Goal: Task Accomplishment & Management: Manage account settings

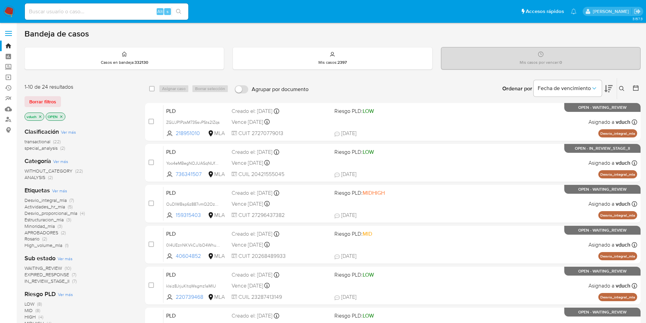
click at [131, 3] on div "Alt s" at bounding box center [107, 11] width 164 height 16
click at [131, 7] on input at bounding box center [107, 11] width 164 height 9
paste input "EBPn5XEdTC7wiIwmgdN9EPqq"
type input "EBPn5XEdTC7wiIwmgdN9EPqq"
click at [177, 12] on icon "search-icon" at bounding box center [178, 11] width 5 height 5
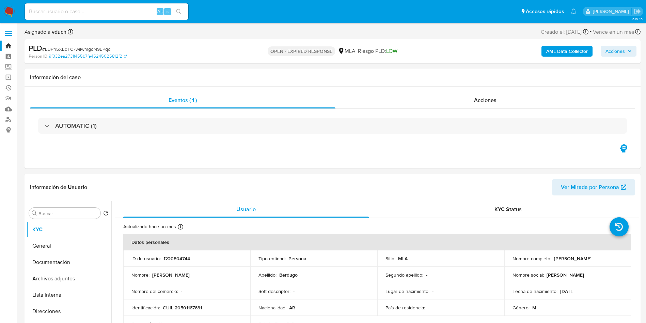
select select "10"
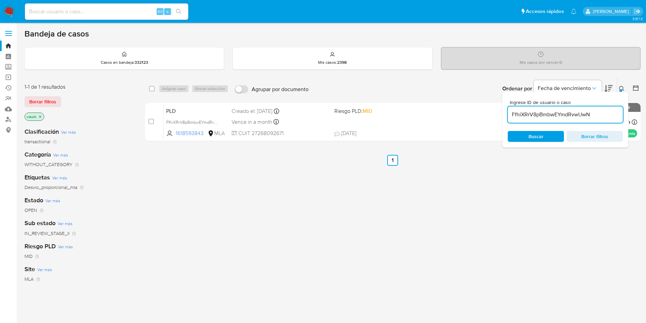
click at [555, 109] on div "FfhiXRrV8pBmbwEYmdRvwUwN" at bounding box center [565, 114] width 115 height 16
click at [535, 116] on input "FfhiXRrV8pBmbwEYmdRvwUwN" at bounding box center [565, 114] width 115 height 9
paste input "EBPn5XEdTC7wiIwmgdN9EPqq"
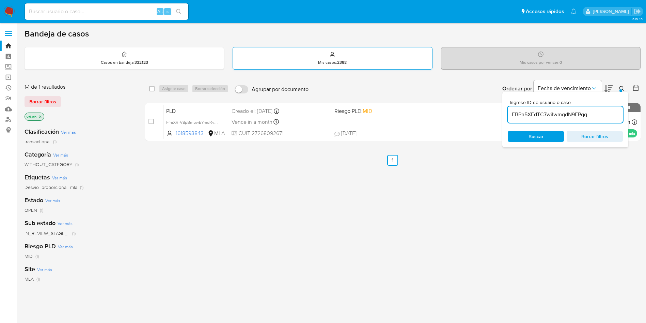
type input "EBPn5XEdTC7wiIwmgdN9EPqq"
click at [146, 91] on div "select-all-cases-checkbox Asignar caso Borrar selección Agrupar por documento O…" at bounding box center [393, 88] width 496 height 21
click at [150, 91] on input "checkbox" at bounding box center [151, 88] width 5 height 5
checkbox input "true"
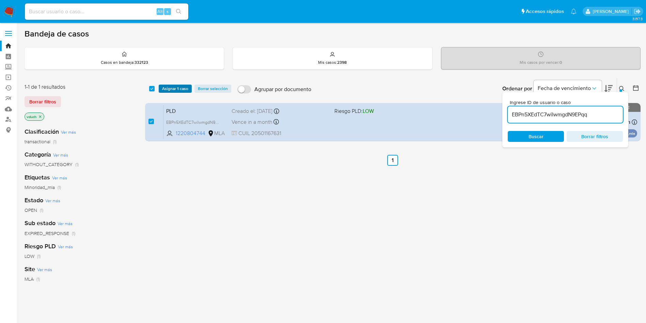
click at [175, 86] on span "Asignar 1 caso" at bounding box center [175, 88] width 26 height 7
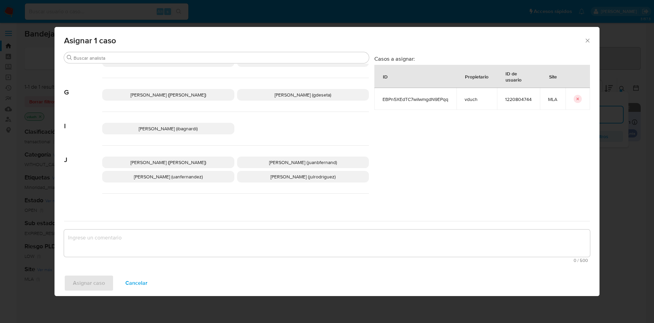
scroll to position [590, 0]
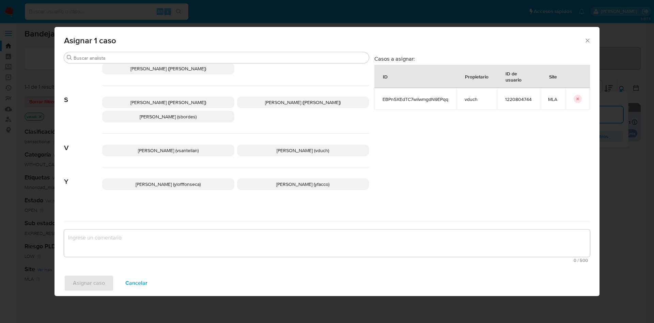
click at [311, 144] on p "Valeria Duch (vduch)" at bounding box center [303, 150] width 132 height 12
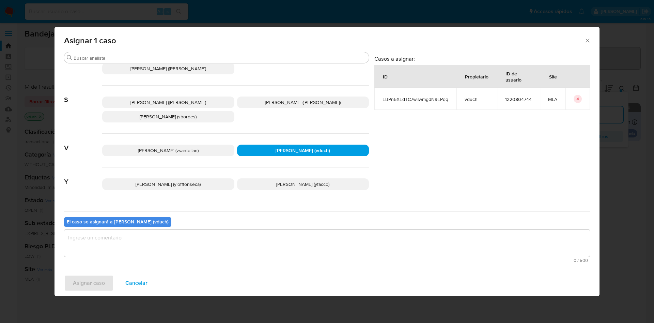
click at [291, 223] on div "El caso se asignará a Valeria Duch (vduch) 0 / 500 500 caracteres restantes" at bounding box center [327, 238] width 526 height 54
click at [292, 238] on textarea "assign-modal" at bounding box center [327, 242] width 526 height 27
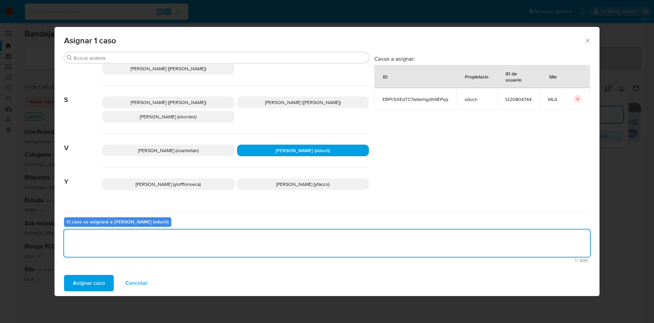
click at [107, 281] on button "Asignar caso" at bounding box center [89, 283] width 50 height 16
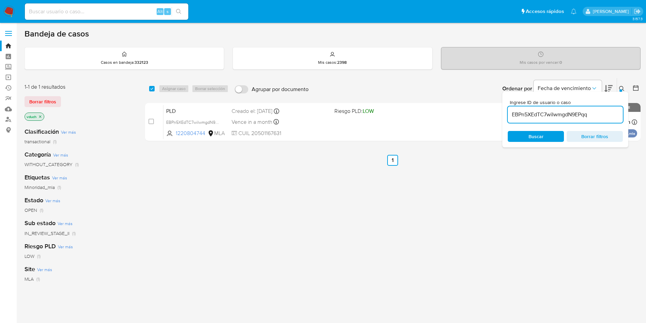
click at [605, 119] on div "EBPn5XEdTC7wiIwmgdN9EPqq" at bounding box center [565, 114] width 115 height 16
click at [587, 110] on input "EBPn5XEdTC7wiIwmgdN9EPqq" at bounding box center [565, 114] width 115 height 9
drag, startPoint x: 587, startPoint y: 110, endPoint x: 594, endPoint y: 115, distance: 8.6
click at [587, 110] on input "EBPn5XEdTC7wiIwmgdN9EPqq" at bounding box center [565, 114] width 115 height 9
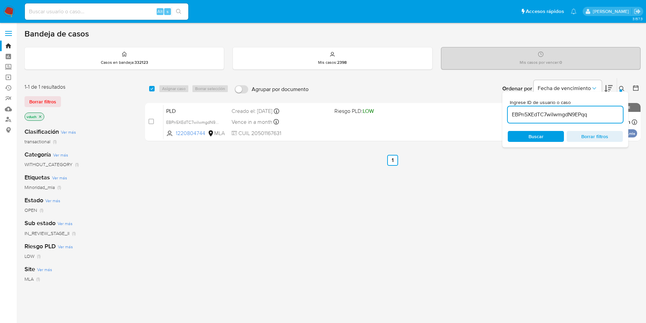
paste input "3S9IOfc5WL1zJsNGqayzxB2C"
type input "3S9IOfc5WL1zJsNGqayzxB2C"
click at [156, 88] on div "select-all-cases-checkbox" at bounding box center [153, 89] width 8 height 8
click at [153, 88] on input "checkbox" at bounding box center [151, 88] width 5 height 5
checkbox input "true"
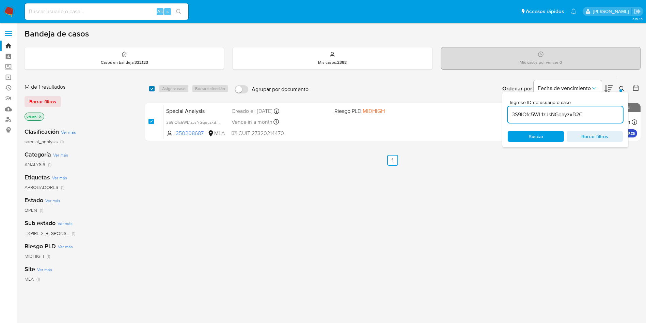
checkbox input "true"
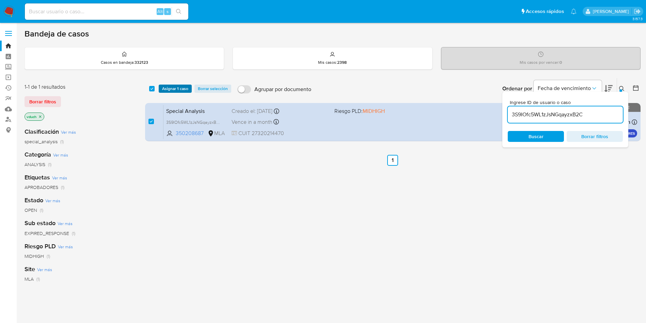
click at [171, 90] on span "Asignar 1 caso" at bounding box center [175, 88] width 26 height 7
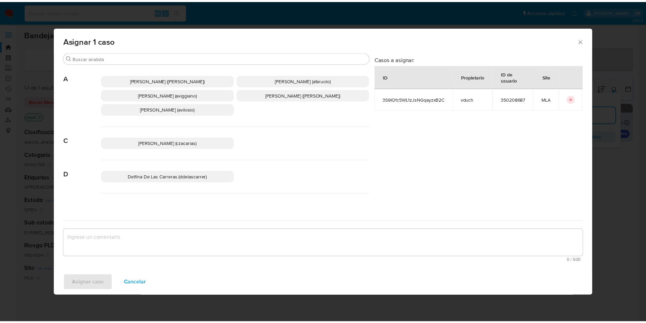
scroll to position [590, 0]
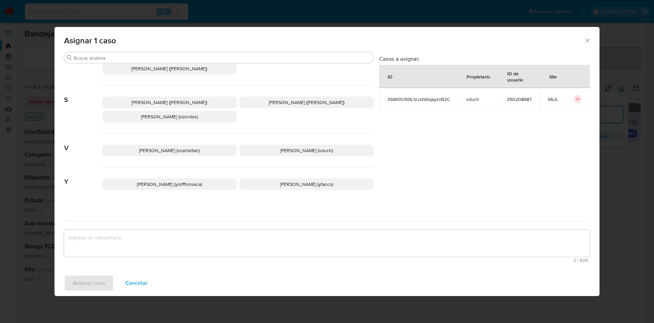
click at [292, 147] on span "Valeria Duch (vduch)" at bounding box center [306, 150] width 52 height 7
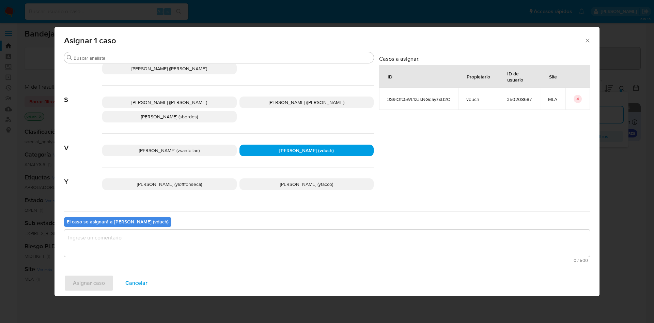
click at [340, 249] on textarea "assign-modal" at bounding box center [327, 242] width 526 height 27
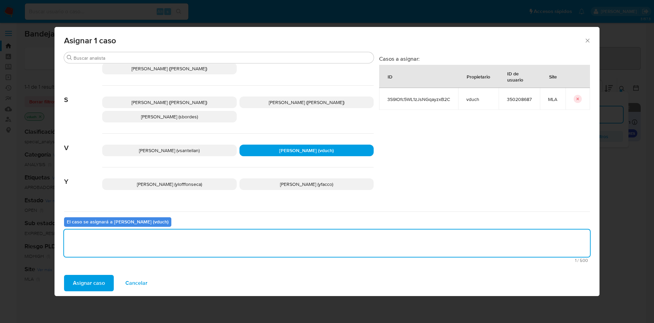
click at [105, 283] on button "Asignar caso" at bounding box center [89, 283] width 50 height 16
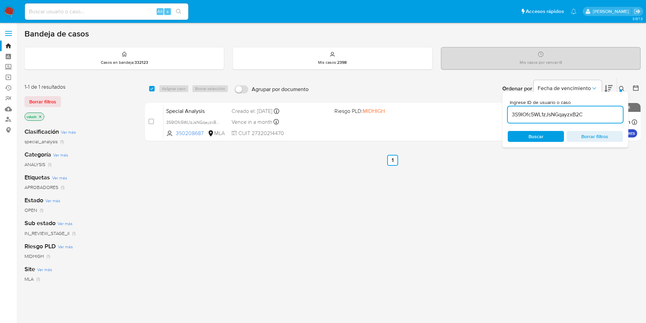
click at [113, 15] on input at bounding box center [107, 11] width 164 height 9
paste input "vxBB6SMPCkjQlyKEfTLZlSGw"
type input "vxBB6SMPCkjQlyKEfTLZlSGw"
click at [177, 10] on icon "search-icon" at bounding box center [178, 11] width 5 height 5
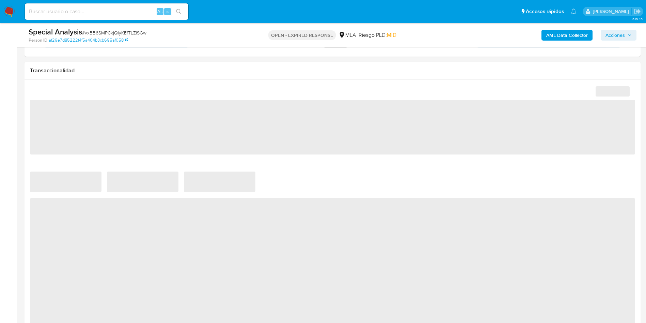
select select "10"
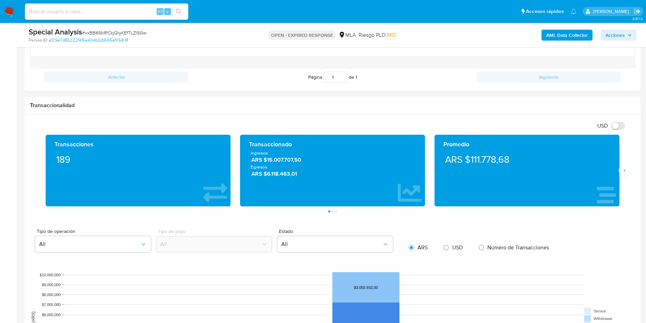
scroll to position [689, 0]
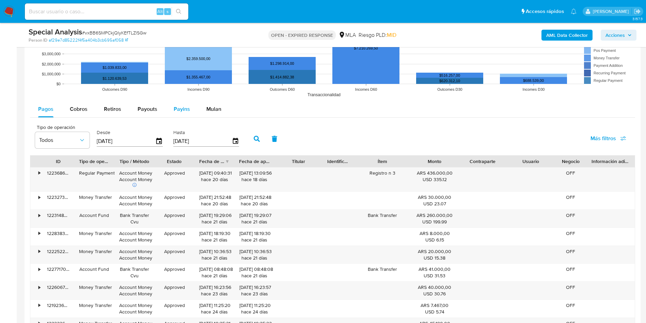
click at [171, 107] on button "Payins" at bounding box center [182, 109] width 33 height 16
select select "10"
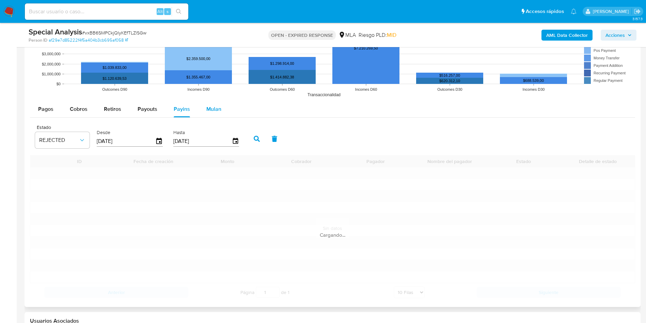
click at [207, 108] on span "Mulan" at bounding box center [214, 109] width 15 height 8
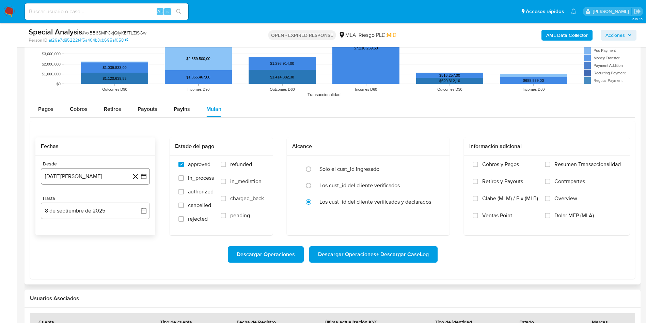
click at [147, 171] on button "[DATE][PERSON_NAME]" at bounding box center [95, 176] width 109 height 16
click at [95, 195] on div "agosto 2024 agosto 2024 lun lunes mar martes mié miércoles jue jueves vie viern…" at bounding box center [95, 240] width 109 height 108
click at [105, 204] on span "agosto 2024" at bounding box center [92, 200] width 31 height 7
click at [138, 199] on icon "Año siguiente" at bounding box center [136, 201] width 8 height 8
click at [62, 243] on span "abr" at bounding box center [65, 244] width 7 height 5
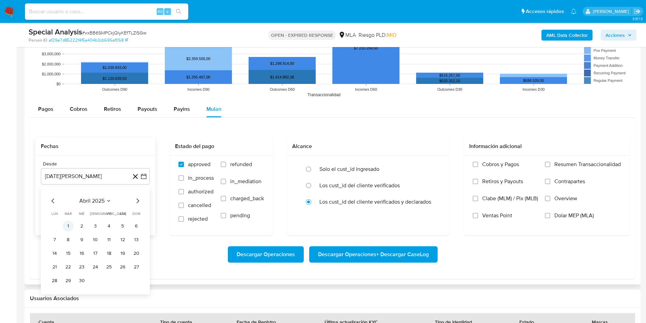
click at [71, 225] on button "1" at bounding box center [68, 225] width 11 height 11
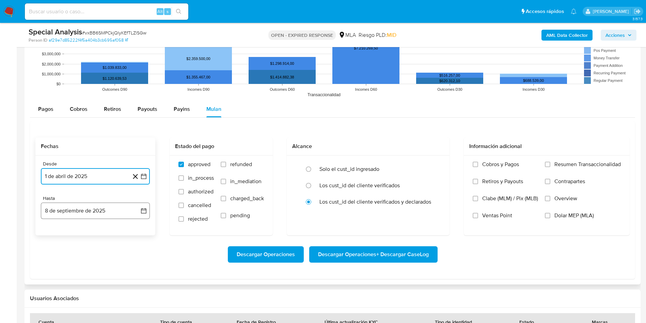
click at [147, 205] on button "8 de septiembre de 2025" at bounding box center [95, 210] width 109 height 16
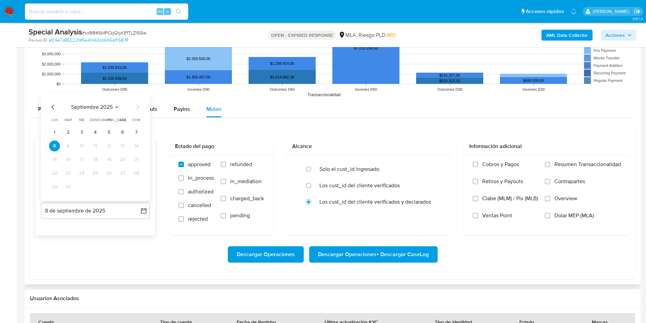
click at [53, 104] on icon "Mes anterior" at bounding box center [53, 107] width 8 height 8
click at [52, 106] on icon "Mes anterior" at bounding box center [53, 107] width 8 height 8
click at [98, 184] on button "31" at bounding box center [95, 186] width 11 height 11
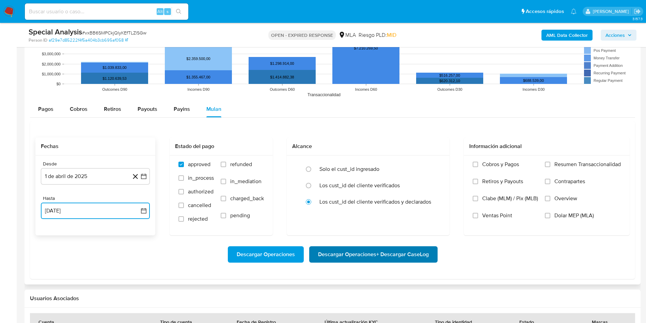
click at [356, 249] on span "Descargar Operaciones + Descargar CaseLog" at bounding box center [373, 254] width 111 height 15
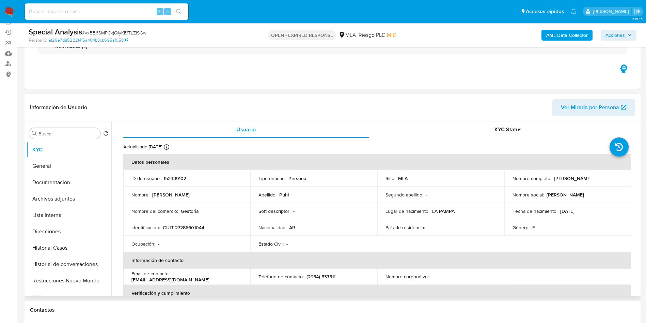
scroll to position [0, 0]
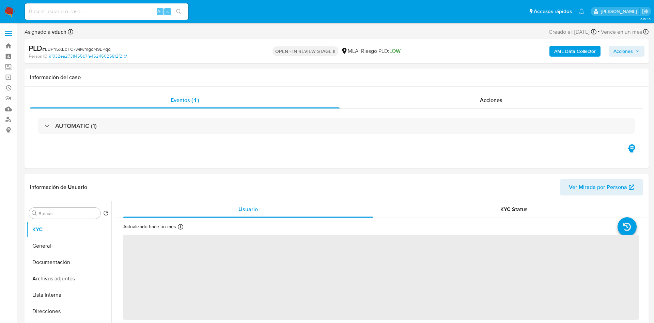
select select "10"
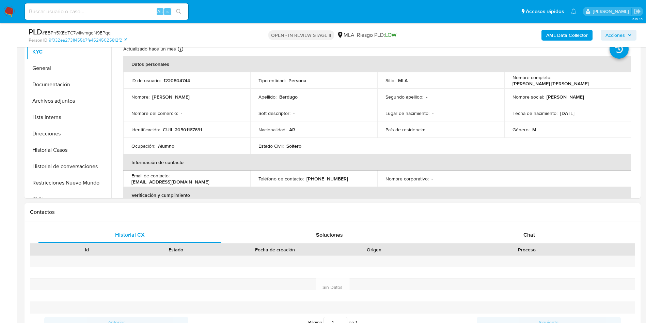
click at [530, 244] on div "Proceso" at bounding box center [527, 250] width 216 height 12
click at [533, 236] on span "Chat" at bounding box center [530, 235] width 12 height 8
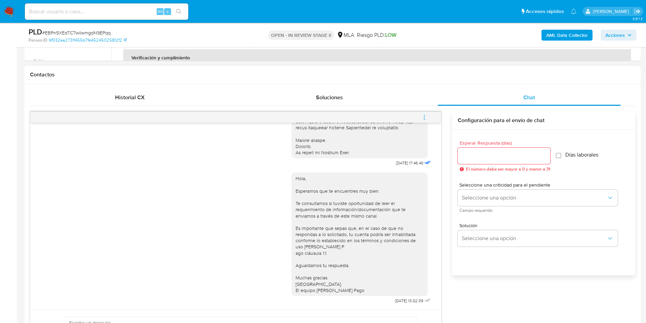
scroll to position [307, 0]
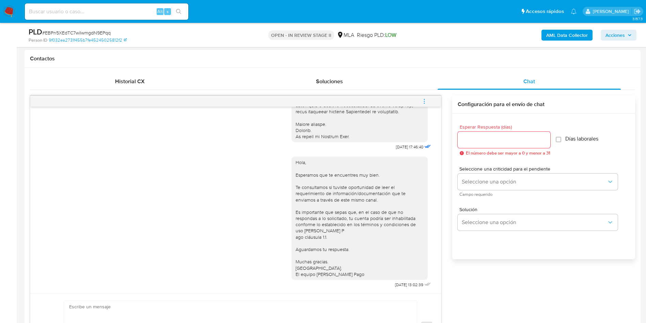
click at [430, 99] on button "menu-action" at bounding box center [424, 101] width 22 height 16
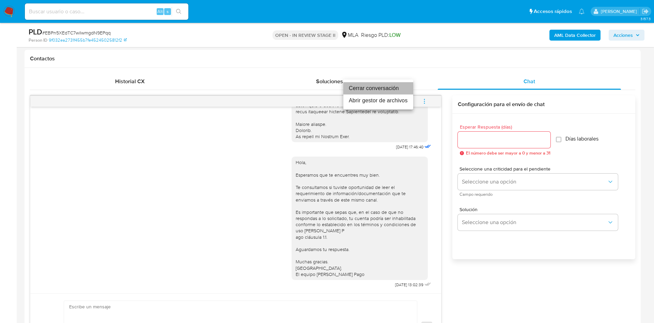
click at [391, 90] on li "Cerrar conversación" at bounding box center [379, 88] width 70 height 12
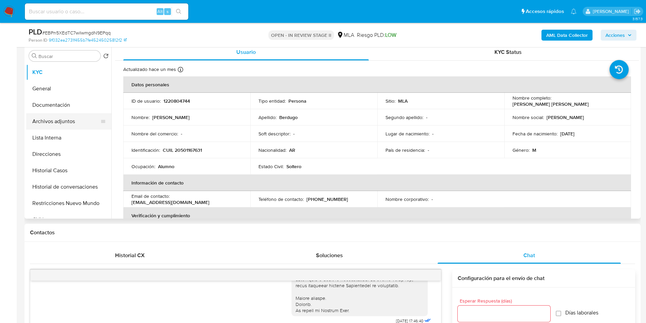
scroll to position [102, 0]
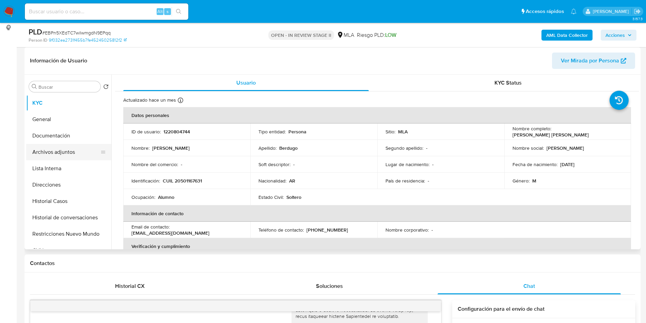
click at [73, 150] on button "Archivos adjuntos" at bounding box center [66, 152] width 80 height 16
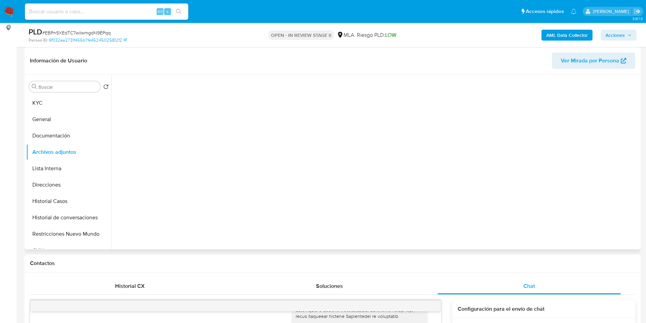
scroll to position [51, 0]
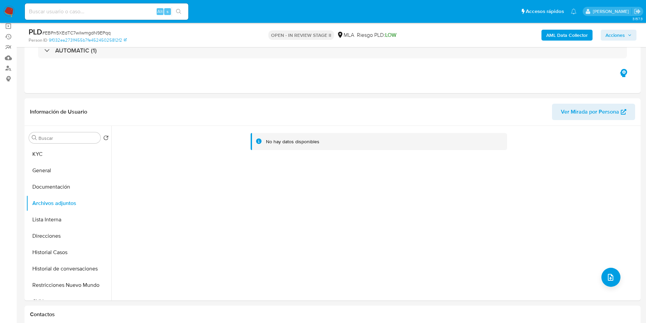
click at [563, 38] on b "AML Data Collector" at bounding box center [568, 35] width 42 height 11
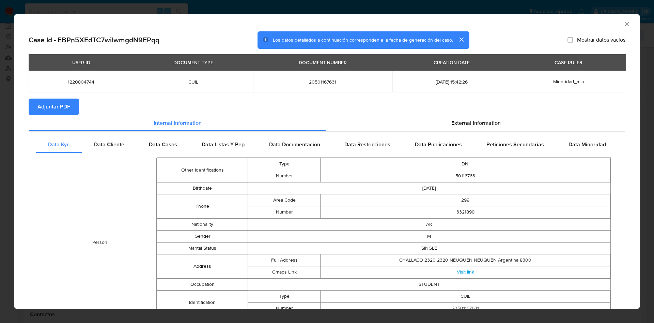
click at [43, 106] on span "Adjuntar PDF" at bounding box center [53, 106] width 33 height 15
click at [624, 24] on icon "Cerrar ventana" at bounding box center [627, 23] width 7 height 7
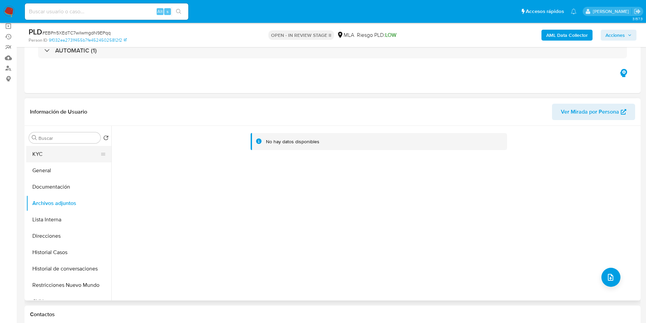
click at [62, 150] on button "KYC" at bounding box center [66, 154] width 80 height 16
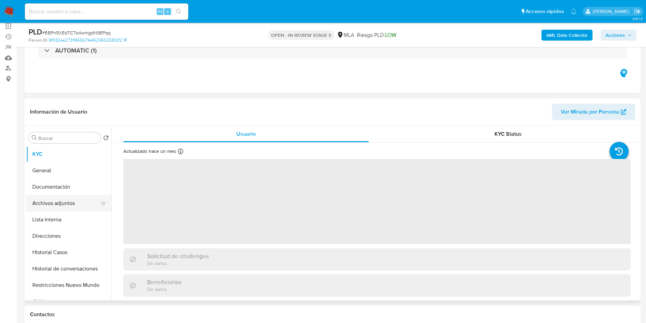
click at [72, 203] on button "Archivos adjuntos" at bounding box center [66, 203] width 80 height 16
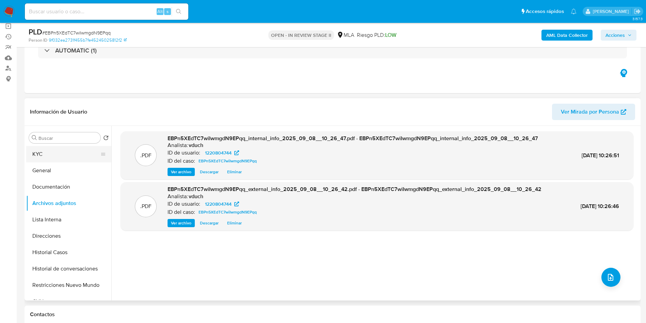
click at [79, 145] on div "Buscar Volver al orden por defecto KYC General Documentación Archivos adjuntos …" at bounding box center [68, 213] width 85 height 173
click at [79, 152] on button "KYC" at bounding box center [66, 154] width 80 height 16
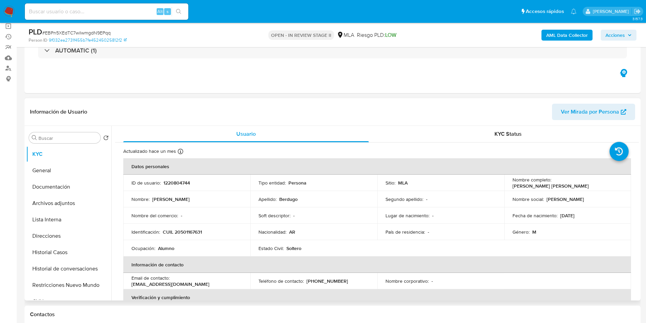
click at [186, 178] on td "ID de usuario : 1220804744" at bounding box center [186, 182] width 127 height 16
copy p "1220804744"
click at [65, 190] on button "Documentación" at bounding box center [66, 187] width 80 height 16
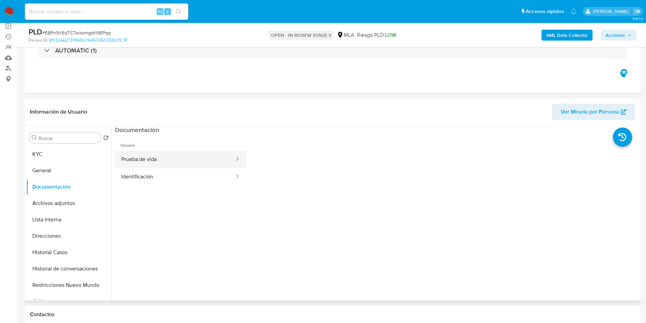
click at [178, 160] on button "Prueba de vida" at bounding box center [175, 159] width 120 height 17
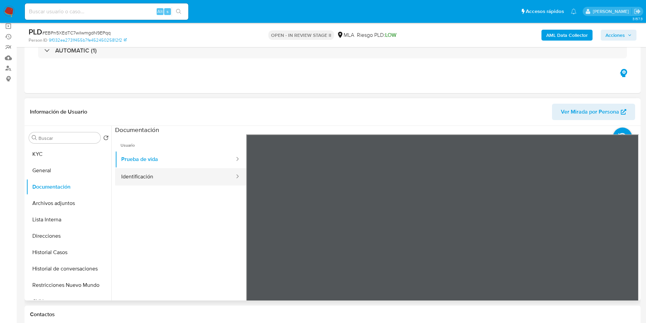
click at [177, 175] on button "Identificación" at bounding box center [175, 176] width 120 height 17
click at [627, 244] on icon at bounding box center [631, 245] width 14 height 14
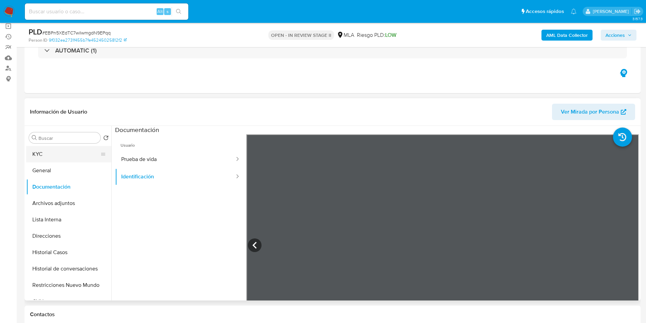
click at [50, 153] on button "KYC" at bounding box center [66, 154] width 80 height 16
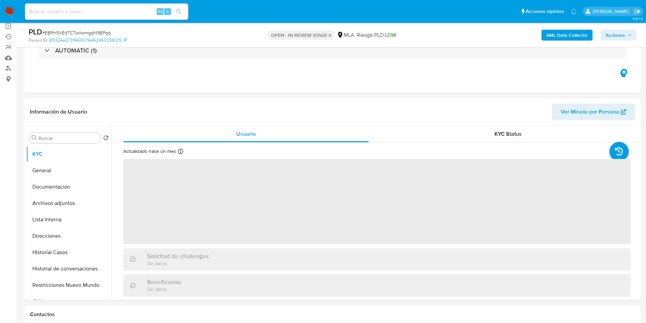
click at [88, 26] on div "PLD # EBPn5XEdTC7wiIwmgdN9EPqq Person ID 9f032ea2731f455b7fe45245025812f2 OPEN …" at bounding box center [333, 35] width 617 height 24
copy span "EBPn5XEdTC7wiIwmgdN9EPqq"
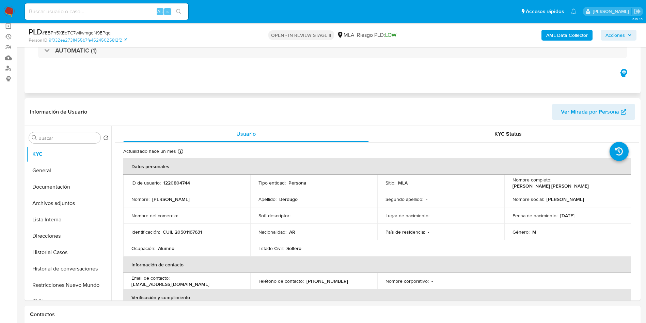
click at [351, 81] on div "Eventos ( 1 ) Acciones AUTOMATIC (1)" at bounding box center [333, 52] width 617 height 82
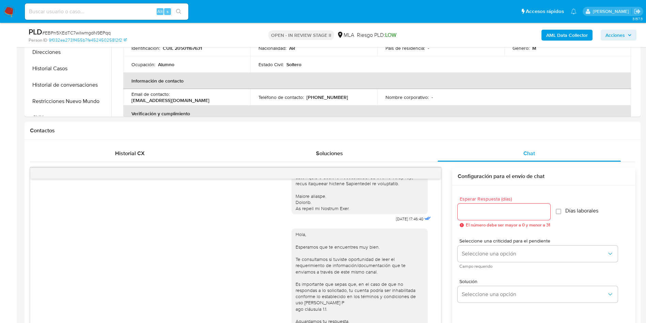
scroll to position [0, 0]
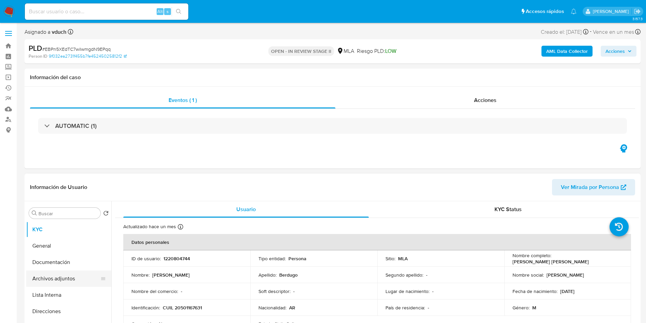
drag, startPoint x: 85, startPoint y: 275, endPoint x: 83, endPoint y: 272, distance: 4.0
click at [85, 275] on button "Archivos adjuntos" at bounding box center [66, 278] width 80 height 16
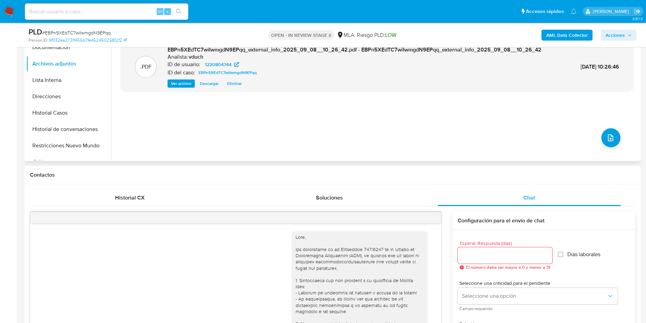
scroll to position [74, 0]
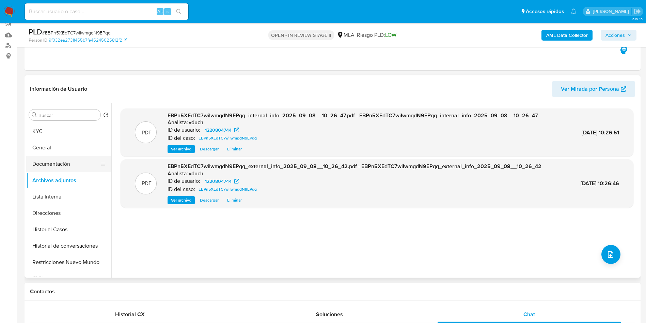
click at [77, 163] on button "Documentación" at bounding box center [66, 164] width 80 height 16
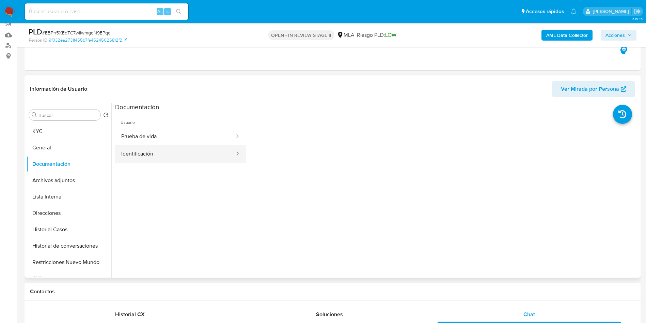
click at [149, 151] on button "Identificación" at bounding box center [175, 153] width 120 height 17
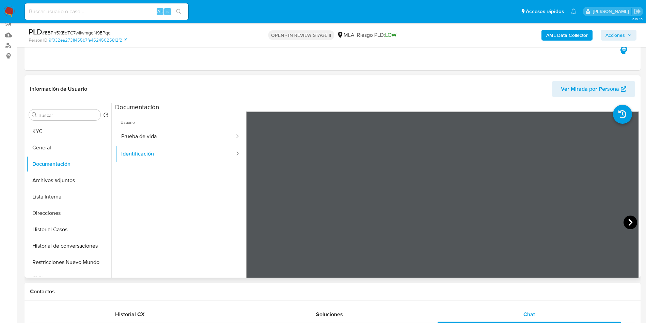
click at [625, 223] on icon at bounding box center [631, 222] width 14 height 14
click at [56, 137] on button "KYC" at bounding box center [66, 131] width 80 height 16
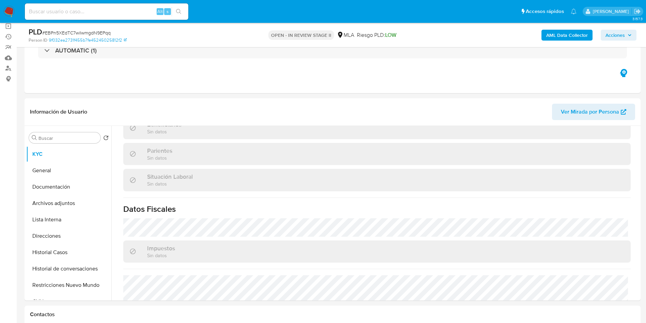
scroll to position [353, 0]
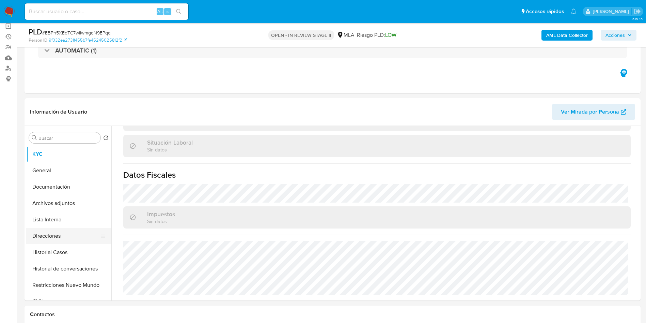
click at [66, 238] on button "Direcciones" at bounding box center [66, 236] width 80 height 16
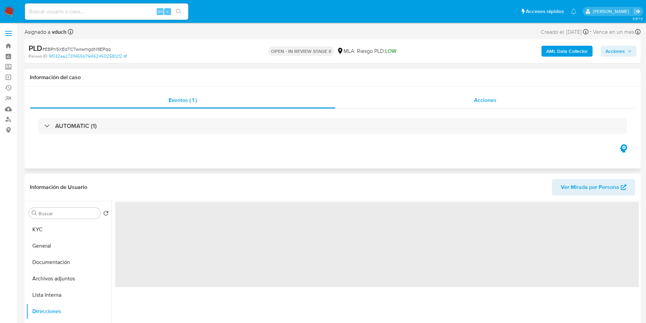
scroll to position [51, 0]
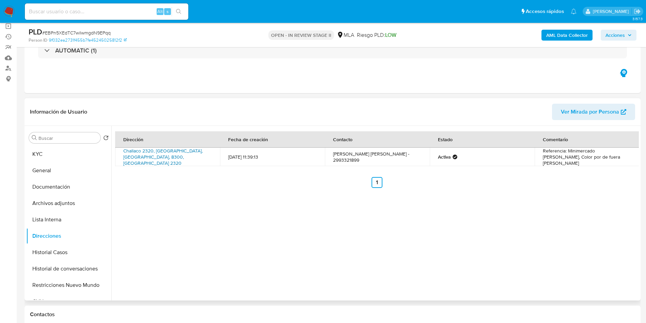
click at [182, 153] on link "Challaco 2320, Neuquén, Neuquén, 8300, Argentina 2320" at bounding box center [162, 156] width 79 height 19
click at [617, 31] on span "Acciones" at bounding box center [615, 35] width 19 height 11
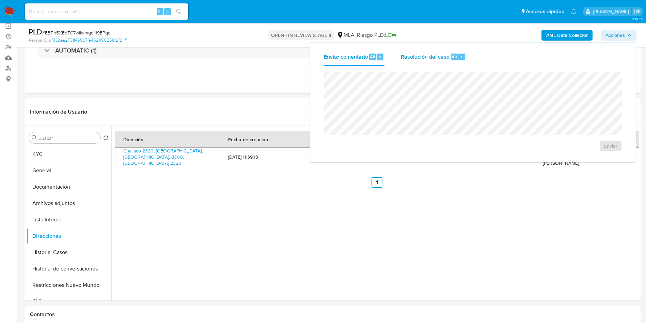
click at [426, 57] on span "Resolución del caso" at bounding box center [425, 56] width 49 height 8
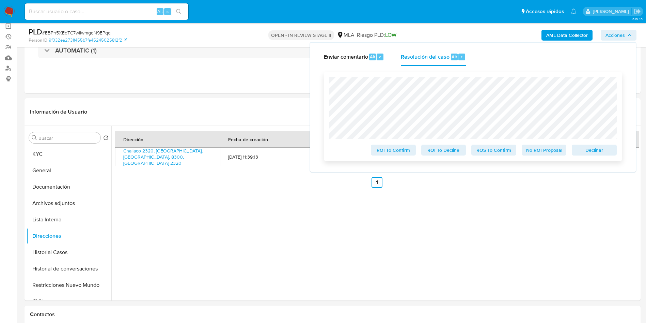
click at [607, 152] on span "Declinar" at bounding box center [594, 150] width 35 height 10
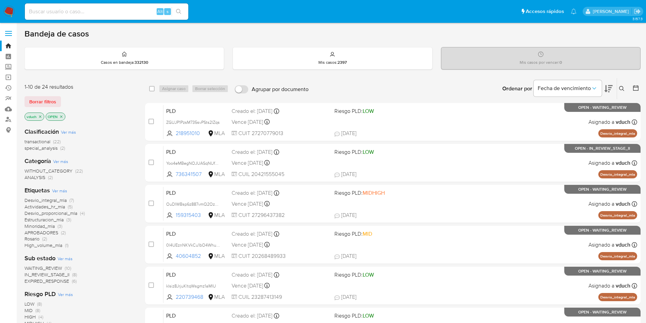
click at [105, 9] on input at bounding box center [107, 11] width 164 height 9
paste input "3S9IOfc5WL1zJsNGqayzxB2C"
type input "3S9IOfc5WL1zJsNGqayzxB2C"
click at [183, 12] on button "search-icon" at bounding box center [179, 12] width 14 height 10
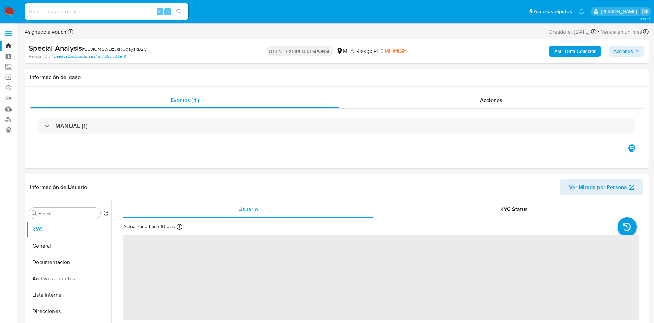
select select "10"
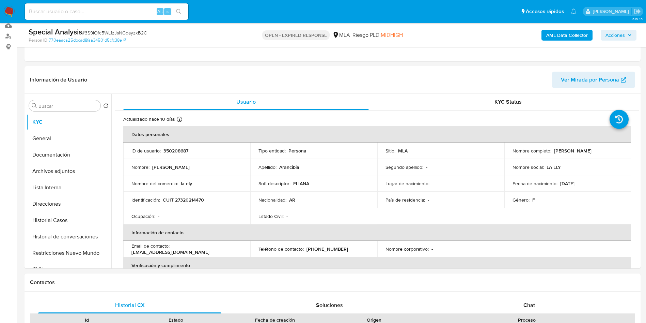
scroll to position [256, 0]
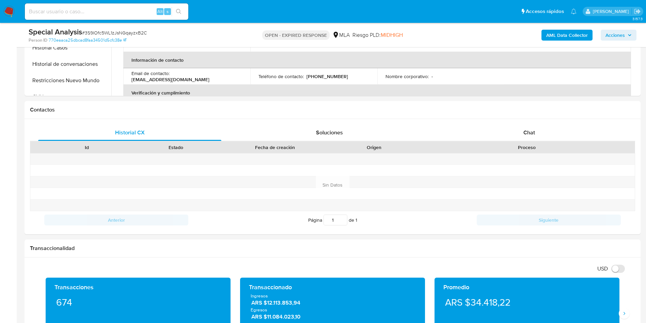
click at [100, 32] on span "# 3S9IOfc5WL1zJsNGqayzxB2C" at bounding box center [114, 32] width 65 height 7
copy span "3S9IOfc5WL1zJsNGqayzxB2C"
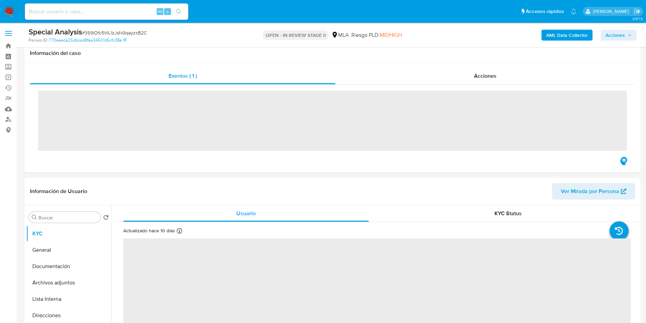
scroll to position [204, 0]
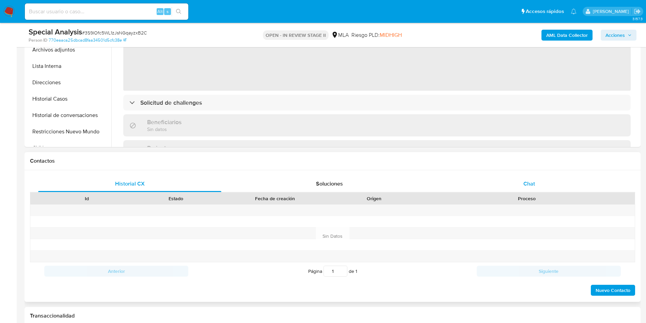
click at [571, 186] on div "Chat" at bounding box center [529, 184] width 183 height 16
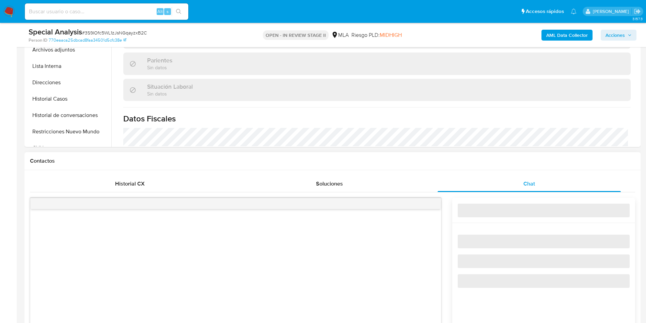
select select "10"
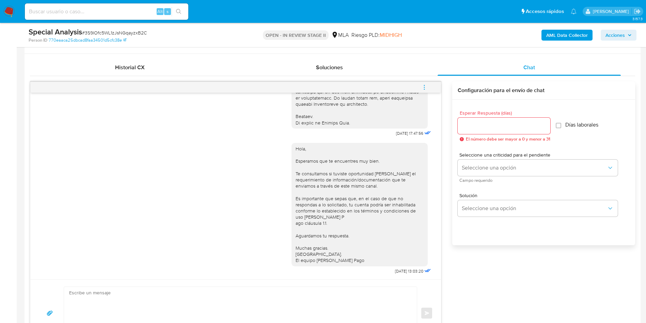
scroll to position [358, 0]
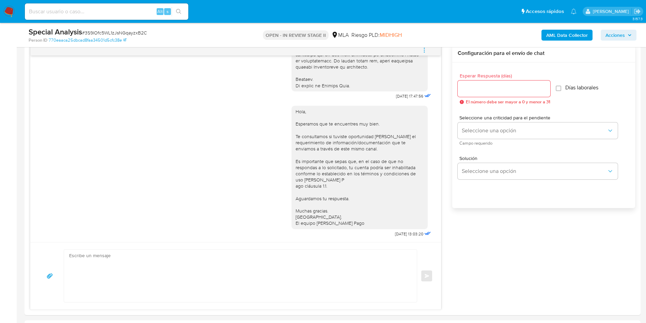
drag, startPoint x: 430, startPoint y: 48, endPoint x: 428, endPoint y: 54, distance: 6.0
click at [429, 48] on button "menu-action" at bounding box center [424, 50] width 22 height 16
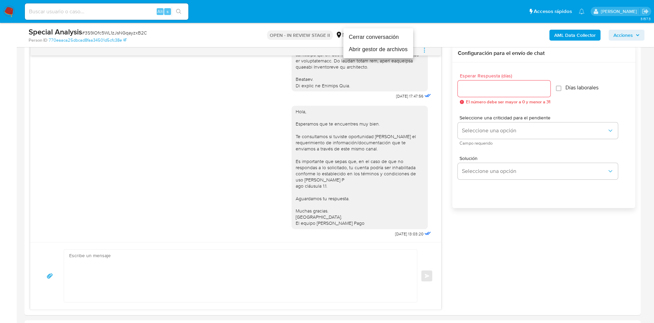
click at [395, 39] on li "Cerrar conversación" at bounding box center [379, 37] width 70 height 12
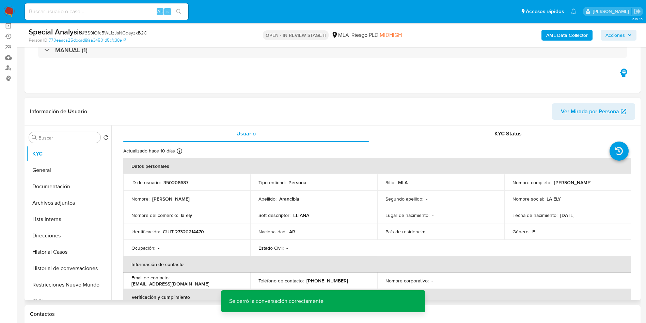
scroll to position [51, 0]
click at [58, 208] on button "Archivos adjuntos" at bounding box center [66, 203] width 80 height 16
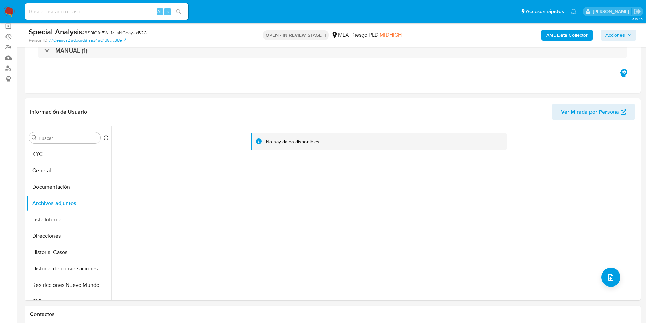
click at [566, 35] on b "AML Data Collector" at bounding box center [568, 35] width 42 height 11
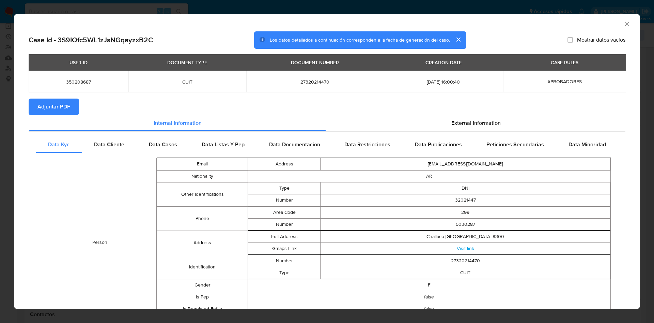
click at [75, 109] on button "Adjuntar PDF" at bounding box center [54, 106] width 50 height 16
click at [625, 24] on icon "Cerrar ventana" at bounding box center [627, 24] width 4 height 4
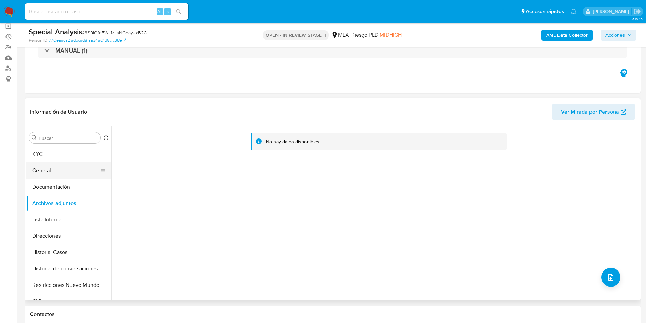
click at [59, 162] on button "General" at bounding box center [66, 170] width 80 height 16
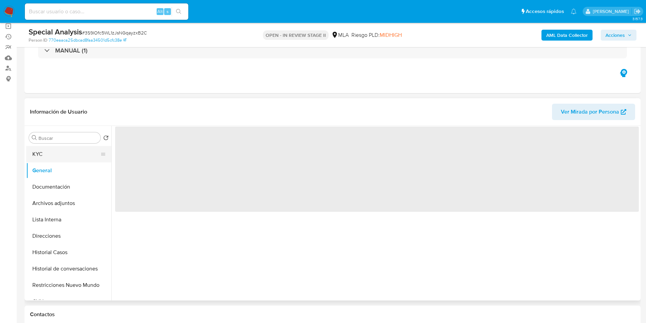
click at [71, 151] on button "KYC" at bounding box center [66, 154] width 80 height 16
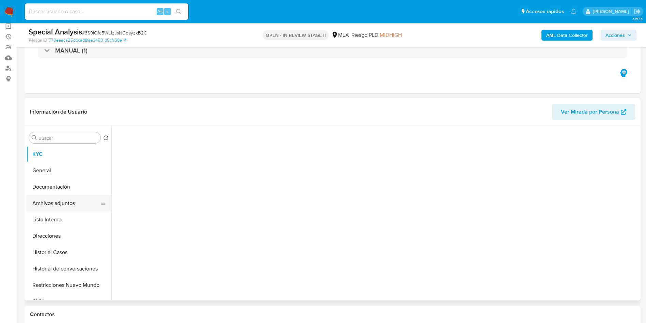
click at [56, 197] on button "Archivos adjuntos" at bounding box center [66, 203] width 80 height 16
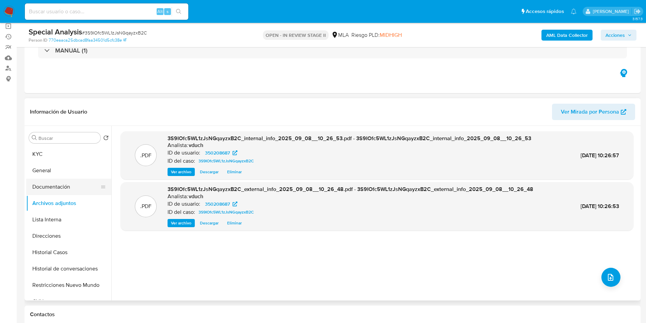
click at [64, 182] on button "Documentación" at bounding box center [66, 187] width 80 height 16
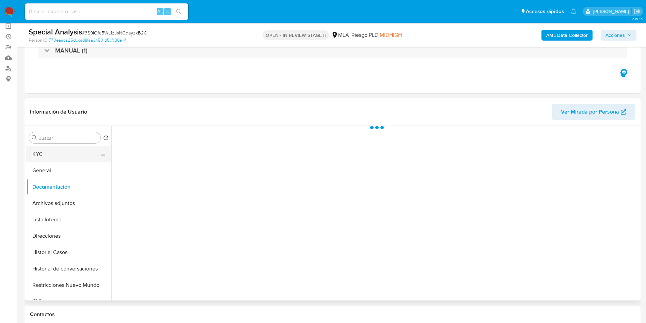
click at [68, 150] on button "KYC" at bounding box center [66, 154] width 80 height 16
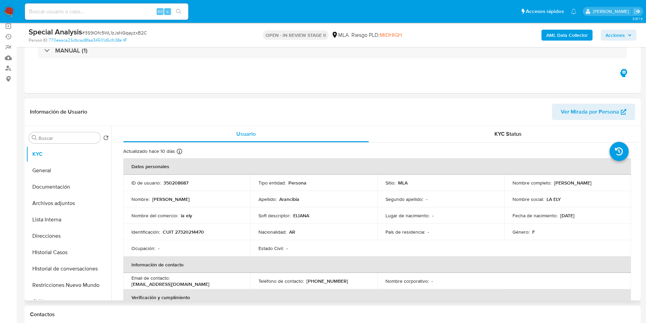
drag, startPoint x: 554, startPoint y: 183, endPoint x: 610, endPoint y: 183, distance: 55.6
click at [610, 183] on div "Nombre completo : [PERSON_NAME]" at bounding box center [568, 183] width 111 height 6
copy p "[PERSON_NAME]"
click at [186, 232] on p "CUIT 27320214470" at bounding box center [183, 232] width 41 height 6
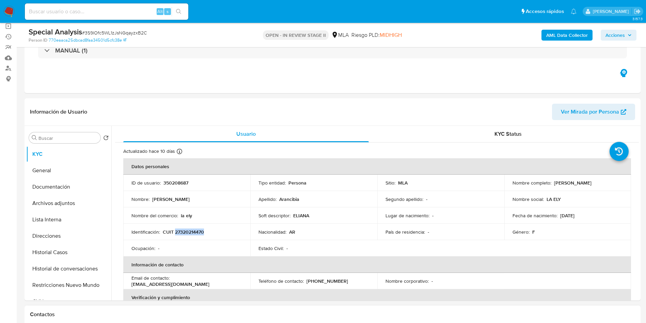
copy p "27320214470"
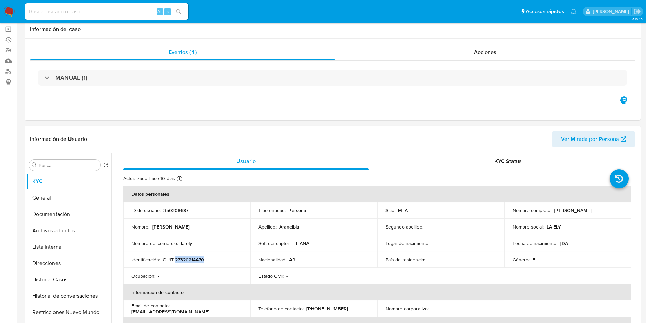
scroll to position [0, 0]
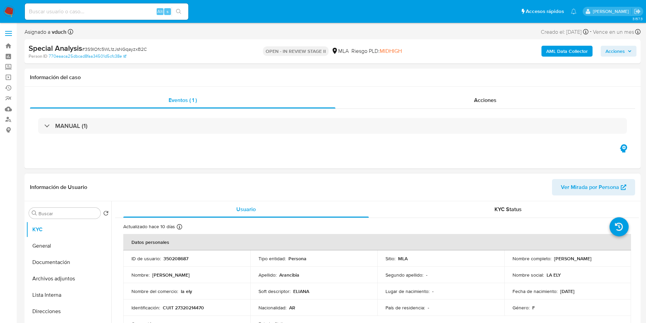
click at [172, 263] on td "ID de usuario : 350208687" at bounding box center [186, 258] width 127 height 16
click at [165, 257] on p "350208687" at bounding box center [176, 258] width 25 height 6
copy p "350208687"
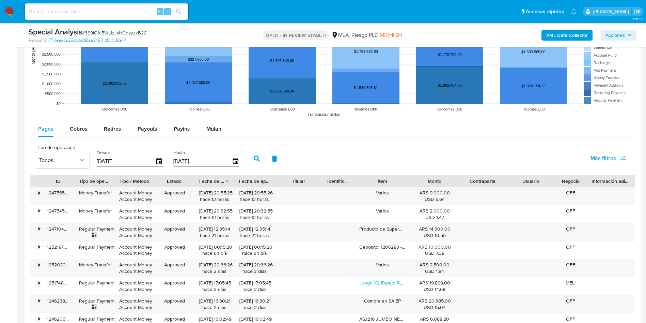
scroll to position [716, 0]
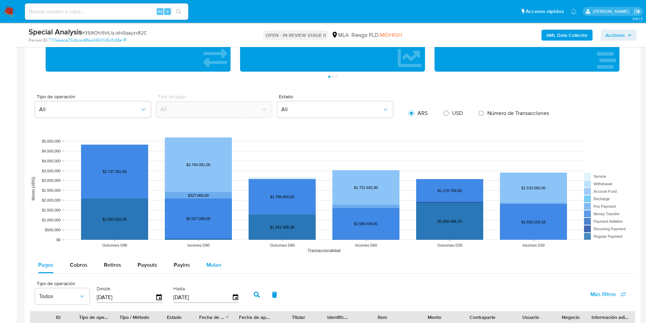
click at [211, 264] on span "Mulan" at bounding box center [214, 265] width 15 height 8
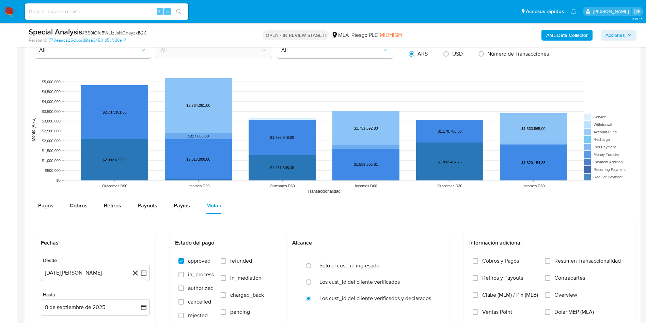
scroll to position [920, 0]
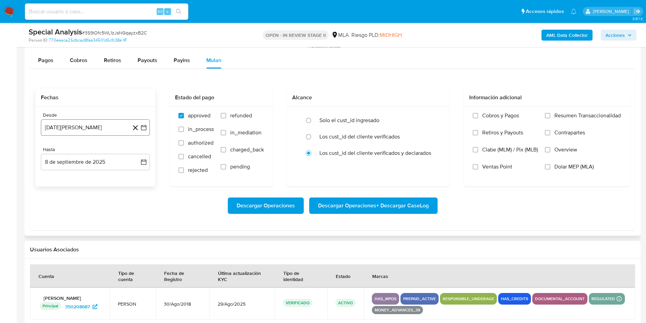
click at [148, 131] on button "8 de agosto de 2024" at bounding box center [95, 127] width 109 height 16
click at [93, 152] on span "agosto 2024" at bounding box center [92, 152] width 31 height 7
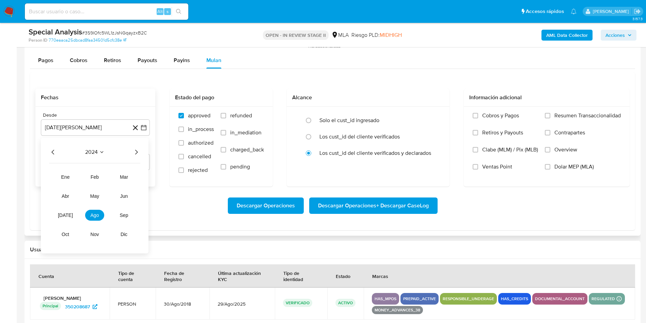
click at [135, 150] on icon "Año siguiente" at bounding box center [136, 152] width 8 height 8
click at [65, 197] on span "abr" at bounding box center [65, 195] width 7 height 5
click at [64, 174] on button "1" at bounding box center [68, 177] width 11 height 11
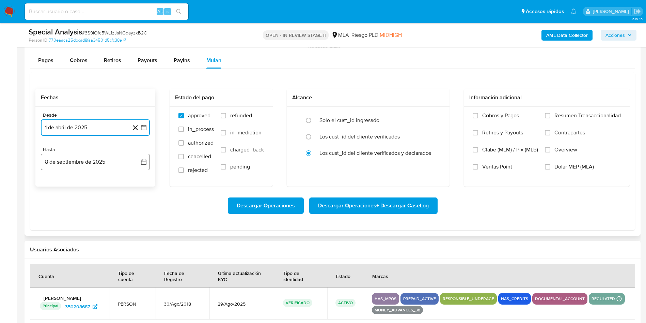
click at [147, 161] on icon "button" at bounding box center [143, 161] width 7 height 7
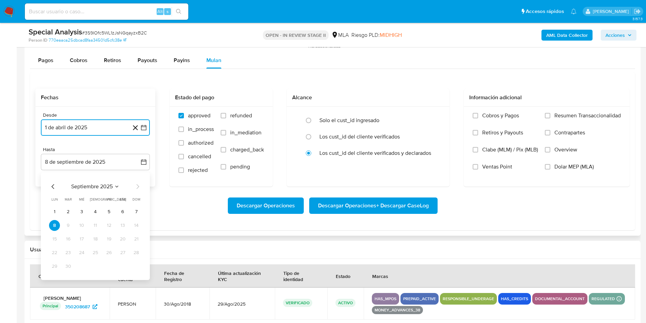
click at [54, 184] on icon "Mes anterior" at bounding box center [53, 186] width 8 height 8
click at [94, 267] on button "31" at bounding box center [95, 266] width 11 height 11
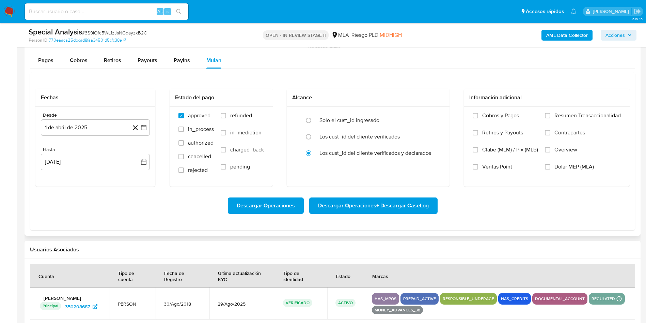
click at [384, 214] on div "Descargar Operaciones Descargar Operaciones + Descargar CaseLog" at bounding box center [332, 205] width 595 height 38
click at [387, 209] on span "Descargar Operaciones + Descargar CaseLog" at bounding box center [373, 205] width 111 height 15
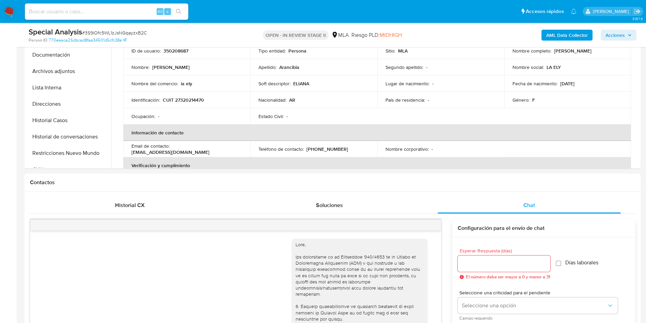
scroll to position [0, 0]
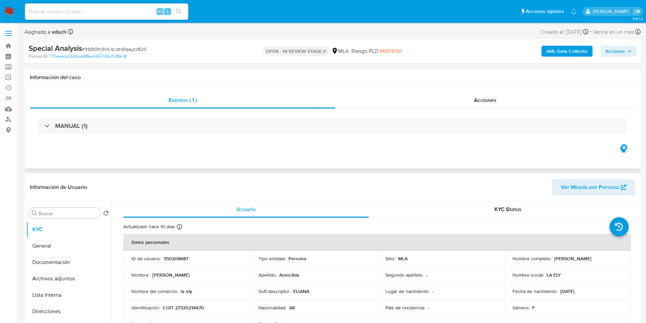
click at [186, 151] on div "Eventos ( 1 ) Acciones MANUAL (1)" at bounding box center [333, 128] width 617 height 82
click at [137, 51] on span "# 3S9IOfc5WL1zJsNGqayzxB2C" at bounding box center [114, 49] width 65 height 7
click at [138, 51] on span "# 3S9IOfc5WL1zJsNGqayzxB2C" at bounding box center [114, 49] width 65 height 7
copy span "3S9IOfc5WL1zJsNGqayzxB2C"
click at [155, 252] on td "ID de usuario : 350208687" at bounding box center [186, 258] width 127 height 16
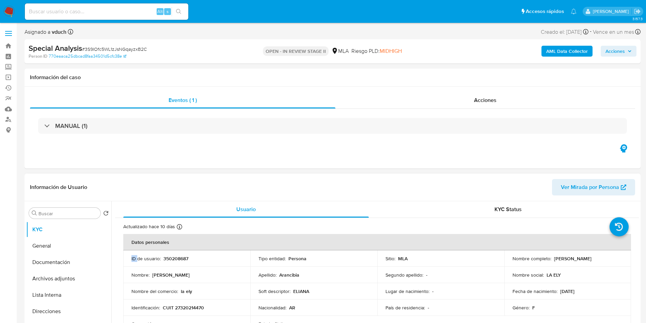
click at [155, 252] on td "ID de usuario : 350208687" at bounding box center [186, 258] width 127 height 16
click at [173, 256] on p "350208687" at bounding box center [176, 258] width 25 height 6
copy p "350208687"
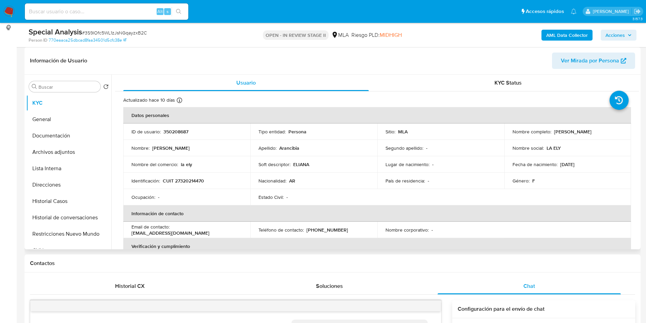
scroll to position [365, 0]
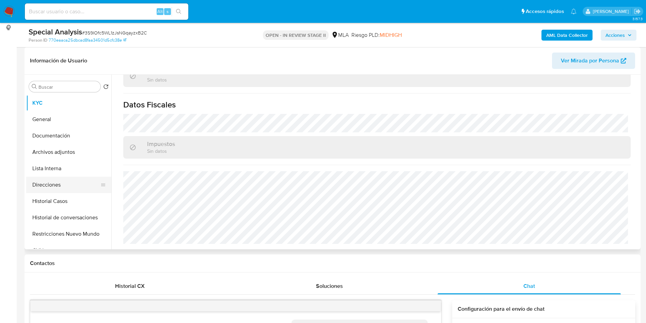
click at [65, 179] on button "Direcciones" at bounding box center [66, 185] width 80 height 16
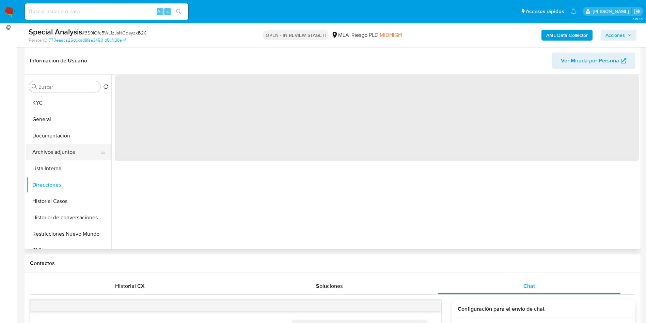
scroll to position [0, 0]
click at [73, 145] on button "Archivos adjuntos" at bounding box center [66, 152] width 80 height 16
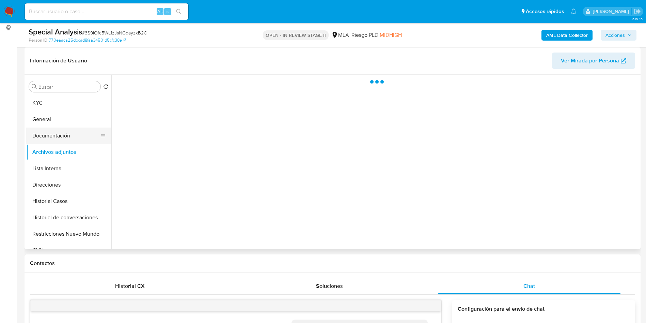
click at [76, 135] on button "Documentación" at bounding box center [66, 135] width 80 height 16
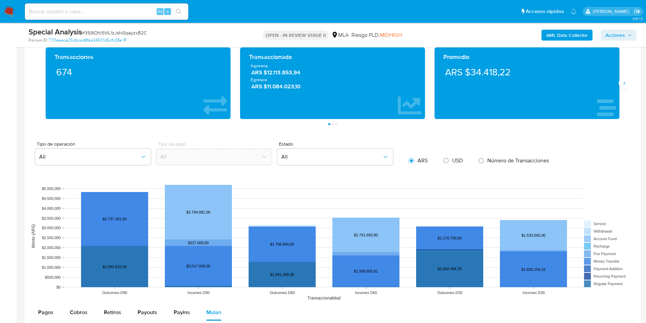
scroll to position [767, 0]
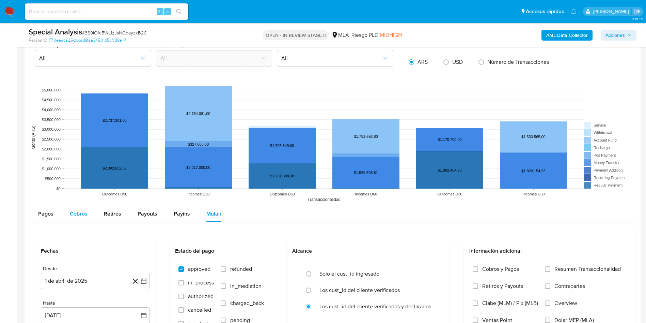
click at [75, 208] on div "Cobros" at bounding box center [79, 214] width 18 height 16
select select "10"
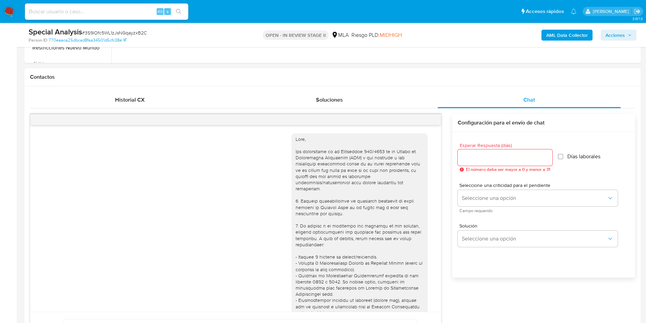
scroll to position [0, 0]
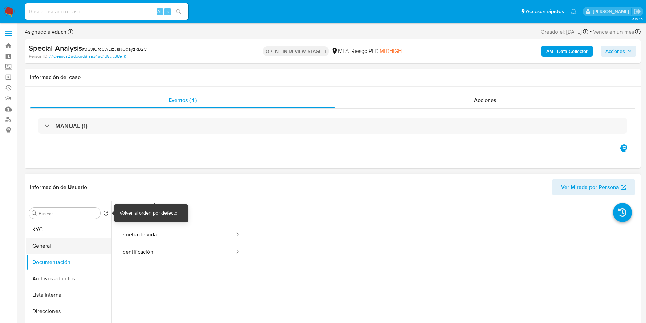
click at [36, 241] on button "General" at bounding box center [66, 246] width 80 height 16
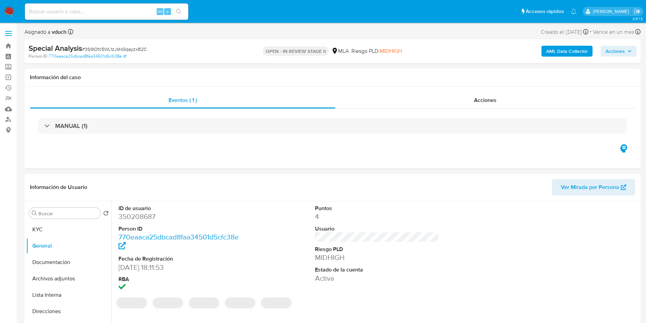
click at [139, 215] on dd "350208687" at bounding box center [181, 217] width 124 height 10
copy dd "350208687"
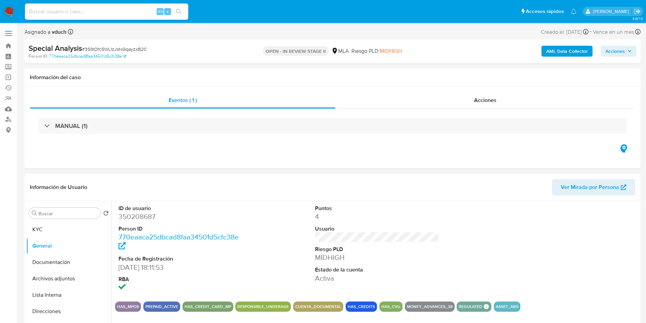
click at [317, 242] on dl "Puntos 4 Usuario Riesgo PLD MIDHIGH Estado de la cuenta Activa" at bounding box center [377, 243] width 124 height 78
click at [45, 232] on button "KYC" at bounding box center [66, 229] width 80 height 16
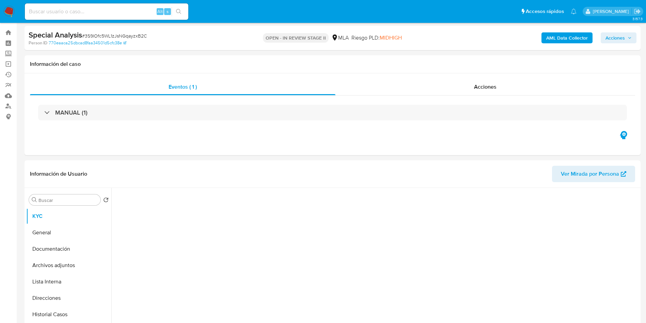
scroll to position [51, 0]
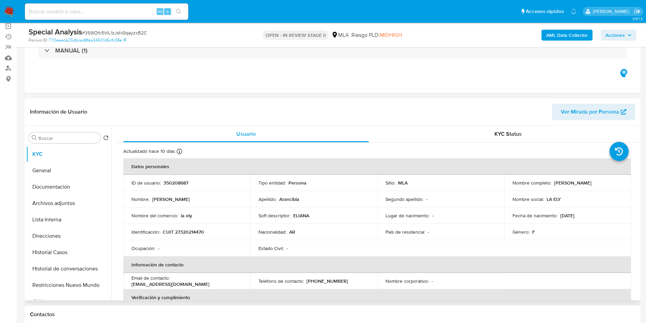
click at [173, 186] on td "ID de usuario : 350208687" at bounding box center [186, 182] width 127 height 16
click at [169, 182] on p "350208687" at bounding box center [176, 183] width 25 height 6
copy p "350208687"
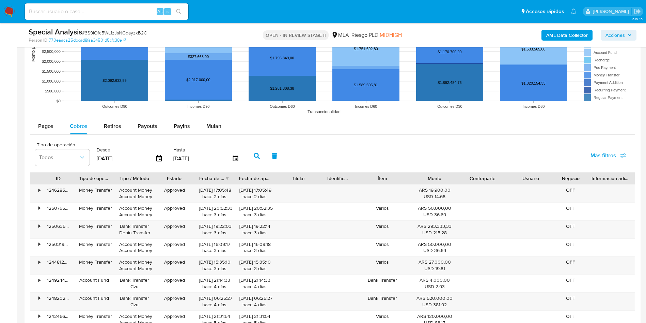
scroll to position [920, 0]
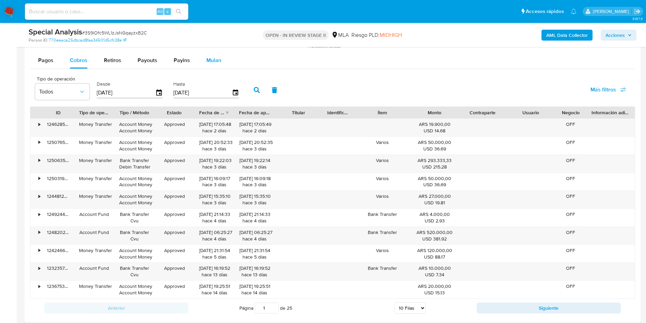
click at [212, 64] on div "Mulan" at bounding box center [214, 60] width 15 height 16
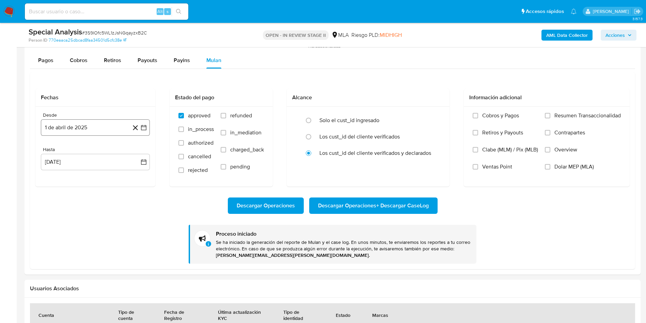
click at [142, 128] on icon "button" at bounding box center [143, 127] width 7 height 7
click at [94, 151] on span "abril 2025" at bounding box center [91, 152] width 25 height 7
click at [67, 198] on span "abr" at bounding box center [65, 195] width 7 height 5
click at [398, 208] on span "Descargar Operaciones + Descargar CaseLog" at bounding box center [373, 205] width 111 height 15
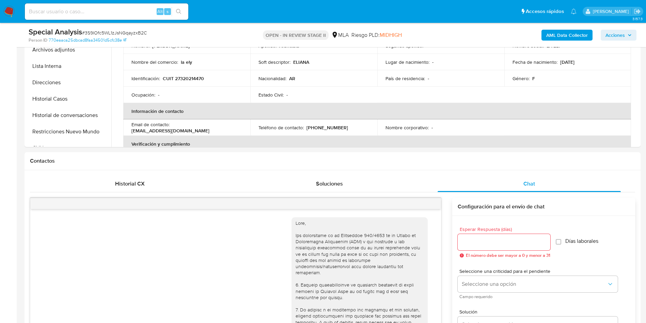
scroll to position [0, 0]
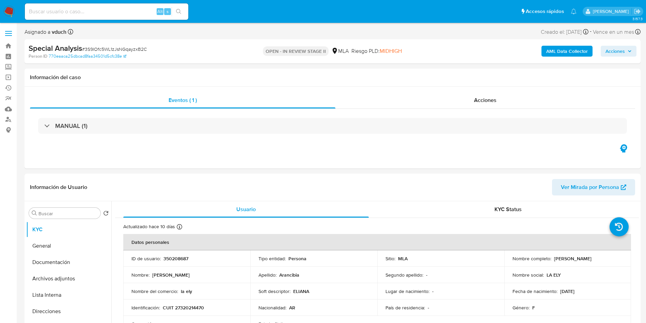
click at [137, 6] on div "Alt s" at bounding box center [107, 11] width 164 height 16
click at [143, 10] on input at bounding box center [107, 11] width 164 height 9
paste input "6Hz21VZfiRcgwYHV95GsUZKe"
type input "6Hz21VZfiRcgwYHV95GsUZKe"
click at [184, 11] on button "search-icon" at bounding box center [179, 12] width 14 height 10
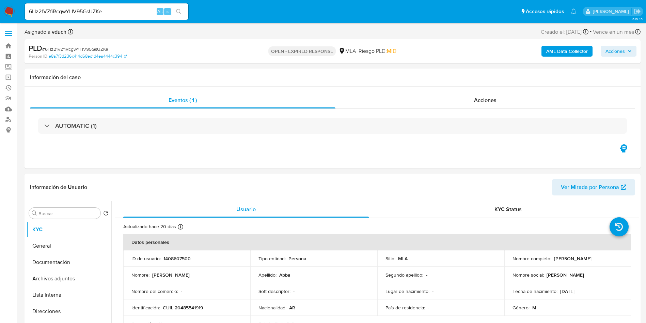
select select "10"
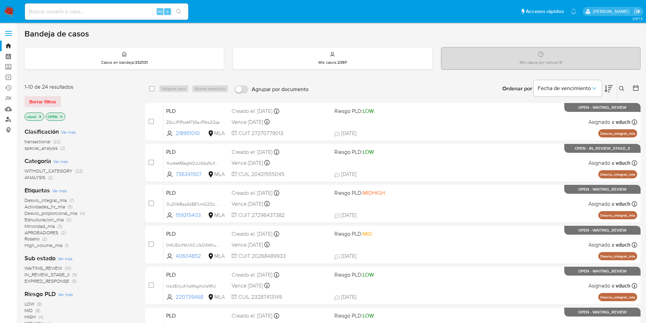
click at [4, 121] on link "Buscador de personas" at bounding box center [40, 119] width 81 height 11
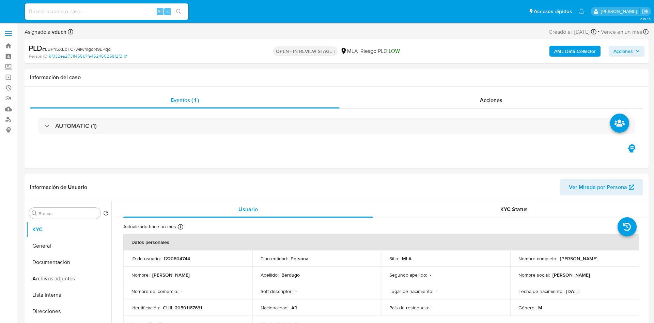
select select "10"
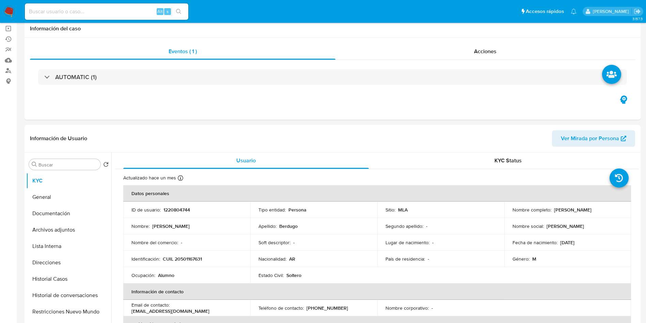
scroll to position [102, 0]
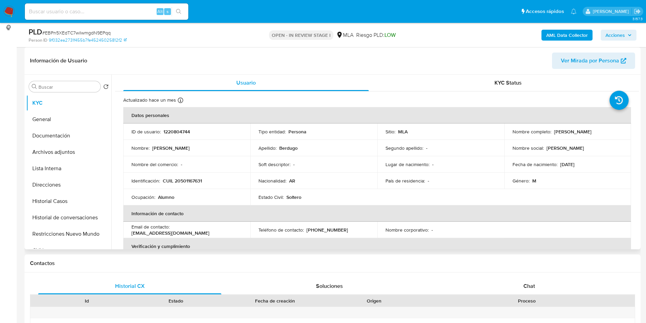
drag, startPoint x: 552, startPoint y: 131, endPoint x: 599, endPoint y: 132, distance: 47.1
click at [599, 132] on div "Nombre completo : [PERSON_NAME]" at bounding box center [568, 131] width 111 height 6
copy p "[PERSON_NAME]"
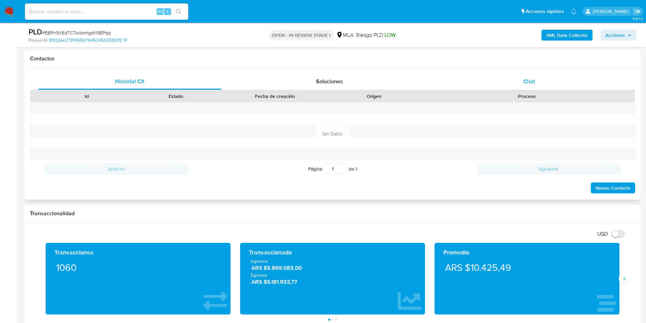
click at [554, 84] on div "Chat" at bounding box center [529, 81] width 183 height 16
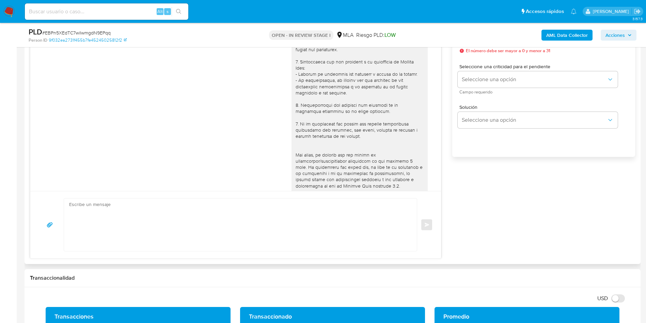
scroll to position [275, 0]
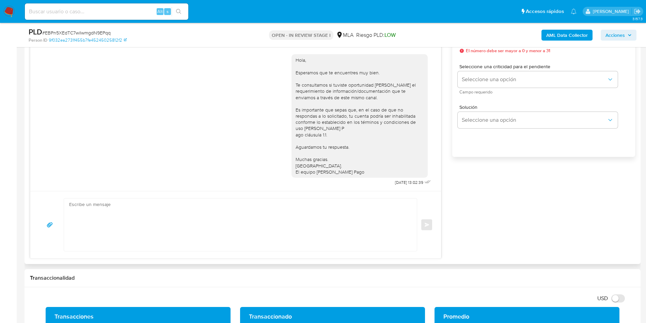
click at [246, 230] on textarea at bounding box center [238, 224] width 339 height 52
paste textarea "[PERSON_NAME], Queremos informarte que el uso de la cuenta es personal y no se …"
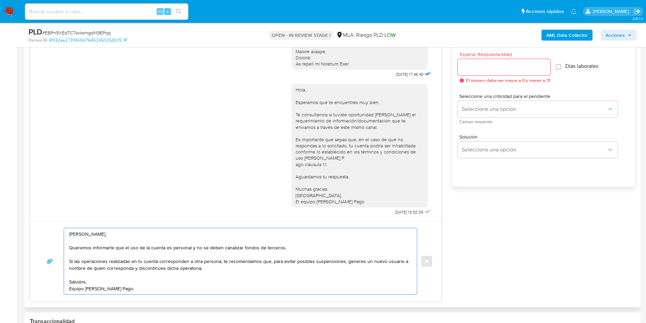
scroll to position [358, 0]
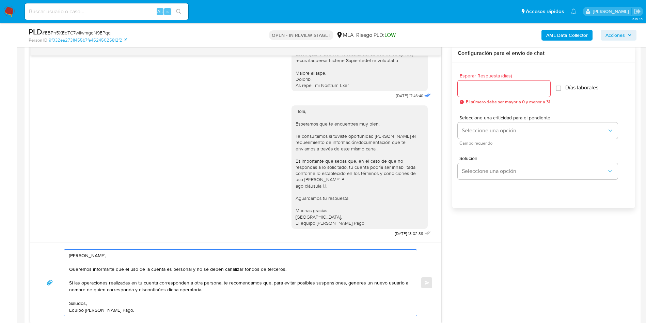
type textarea "[PERSON_NAME], Queremos informarte que el uso de la cuenta es personal y no se …"
click at [518, 82] on div at bounding box center [504, 88] width 93 height 16
click at [510, 86] on input "Esperar Respuesta (días)" at bounding box center [504, 88] width 93 height 9
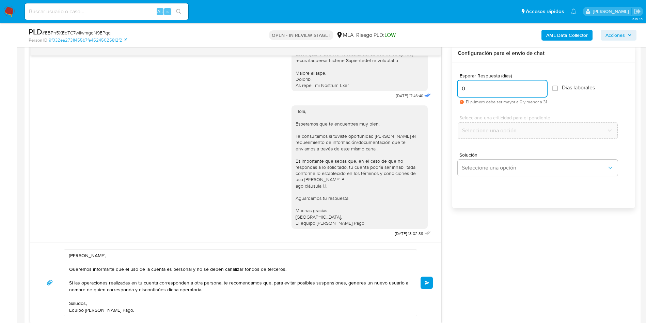
type input "0"
click at [235, 305] on textarea "[PERSON_NAME], Queremos informarte que el uso de la cuenta es personal y no se …" at bounding box center [238, 282] width 339 height 66
click at [218, 281] on textarea "[PERSON_NAME], Queremos informarte que el uso de la cuenta es personal y no se …" at bounding box center [238, 282] width 339 height 66
click at [249, 306] on textarea "[PERSON_NAME], Queremos informarte que el uso de la cuenta es personal y no se …" at bounding box center [238, 282] width 339 height 66
click at [243, 313] on textarea "[PERSON_NAME], Queremos informarte que el uso de la cuenta es personal y no se …" at bounding box center [238, 282] width 339 height 66
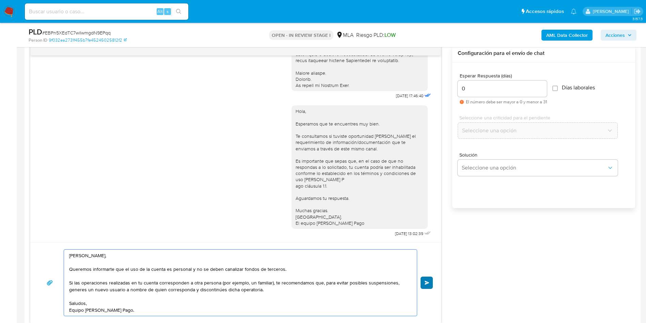
type textarea "[PERSON_NAME], Queremos informarte que el uso de la cuenta es personal y no se …"
click at [424, 283] on button "Enviar" at bounding box center [427, 282] width 12 height 12
click at [96, 32] on span "# EBPn5XEdTC7wiIwmgdN9EPqq" at bounding box center [76, 32] width 69 height 7
copy span "EBPn5XEdTC7wiIwmgdN9EPqq"
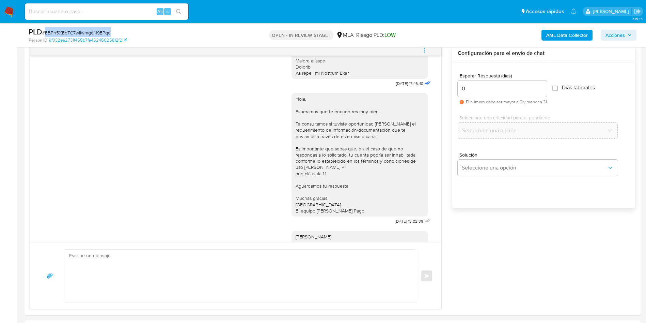
scroll to position [376, 0]
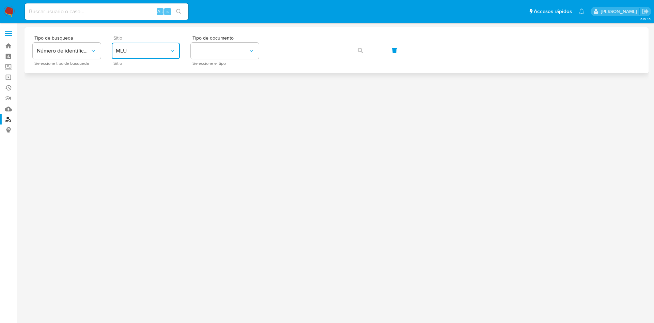
click at [133, 56] on button "MLU" at bounding box center [146, 51] width 68 height 16
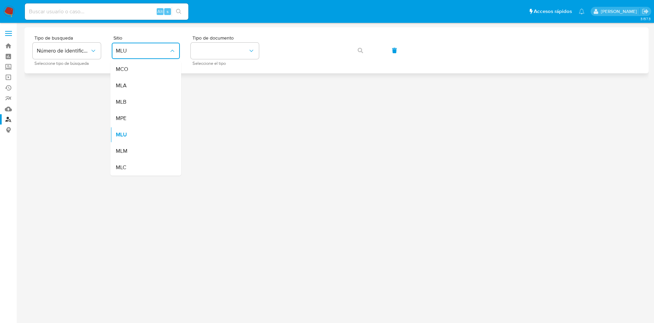
click at [132, 87] on div "MLA" at bounding box center [144, 85] width 56 height 16
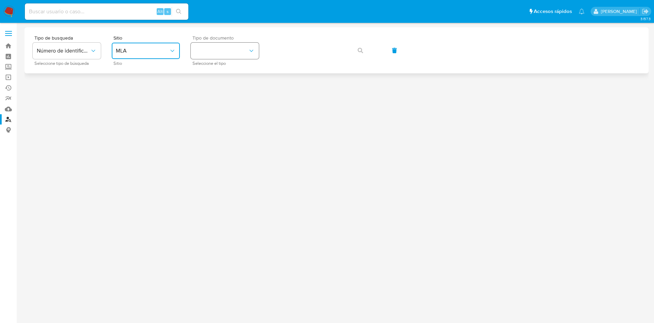
click at [205, 56] on button "identificationType" at bounding box center [225, 51] width 68 height 16
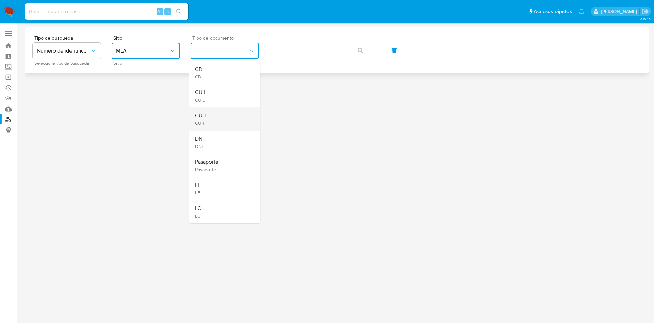
click at [202, 113] on span "CUIT" at bounding box center [201, 115] width 12 height 7
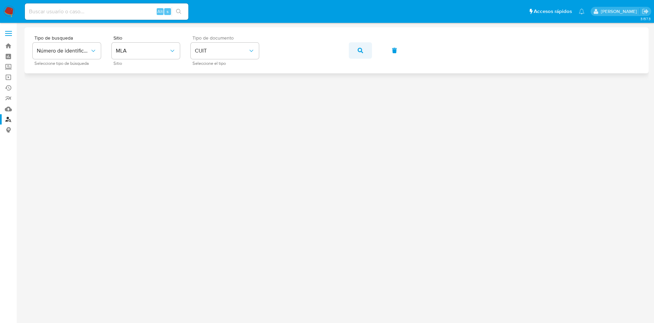
click at [354, 52] on button "button" at bounding box center [360, 50] width 23 height 16
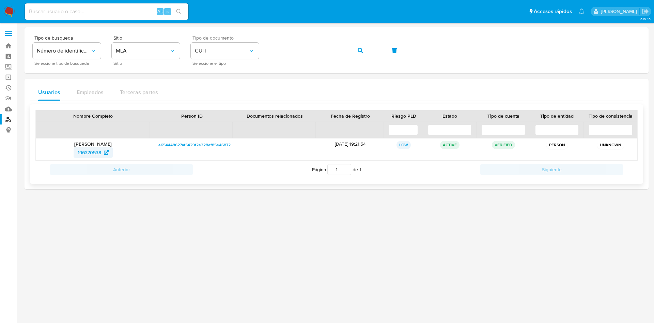
click at [89, 153] on span "196370538" at bounding box center [90, 152] width 24 height 11
click at [117, 10] on input at bounding box center [107, 11] width 164 height 9
paste input "aLvzuYHGMCvSikZ1yJuAcyKI"
type input "aLvzuYHGMCvSikZ1yJuAcyKI"
click at [175, 7] on button "search-icon" at bounding box center [179, 12] width 14 height 10
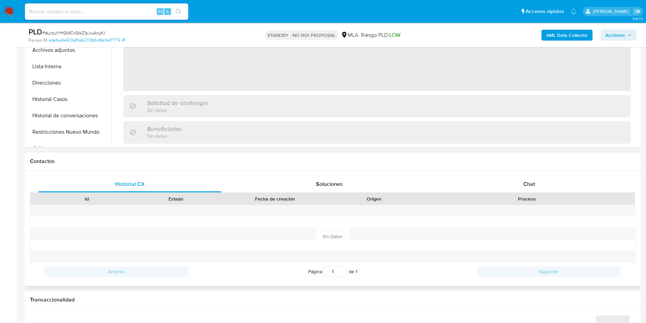
scroll to position [204, 0]
click at [537, 172] on div "Historial CX Soluciones Chat Id Estado Fecha de creación Origen Proceso Anterio…" at bounding box center [333, 227] width 617 height 115
click at [538, 187] on div "Chat" at bounding box center [529, 184] width 183 height 16
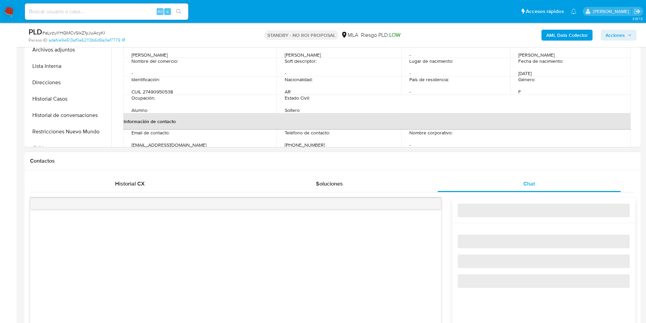
select select "10"
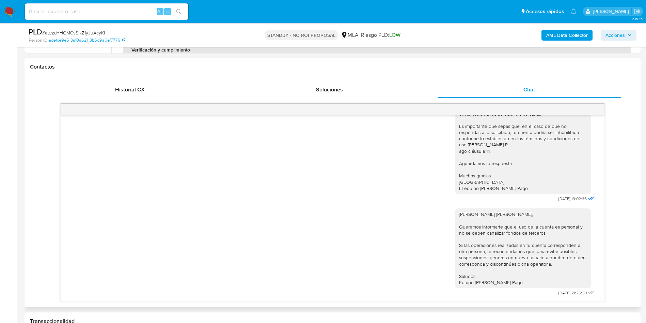
scroll to position [358, 0]
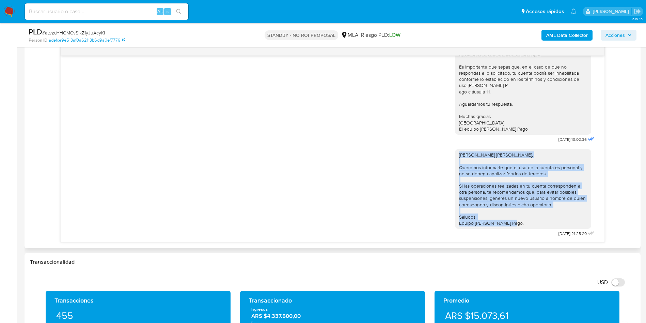
drag, startPoint x: 511, startPoint y: 225, endPoint x: 447, endPoint y: 154, distance: 95.0
click at [447, 154] on div "[PERSON_NAME] [PERSON_NAME], Queremos informarte que el uso de la cuenta es per…" at bounding box center [332, 191] width 527 height 94
copy div "[PERSON_NAME] [PERSON_NAME], [PERSON_NAME] informarte que el uso de la cuenta e…"
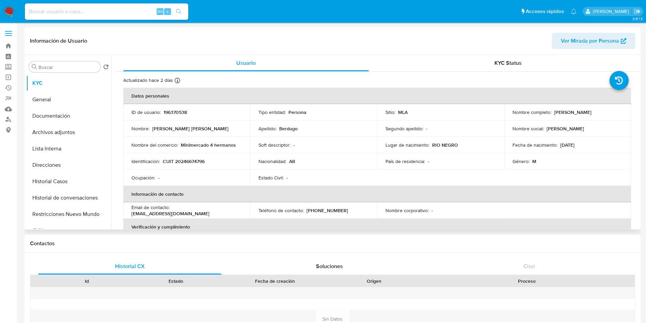
select select "10"
click at [60, 187] on button "Historial Casos" at bounding box center [66, 181] width 80 height 16
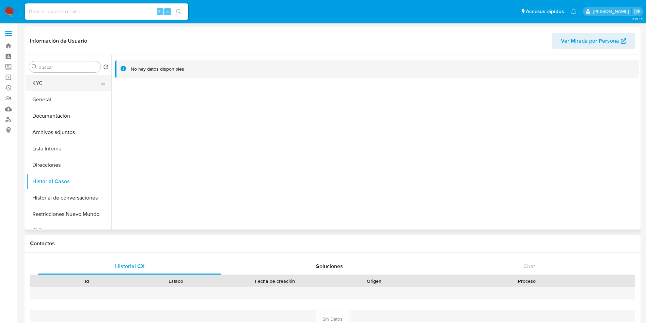
click at [55, 80] on button "KYC" at bounding box center [66, 83] width 80 height 16
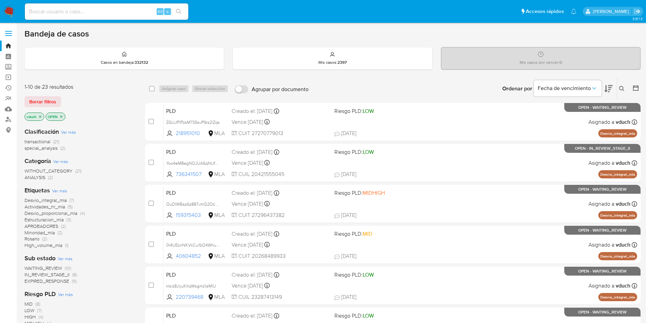
click at [625, 86] on icon at bounding box center [622, 88] width 5 height 5
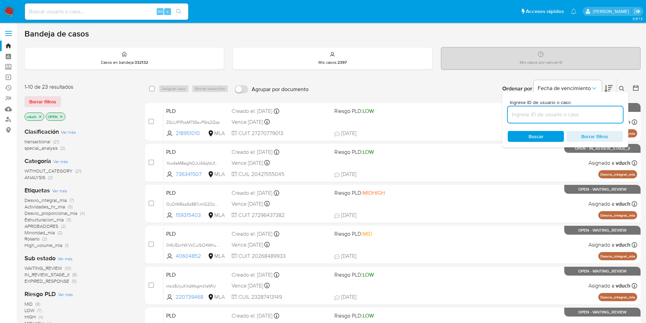
click at [602, 115] on input at bounding box center [565, 114] width 115 height 9
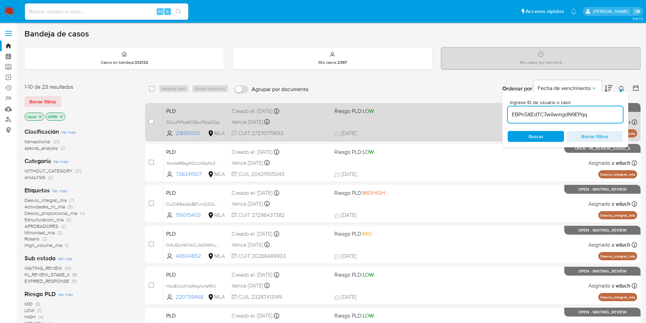
type input "EBPn5XEdTC7wiIwmgdN9EPqq"
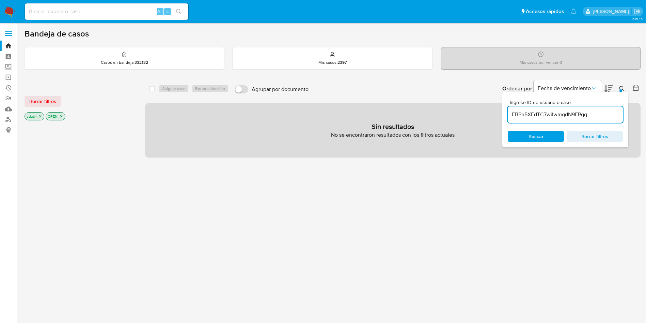
click at [34, 117] on p "vduch" at bounding box center [34, 115] width 19 height 7
click at [40, 118] on icon "close-filter" at bounding box center [40, 116] width 4 height 4
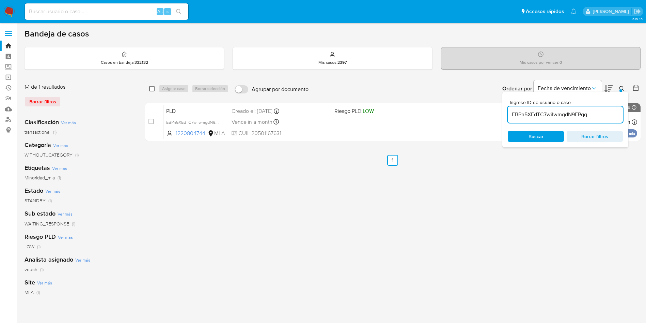
click at [151, 89] on input "checkbox" at bounding box center [151, 88] width 5 height 5
checkbox input "true"
click at [174, 88] on span "Asignar caso" at bounding box center [174, 88] width 24 height 7
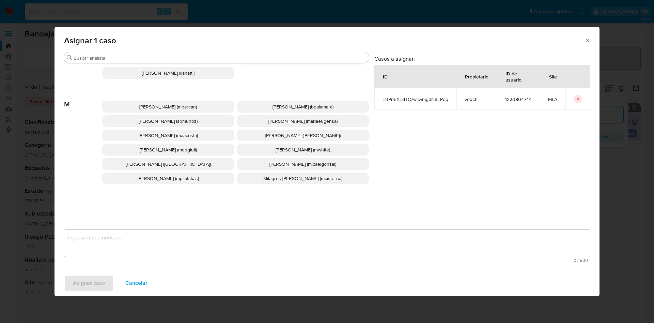
scroll to position [590, 0]
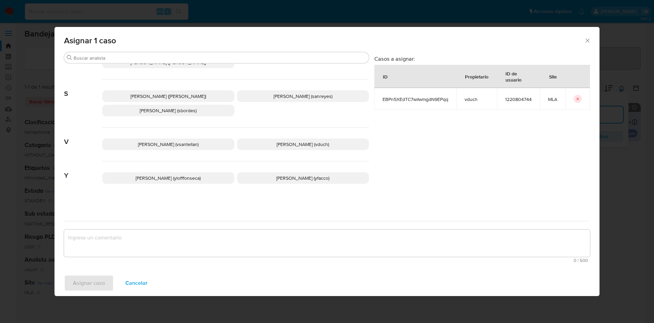
click at [319, 143] on p "[PERSON_NAME] (vduch)" at bounding box center [303, 144] width 132 height 12
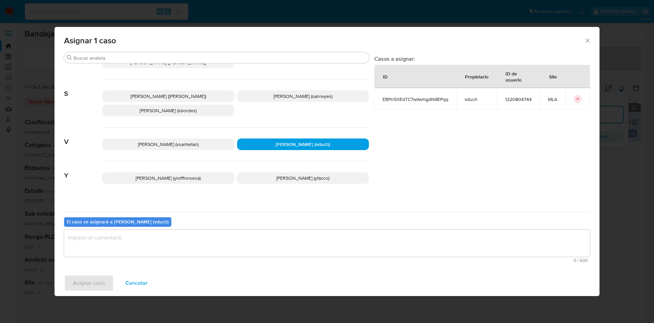
click at [296, 245] on textarea "assign-modal" at bounding box center [327, 242] width 526 height 27
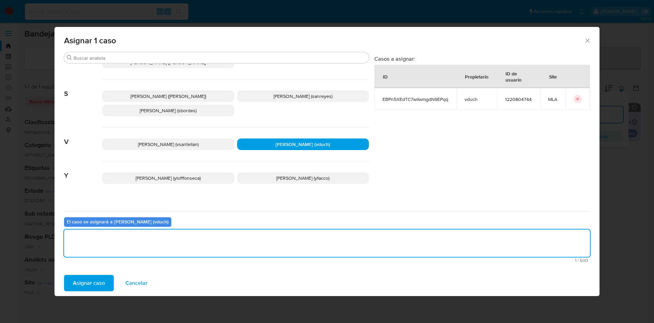
click at [89, 279] on span "Asignar caso" at bounding box center [89, 282] width 32 height 15
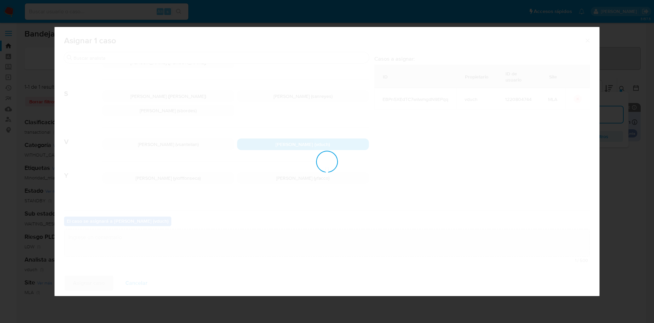
checkbox input "false"
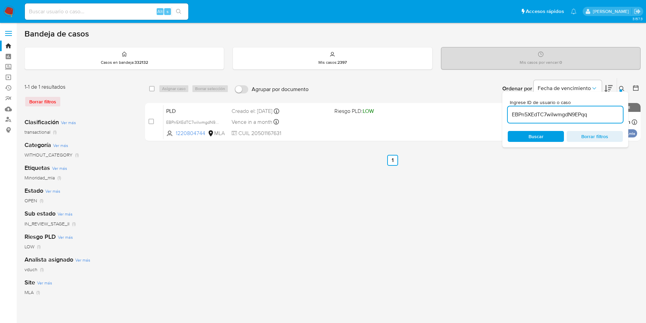
click at [583, 119] on div "EBPn5XEdTC7wiIwmgdN9EPqq" at bounding box center [565, 114] width 115 height 16
click at [574, 117] on input "EBPn5XEdTC7wiIwmgdN9EPqq" at bounding box center [565, 114] width 115 height 9
paste input "6Hz21VZfiRcgwYHV95GsUZKe"
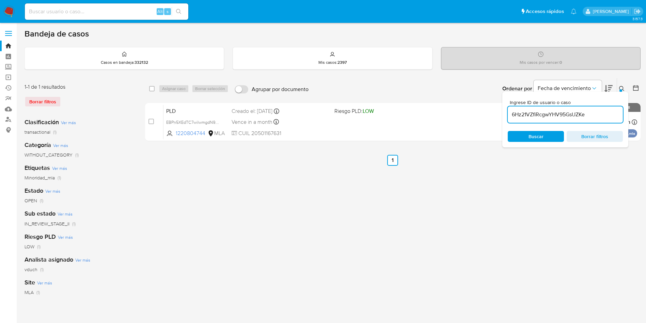
type input "6Hz21VZfiRcgwYHV95GsUZKe"
click at [151, 88] on input "checkbox" at bounding box center [151, 88] width 5 height 5
checkbox input "true"
click at [165, 89] on span "Asignar caso" at bounding box center [174, 88] width 24 height 7
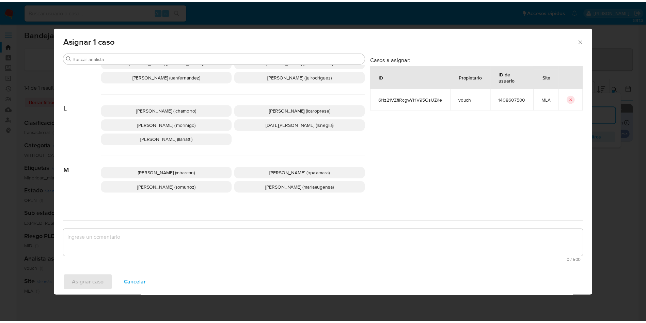
scroll to position [590, 0]
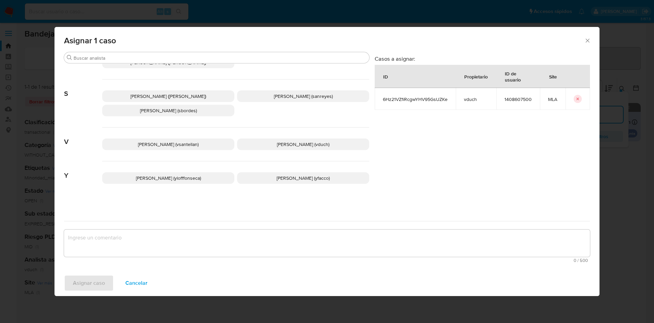
click at [286, 144] on span "Valeria Duch (vduch)" at bounding box center [303, 144] width 52 height 7
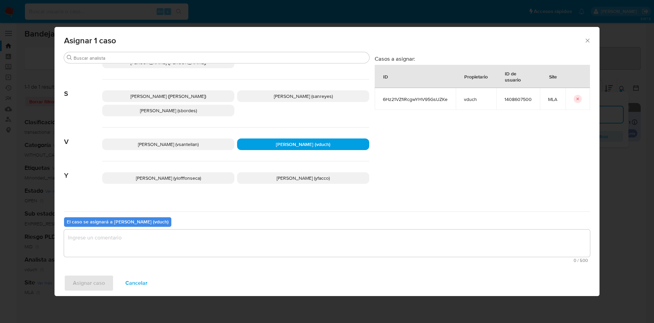
click at [288, 217] on div "El caso se asignará a Valeria Duch (vduch) 0 / 500 500 caracteres restantes" at bounding box center [327, 238] width 526 height 54
click at [282, 242] on textarea "assign-modal" at bounding box center [327, 242] width 526 height 27
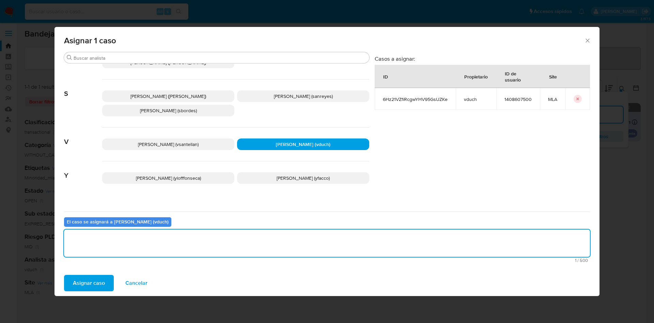
click at [108, 274] on div "Asignar caso Cancelar" at bounding box center [327, 283] width 545 height 26
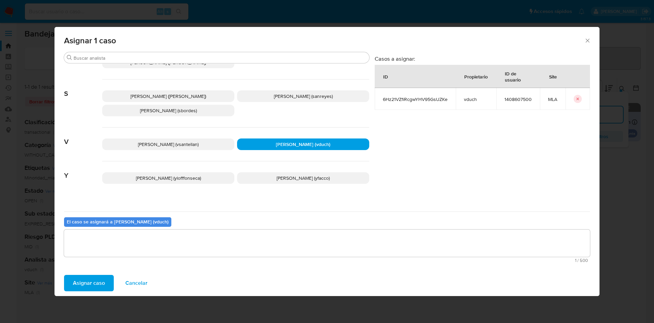
click at [86, 281] on span "Asignar caso" at bounding box center [89, 282] width 32 height 15
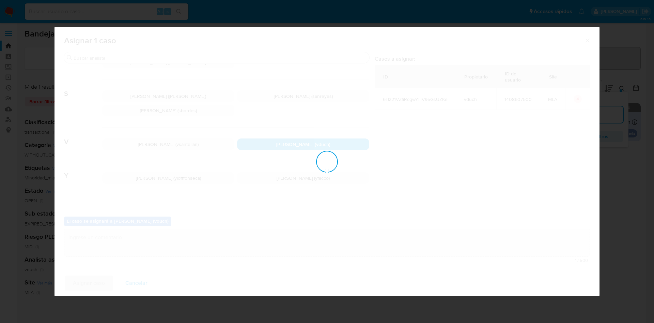
checkbox input "false"
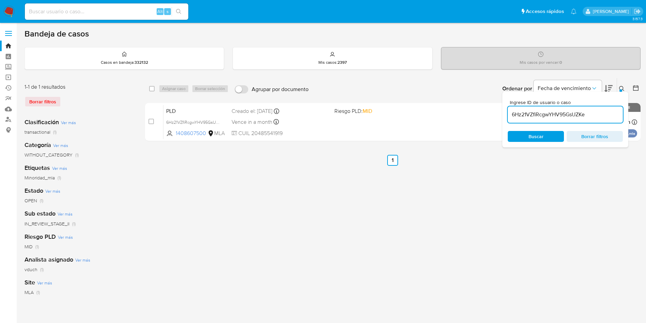
click at [151, 12] on input at bounding box center [107, 11] width 164 height 9
click at [129, 7] on input at bounding box center [107, 11] width 164 height 9
paste input "vxBB6SMPCkjQlyKEfTLZlSGw"
type input "vxBB6SMPCkjQlyKEfTLZlSGw"
click at [177, 9] on icon "search-icon" at bounding box center [178, 11] width 5 height 5
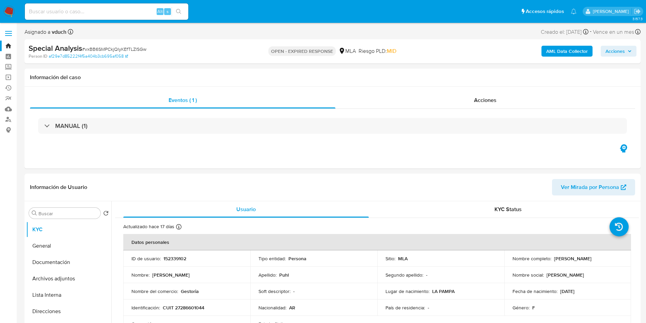
select select "10"
drag, startPoint x: 551, startPoint y: 257, endPoint x: 604, endPoint y: 253, distance: 52.6
click at [604, 253] on td "Nombre completo : Sonia Beatriz Puhl" at bounding box center [568, 258] width 127 height 16
click at [555, 262] on td "Nombre completo : Sonia Beatriz Puhl" at bounding box center [568, 258] width 127 height 16
drag, startPoint x: 554, startPoint y: 259, endPoint x: 582, endPoint y: 257, distance: 28.4
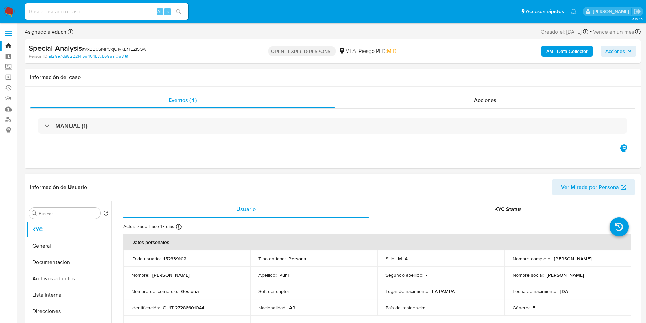
click at [582, 257] on p "Sonia Beatriz Puhl" at bounding box center [572, 258] width 37 height 6
click at [570, 258] on p "Sonia Beatriz Puhl" at bounding box center [572, 258] width 37 height 6
drag, startPoint x: 552, startPoint y: 258, endPoint x: 594, endPoint y: 256, distance: 41.6
click at [594, 256] on div "Nombre completo : Sonia Beatriz Puhl" at bounding box center [568, 258] width 111 height 6
copy p "Sonia Beatriz Puhl"
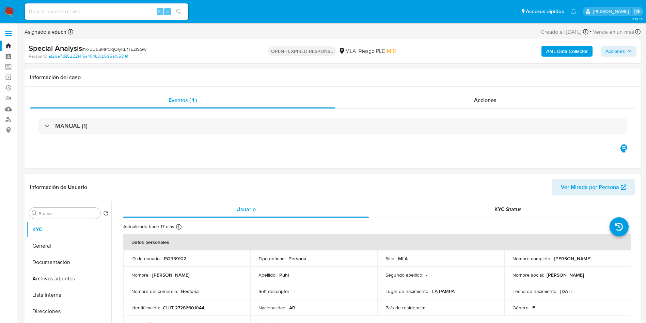
click at [182, 309] on p "CUIT 27286601044" at bounding box center [184, 307] width 42 height 6
copy p "27286601044"
click at [13, 118] on link "Buscador de personas" at bounding box center [40, 119] width 81 height 11
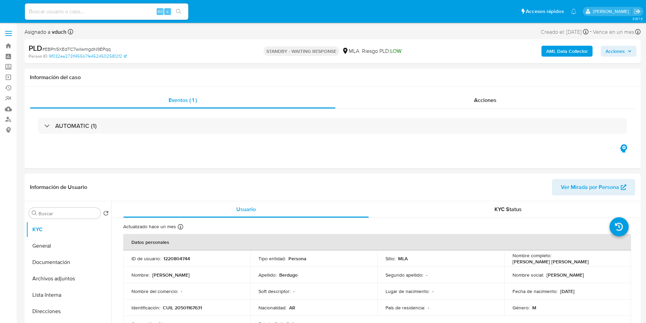
select select "10"
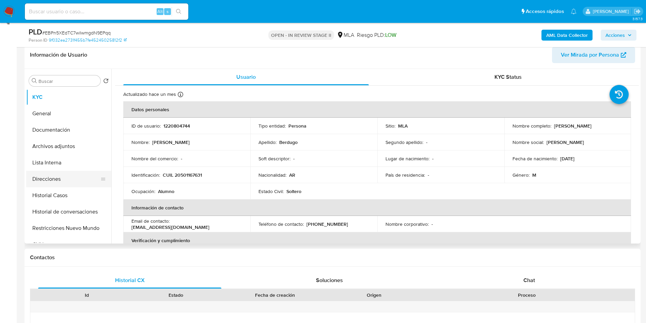
scroll to position [204, 0]
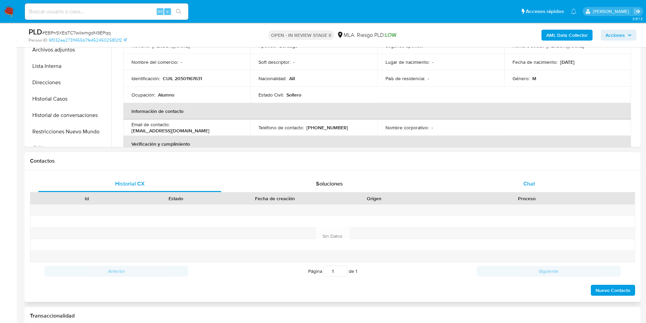
click at [547, 189] on div "Chat" at bounding box center [529, 184] width 183 height 16
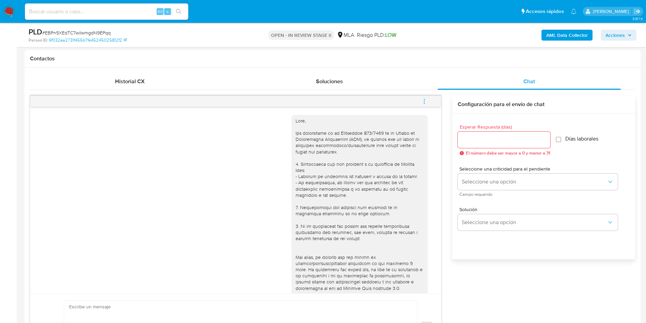
scroll to position [376, 0]
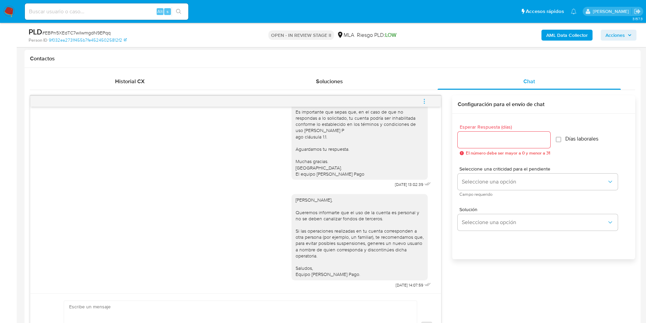
click at [428, 102] on button "menu-action" at bounding box center [424, 101] width 22 height 16
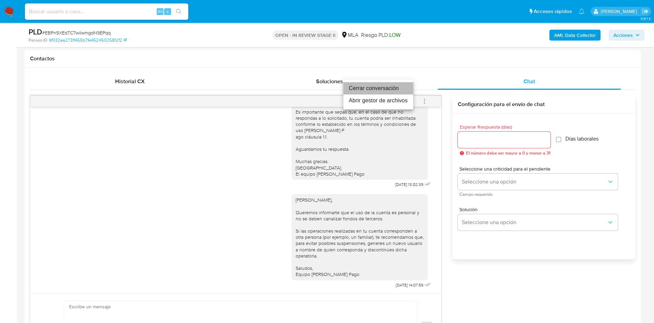
click at [392, 86] on li "Cerrar conversación" at bounding box center [379, 88] width 70 height 12
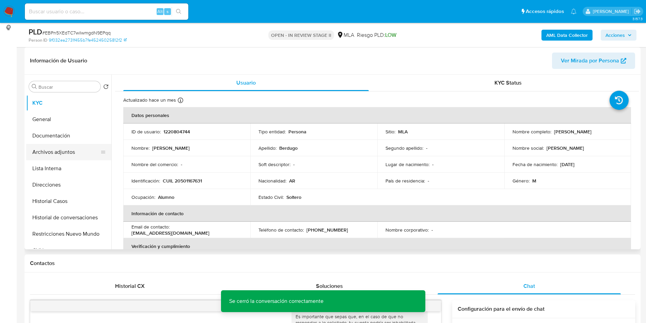
click at [80, 152] on button "Archivos adjuntos" at bounding box center [66, 152] width 80 height 16
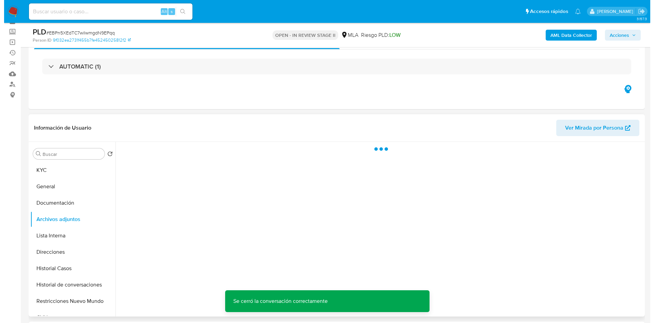
scroll to position [51, 0]
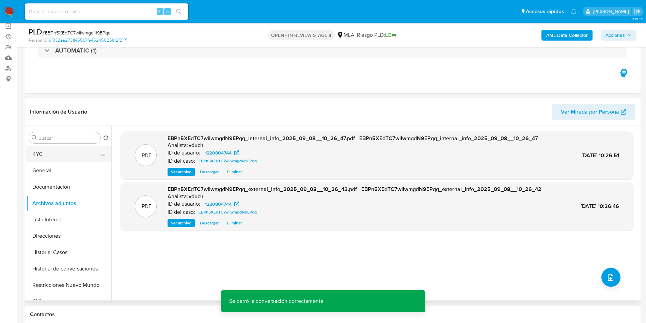
click at [91, 159] on button "KYC" at bounding box center [66, 154] width 80 height 16
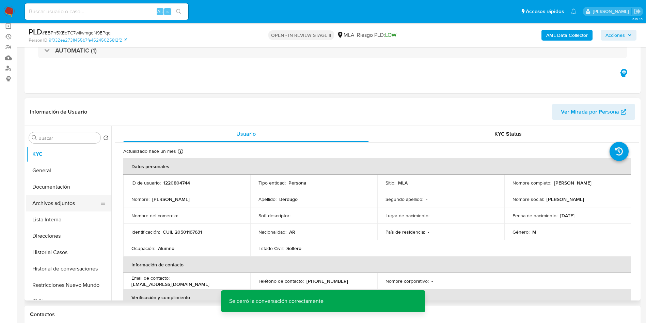
click at [77, 199] on button "Archivos adjuntos" at bounding box center [66, 203] width 80 height 16
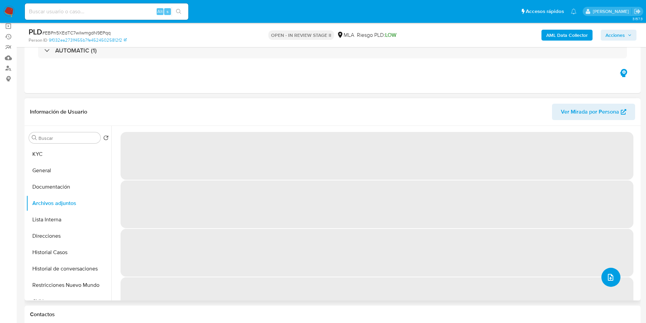
click at [611, 278] on icon "upload-file" at bounding box center [611, 277] width 8 height 8
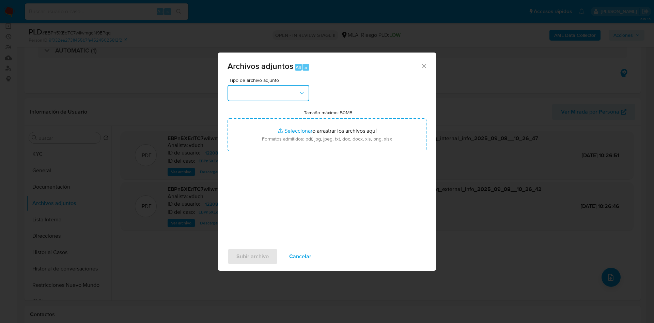
click at [272, 95] on button "button" at bounding box center [269, 93] width 82 height 16
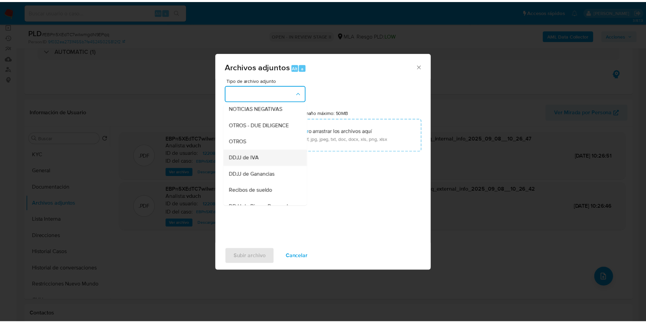
scroll to position [102, 0]
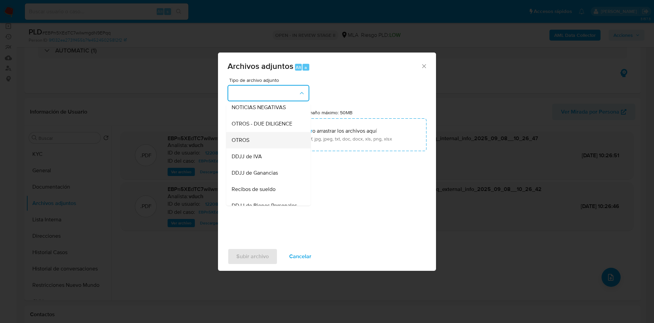
click at [268, 143] on div "OTROS" at bounding box center [267, 140] width 70 height 16
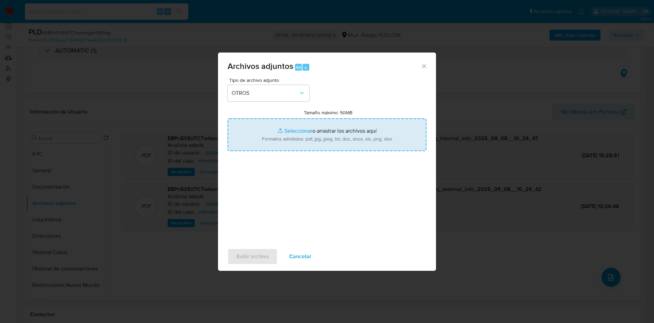
type input "C:\fakepath\Caselog EBPn5XEdTC7wiIwmgdN9EPqq_2025_08_19_13_17_19.docx"
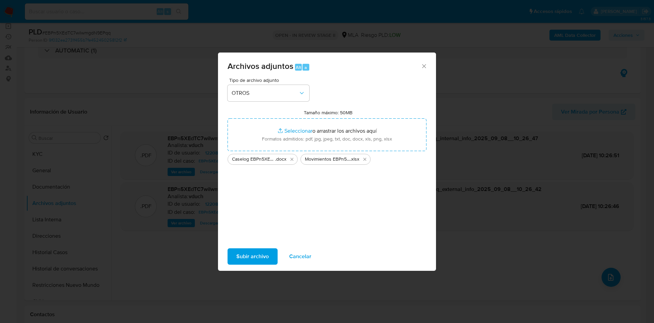
click at [255, 257] on span "Subir archivo" at bounding box center [253, 256] width 32 height 15
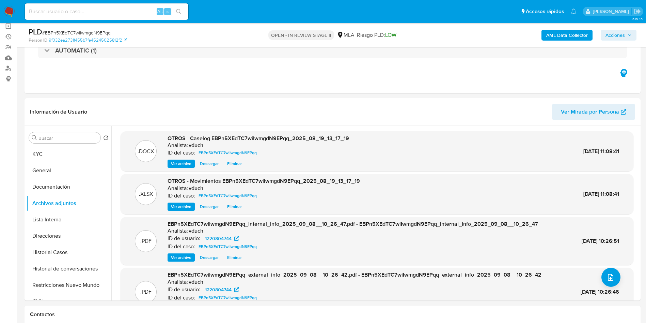
click at [630, 37] on icon "button" at bounding box center [630, 35] width 4 height 4
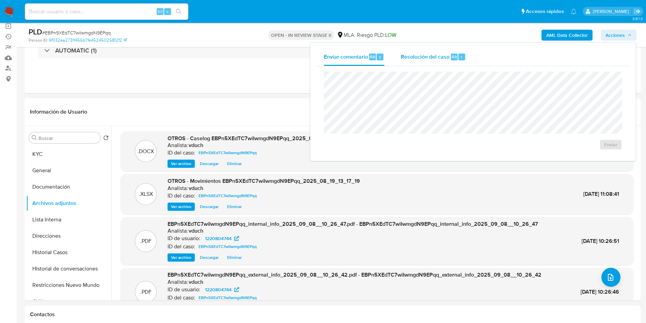
click at [430, 62] on div "Resolución del caso Alt r" at bounding box center [433, 57] width 65 height 18
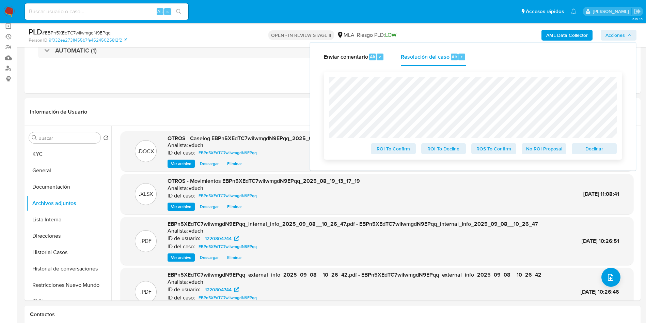
click at [559, 152] on span "No ROI Proposal" at bounding box center [544, 149] width 35 height 10
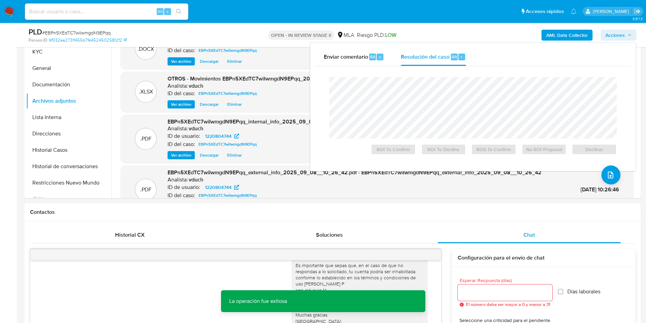
scroll to position [0, 0]
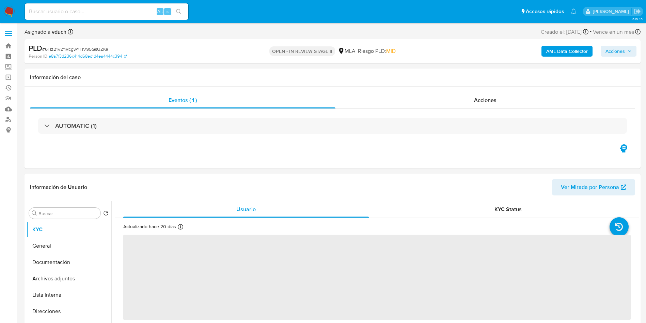
select select "10"
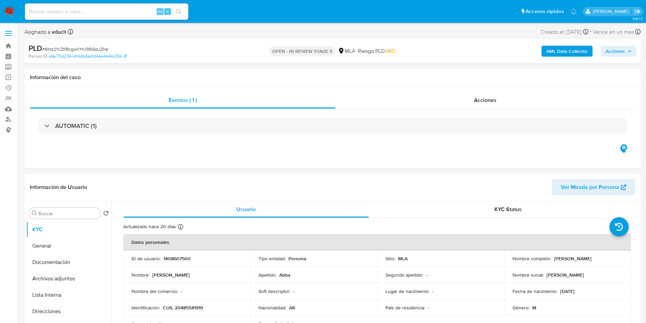
click at [322, 37] on div "Asignado a vduch Asignado el: [DATE] 14:12:57 Creado el: [DATE] Creado el: [DAT…" at bounding box center [333, 33] width 617 height 12
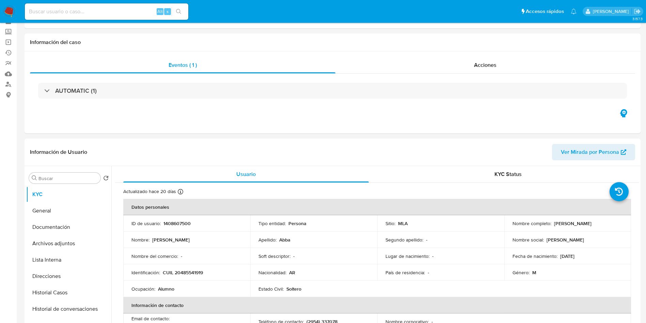
scroll to position [51, 0]
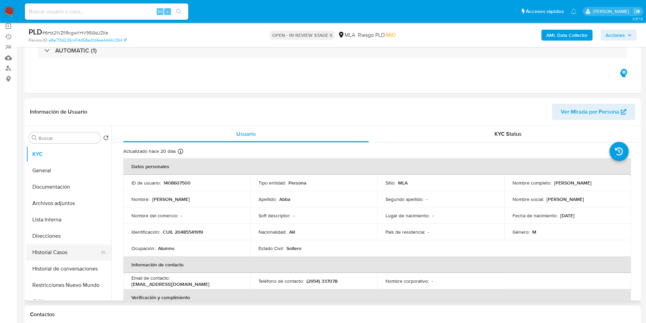
click at [55, 248] on button "Historial Casos" at bounding box center [66, 252] width 80 height 16
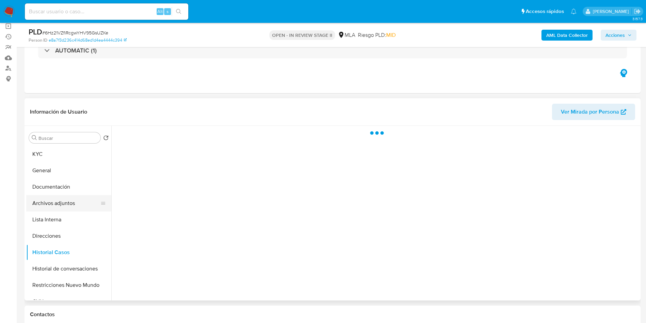
click at [60, 209] on button "Archivos adjuntos" at bounding box center [66, 203] width 80 height 16
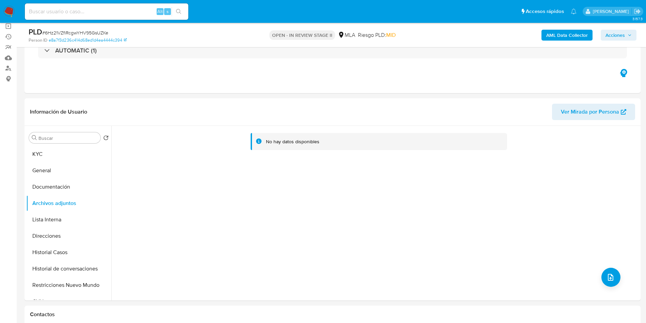
click at [567, 33] on b "AML Data Collector" at bounding box center [568, 35] width 42 height 11
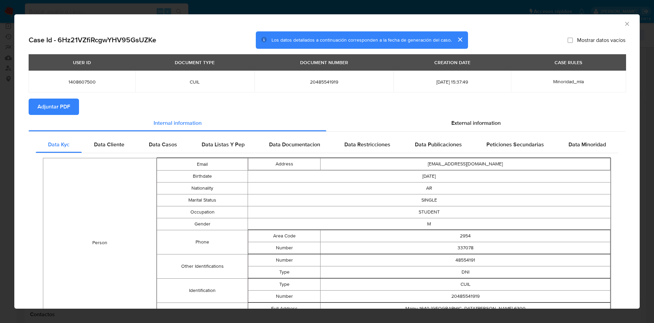
click at [69, 107] on span "Adjuntar PDF" at bounding box center [53, 106] width 33 height 15
click at [624, 25] on div "AML Data Collector" at bounding box center [327, 22] width 626 height 17
click at [624, 26] on icon "Cerrar ventana" at bounding box center [627, 23] width 7 height 7
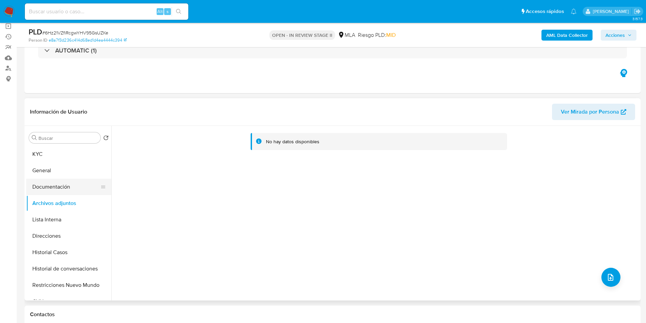
click at [60, 177] on button "General" at bounding box center [68, 170] width 85 height 16
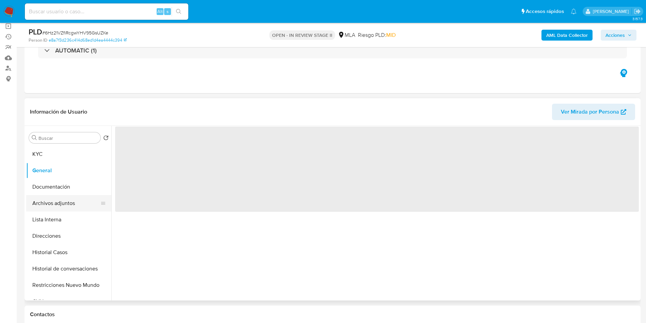
click at [45, 210] on button "Archivos adjuntos" at bounding box center [66, 203] width 80 height 16
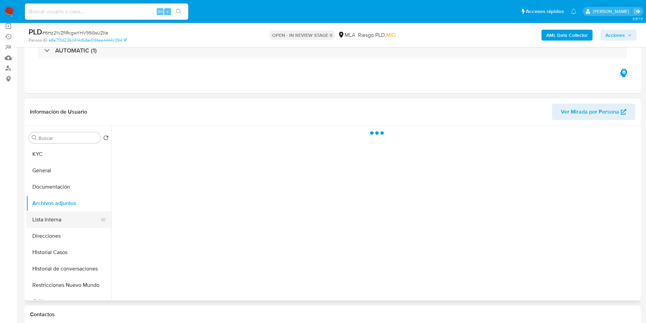
click at [52, 220] on button "Lista Interna" at bounding box center [66, 219] width 80 height 16
click at [63, 207] on button "Archivos adjuntos" at bounding box center [66, 203] width 80 height 16
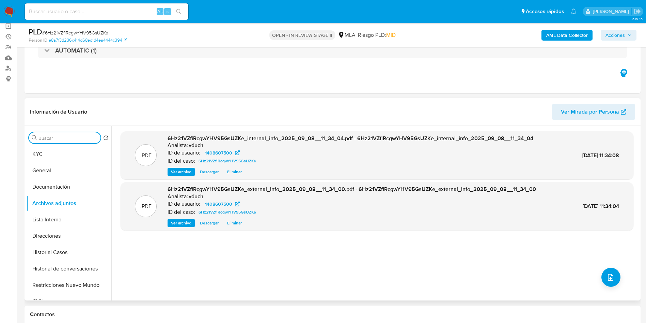
click at [69, 137] on input "Buscar" at bounding box center [68, 138] width 59 height 6
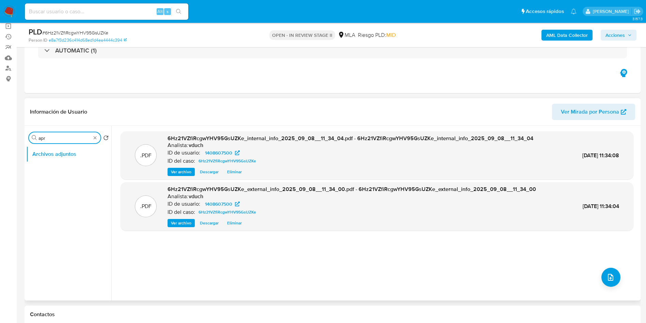
type input "apr"
click at [91, 139] on div "Buscar apr" at bounding box center [65, 137] width 72 height 11
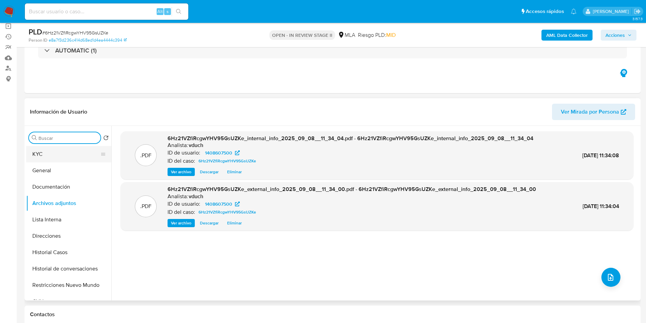
click at [55, 152] on button "KYC" at bounding box center [66, 154] width 80 height 16
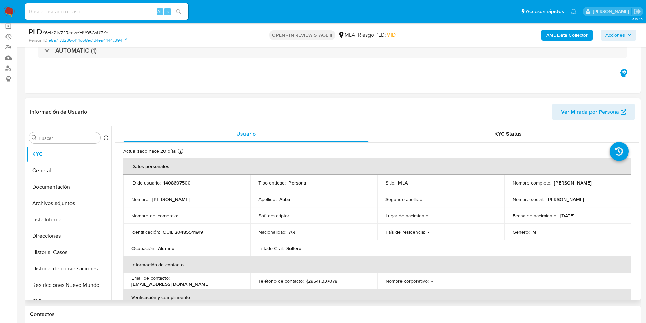
click at [184, 185] on p "1408607500" at bounding box center [177, 183] width 27 height 6
copy p "1408607500"
click at [323, 230] on div "Nacionalidad : AR" at bounding box center [314, 232] width 111 height 6
click at [64, 140] on input "Buscar" at bounding box center [68, 138] width 59 height 6
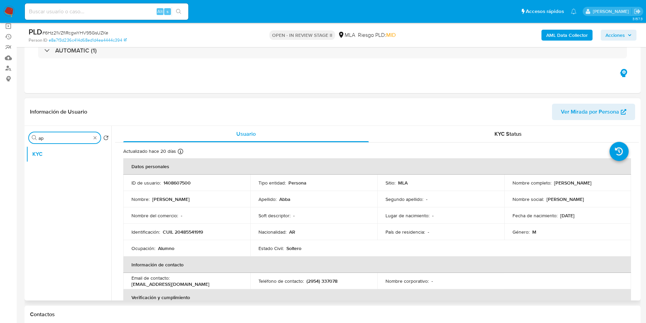
type input "apr"
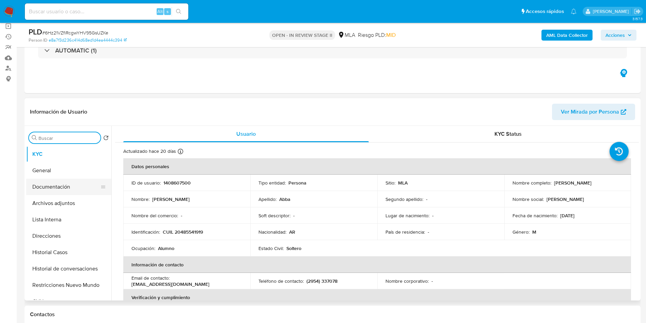
click at [71, 180] on button "Documentación" at bounding box center [66, 187] width 80 height 16
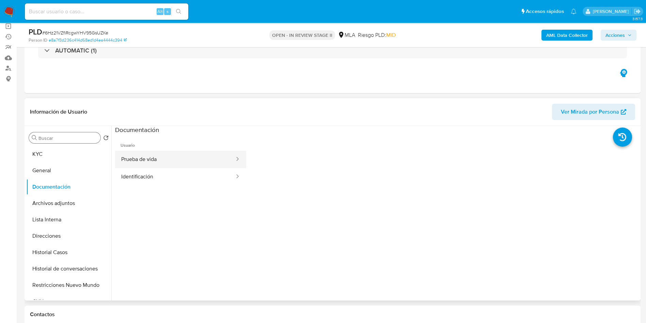
click at [143, 159] on button "Prueba de vida" at bounding box center [175, 159] width 120 height 17
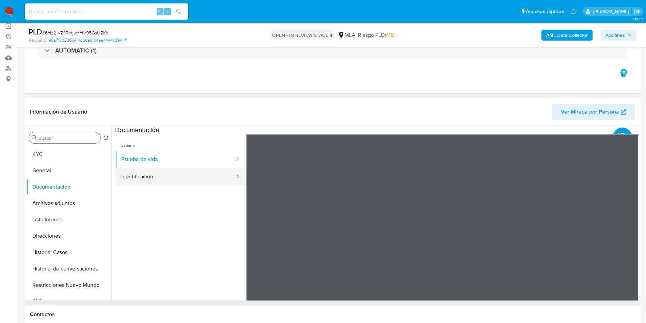
click at [147, 177] on button "Identificación" at bounding box center [175, 176] width 120 height 17
click at [630, 244] on icon at bounding box center [631, 245] width 14 height 14
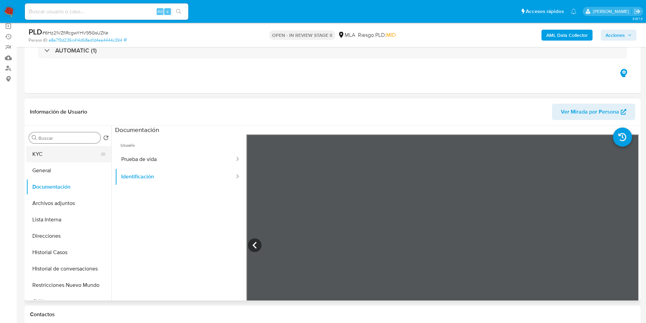
click at [64, 158] on button "KYC" at bounding box center [66, 154] width 80 height 16
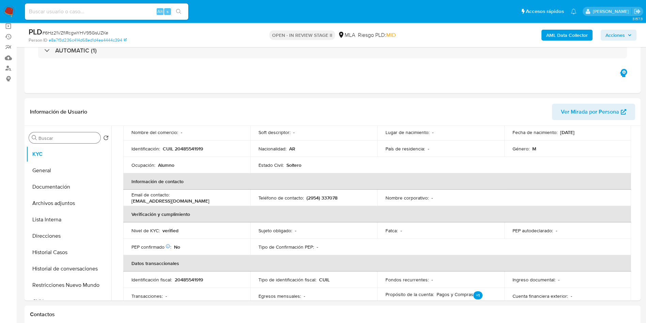
scroll to position [0, 0]
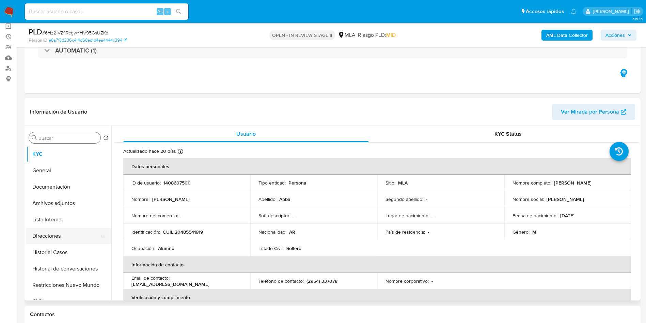
click at [70, 230] on button "Direcciones" at bounding box center [66, 236] width 80 height 16
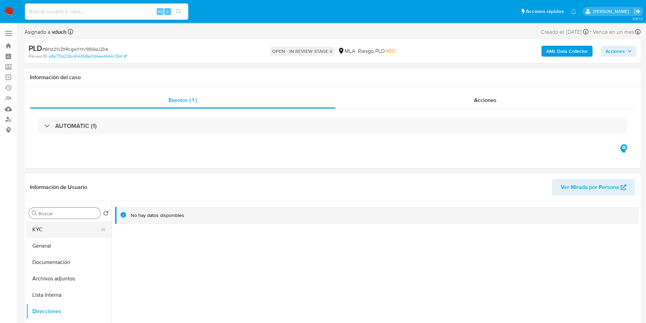
click at [74, 224] on button "KYC" at bounding box center [66, 229] width 80 height 16
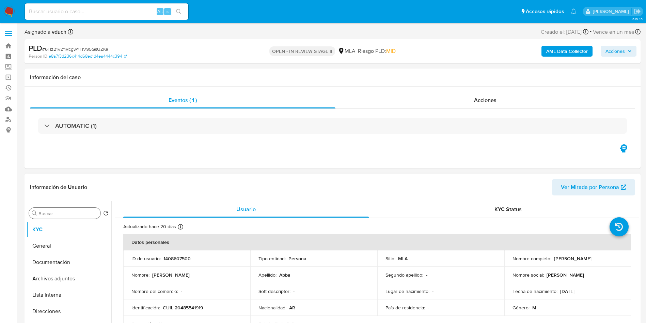
click at [371, 283] on td "Soft descriptor : -" at bounding box center [313, 291] width 127 height 16
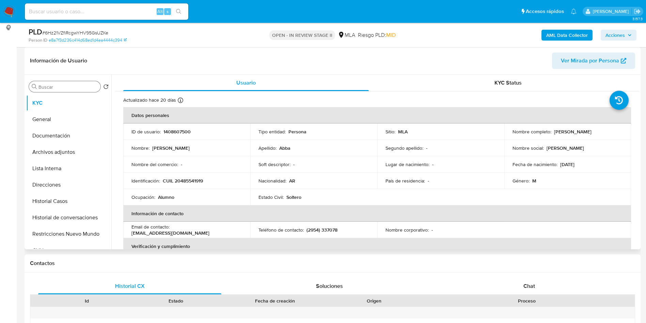
scroll to position [353, 0]
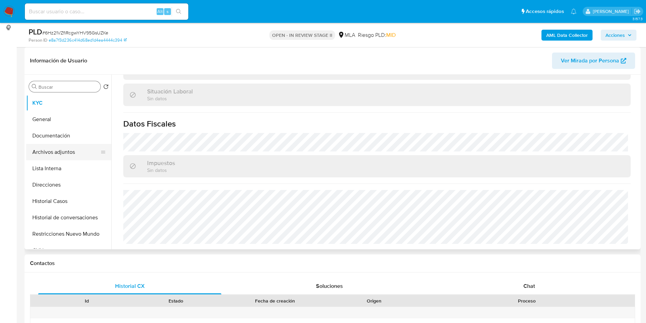
click at [55, 148] on button "Archivos adjuntos" at bounding box center [66, 152] width 80 height 16
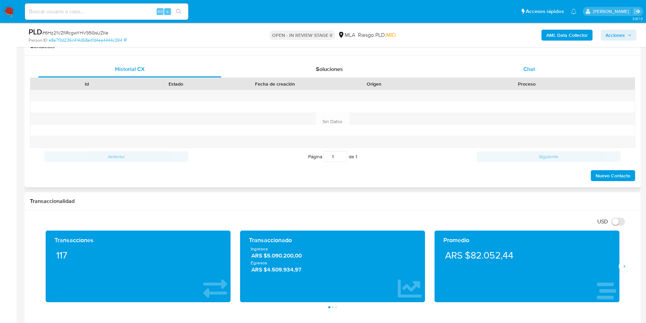
scroll to position [256, 0]
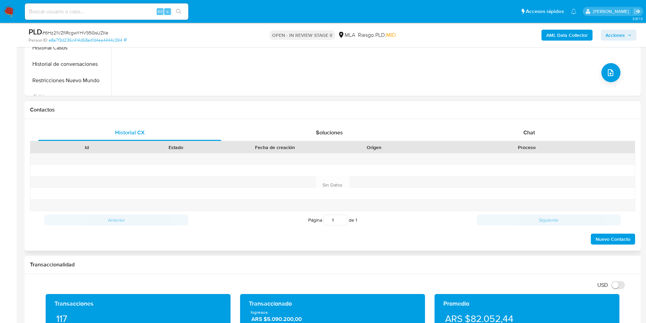
click at [519, 147] on div "Proceso" at bounding box center [527, 147] width 207 height 7
click at [534, 130] on span "Chat" at bounding box center [530, 132] width 12 height 8
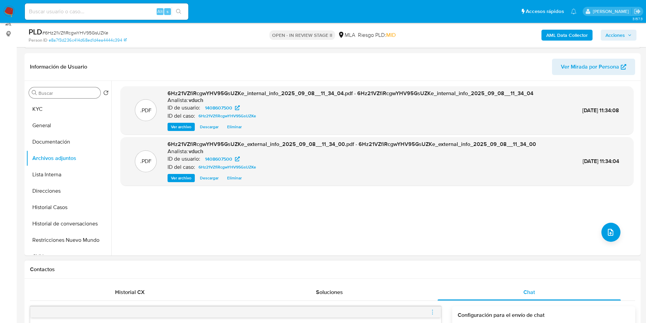
scroll to position [102, 0]
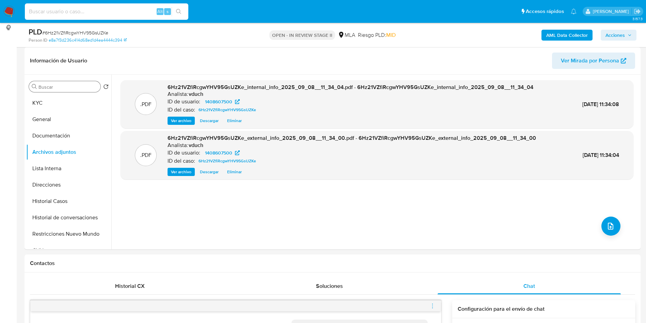
click at [111, 12] on input at bounding box center [107, 11] width 164 height 9
paste input "Yoo4eMBegNOJUASqNUfY4rp7"
type input "Yoo4eMBegNOJUASqNUfY4rp7"
click at [182, 16] on div "Yoo4eMBegNOJUASqNUfY4rp7 Alt s" at bounding box center [107, 11] width 164 height 16
click at [180, 6] on div "Yoo4eMBegNOJUASqNUfY4rp7 Alt s" at bounding box center [107, 11] width 164 height 16
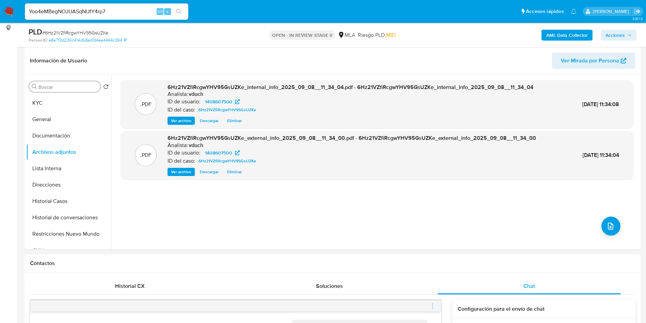
click at [136, 9] on input "Yoo4eMBegNOJUASqNUfY4rp7" at bounding box center [107, 11] width 164 height 9
click at [179, 13] on icon "search-icon" at bounding box center [178, 11] width 5 height 5
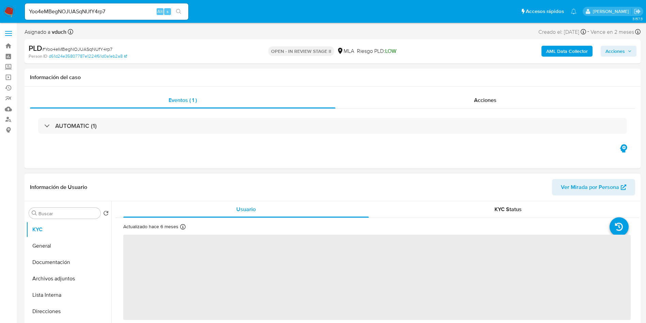
select select "10"
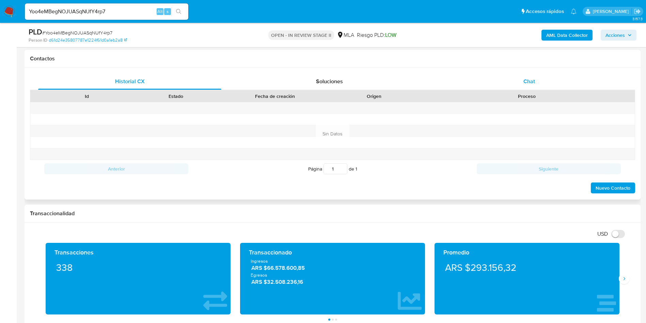
click at [547, 87] on div "Chat" at bounding box center [529, 81] width 183 height 16
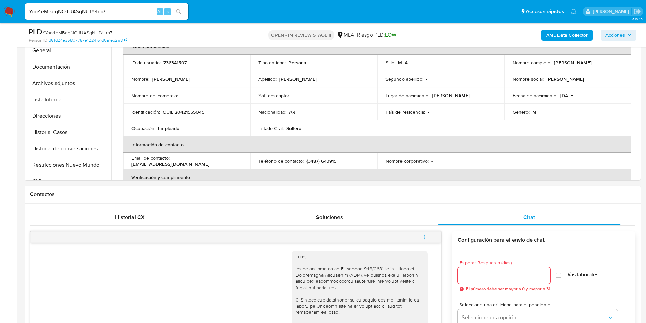
scroll to position [51, 0]
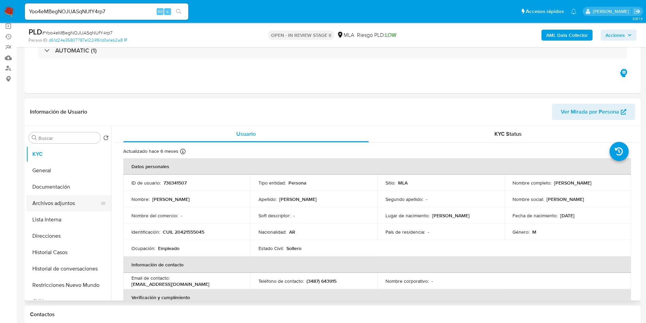
click at [60, 202] on button "Archivos adjuntos" at bounding box center [66, 203] width 80 height 16
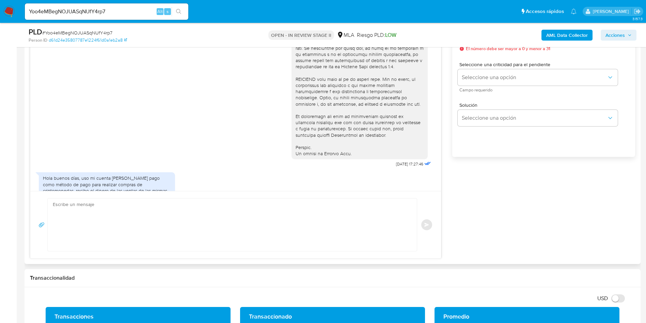
scroll to position [295, 0]
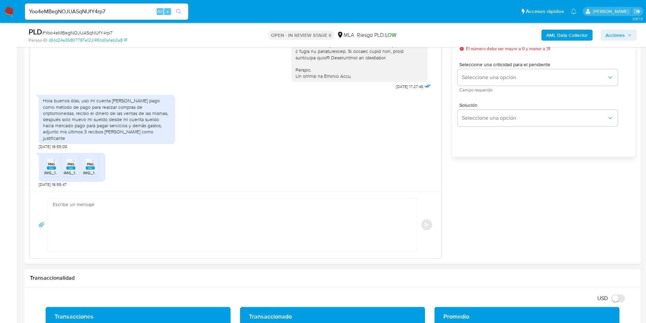
click at [54, 168] on rect at bounding box center [51, 167] width 9 height 3
click at [72, 166] on span "PNG" at bounding box center [70, 164] width 7 height 4
click at [91, 164] on span "PNG" at bounding box center [90, 164] width 7 height 4
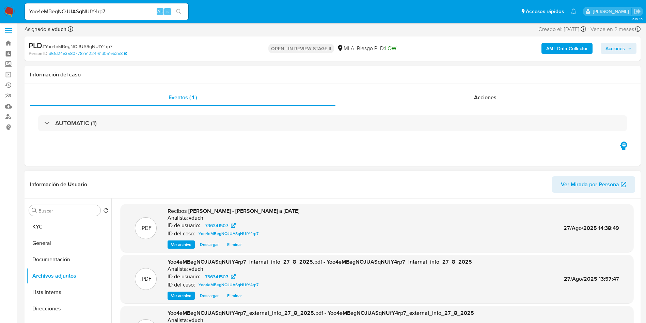
scroll to position [0, 0]
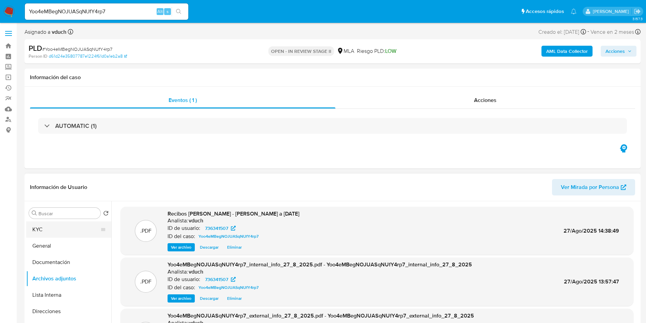
click at [73, 231] on button "KYC" at bounding box center [66, 229] width 80 height 16
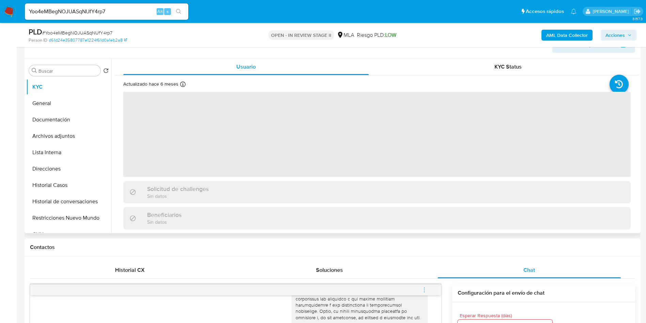
scroll to position [102, 0]
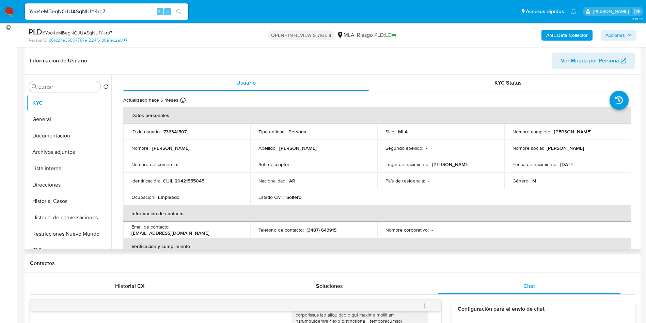
drag, startPoint x: 552, startPoint y: 133, endPoint x: 613, endPoint y: 133, distance: 61.0
click at [613, 133] on div "Nombre completo : Walter Ezequiel Ponce" at bounding box center [568, 131] width 111 height 6
copy p "[PERSON_NAME]"
click at [101, 158] on div at bounding box center [103, 151] width 5 height 15
click at [95, 156] on button "Archivos adjuntos" at bounding box center [66, 152] width 80 height 16
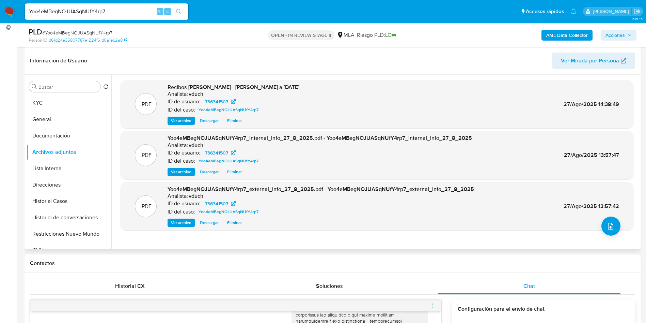
click at [184, 126] on div ".PDF Recibos de sueldo - Walter Ezequiel Ponce - abril a junio 2025 Analista: v…" at bounding box center [377, 104] width 513 height 48
click at [184, 120] on span "Ver archivo" at bounding box center [181, 120] width 20 height 7
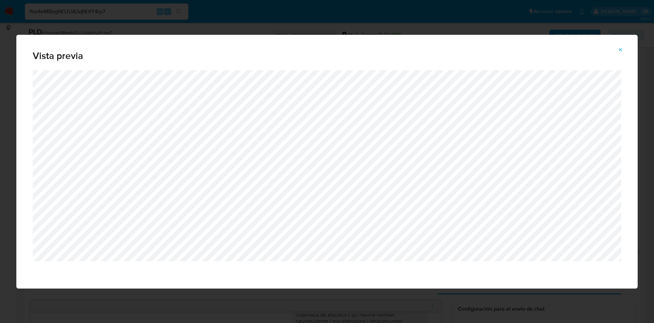
click at [613, 44] on div "Vista previa" at bounding box center [327, 52] width 622 height 35
click at [619, 50] on icon "Attachment preview" at bounding box center [620, 49] width 5 height 5
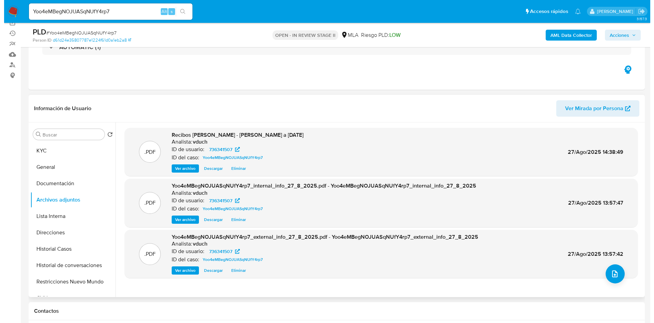
scroll to position [51, 0]
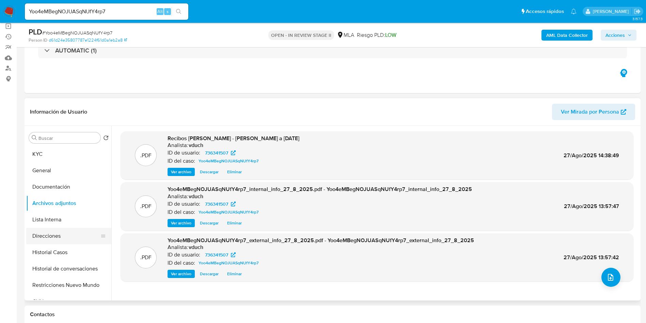
click at [79, 237] on button "Direcciones" at bounding box center [66, 236] width 80 height 16
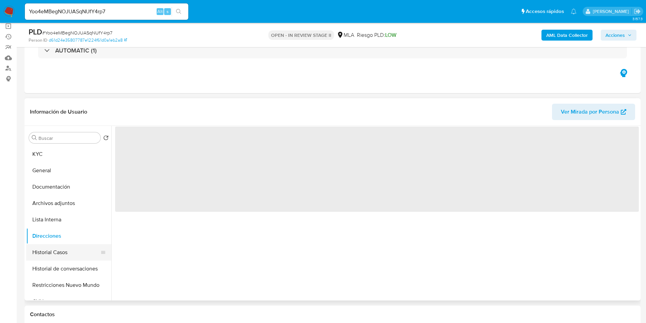
click at [81, 241] on button "Direcciones" at bounding box center [68, 236] width 85 height 16
click at [86, 244] on button "Historial Casos" at bounding box center [66, 252] width 80 height 16
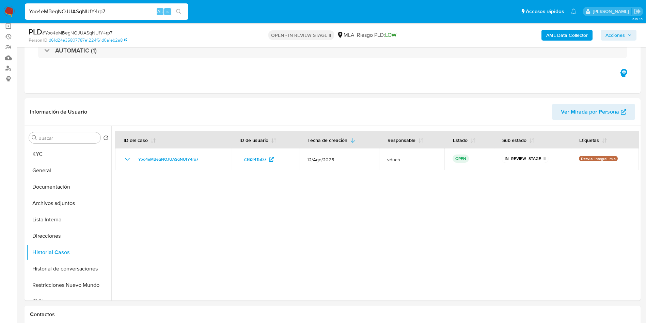
click at [131, 12] on input "Yoo4eMBegNOJUASqNUfY4rp7" at bounding box center [107, 11] width 164 height 9
click at [62, 200] on button "Archivos adjuntos" at bounding box center [66, 203] width 80 height 16
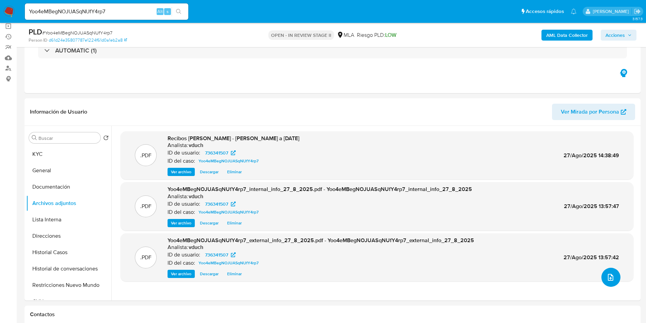
click at [602, 273] on button "upload-file" at bounding box center [611, 277] width 19 height 19
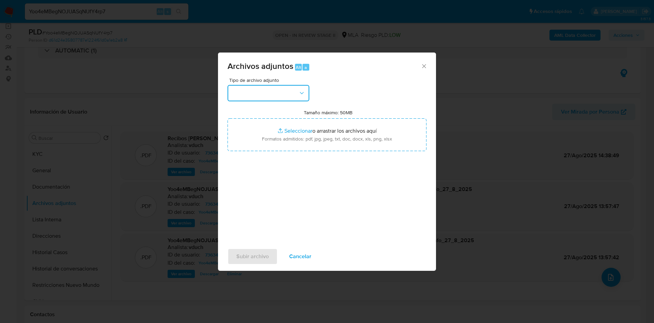
click at [267, 93] on button "button" at bounding box center [269, 93] width 82 height 16
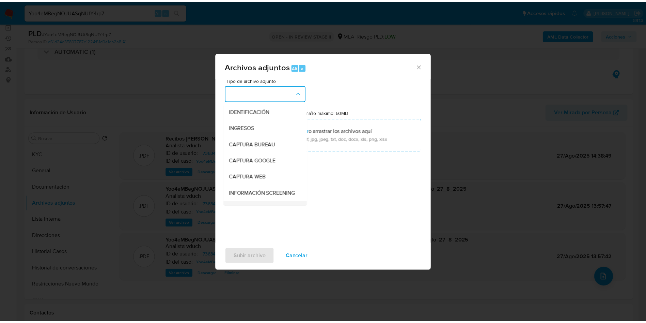
scroll to position [102, 0]
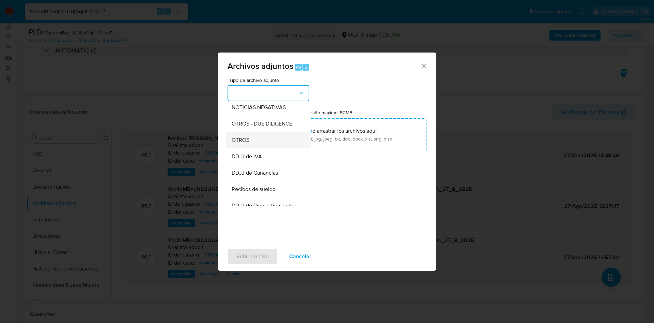
click at [257, 144] on div "OTROS" at bounding box center [267, 140] width 70 height 16
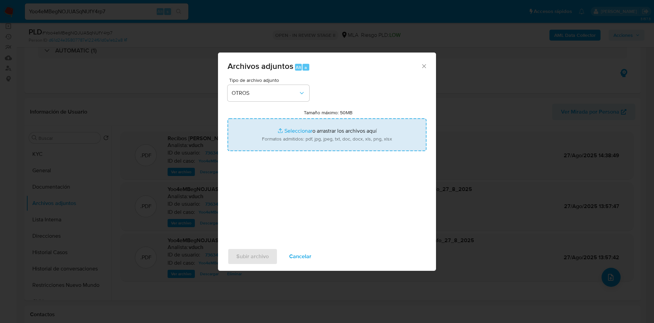
type input "C:\fakepath\Movimientos Yoo4eMBegNOJUASqNUfY4rp7_2025_08_19_10_46_37.xlsx"
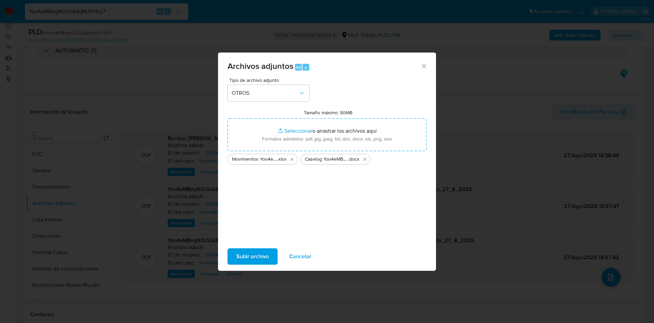
click at [242, 255] on span "Subir archivo" at bounding box center [253, 256] width 32 height 15
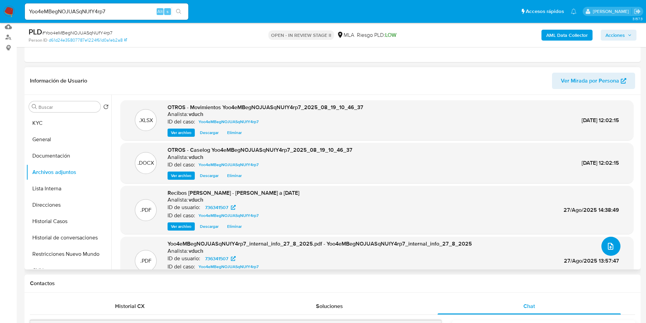
scroll to position [51, 0]
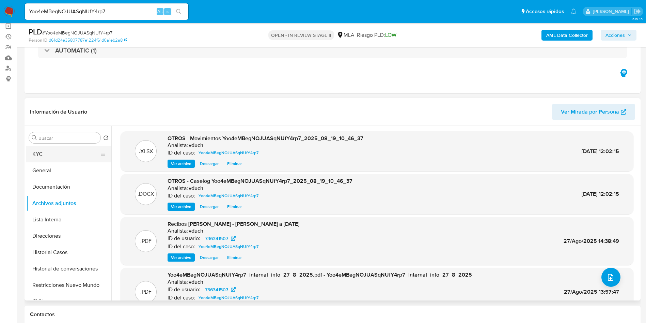
click at [59, 154] on button "KYC" at bounding box center [66, 154] width 80 height 16
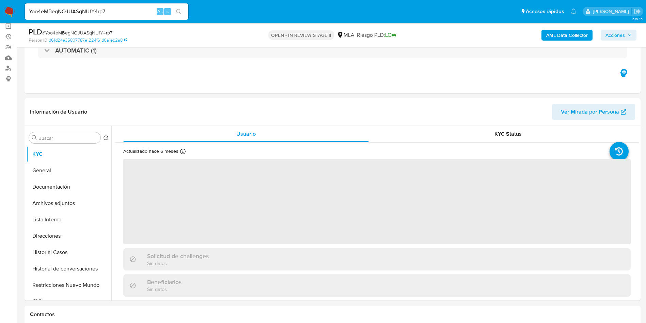
click at [633, 34] on button "Acciones" at bounding box center [619, 35] width 36 height 11
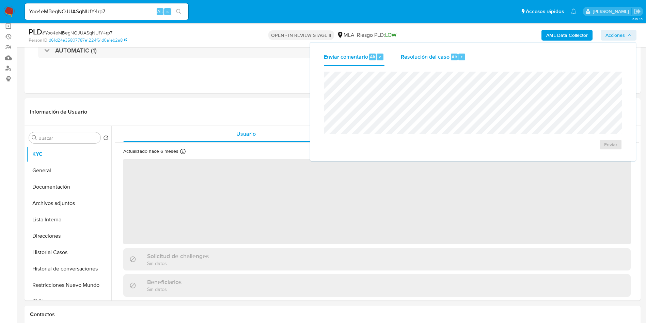
click at [429, 64] on div "Resolución del caso Alt r" at bounding box center [433, 57] width 65 height 18
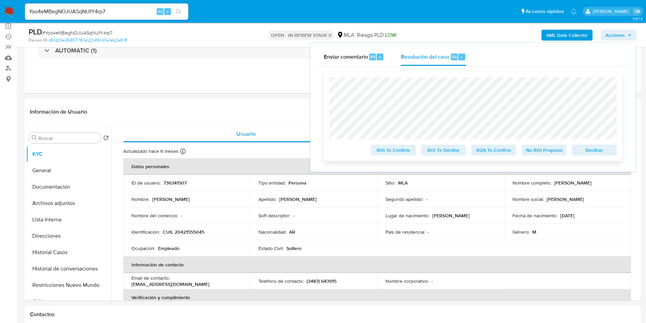
click at [603, 151] on span "Declinar" at bounding box center [594, 150] width 35 height 10
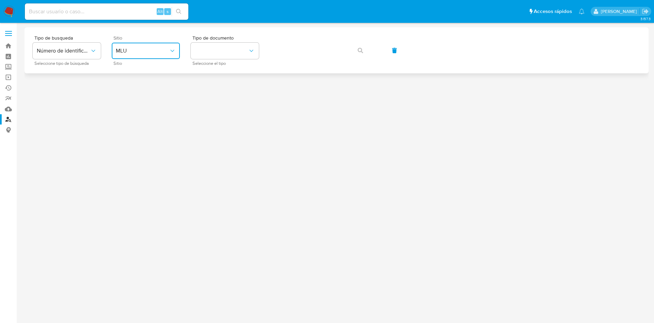
click at [140, 51] on span "MLU" at bounding box center [142, 50] width 53 height 7
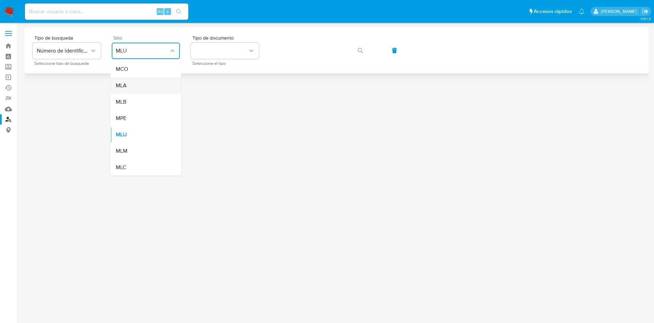
click at [134, 90] on div "MLA" at bounding box center [144, 85] width 56 height 16
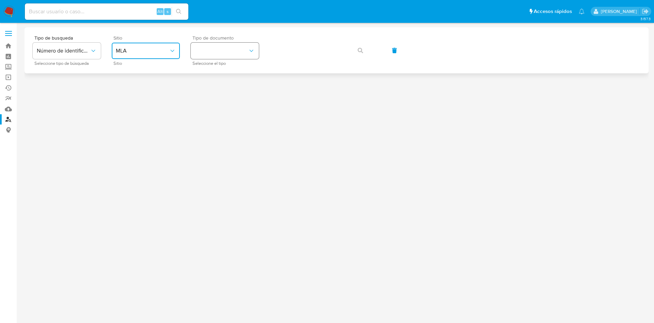
click at [226, 48] on button "identificationType" at bounding box center [225, 51] width 68 height 16
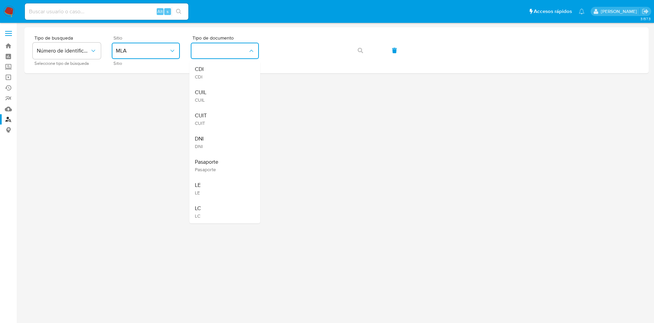
click at [227, 111] on div "CUIT CUIT" at bounding box center [223, 118] width 56 height 23
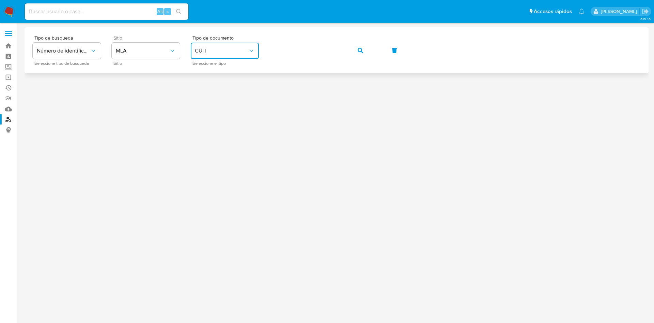
drag, startPoint x: 358, startPoint y: 48, endPoint x: 353, endPoint y: 47, distance: 5.2
click at [358, 48] on icon "button" at bounding box center [360, 50] width 5 height 5
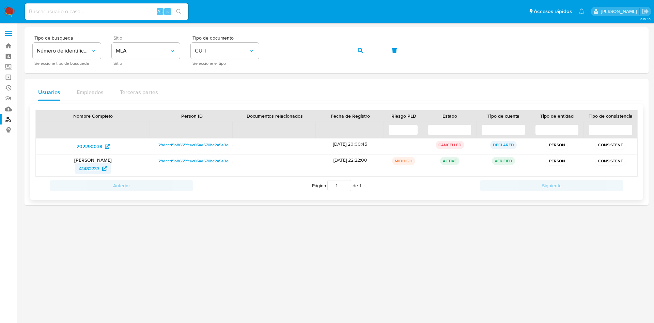
click at [91, 169] on span "41482733" at bounding box center [89, 168] width 20 height 11
click at [90, 168] on span "41482733" at bounding box center [89, 168] width 20 height 11
click at [364, 42] on button "button" at bounding box center [360, 50] width 23 height 16
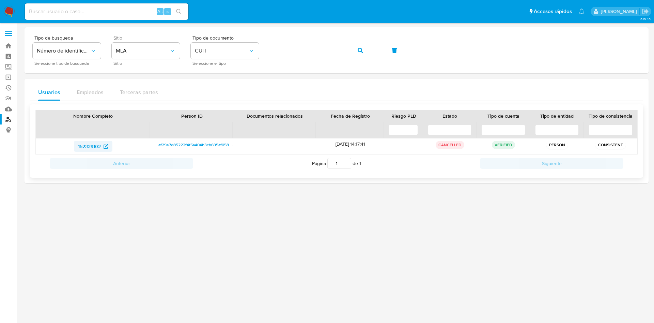
click at [89, 146] on span "152339102" at bounding box center [89, 146] width 23 height 11
click at [356, 48] on button "button" at bounding box center [360, 50] width 23 height 16
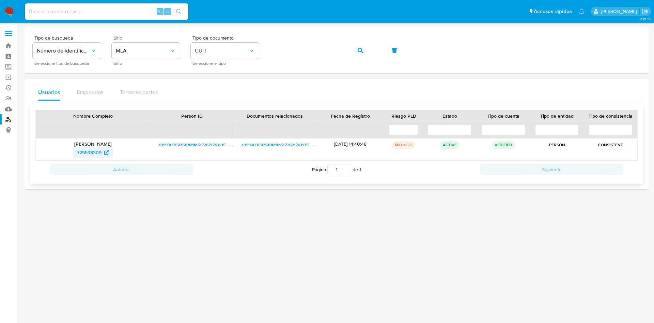
click at [79, 153] on span "725598309" at bounding box center [89, 152] width 25 height 11
click at [357, 50] on button "button" at bounding box center [360, 50] width 23 height 16
drag, startPoint x: 82, startPoint y: 145, endPoint x: 82, endPoint y: 149, distance: 3.7
click at [82, 145] on p "Daniela Silvana Guardia Cariaga" at bounding box center [93, 144] width 105 height 6
click at [85, 153] on span "294778801" at bounding box center [89, 152] width 23 height 11
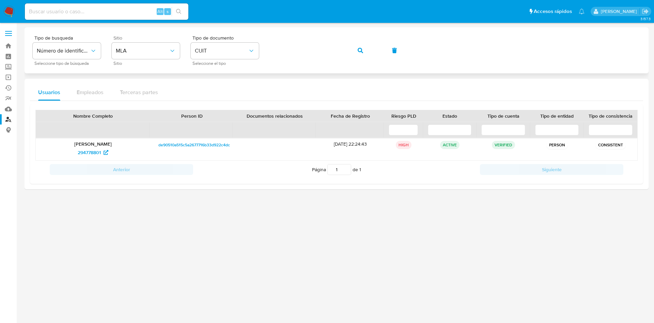
drag, startPoint x: 364, startPoint y: 47, endPoint x: 378, endPoint y: 31, distance: 21.7
click at [364, 47] on button "button" at bounding box center [360, 50] width 23 height 16
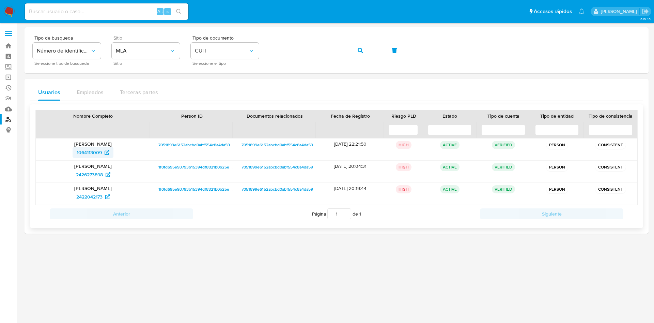
click at [87, 152] on span "1064113009" at bounding box center [89, 152] width 25 height 11
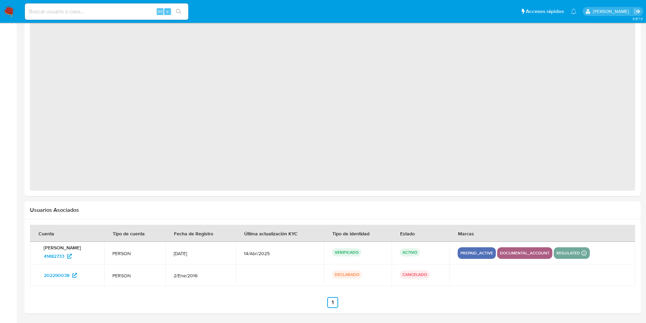
select select "10"
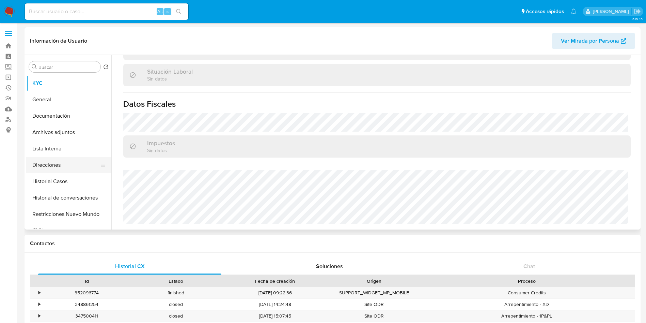
click at [61, 158] on button "Direcciones" at bounding box center [66, 165] width 80 height 16
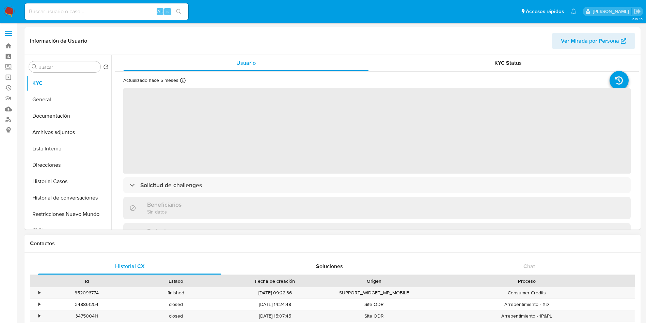
select select "10"
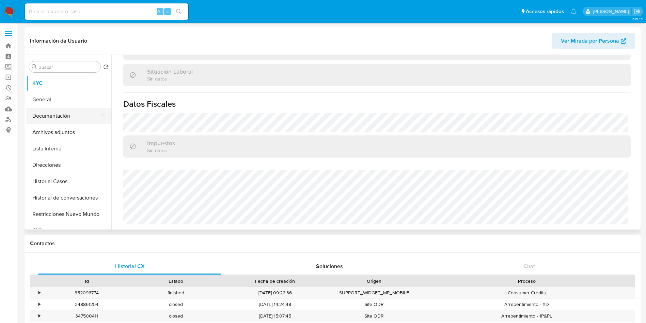
click at [94, 119] on button "Documentación" at bounding box center [66, 116] width 80 height 16
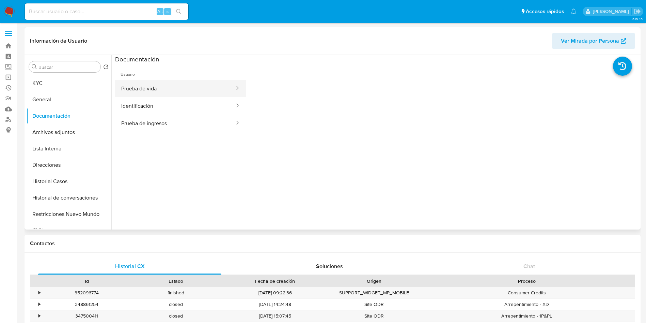
click at [206, 87] on button "Prueba de vida" at bounding box center [175, 88] width 120 height 17
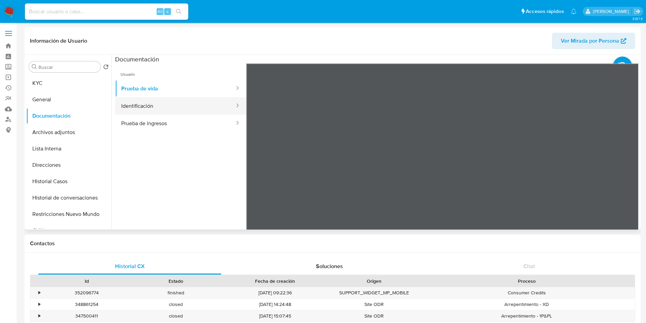
click at [179, 106] on button "Identificación" at bounding box center [175, 105] width 120 height 17
click at [626, 176] on icon at bounding box center [631, 174] width 14 height 14
click at [159, 119] on button "Prueba de ingresos" at bounding box center [175, 123] width 120 height 17
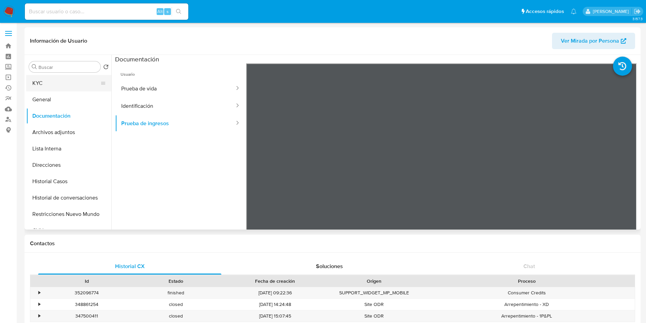
click at [92, 81] on button "KYC" at bounding box center [66, 83] width 80 height 16
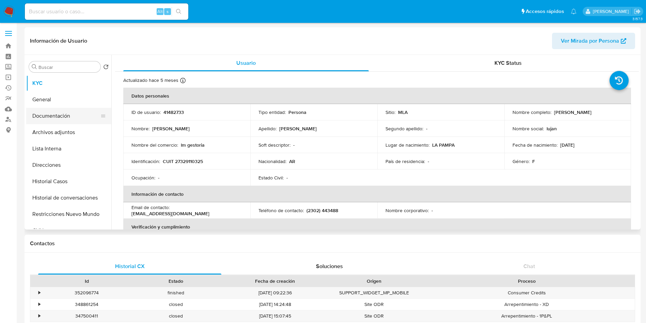
click at [88, 122] on button "Documentación" at bounding box center [66, 116] width 80 height 16
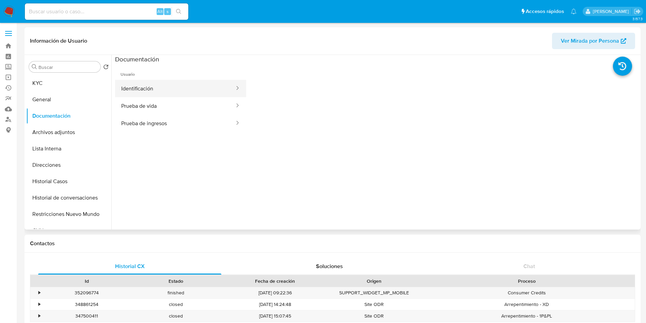
click at [179, 81] on button "Identificación" at bounding box center [175, 88] width 120 height 17
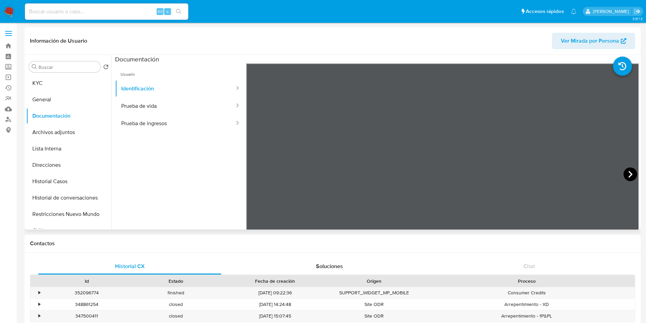
click at [631, 173] on icon at bounding box center [631, 174] width 14 height 14
click at [61, 106] on button "General" at bounding box center [66, 99] width 80 height 16
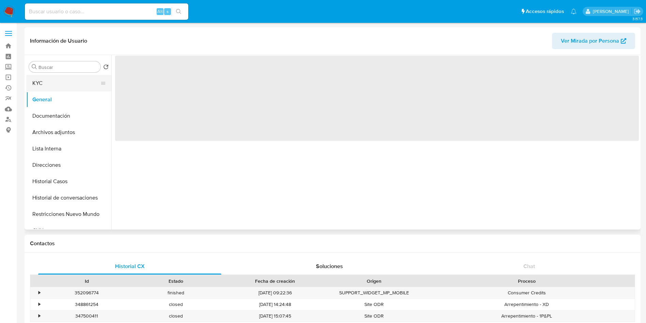
click at [67, 80] on button "KYC" at bounding box center [66, 83] width 80 height 16
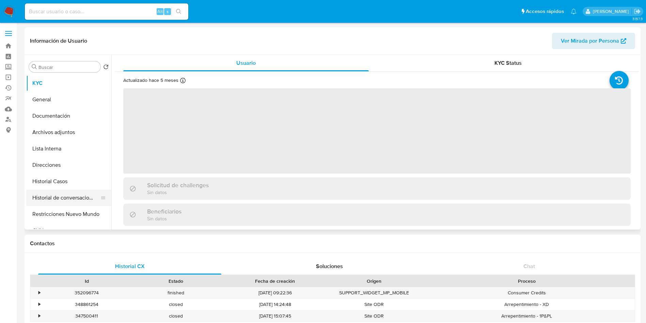
click at [84, 193] on button "Historial de conversaciones" at bounding box center [66, 197] width 80 height 16
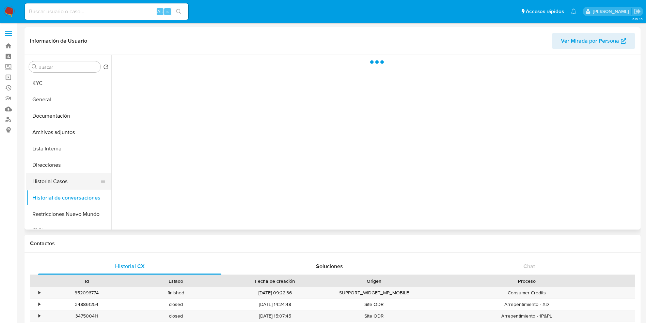
click at [85, 178] on button "Historial Casos" at bounding box center [66, 181] width 80 height 16
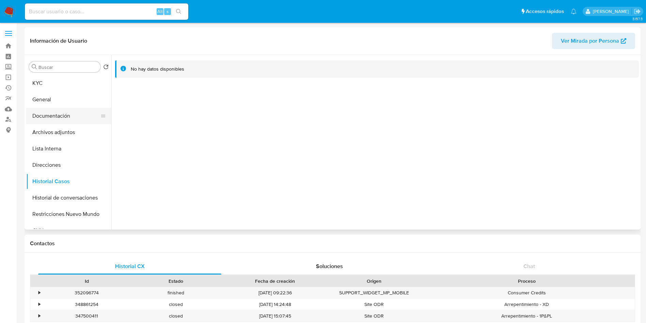
click at [102, 122] on div at bounding box center [103, 116] width 5 height 16
click at [101, 128] on div at bounding box center [103, 132] width 5 height 16
click at [45, 147] on button "Lista Interna" at bounding box center [66, 148] width 80 height 16
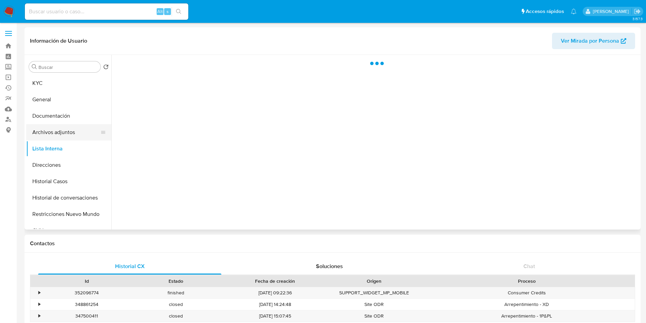
click at [51, 130] on button "Archivos adjuntos" at bounding box center [66, 132] width 80 height 16
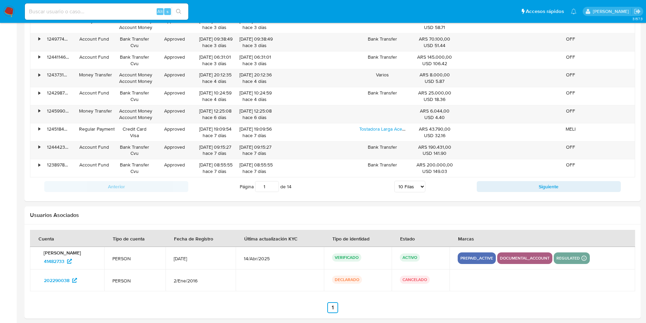
scroll to position [719, 0]
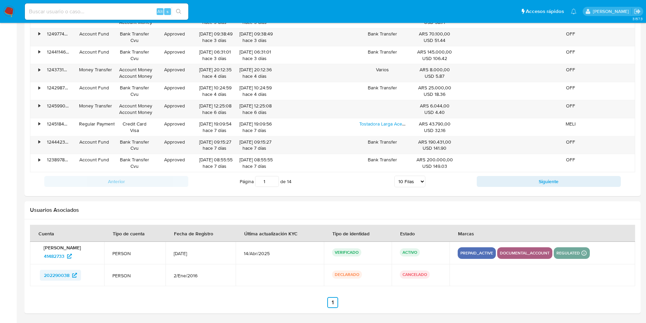
click at [55, 277] on span "202290038" at bounding box center [57, 275] width 26 height 11
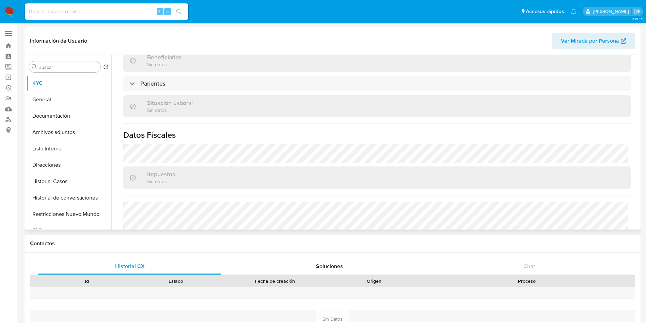
scroll to position [198, 0]
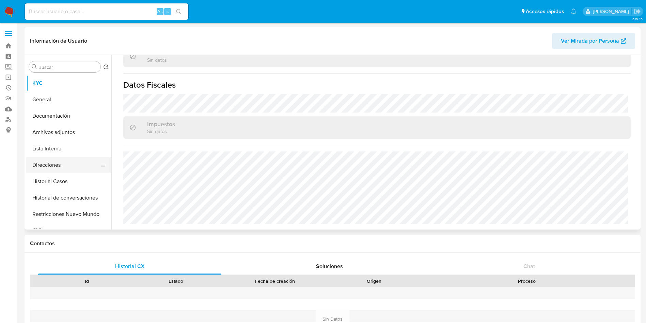
click at [74, 166] on button "Direcciones" at bounding box center [66, 165] width 80 height 16
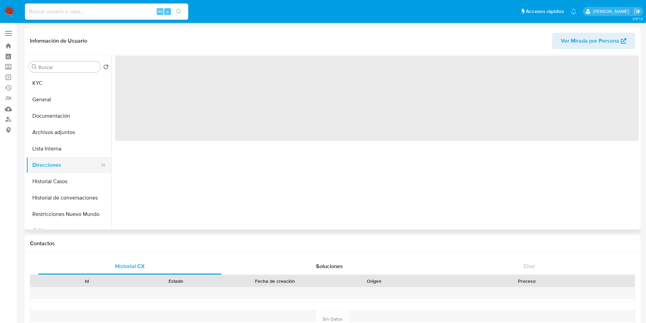
scroll to position [0, 0]
select select "10"
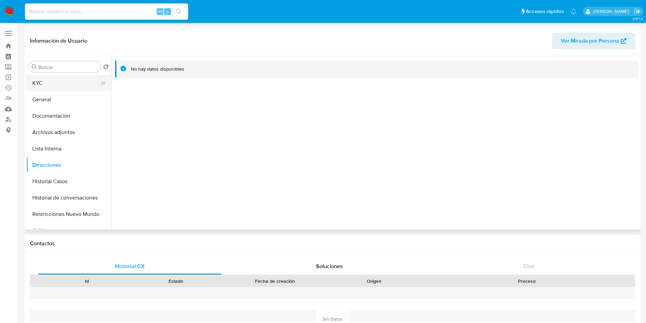
click at [67, 80] on button "KYC" at bounding box center [66, 83] width 80 height 16
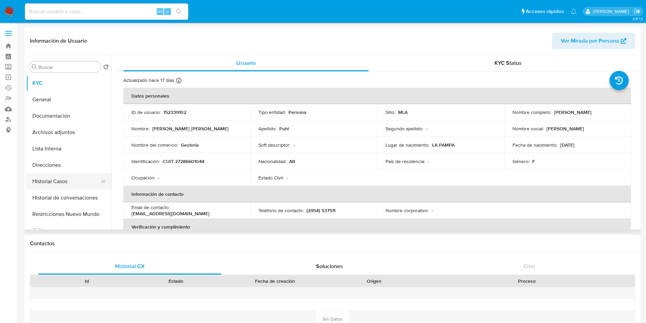
click at [54, 185] on button "Historial Casos" at bounding box center [66, 181] width 80 height 16
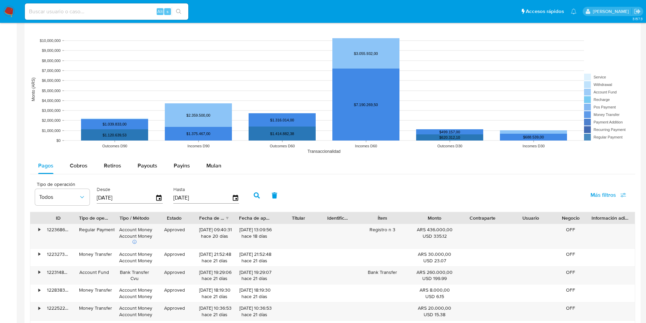
scroll to position [419, 0]
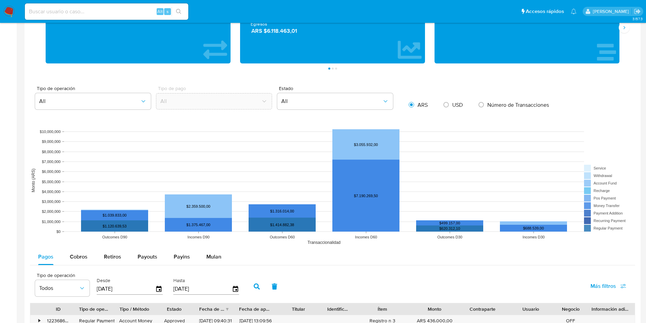
click at [209, 269] on div "Tipo de operación Todos Desde 11/06/2025 Hasta 08/09/2025 Más filtros" at bounding box center [333, 286] width 606 height 34
click at [212, 261] on div "Mulan" at bounding box center [214, 256] width 15 height 16
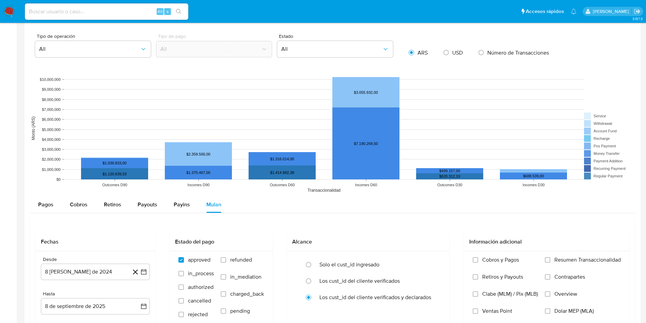
scroll to position [573, 0]
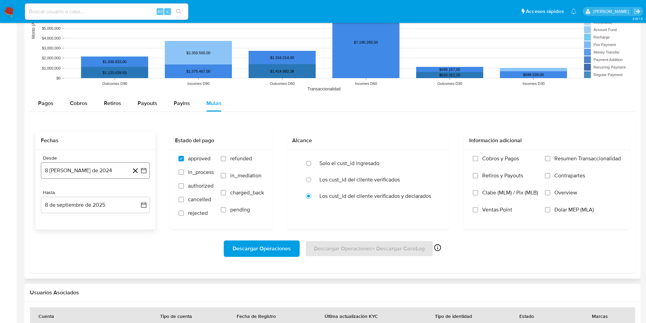
click at [146, 172] on icon "button" at bounding box center [143, 170] width 7 height 7
click at [101, 197] on span "agosto 2024" at bounding box center [92, 195] width 31 height 7
click at [136, 195] on icon "Año siguiente" at bounding box center [136, 195] width 8 height 8
click at [66, 258] on span "jul" at bounding box center [65, 257] width 15 height 5
click at [70, 220] on button "1" at bounding box center [68, 220] width 11 height 11
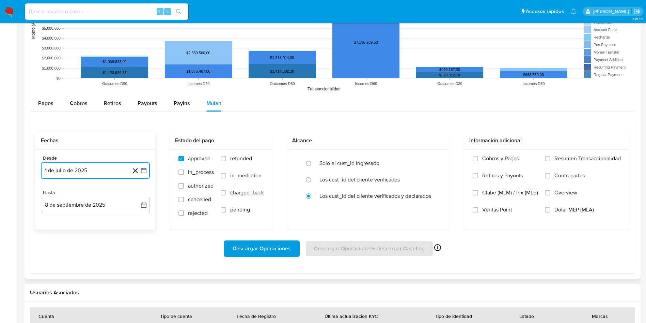
click at [144, 174] on button "1 de julio de 2025" at bounding box center [95, 170] width 109 height 16
click at [54, 194] on icon "Mes anterior" at bounding box center [53, 195] width 8 height 8
click at [53, 195] on icon "Mes anterior" at bounding box center [53, 195] width 8 height 8
click at [69, 218] on button "1" at bounding box center [68, 220] width 11 height 11
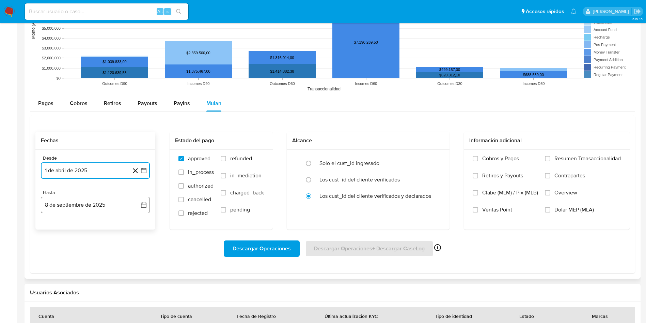
click at [141, 206] on icon "button" at bounding box center [143, 204] width 7 height 7
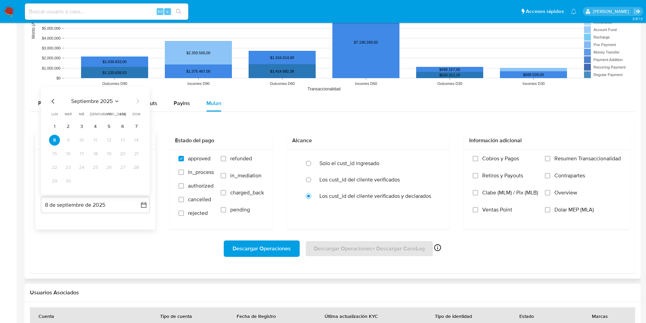
click at [57, 105] on icon "Mes anterior" at bounding box center [53, 101] width 8 height 8
click at [51, 97] on icon "Mes anterior" at bounding box center [53, 101] width 8 height 8
click at [89, 178] on tr "28 29 30 31" at bounding box center [95, 181] width 93 height 11
click at [100, 182] on button "31" at bounding box center [95, 181] width 11 height 11
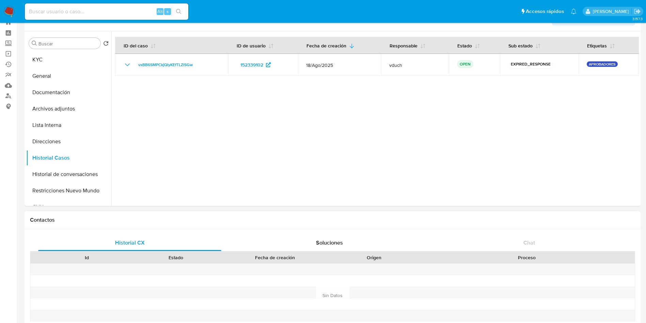
scroll to position [0, 0]
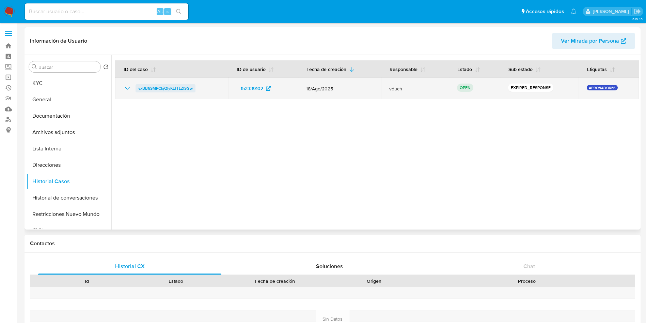
click at [178, 89] on span "vxBB6SMPCkjQlyKEfTLZlSGw" at bounding box center [165, 88] width 55 height 8
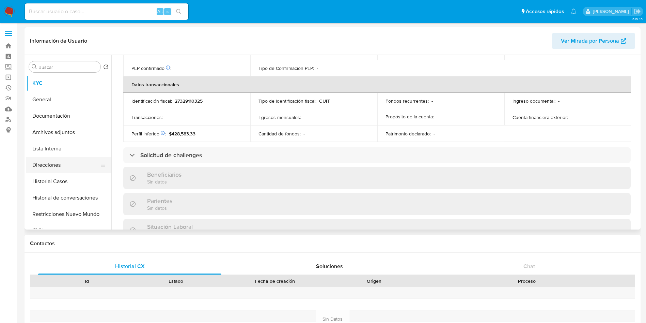
scroll to position [352, 0]
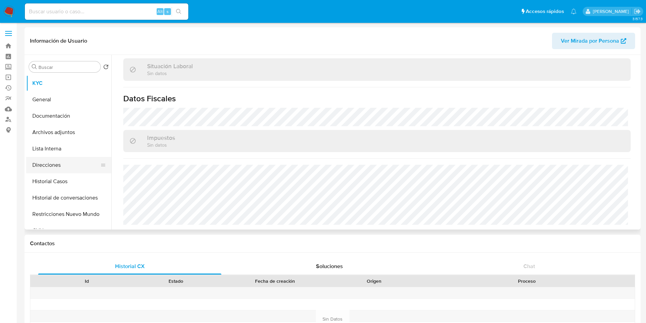
click at [76, 169] on button "Direcciones" at bounding box center [66, 165] width 80 height 16
select select "10"
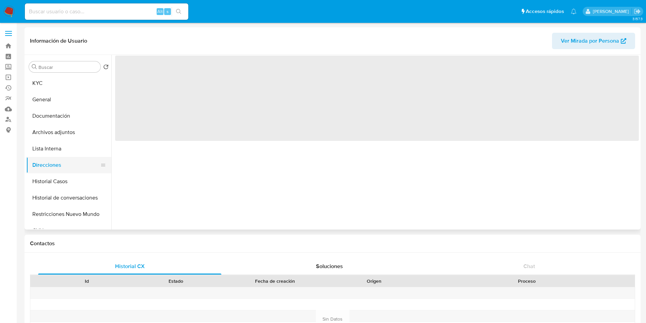
scroll to position [0, 0]
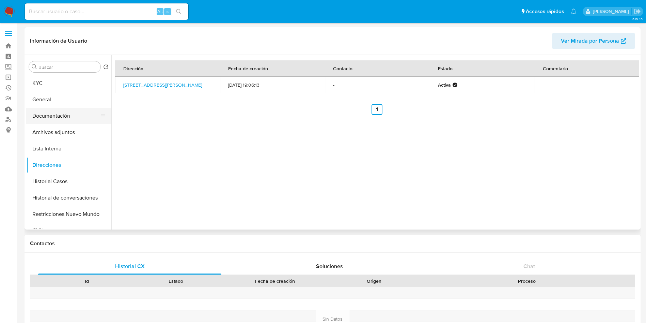
click at [66, 112] on button "Documentación" at bounding box center [66, 116] width 80 height 16
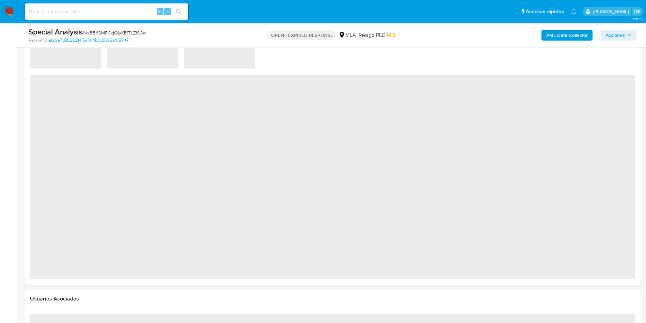
scroll to position [590, 0]
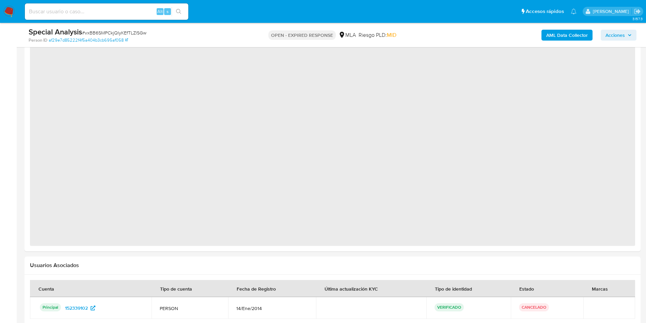
select select "10"
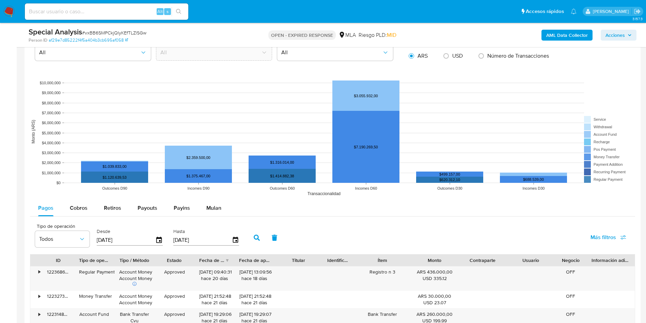
scroll to position [641, 0]
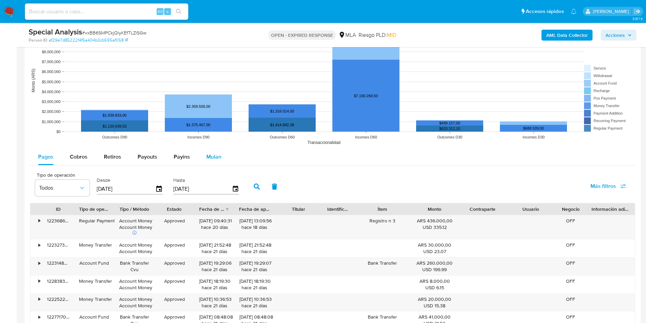
click at [207, 159] on span "Mulan" at bounding box center [214, 157] width 15 height 8
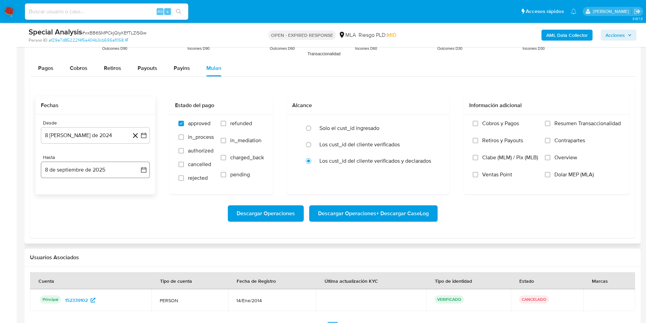
scroll to position [743, 0]
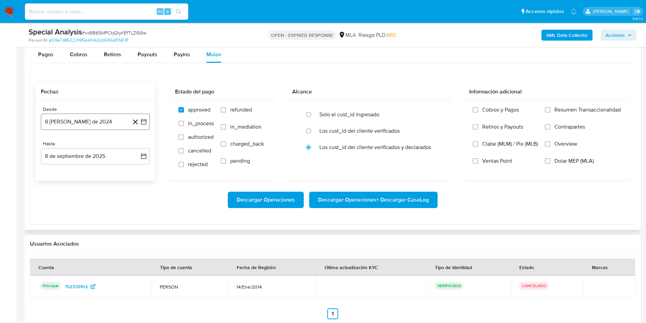
click at [148, 122] on button "8 de agosto de 2024" at bounding box center [95, 121] width 109 height 16
click at [111, 147] on icon "Seleccionar mes y año" at bounding box center [111, 145] width 5 height 5
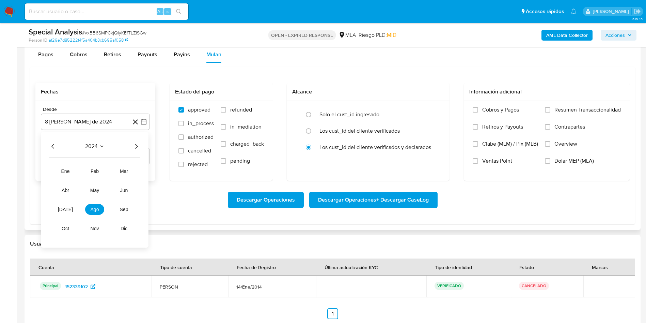
click at [138, 145] on icon "Año siguiente" at bounding box center [136, 146] width 8 height 8
click at [63, 193] on button "abr" at bounding box center [65, 190] width 19 height 11
click at [68, 171] on button "1" at bounding box center [68, 171] width 11 height 11
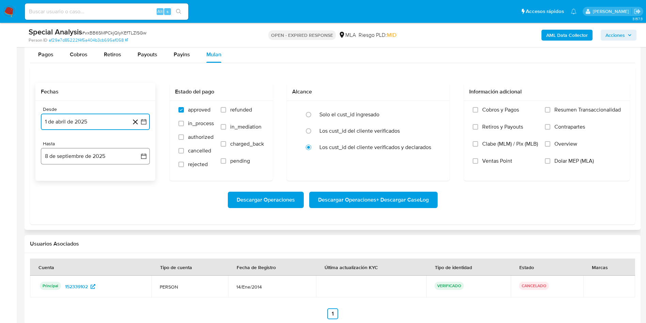
click at [148, 152] on button "8 de septiembre de 2025" at bounding box center [95, 156] width 109 height 16
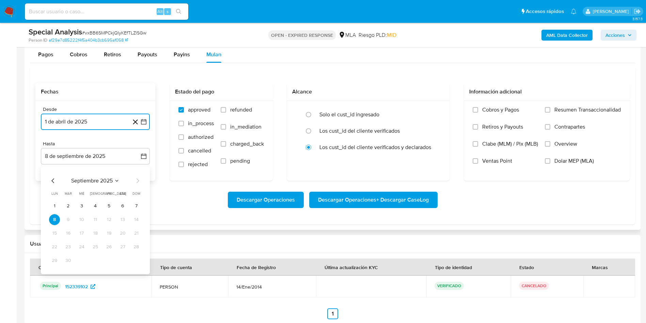
click at [55, 181] on icon "Mes anterior" at bounding box center [53, 181] width 8 height 8
click at [51, 177] on icon "Mes anterior" at bounding box center [53, 181] width 8 height 8
click at [100, 259] on button "31" at bounding box center [95, 260] width 11 height 11
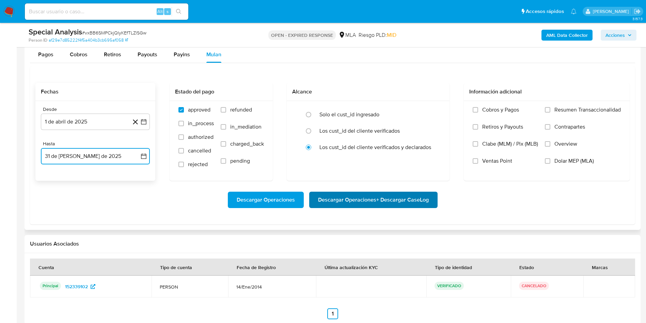
click at [362, 194] on span "Descargar Operaciones + Descargar CaseLog" at bounding box center [373, 199] width 111 height 15
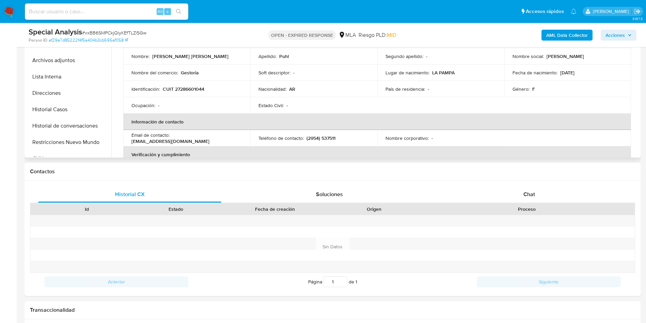
scroll to position [0, 0]
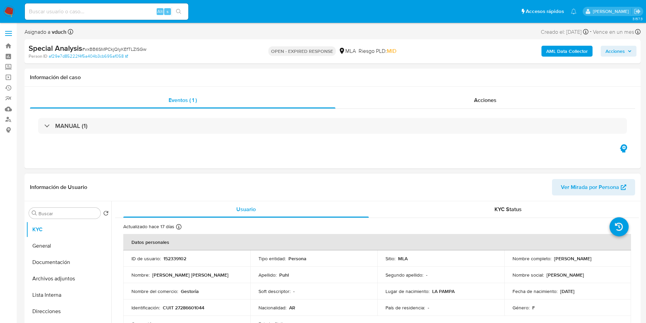
click at [165, 258] on p "152339102" at bounding box center [175, 258] width 23 height 6
copy p "152339102"
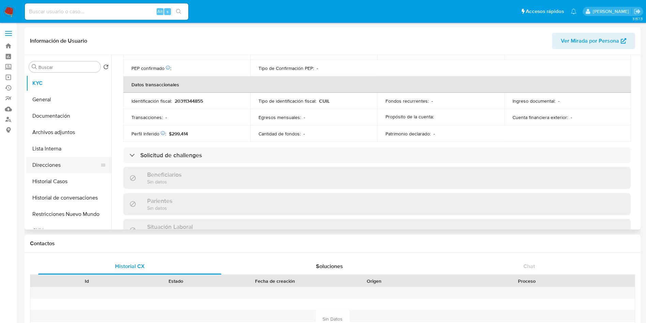
scroll to position [346, 0]
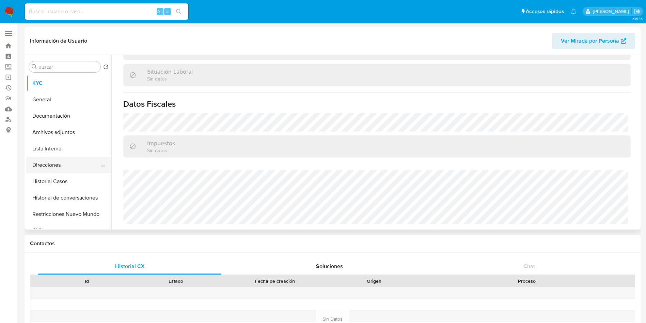
click at [101, 161] on div at bounding box center [103, 164] width 5 height 15
select select "10"
click at [101, 164] on icon at bounding box center [103, 164] width 5 height 5
click at [49, 168] on button "Direcciones" at bounding box center [66, 165] width 80 height 16
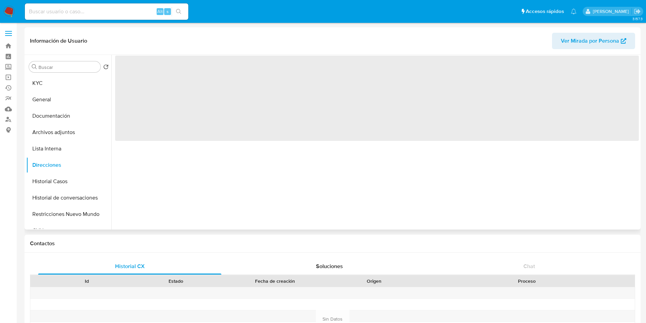
scroll to position [0, 0]
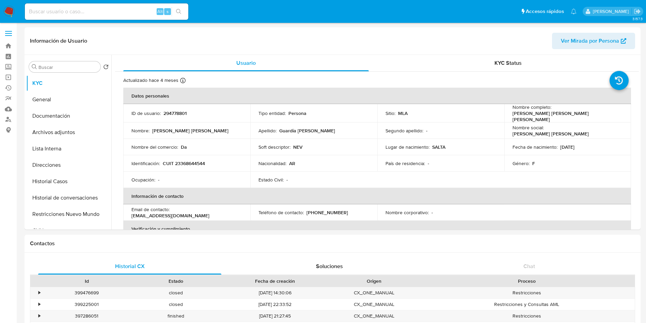
select select "10"
click at [70, 220] on button "Restricciones Nuevo Mundo" at bounding box center [66, 214] width 80 height 16
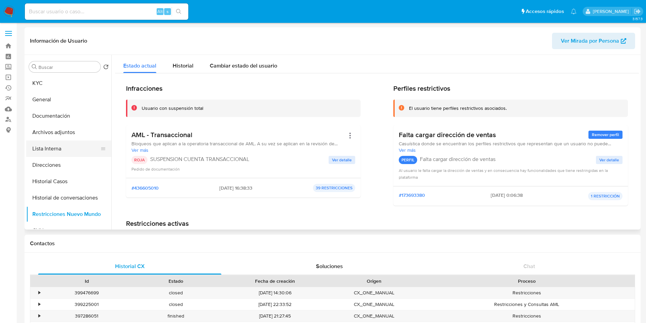
click at [70, 140] on button "Lista Interna" at bounding box center [66, 148] width 80 height 16
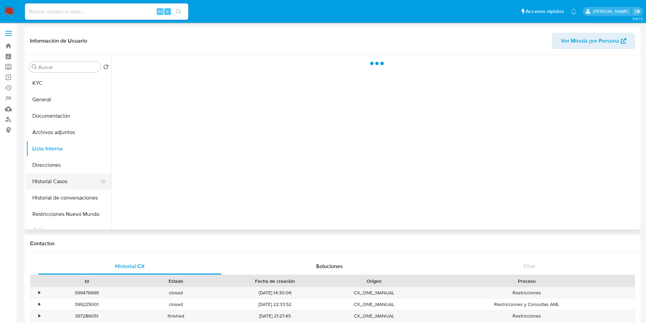
click at [64, 174] on button "Historial Casos" at bounding box center [66, 181] width 80 height 16
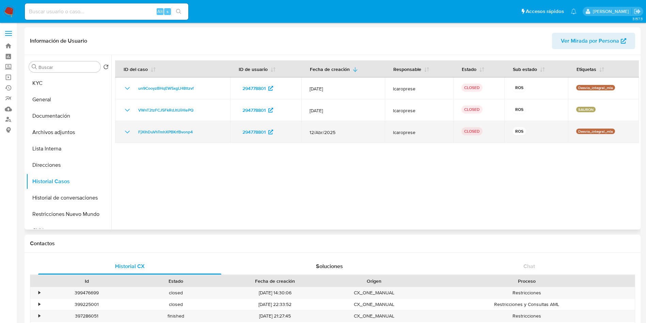
click at [117, 133] on td "FjXIhDuVhTmhXPBKrfBvonp4" at bounding box center [172, 132] width 115 height 22
click at [124, 132] on icon "Mostrar/Ocultar" at bounding box center [127, 132] width 8 height 8
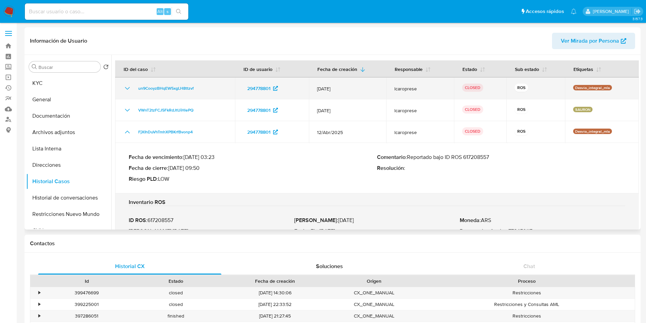
click at [127, 83] on td "un9CooyzBHqEW5xgLH8ttzvf" at bounding box center [175, 88] width 120 height 22
click at [125, 92] on icon "Mostrar/Ocultar" at bounding box center [127, 88] width 8 height 8
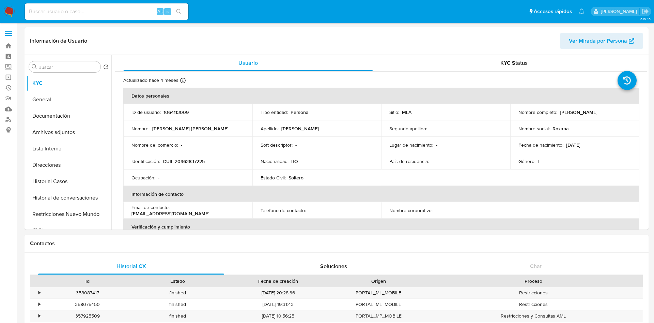
select select "10"
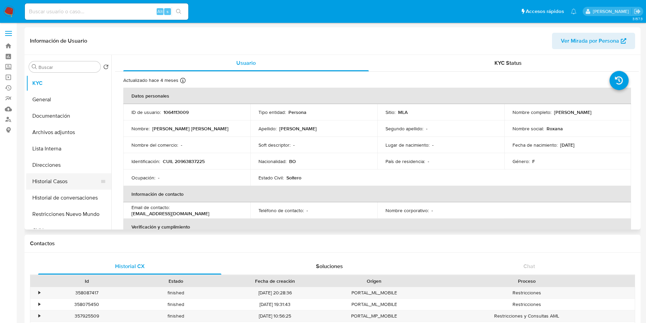
click at [55, 179] on button "Historial Casos" at bounding box center [66, 181] width 80 height 16
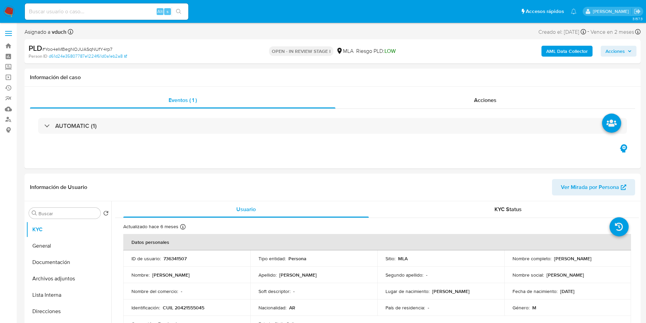
select select "10"
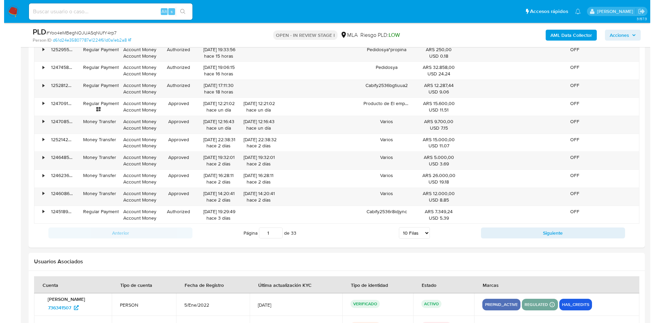
scroll to position [1119, 0]
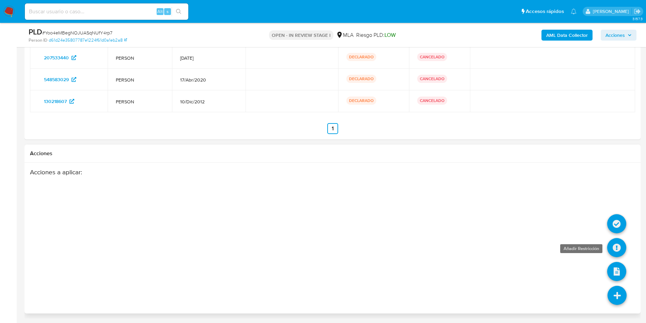
click at [619, 249] on icon at bounding box center [617, 247] width 19 height 19
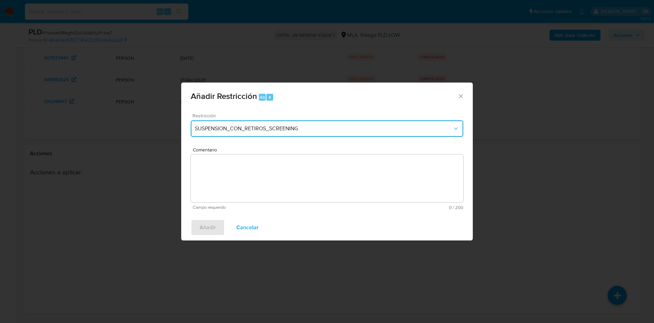
click at [322, 127] on span "SUSPENSION_CON_RETIROS_SCREENING" at bounding box center [324, 128] width 258 height 7
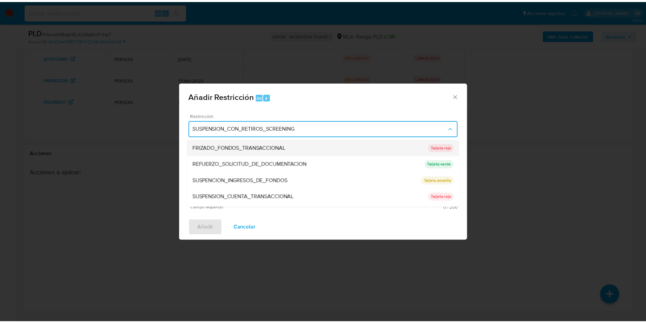
scroll to position [144, 0]
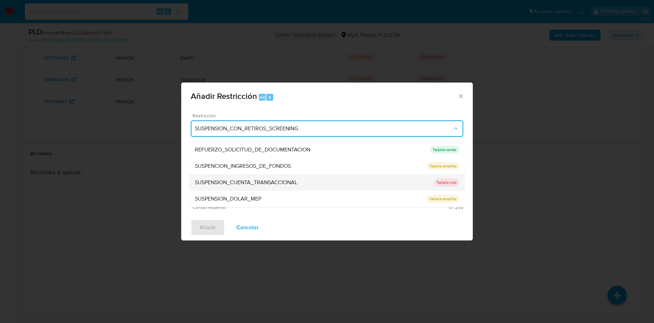
click at [302, 185] on div "SUSPENSION_CUENTA_TRANSACCIONAL" at bounding box center [314, 182] width 239 height 16
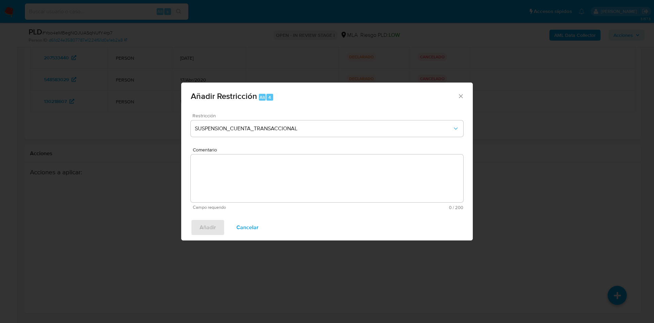
click at [284, 174] on textarea "Comentario" at bounding box center [327, 178] width 273 height 48
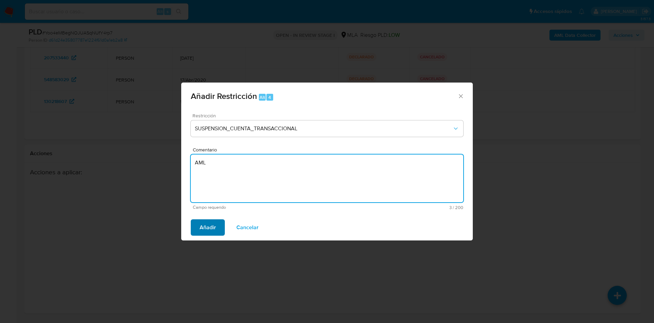
type textarea "AML"
click at [206, 224] on span "Añadir" at bounding box center [208, 227] width 16 height 15
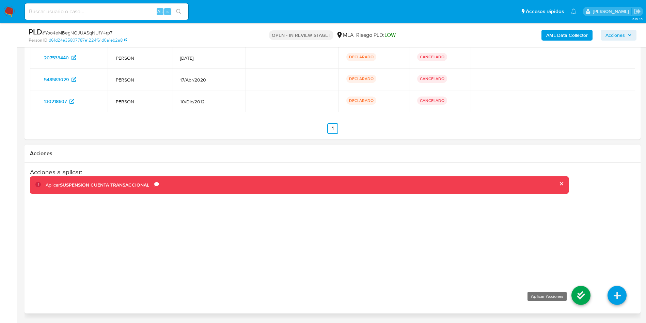
click at [581, 293] on icon at bounding box center [581, 295] width 19 height 19
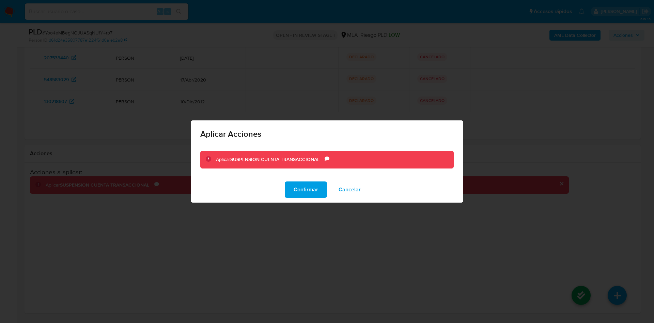
click at [323, 198] on div "Confirmar Cancelar" at bounding box center [327, 190] width 273 height 26
click at [320, 197] on button "Confirmar" at bounding box center [306, 189] width 42 height 16
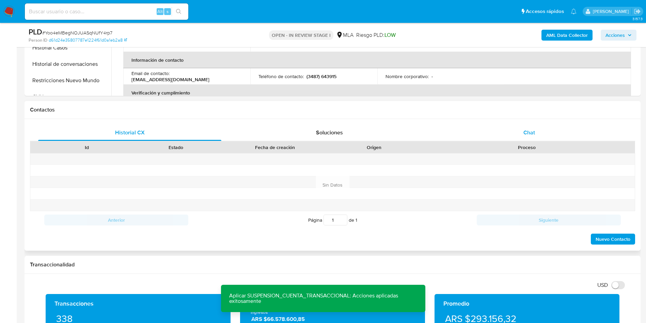
click at [538, 125] on div "Chat" at bounding box center [529, 132] width 183 height 16
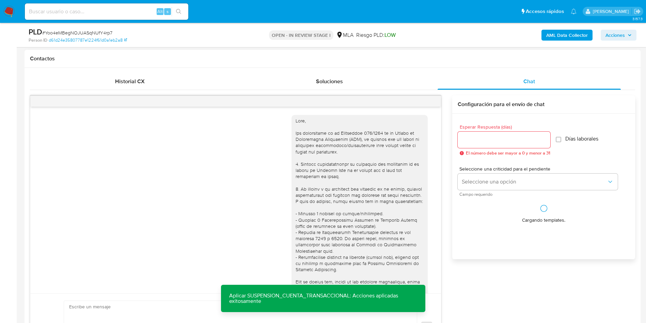
scroll to position [295, 0]
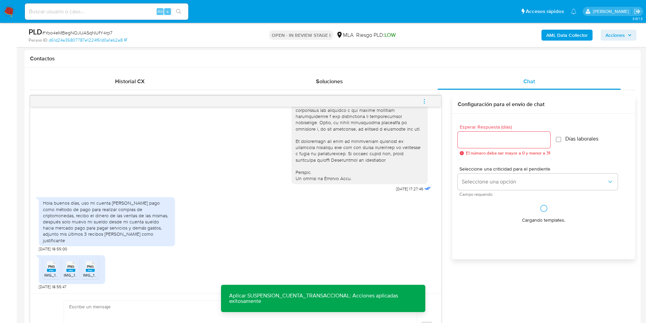
click at [96, 309] on textarea at bounding box center [238, 327] width 339 height 52
paste textarea "Hola, Muchas gracias por tu respuesta. Nos ponemos en contacto nuevamente dado …"
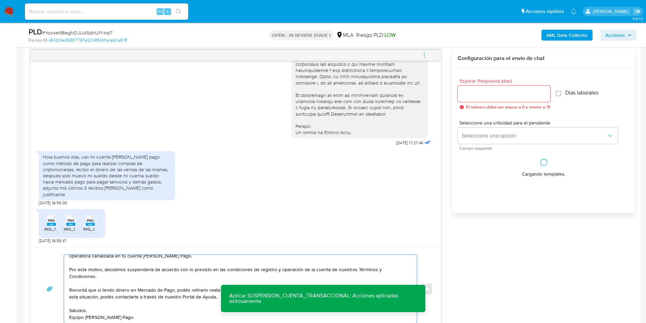
type textarea "Hola, Muchas gracias por tu respuesta. Nos ponemos en contacto nuevamente dado …"
click at [483, 95] on input "Esperar Respuesta (días)" at bounding box center [504, 93] width 93 height 9
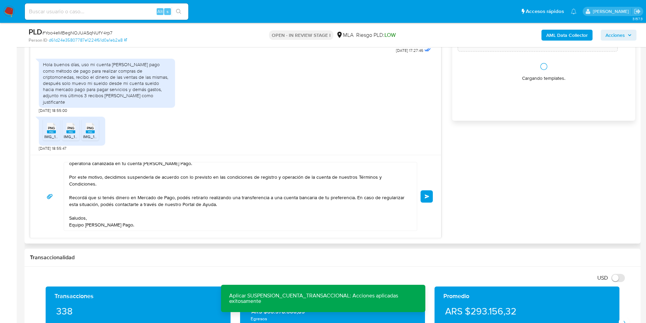
scroll to position [455, 0]
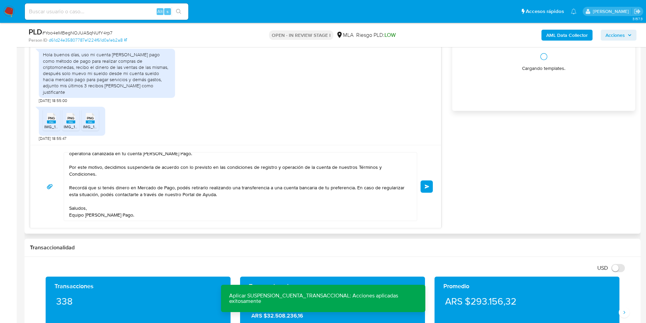
type input "0"
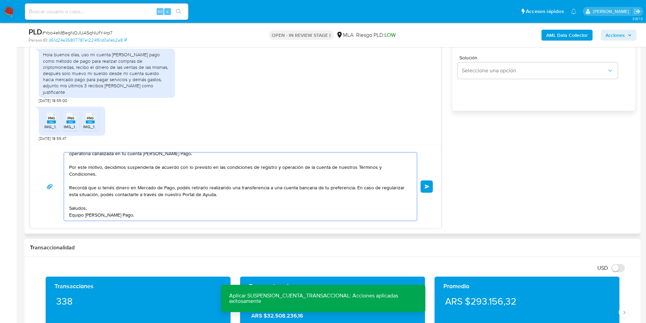
click at [169, 211] on textarea "Hola, Muchas gracias por tu respuesta. Nos ponemos en contacto nuevamente dado …" at bounding box center [238, 186] width 339 height 68
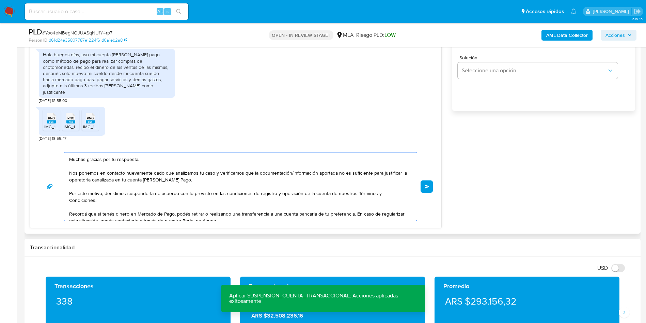
scroll to position [0, 0]
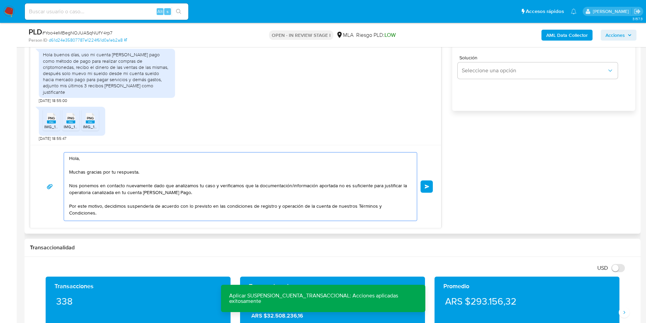
type textarea "Hola, Muchas gracias por tu respuesta. Nos ponemos en contacto nuevamente dado …"
click at [441, 181] on div "Hola, Muchas gracias por tu respuesta. Nos ponemos en contacto nuevamente dado …" at bounding box center [235, 186] width 411 height 83
click at [431, 185] on button "Enviar" at bounding box center [427, 186] width 12 height 12
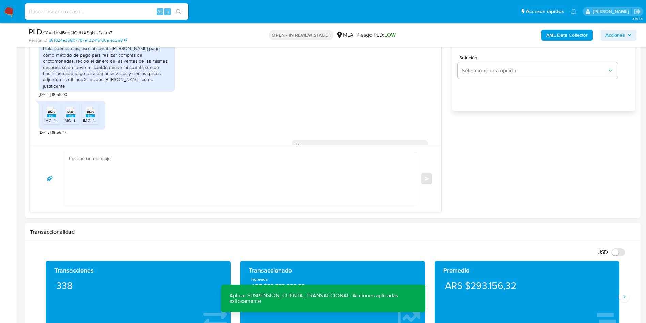
scroll to position [439, 0]
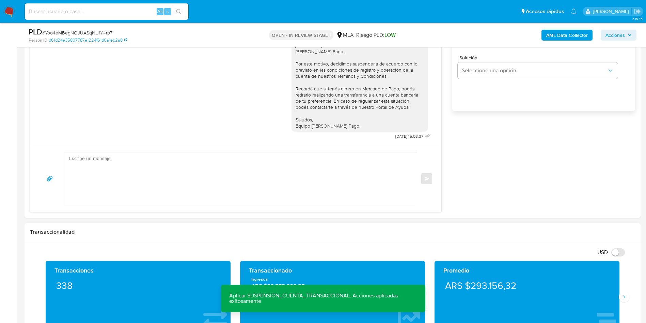
click at [104, 30] on span "# Yoo4eMBegNOJUASqNUfY4rp7" at bounding box center [77, 32] width 70 height 7
click at [105, 29] on span "# Yoo4eMBegNOJUASqNUfY4rp7" at bounding box center [77, 32] width 70 height 7
copy span "Yoo4eMBegNOJUASqNUfY4rp7"
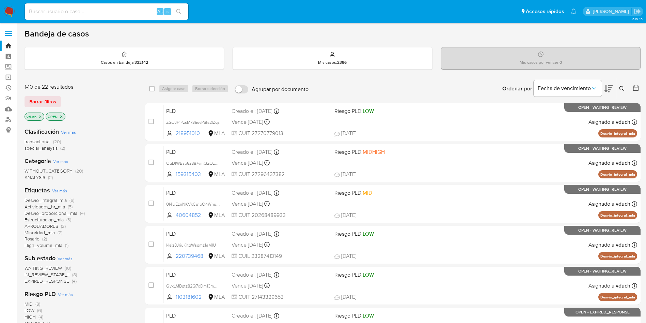
click at [617, 95] on div "Ordenar por Fecha de vencimiento" at bounding box center [557, 88] width 120 height 21
click at [620, 90] on icon at bounding box center [622, 88] width 5 height 5
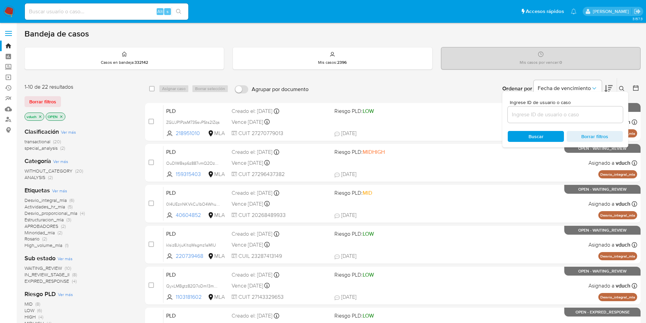
click at [562, 116] on input at bounding box center [565, 114] width 115 height 9
type input "Yoo4eMBegNOJUASqNUfY4rp7"
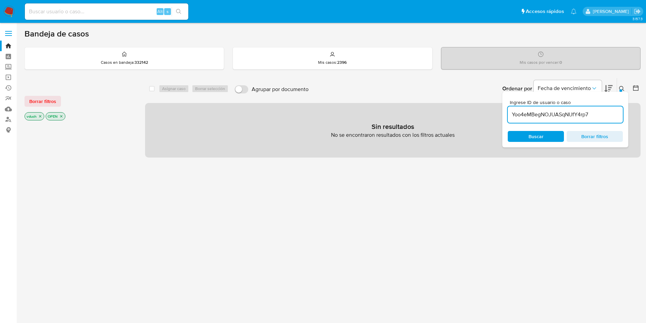
click at [40, 116] on icon "close-filter" at bounding box center [40, 116] width 2 height 2
click at [42, 117] on icon "close-filter" at bounding box center [40, 116] width 4 height 4
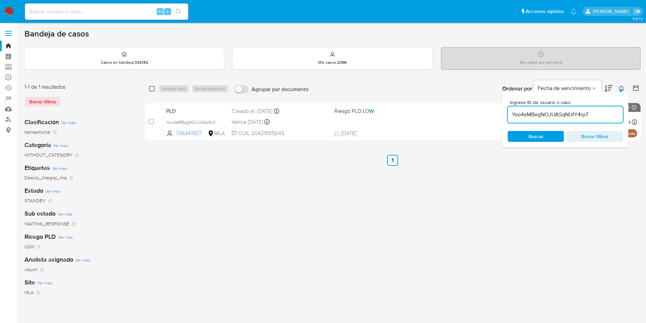
click at [153, 91] on input "checkbox" at bounding box center [151, 88] width 5 height 5
checkbox input "true"
click at [186, 90] on span "Asignar caso" at bounding box center [174, 88] width 24 height 7
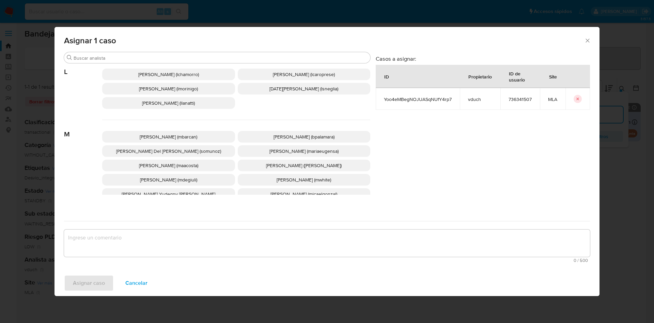
scroll to position [590, 0]
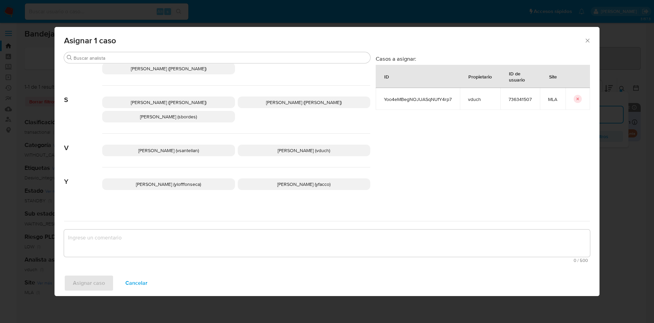
click at [329, 144] on p "[PERSON_NAME] (vduch)" at bounding box center [304, 150] width 133 height 12
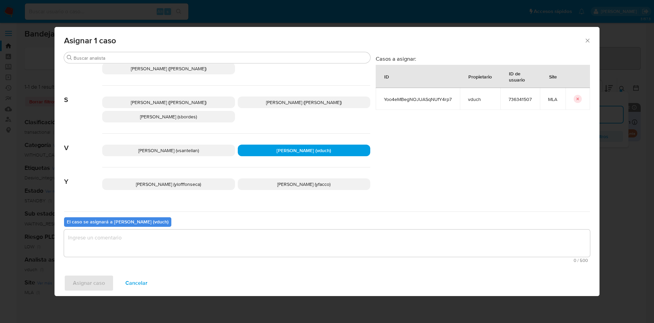
click at [306, 242] on textarea "assign-modal" at bounding box center [327, 242] width 526 height 27
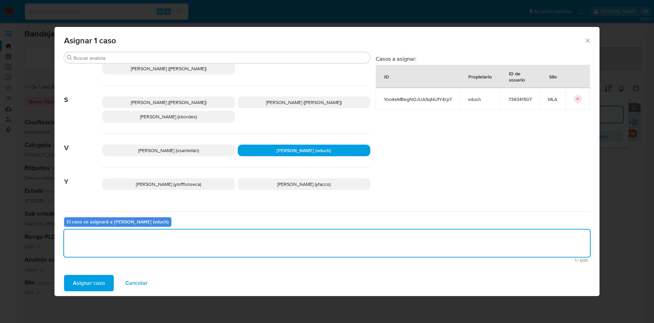
click at [106, 278] on button "Asignar caso" at bounding box center [89, 283] width 50 height 16
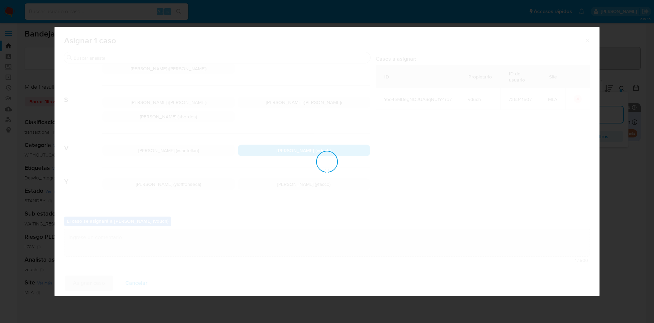
checkbox input "false"
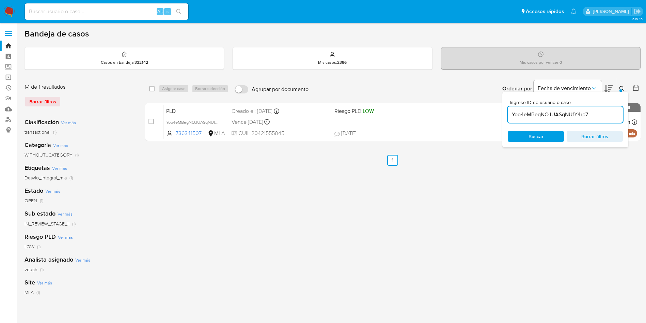
click at [575, 115] on input "Yoo4eMBegNOJUASqNUfY4rp7" at bounding box center [565, 114] width 115 height 9
paste input "wKmvV5nYZIiU5PiiGZxZLsOa"
type input "wKmvV5nYZIiU5PiiGZxZLsOa"
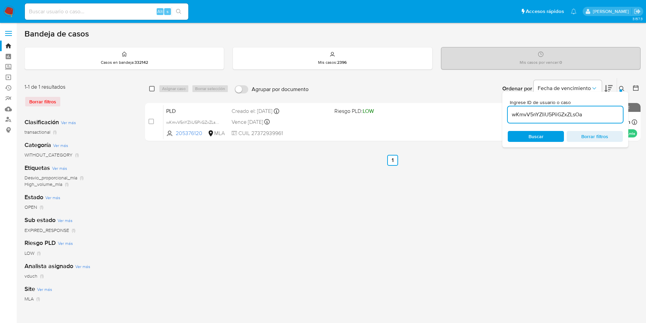
click at [153, 90] on input "checkbox" at bounding box center [151, 88] width 5 height 5
checkbox input "true"
click at [174, 90] on span "Asignar caso" at bounding box center [174, 88] width 24 height 7
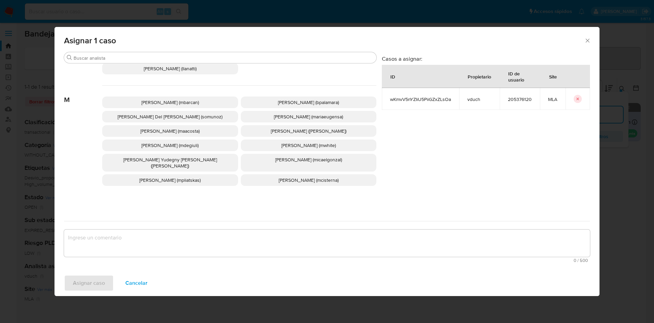
scroll to position [590, 0]
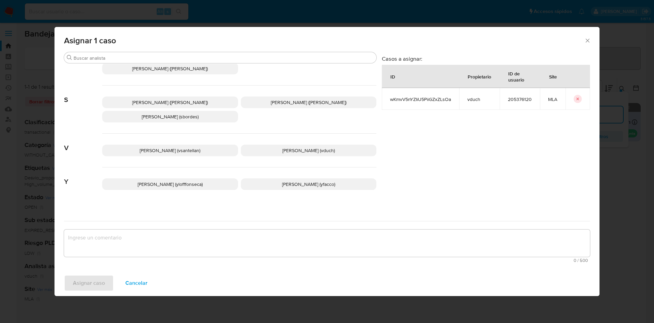
click at [303, 147] on span "[PERSON_NAME] (vduch)" at bounding box center [309, 150] width 52 height 7
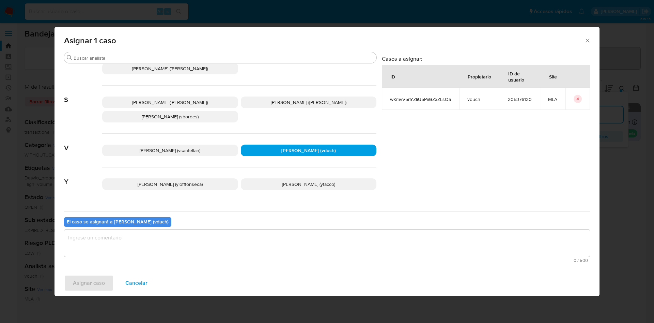
click at [353, 256] on textarea "assign-modal" at bounding box center [327, 242] width 526 height 27
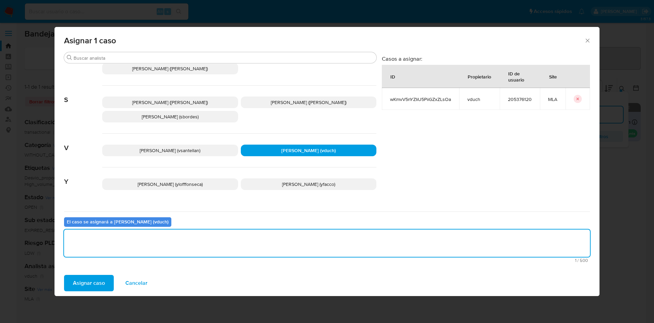
click at [96, 283] on span "Asignar caso" at bounding box center [89, 282] width 32 height 15
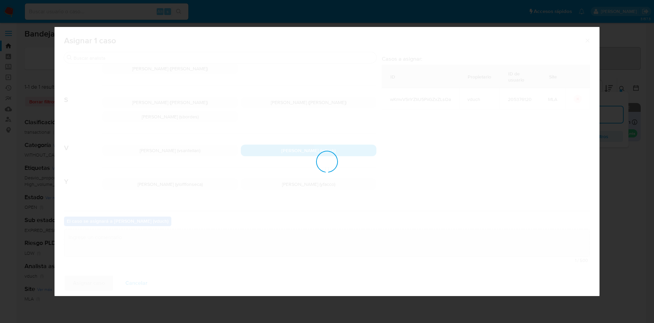
checkbox input "false"
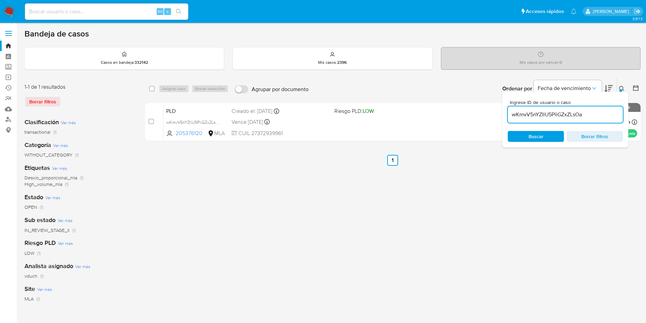
click at [579, 112] on input "wKmvV5nYZIiU5PiiGZxZLsOa" at bounding box center [565, 114] width 115 height 9
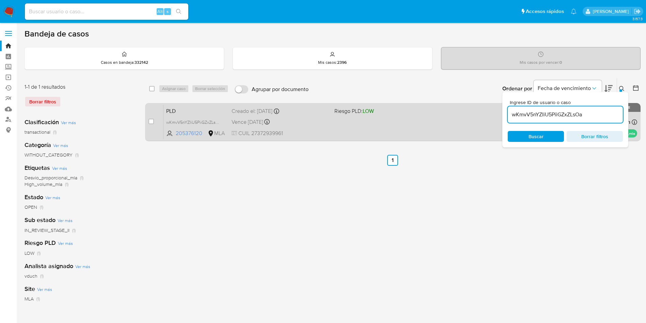
paste input "xAP8FEIaVJJXbwdvZNoELVqq"
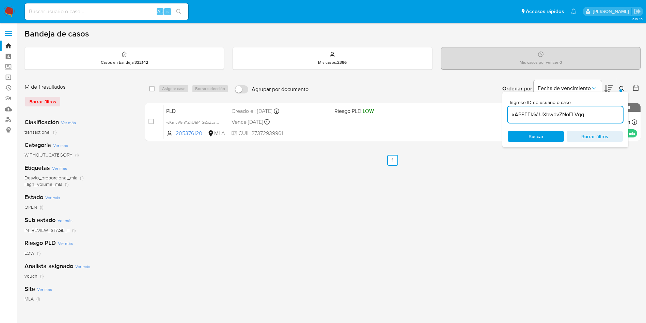
type input "xAP8FEIaVJJXbwdvZNoELVqq"
click at [153, 88] on input "checkbox" at bounding box center [151, 88] width 5 height 5
checkbox input "true"
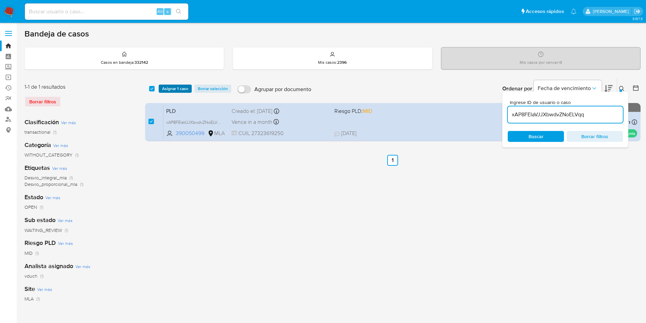
click at [169, 89] on span "Asignar 1 caso" at bounding box center [175, 88] width 26 height 7
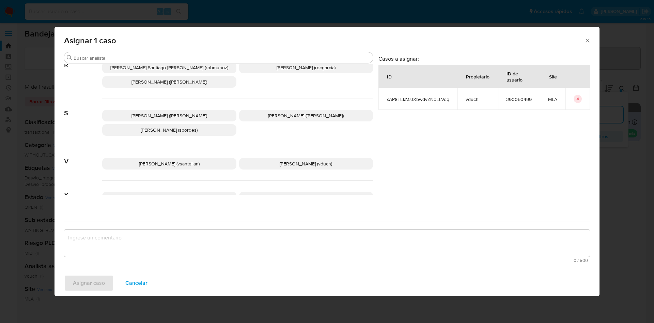
scroll to position [590, 0]
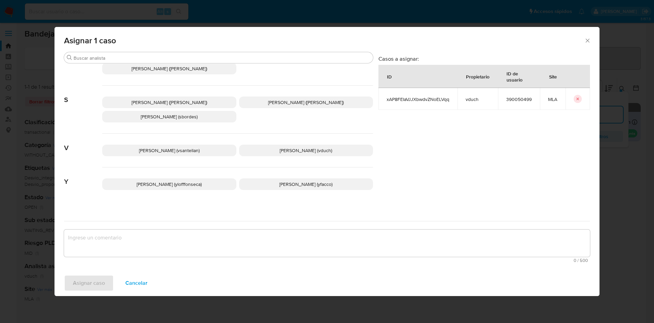
click at [296, 147] on span "[PERSON_NAME] (vduch)" at bounding box center [306, 150] width 52 height 7
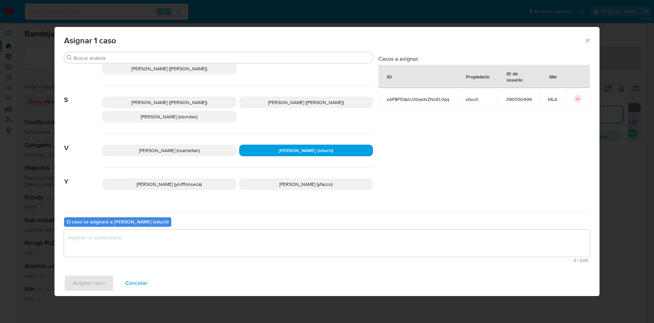
click at [305, 262] on span "0 / 500" at bounding box center [327, 260] width 522 height 4
click at [275, 249] on textarea "assign-modal" at bounding box center [327, 242] width 526 height 27
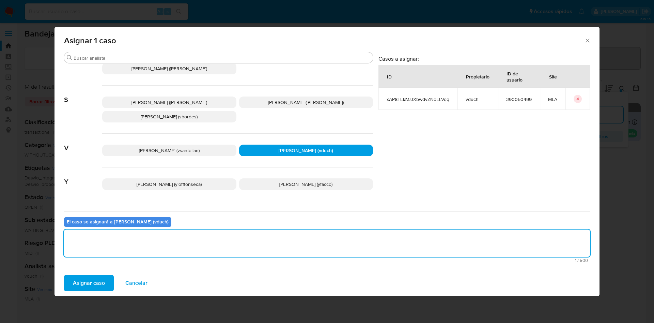
click at [103, 275] on span "Asignar caso" at bounding box center [89, 282] width 32 height 15
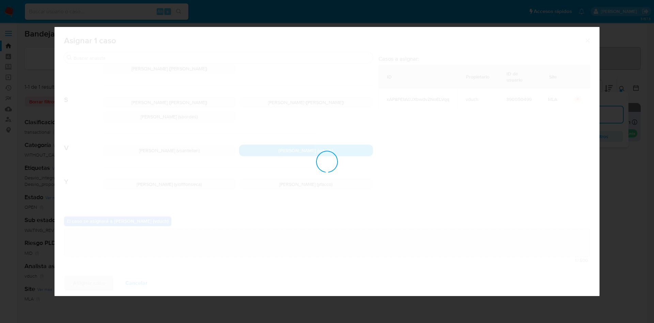
click at [104, 281] on div "assign-modal" at bounding box center [327, 161] width 545 height 269
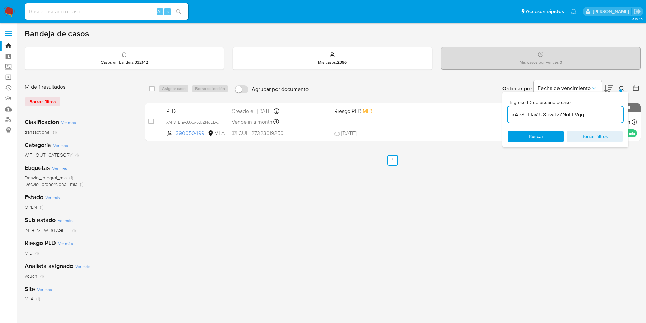
click at [569, 114] on input "xAP8FEIaVJJXbwdvZNoELVqq" at bounding box center [565, 114] width 115 height 9
click at [154, 88] on input "checkbox" at bounding box center [151, 88] width 5 height 5
checkbox input "true"
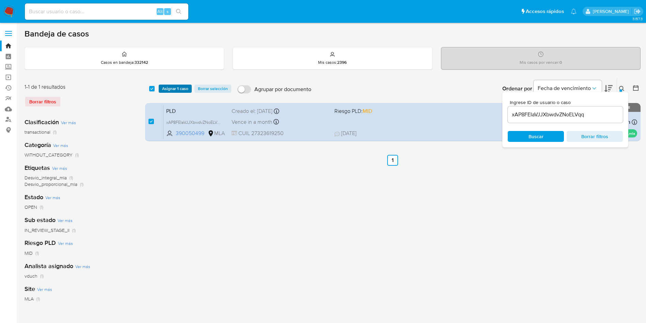
click at [165, 86] on span "Asignar 1 caso" at bounding box center [175, 88] width 26 height 7
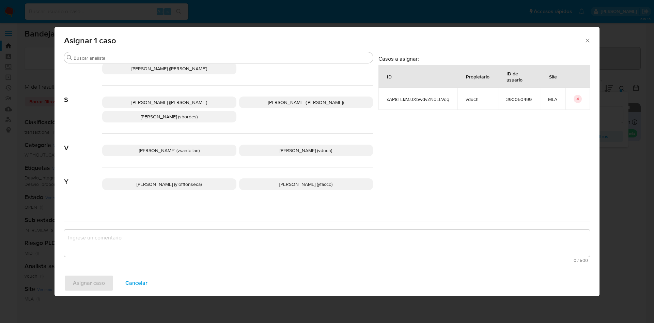
click at [296, 147] on span "Valeria Duch (vduch)" at bounding box center [306, 150] width 52 height 7
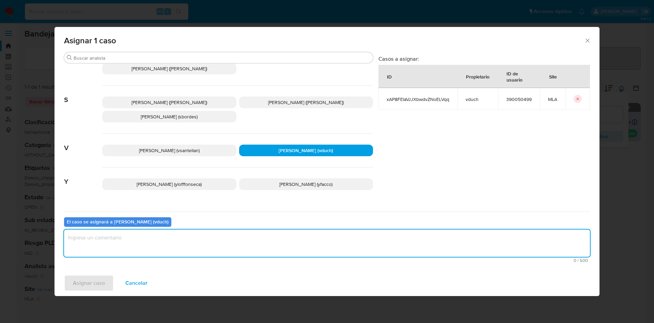
click at [307, 256] on textarea "assign-modal" at bounding box center [327, 242] width 526 height 27
click at [101, 278] on span "Asignar caso" at bounding box center [89, 282] width 32 height 15
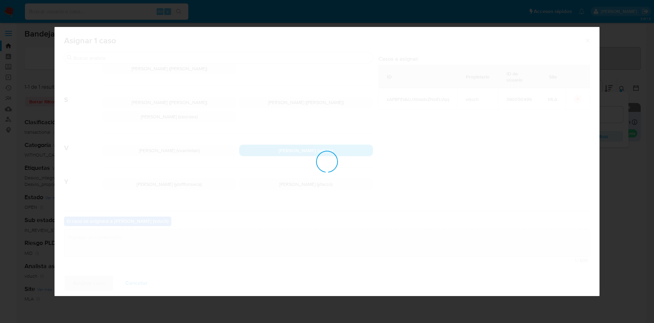
checkbox input "false"
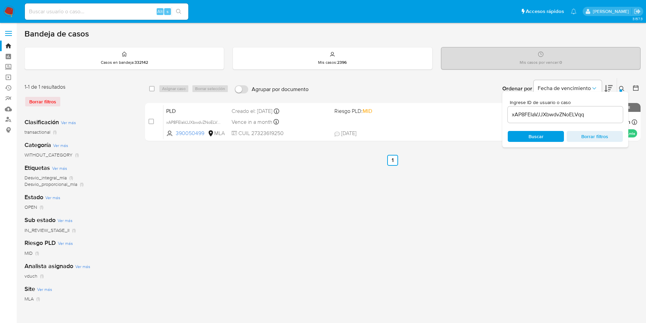
click at [577, 109] on div "xAP8FEIaVJJXbwdvZNoELVqq" at bounding box center [565, 114] width 115 height 16
click at [576, 113] on input "xAP8FEIaVJJXbwdvZNoELVqq" at bounding box center [565, 114] width 115 height 9
paste input "o8p1ylxbQfty2fm18OUW5rXW"
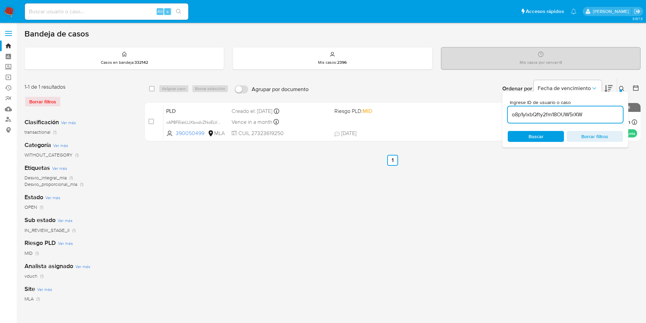
type input "o8p1ylxbQfty2fm18OUW5rXW"
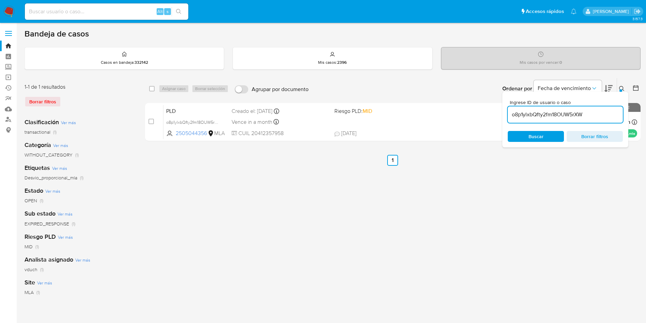
click at [157, 88] on div "select-all-cases-checkbox" at bounding box center [153, 89] width 8 height 8
click at [151, 91] on input "checkbox" at bounding box center [151, 88] width 5 height 5
checkbox input "true"
click at [176, 90] on span "Asignar caso" at bounding box center [174, 88] width 24 height 7
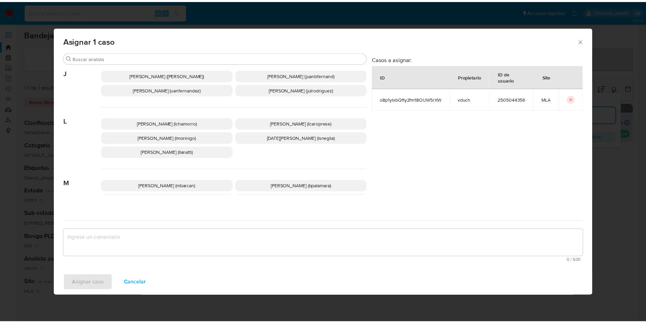
scroll to position [590, 0]
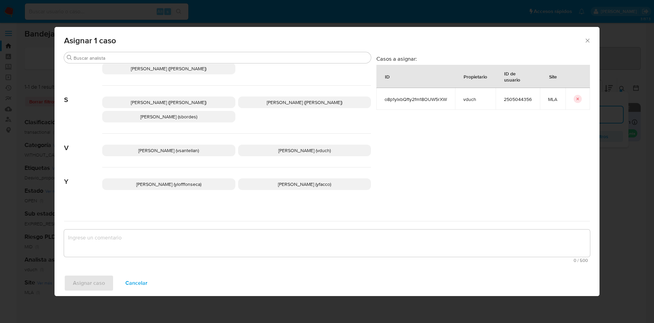
click at [284, 147] on span "Valeria Duch (vduch)" at bounding box center [304, 150] width 52 height 7
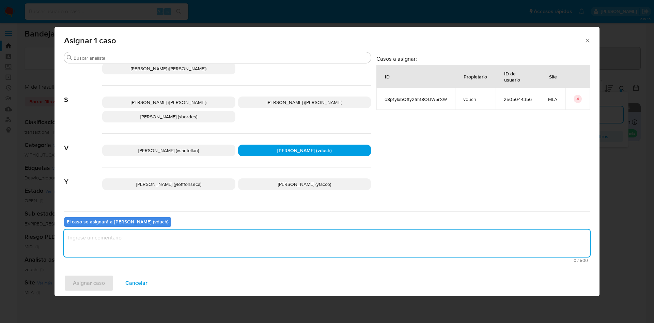
click at [276, 238] on textarea "assign-modal" at bounding box center [327, 242] width 526 height 27
click at [94, 273] on div "Asignar caso Cancelar" at bounding box center [327, 283] width 545 height 26
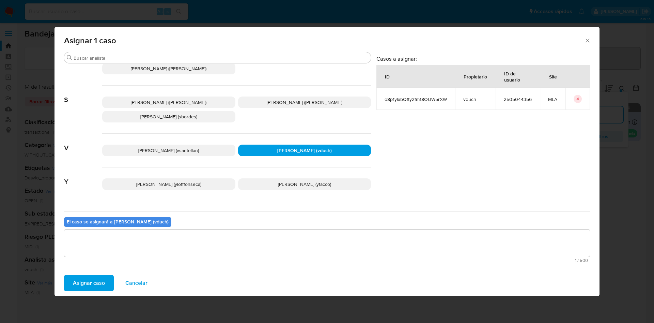
click at [94, 276] on span "Asignar caso" at bounding box center [89, 282] width 32 height 15
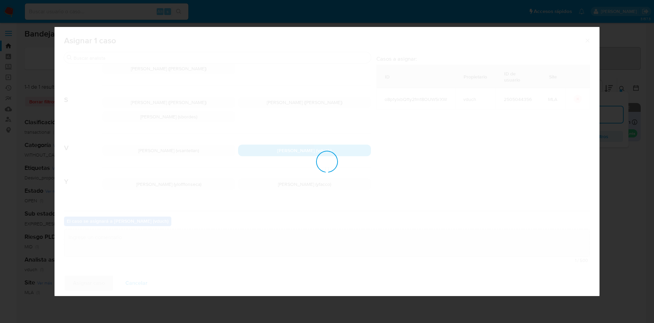
checkbox input "false"
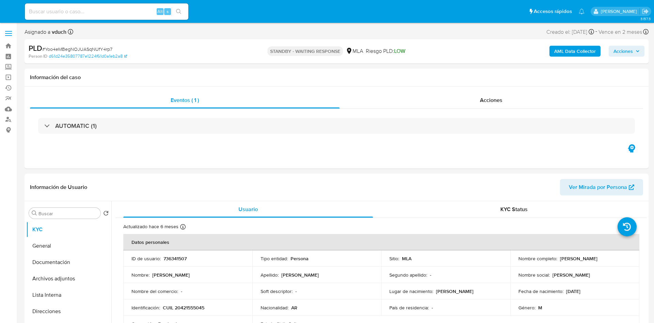
select select "10"
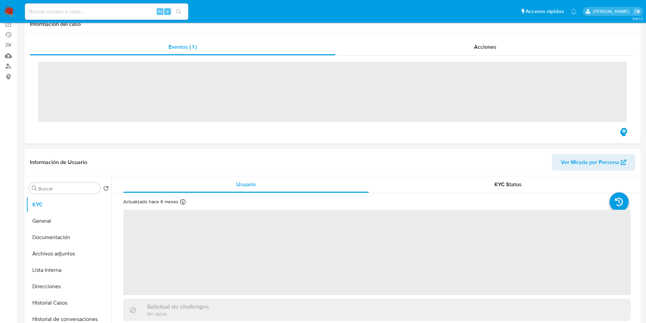
scroll to position [102, 0]
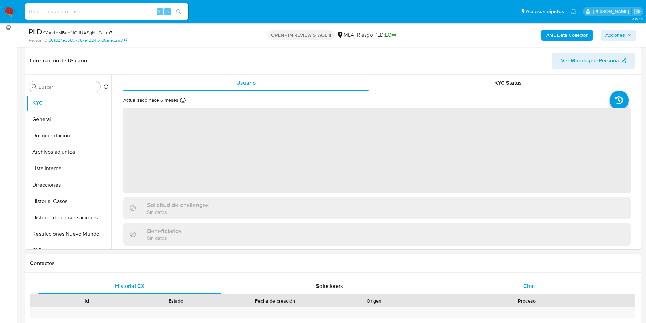
click at [531, 283] on span "Chat" at bounding box center [530, 286] width 12 height 8
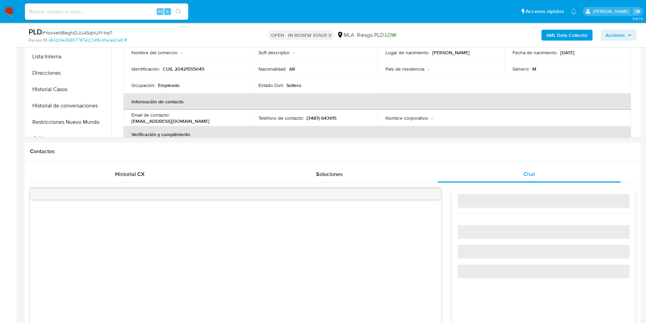
select select "10"
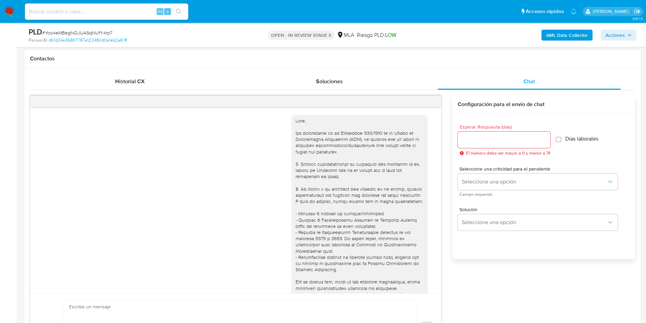
scroll to position [439, 0]
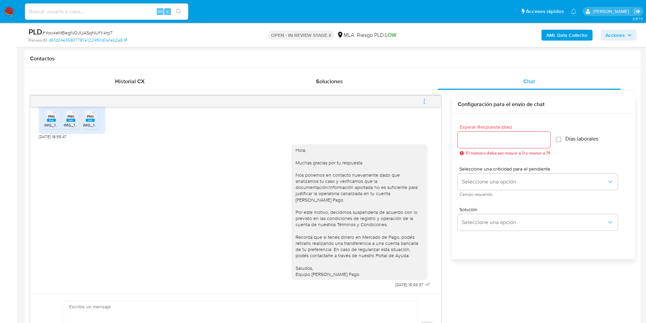
click at [428, 100] on button "menu-action" at bounding box center [424, 101] width 22 height 16
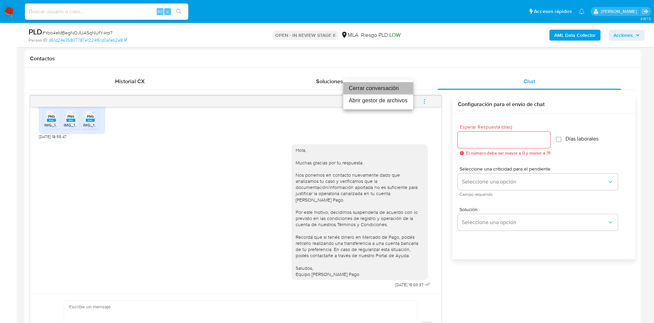
click at [397, 83] on li "Cerrar conversación" at bounding box center [379, 88] width 70 height 12
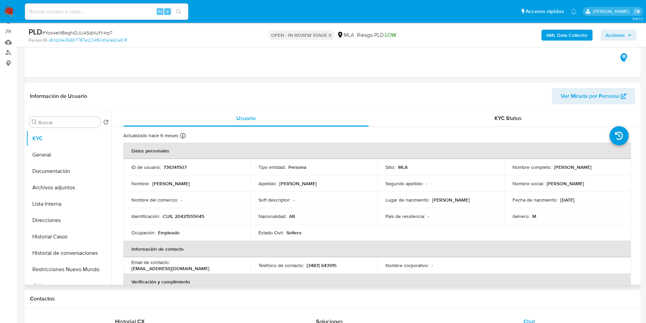
scroll to position [153, 0]
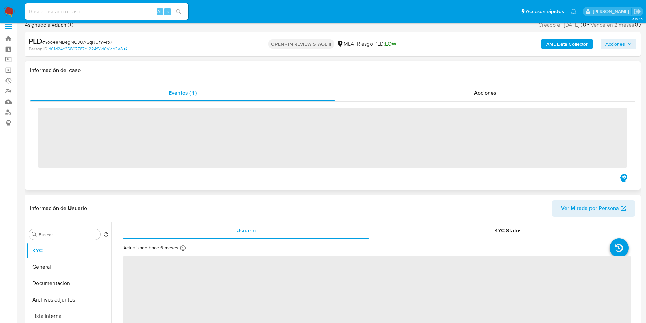
scroll to position [102, 0]
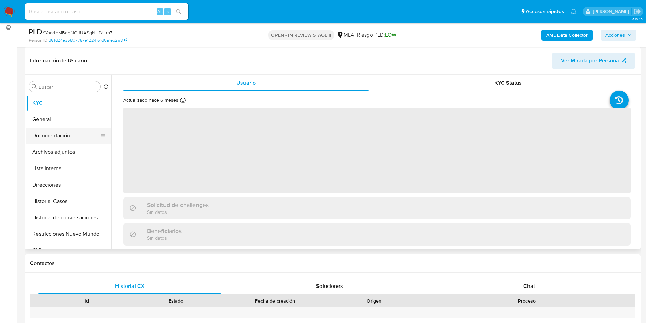
click at [66, 128] on button "Documentación" at bounding box center [66, 135] width 80 height 16
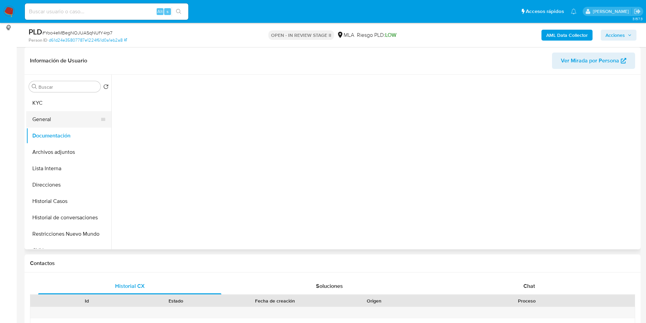
click at [47, 117] on button "General" at bounding box center [66, 119] width 80 height 16
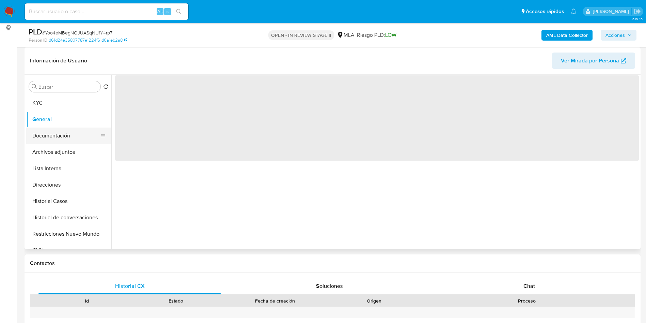
click at [54, 139] on button "Documentación" at bounding box center [66, 135] width 80 height 16
select select "10"
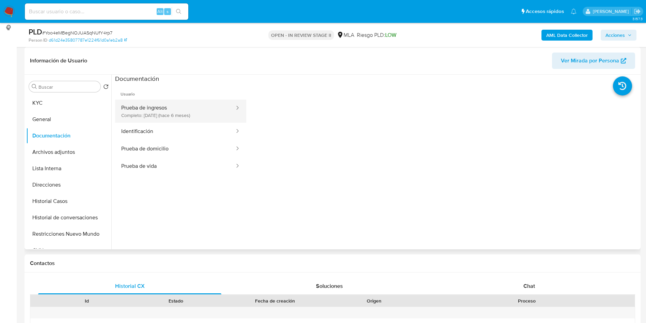
click at [165, 117] on button "Prueba de ingresos Completo: 27/02/2025 (hace 6 meses)" at bounding box center [175, 111] width 120 height 23
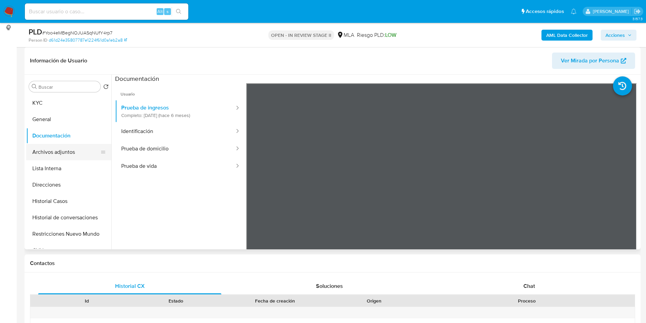
click at [57, 153] on button "Archivos adjuntos" at bounding box center [66, 152] width 80 height 16
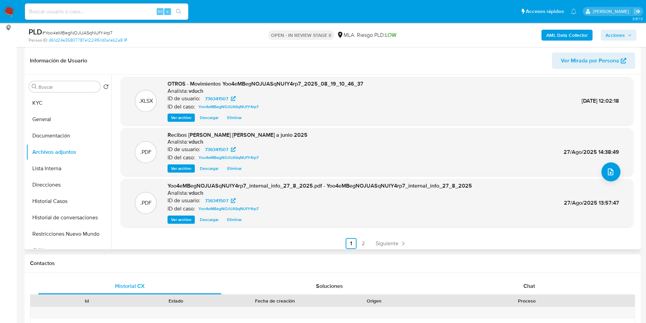
scroll to position [57, 0]
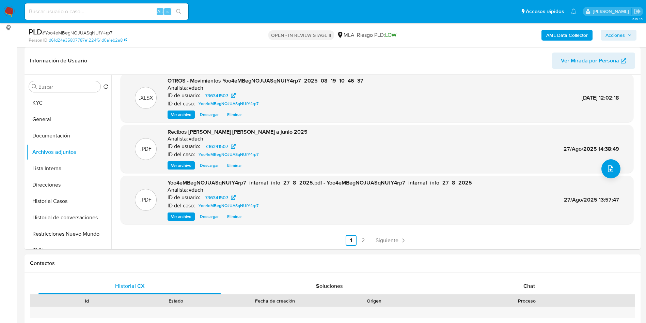
click at [634, 37] on button "Acciones" at bounding box center [619, 35] width 36 height 11
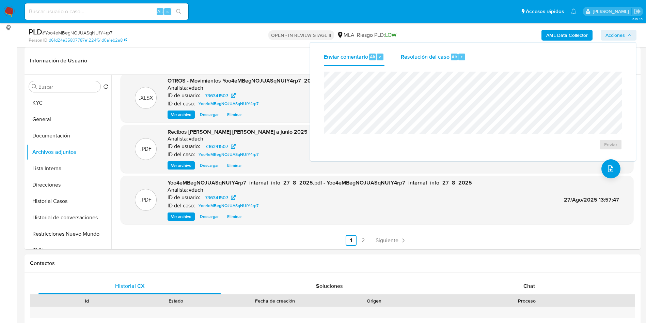
drag, startPoint x: 471, startPoint y: 51, endPoint x: 459, endPoint y: 65, distance: 17.7
click at [470, 51] on button "Resolución del caso Alt r" at bounding box center [433, 57] width 81 height 18
click at [459, 65] on div "Resolución del caso Alt r" at bounding box center [433, 57] width 65 height 18
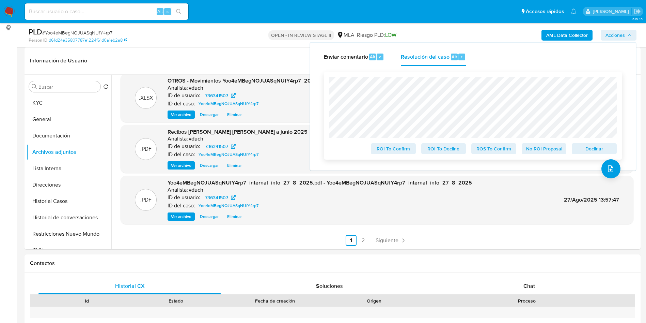
click at [594, 150] on span "Declinar" at bounding box center [594, 149] width 35 height 10
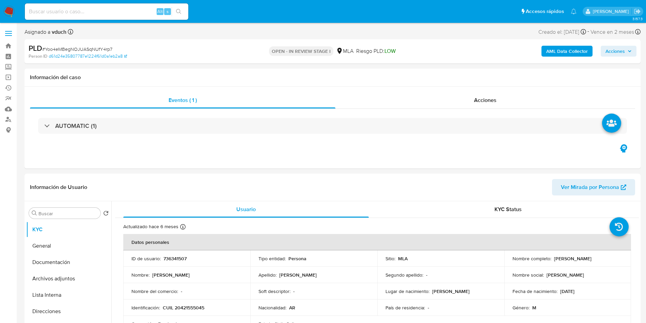
select select "10"
click at [631, 49] on span "Acciones" at bounding box center [619, 51] width 26 height 10
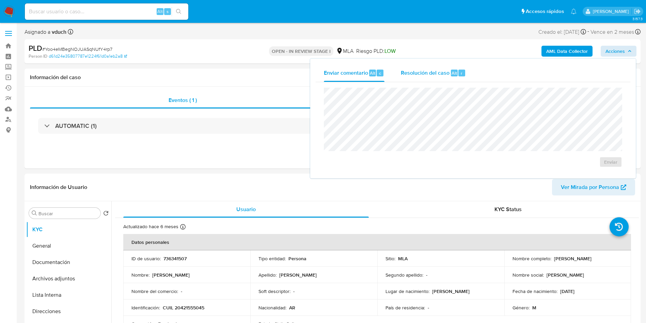
click at [447, 75] on span "Resolución del caso" at bounding box center [425, 73] width 49 height 8
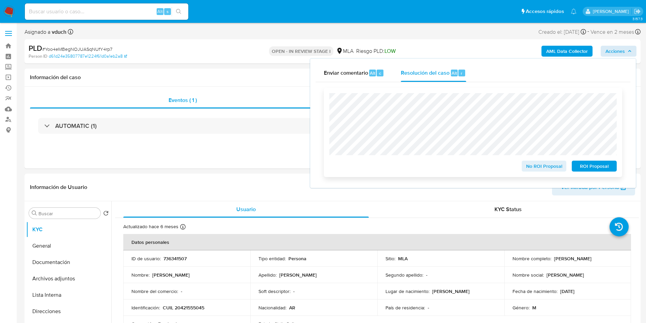
click at [611, 166] on span "ROI Proposal" at bounding box center [594, 166] width 35 height 10
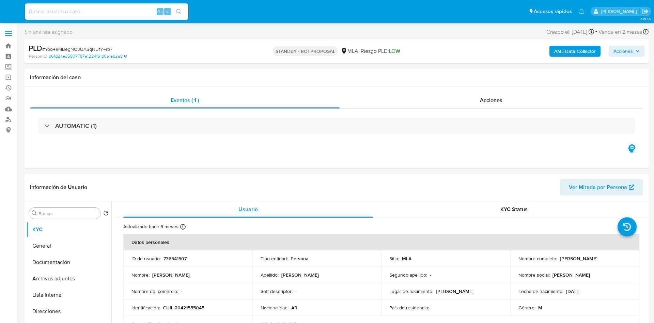
select select "10"
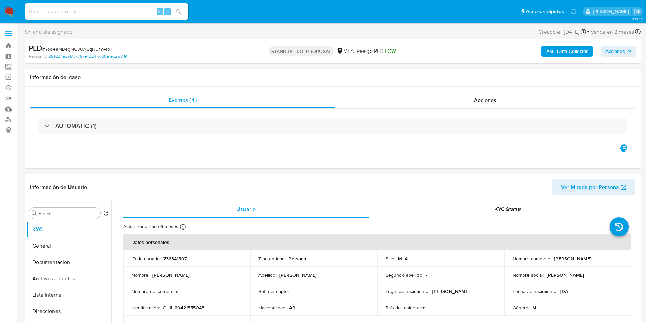
click at [105, 8] on input at bounding box center [107, 11] width 164 height 9
paste input "wKmvV5nYZIiU5PiiGZxZLsOa"
type input "wKmvV5nYZIiU5PiiGZxZLsOa"
click at [179, 10] on icon "search-icon" at bounding box center [178, 11] width 5 height 5
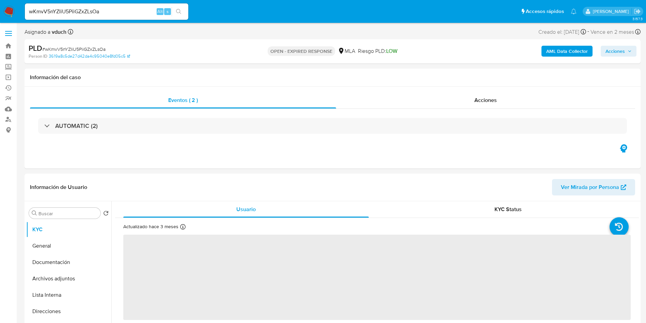
select select "10"
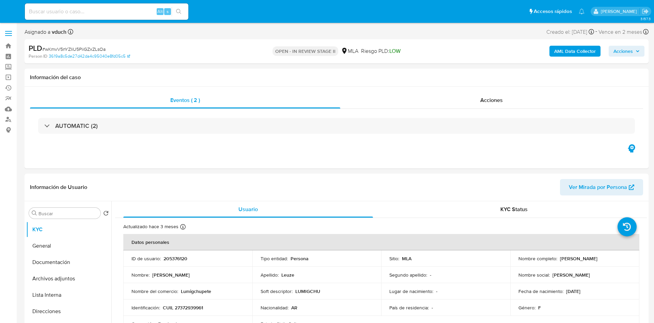
select select "10"
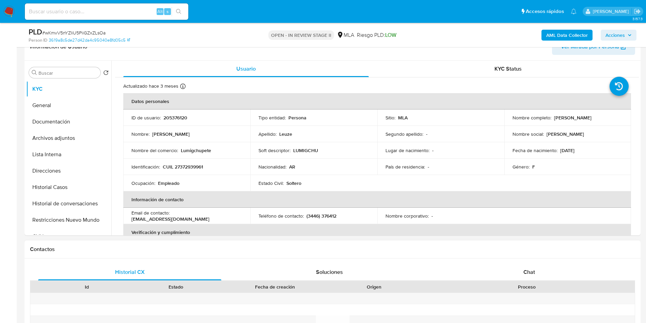
scroll to position [204, 0]
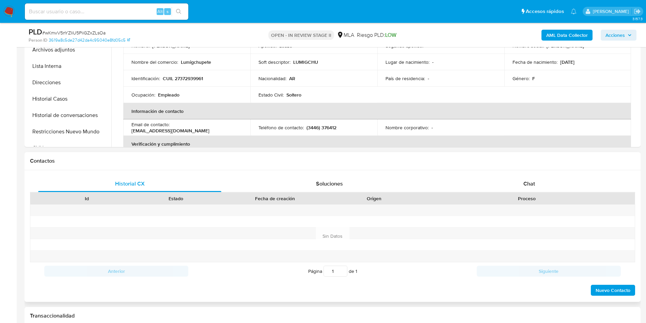
click at [516, 193] on div "Proceso" at bounding box center [527, 199] width 216 height 12
click at [524, 182] on span "Chat" at bounding box center [530, 184] width 12 height 8
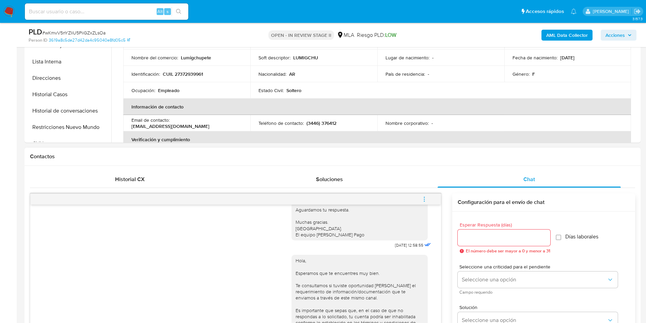
scroll to position [358, 0]
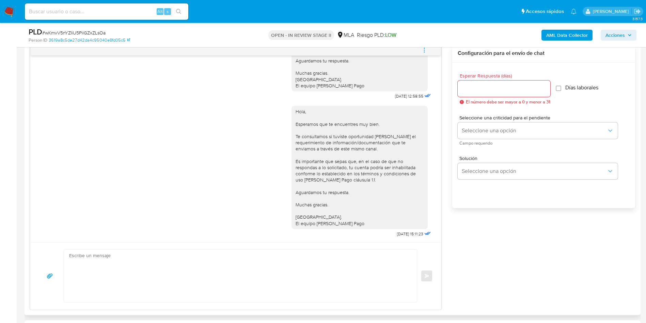
click at [429, 52] on button "menu-action" at bounding box center [424, 50] width 22 height 16
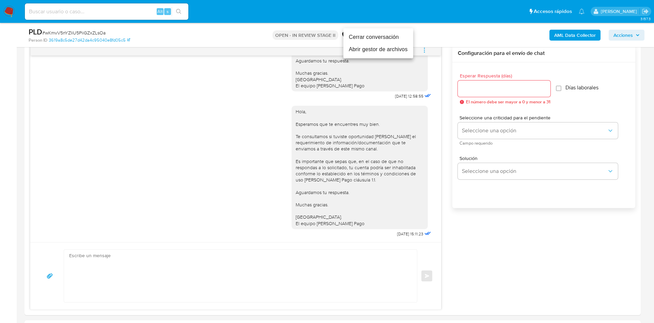
click at [377, 36] on li "Cerrar conversación" at bounding box center [379, 37] width 70 height 12
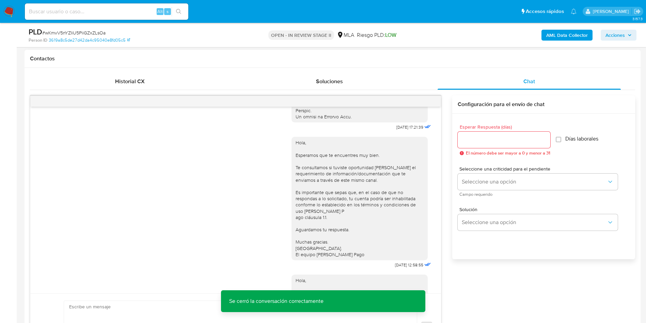
scroll to position [487, 0]
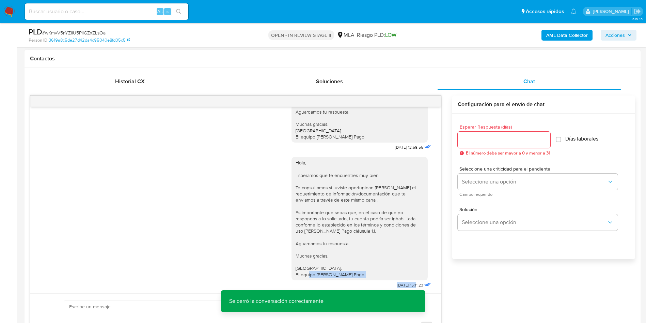
drag, startPoint x: 403, startPoint y: 284, endPoint x: 372, endPoint y: 281, distance: 30.8
click at [372, 281] on div "Hola, Esperamos que te encuentres muy bien. Te consultamos si tuviste oportunid…" at bounding box center [362, 221] width 141 height 138
copy div "Hola, Esperamos que te encuentres muy bien. Te consultamos si tuviste oportunid…"
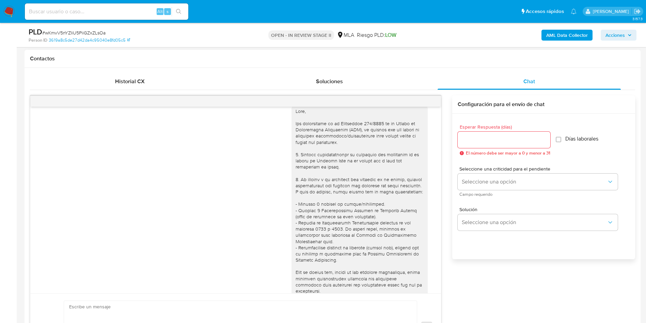
scroll to position [0, 0]
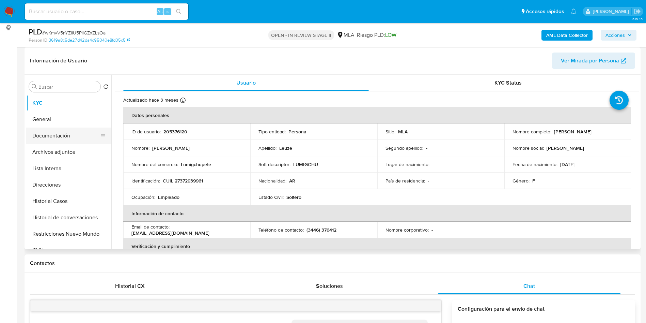
click at [75, 135] on button "Documentación" at bounding box center [66, 135] width 80 height 16
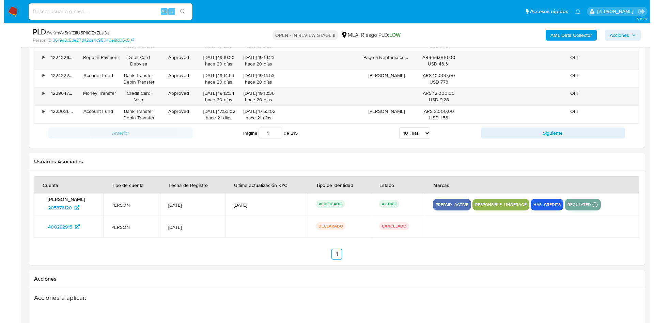
scroll to position [1220, 0]
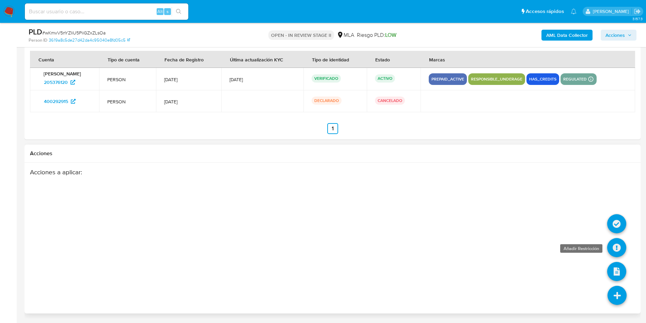
click at [617, 244] on icon at bounding box center [617, 247] width 19 height 19
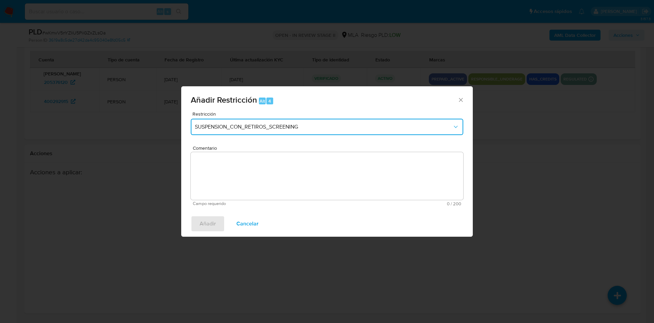
click at [264, 123] on button "SUSPENSION_CON_RETIROS_SCREENING" at bounding box center [327, 127] width 273 height 16
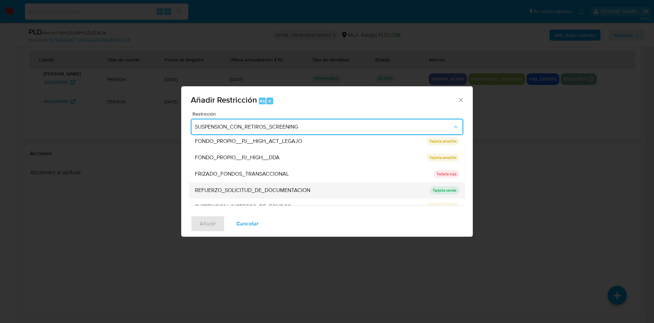
scroll to position [144, 0]
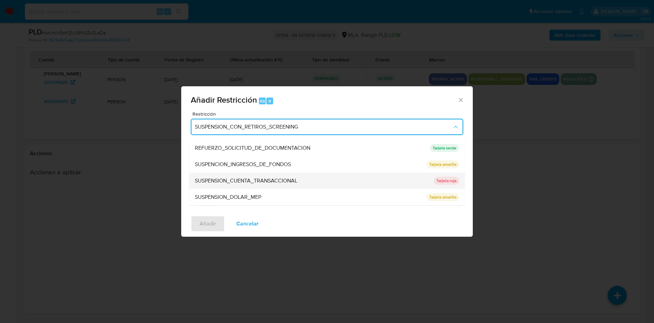
click at [264, 181] on span "SUSPENSION_CUENTA_TRANSACCIONAL" at bounding box center [246, 180] width 103 height 7
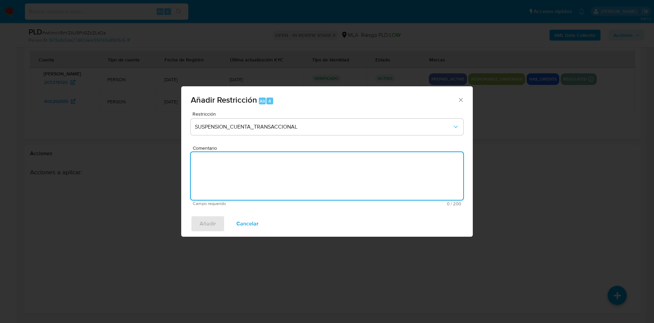
click at [274, 173] on textarea "Comentario" at bounding box center [327, 176] width 273 height 48
type textarea "AML"
click at [205, 223] on span "Añadir" at bounding box center [208, 223] width 16 height 15
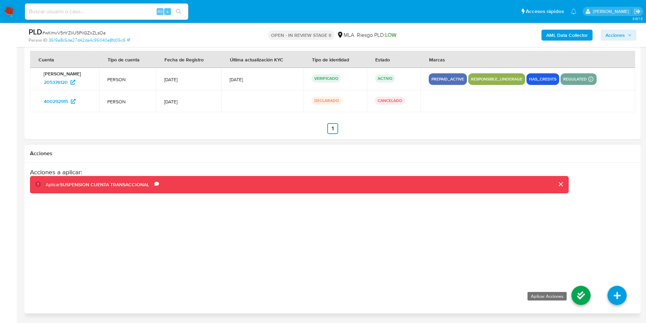
click at [580, 298] on icon at bounding box center [581, 295] width 19 height 19
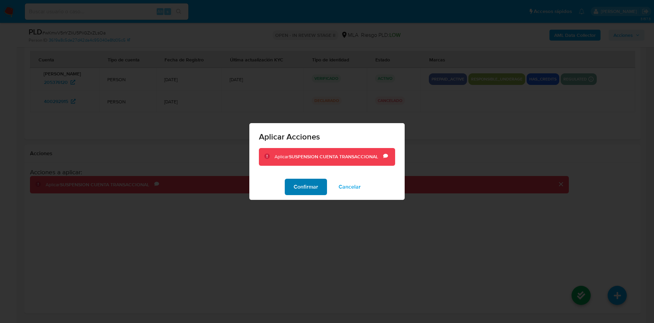
click at [298, 185] on span "Confirmar" at bounding box center [306, 186] width 25 height 15
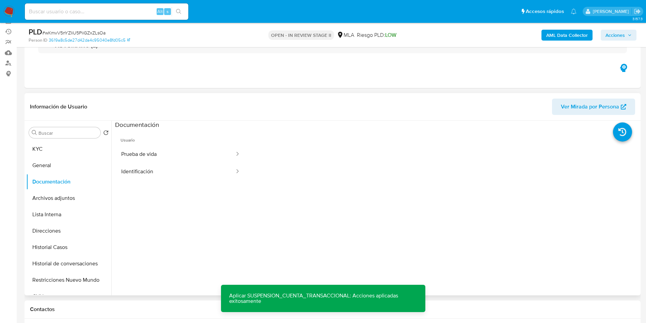
scroll to position [102, 0]
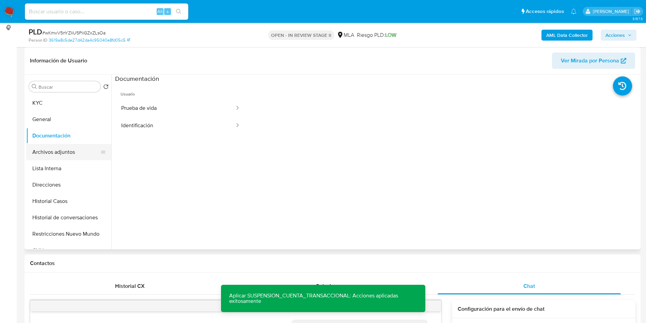
click at [74, 154] on button "Archivos adjuntos" at bounding box center [66, 152] width 80 height 16
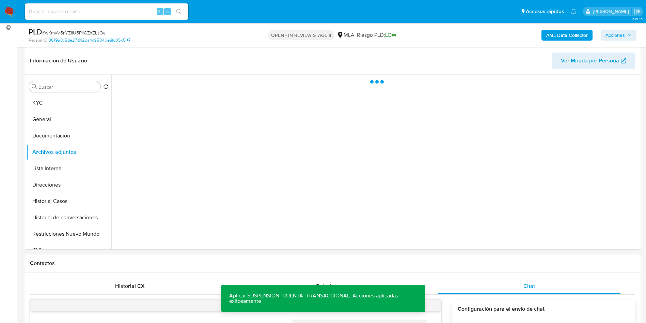
click at [626, 38] on span "Acciones" at bounding box center [619, 35] width 26 height 10
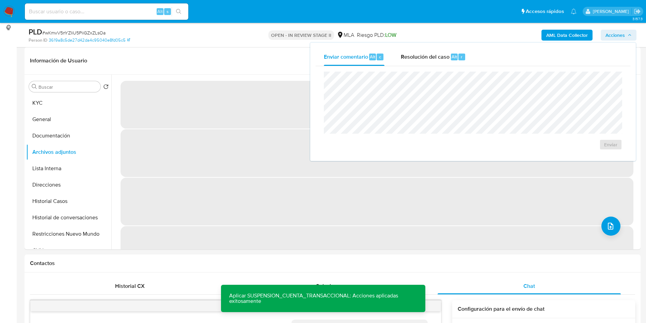
click at [456, 47] on div "Enviar comentario Alt c Resolución del caso Alt r Enviar" at bounding box center [473, 102] width 326 height 118
click at [455, 64] on div "Resolución del caso Alt r" at bounding box center [433, 57] width 65 height 18
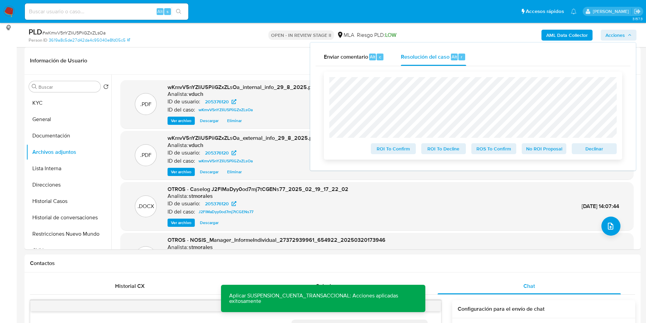
click at [592, 153] on span "Declinar" at bounding box center [594, 149] width 35 height 10
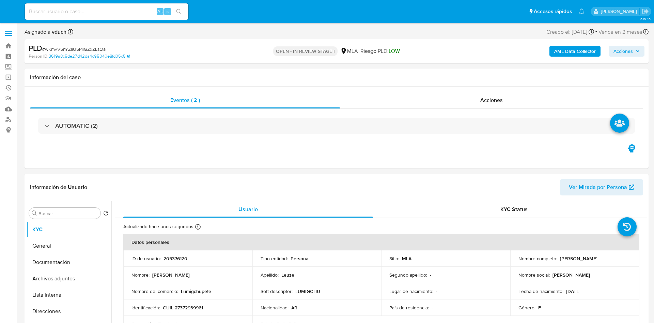
select select "10"
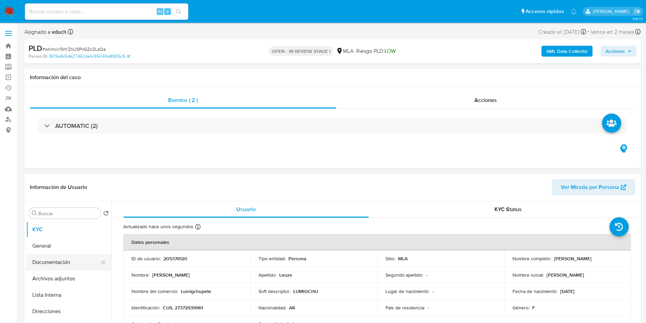
click at [74, 260] on button "Documentación" at bounding box center [66, 262] width 80 height 16
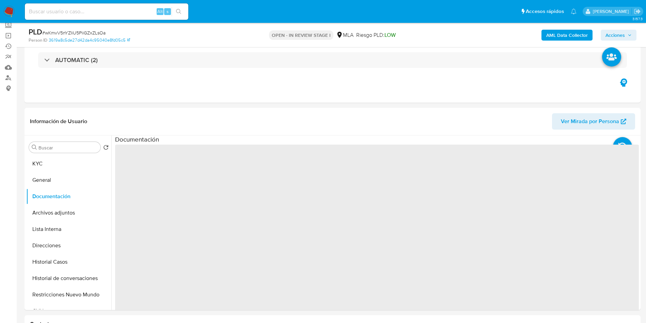
scroll to position [51, 0]
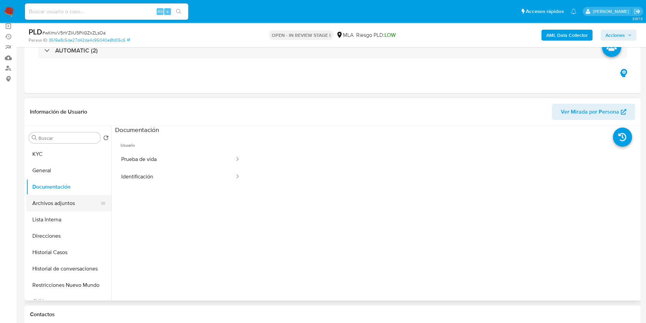
click at [72, 209] on button "Archivos adjuntos" at bounding box center [66, 203] width 80 height 16
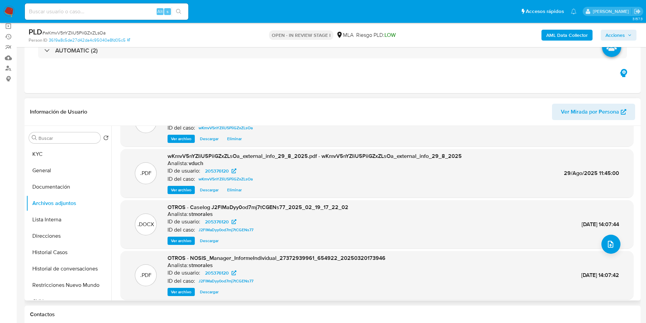
scroll to position [57, 0]
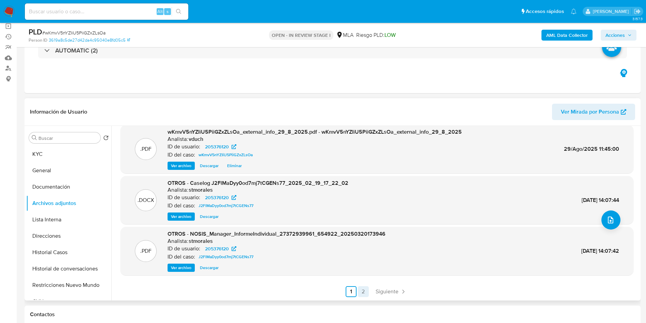
drag, startPoint x: 416, startPoint y: 291, endPoint x: 359, endPoint y: 288, distance: 57.7
click at [417, 291] on ul "Anterior 1 2 Siguiente" at bounding box center [377, 291] width 513 height 11
click at [359, 288] on link "2" at bounding box center [363, 291] width 11 height 11
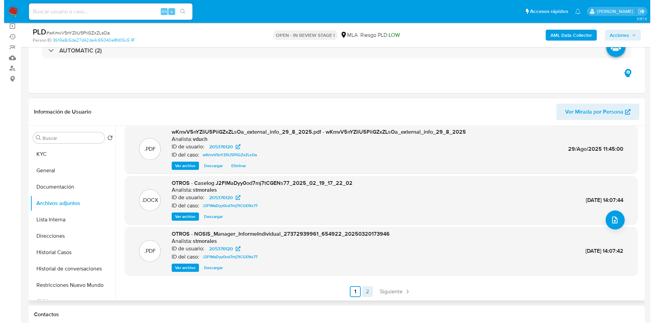
scroll to position [0, 0]
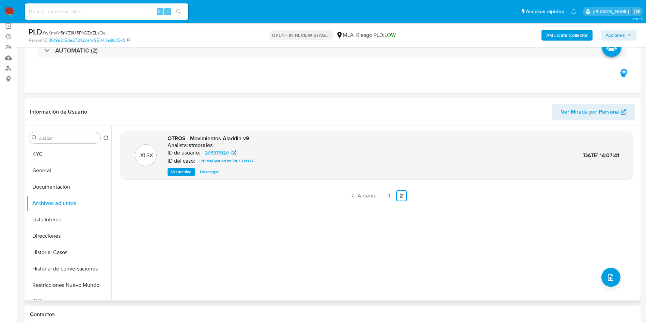
click at [358, 201] on div ".XLSX OTROS - Movimientos-Aladdin-v9 Analista: stmorales ID de usuario: 2053761…" at bounding box center [377, 213] width 513 height 164
click at [359, 193] on span "Anterior" at bounding box center [367, 195] width 19 height 5
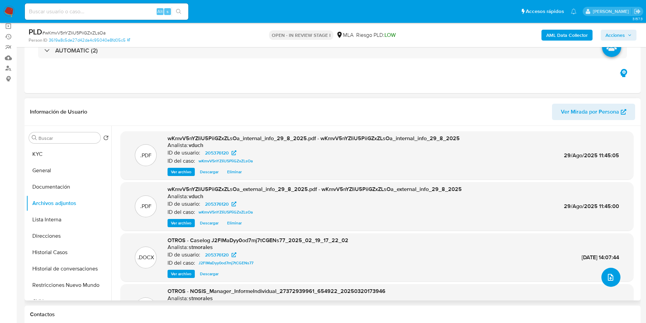
click at [611, 279] on icon "upload-file" at bounding box center [611, 277] width 8 height 8
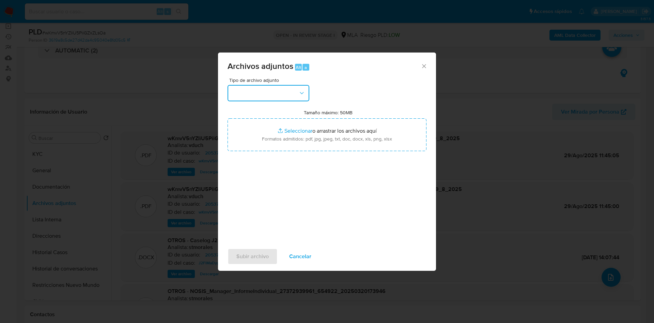
click at [296, 93] on button "button" at bounding box center [269, 93] width 82 height 16
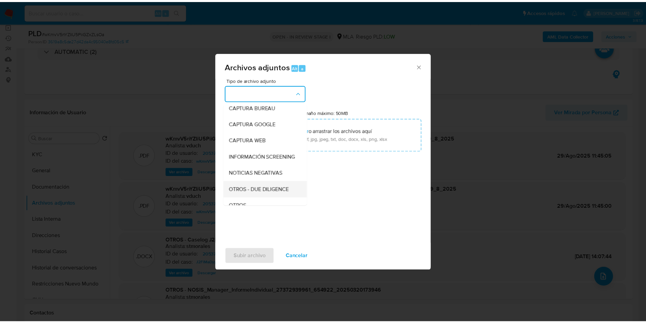
scroll to position [51, 0]
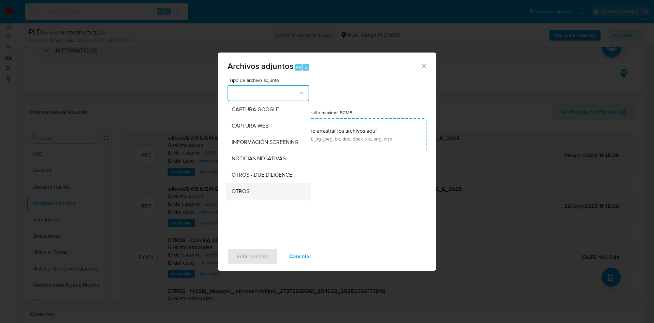
click at [253, 192] on div "OTROS" at bounding box center [267, 191] width 70 height 16
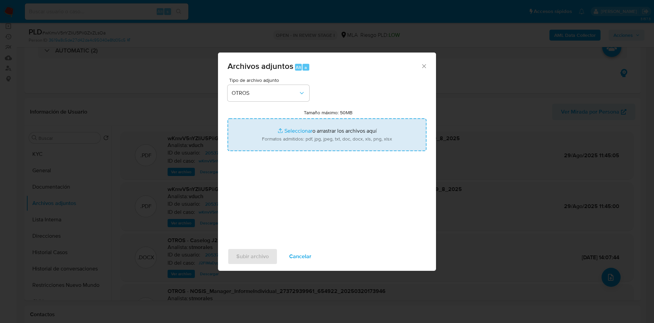
type input "C:\fakepath\Caselog wKmvV5nYZIiU5PiiGZxZLsOa_2025_08_18_18_28_03.docx"
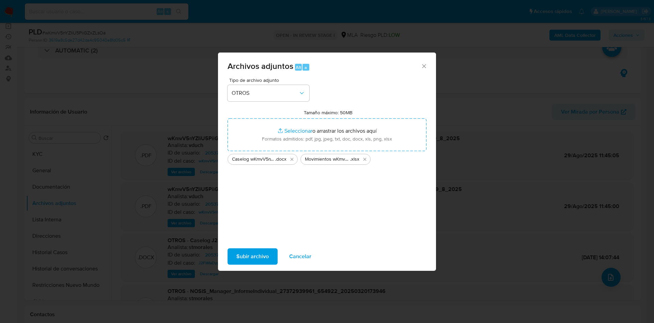
click at [253, 254] on span "Subir archivo" at bounding box center [253, 256] width 32 height 15
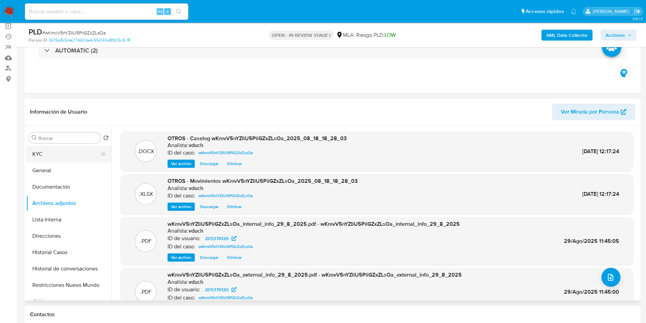
click at [59, 161] on button "KYC" at bounding box center [66, 154] width 80 height 16
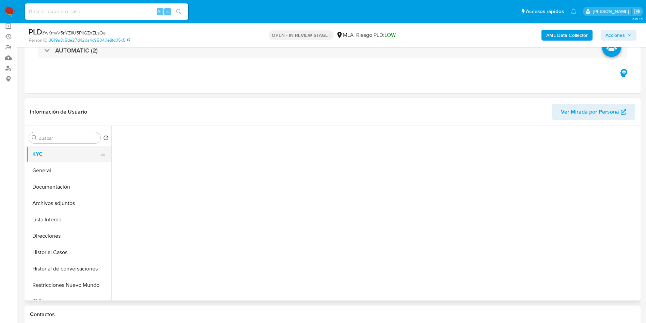
click at [60, 158] on button "KYC" at bounding box center [66, 154] width 80 height 16
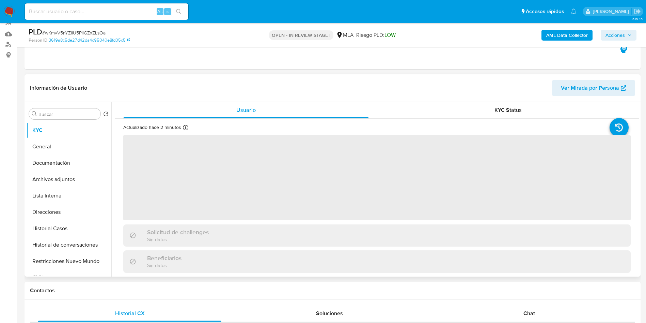
scroll to position [153, 0]
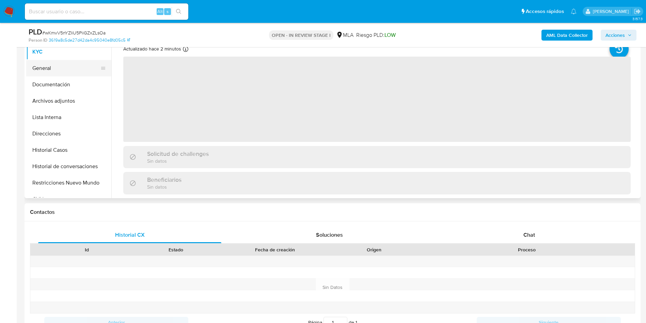
click at [84, 76] on button "Documentación" at bounding box center [68, 84] width 85 height 16
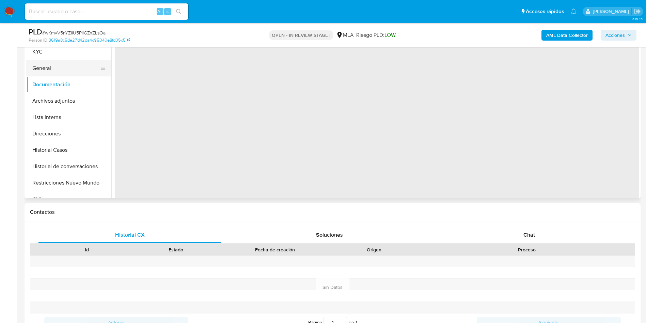
click at [90, 71] on button "General" at bounding box center [66, 68] width 80 height 16
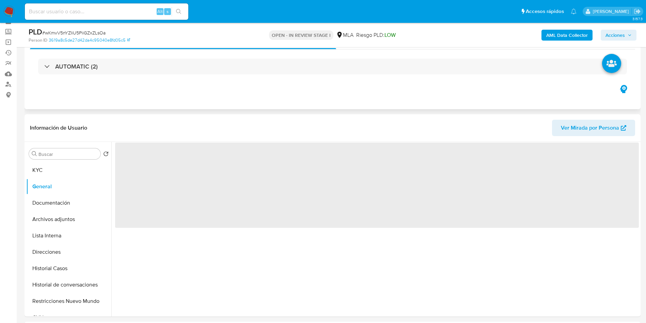
scroll to position [102, 0]
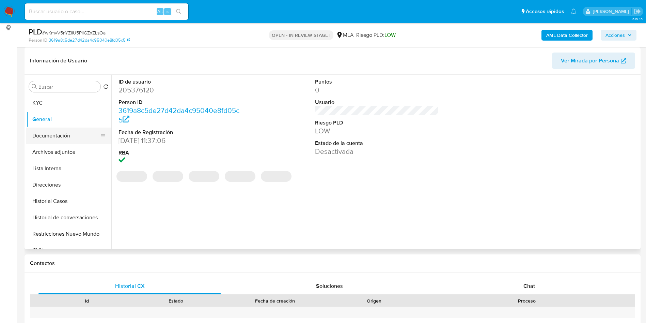
click at [44, 133] on button "Documentación" at bounding box center [66, 135] width 80 height 16
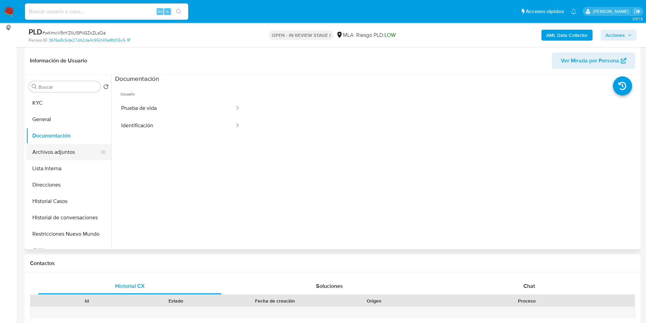
click at [63, 152] on button "Archivos adjuntos" at bounding box center [66, 152] width 80 height 16
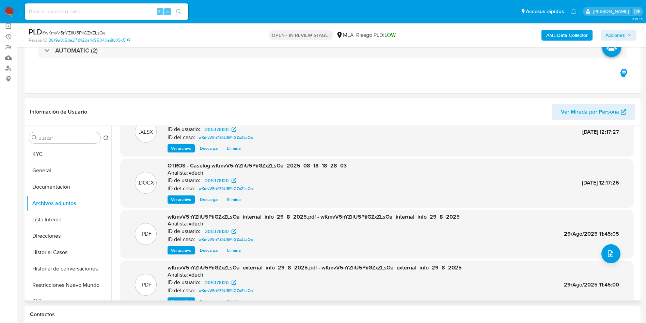
scroll to position [0, 0]
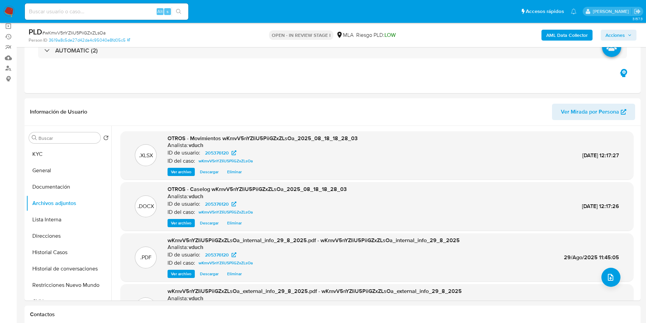
click at [79, 277] on button "Restricciones Nuevo Mundo" at bounding box center [66, 285] width 80 height 16
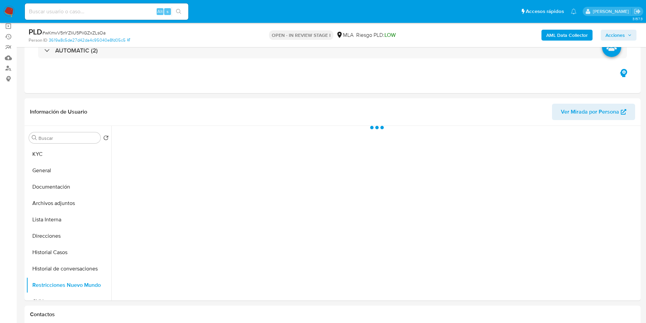
click at [620, 37] on span "Acciones" at bounding box center [615, 35] width 19 height 11
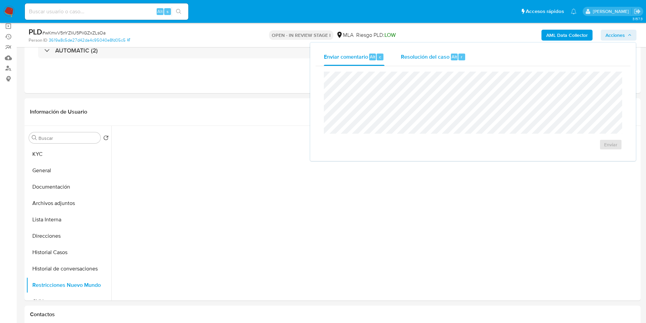
click at [459, 49] on div "Resolución del caso Alt r" at bounding box center [433, 57] width 65 height 18
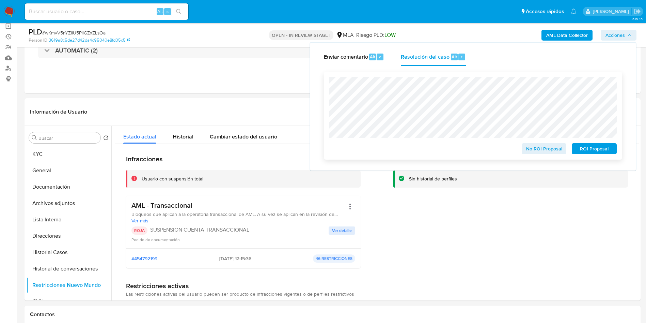
click at [596, 147] on span "ROI Proposal" at bounding box center [594, 149] width 35 height 10
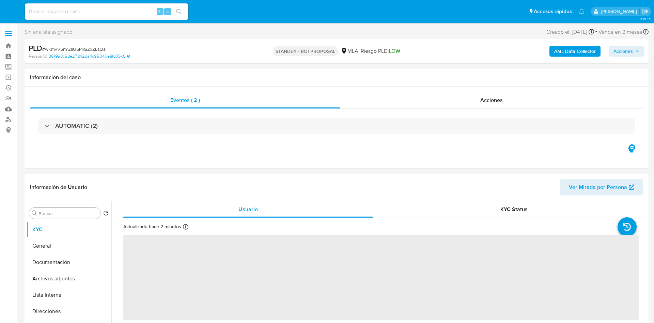
select select "10"
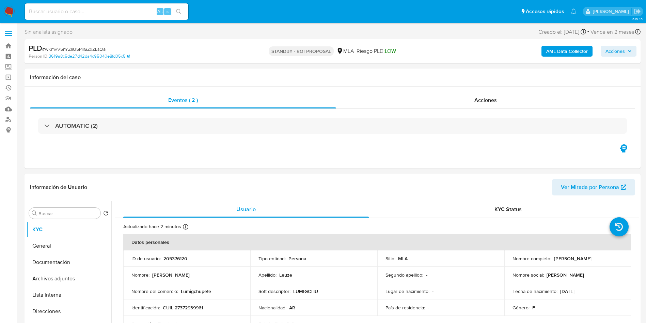
click at [86, 49] on span "# wKmvV5nYZIiU5PiiGZxZLsOa" at bounding box center [73, 49] width 63 height 7
copy span "wKmvV5nYZIiU5PiiGZxZLsOa"
click at [130, 14] on input at bounding box center [107, 11] width 164 height 9
paste input "xAP8FEIaVJJXbwdvZNoELVqq"
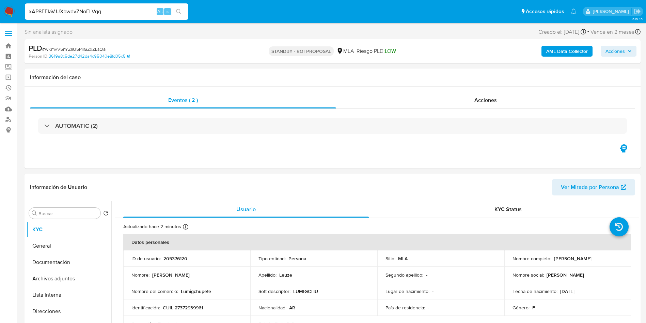
type input "xAP8FEIaVJJXbwdvZNoELVqq"
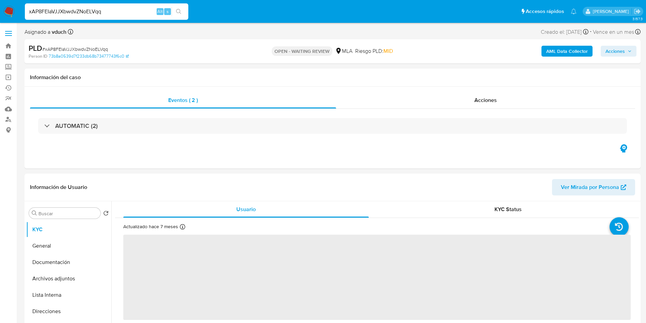
select select "10"
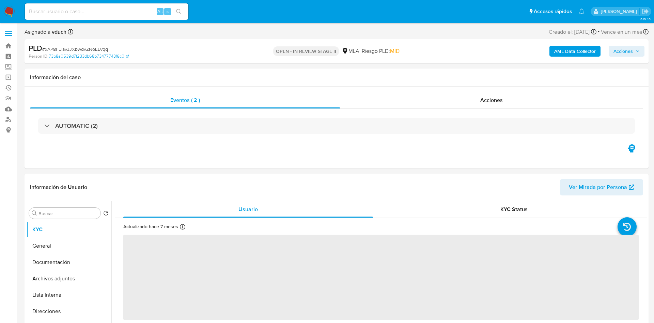
select select "10"
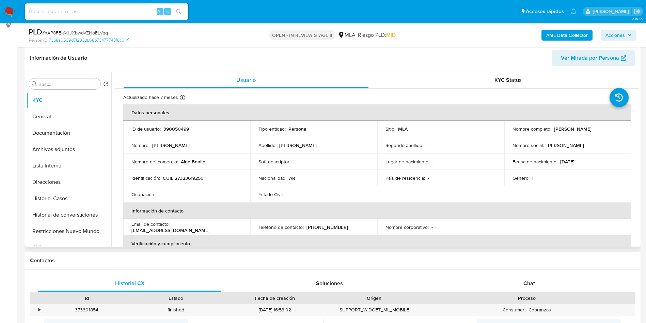
scroll to position [204, 0]
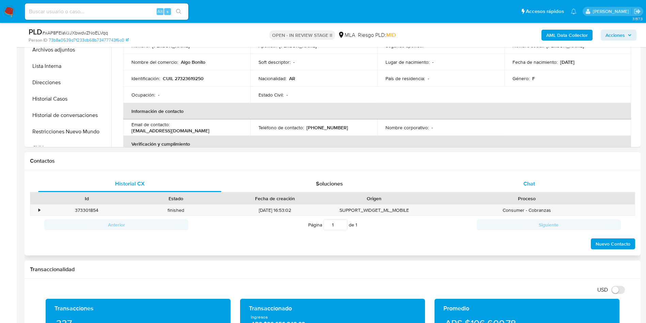
click at [512, 177] on div "Chat" at bounding box center [529, 184] width 183 height 16
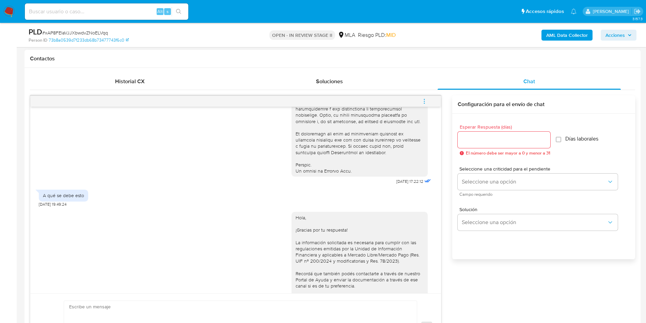
scroll to position [301, 0]
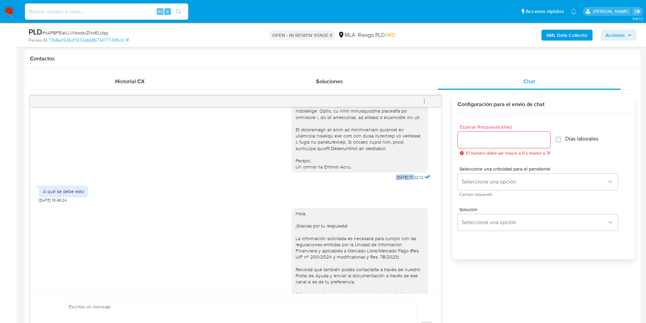
drag, startPoint x: 402, startPoint y: 191, endPoint x: 380, endPoint y: 190, distance: 21.8
copy span "[DATE]"
click at [356, 273] on div "Hola, ¡Gracias por tu respuesta! La información solicitada es necesaria para cu…" at bounding box center [360, 278] width 128 height 136
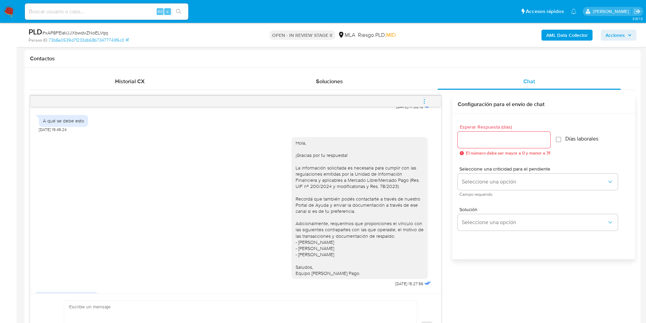
scroll to position [403, 0]
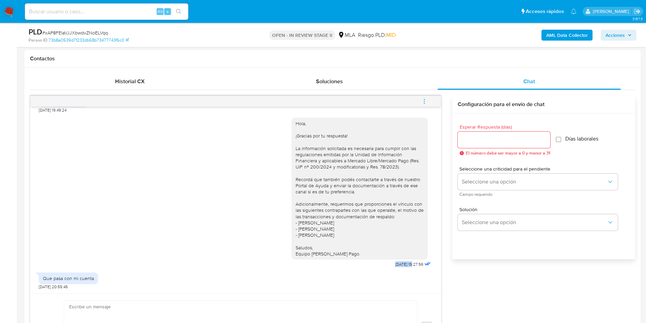
drag, startPoint x: 399, startPoint y: 261, endPoint x: 375, endPoint y: 264, distance: 24.4
click at [375, 264] on div "Hola, ¡Gracias por tu respuesta! La información solicitada es necesaria para cu…" at bounding box center [362, 191] width 141 height 156
copy span "29/08/202"
drag, startPoint x: 401, startPoint y: 265, endPoint x: 396, endPoint y: 293, distance: 28.1
click at [365, 262] on div "Hola, ¡Gracias por tu respuesta! La información solicitada es necesaria para cu…" at bounding box center [362, 191] width 141 height 156
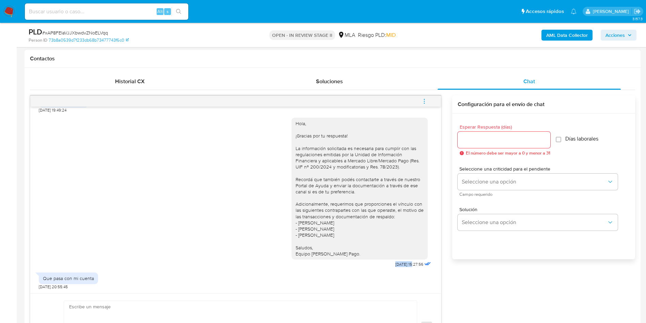
copy div "Hola, ¡Gracias por tu respuesta! La información solicitada es necesaria para cu…"
drag, startPoint x: 306, startPoint y: 235, endPoint x: 284, endPoint y: 223, distance: 26.3
click at [284, 223] on div "Hola, ¡Gracias por tu respuesta! La información solicitada es necesaria para cu…" at bounding box center [236, 191] width 394 height 156
copy div "- [PERSON_NAME] - [PERSON_NAME] - [PERSON_NAME]"
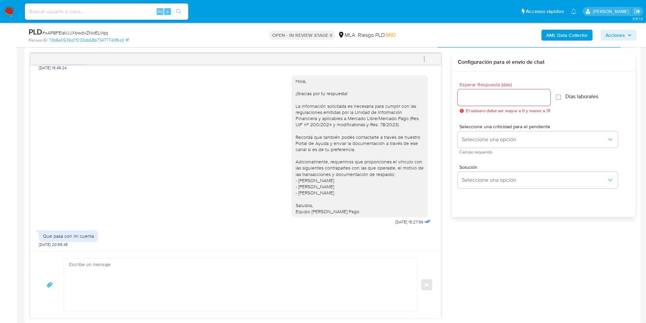
scroll to position [477, 0]
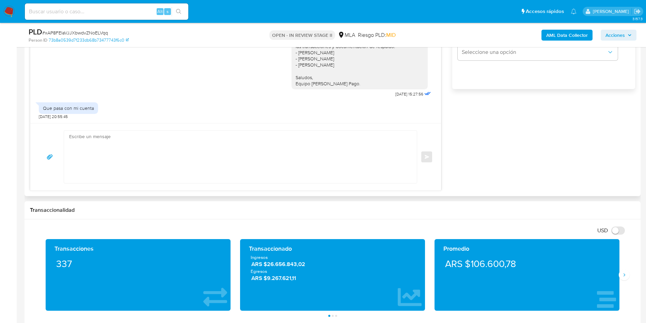
click at [230, 159] on textarea at bounding box center [238, 157] width 339 height 52
paste textarea "Hola, Nos ponemos en contacto nuevamente dado que, ante la falta de respuesta a…"
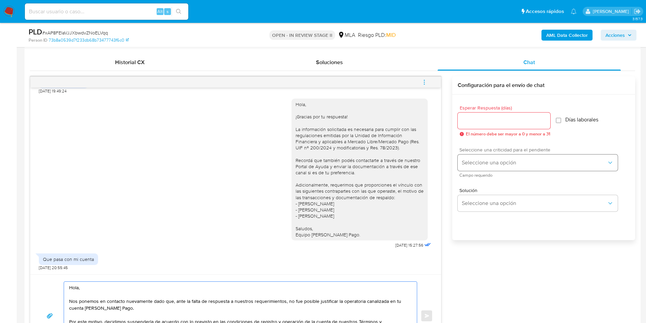
scroll to position [323, 0]
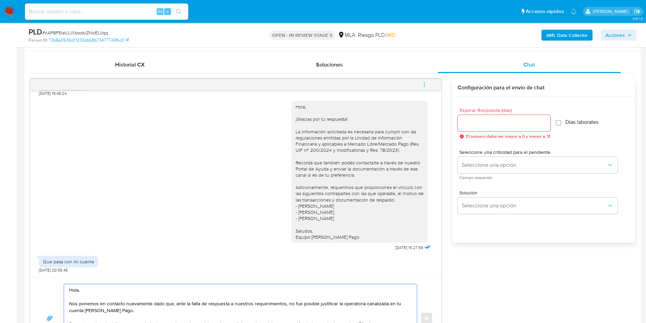
type textarea "Hola, Nos ponemos en contacto nuevamente dado que, ante la falta de respuesta a…"
click at [511, 128] on div at bounding box center [504, 123] width 93 height 16
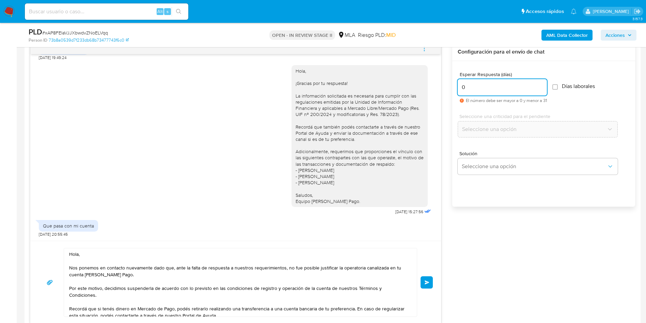
scroll to position [375, 0]
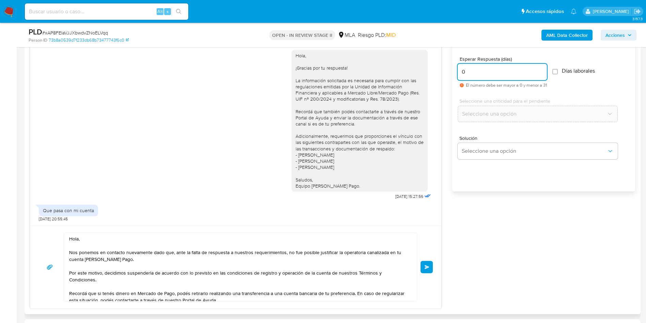
type input "0"
click at [154, 262] on textarea "Hola, Nos ponemos en contacto nuevamente dado que, ante la falta de respuesta a…" at bounding box center [238, 267] width 339 height 68
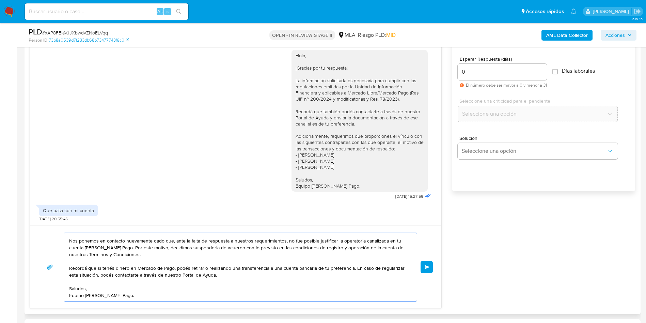
scroll to position [0, 0]
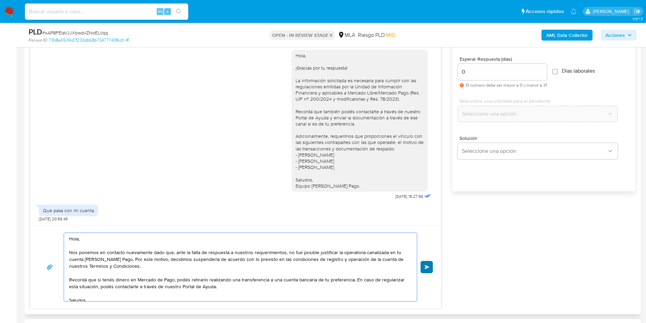
type textarea "Hola, Nos ponemos en contacto nuevamente dado que, ante la falta de respuesta a…"
click at [429, 268] on span "Enviar" at bounding box center [427, 267] width 5 height 4
click at [82, 29] on span "# xAP8FEIaVJJXbwdvZNoELVqq" at bounding box center [75, 32] width 66 height 7
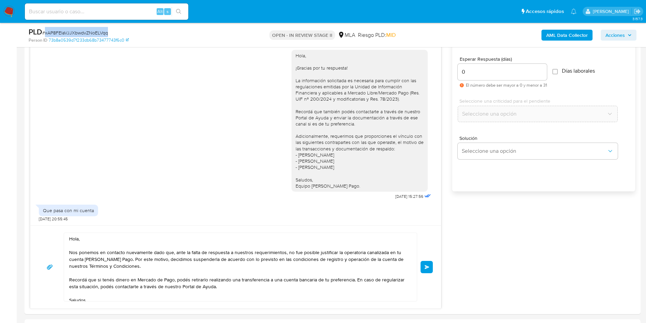
click at [82, 29] on span "# xAP8FEIaVJJXbwdvZNoELVqq" at bounding box center [75, 32] width 66 height 7
copy span "xAP8FEIaVJJXbwdvZNoELVqq"
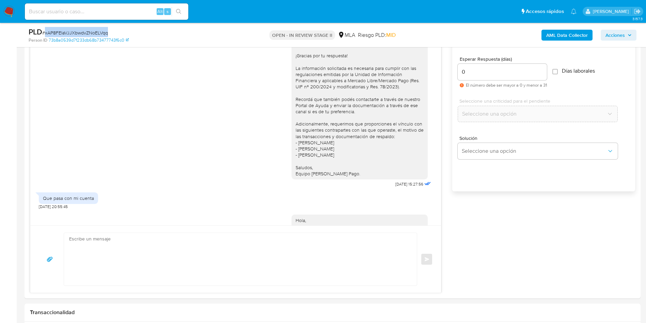
scroll to position [522, 0]
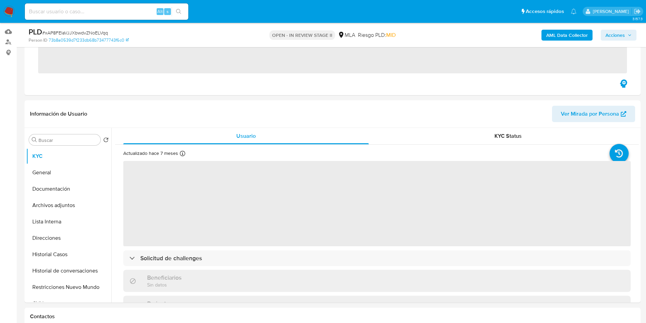
scroll to position [204, 0]
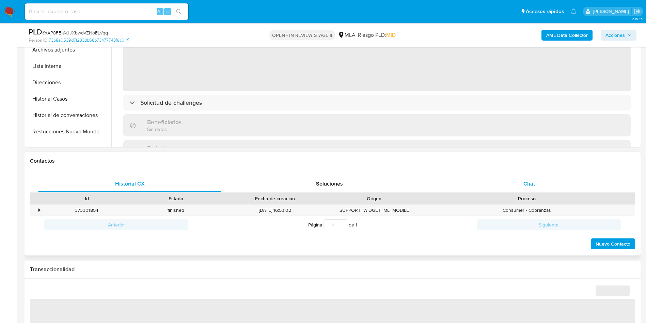
click at [537, 190] on div "Chat" at bounding box center [529, 184] width 183 height 16
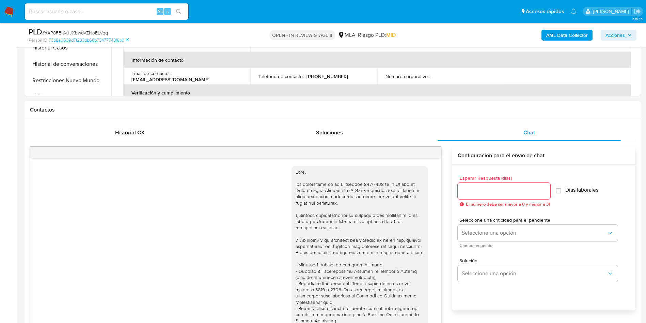
scroll to position [522, 0]
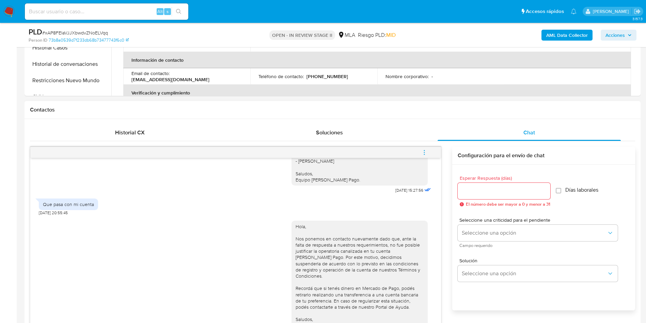
click at [428, 148] on button "menu-action" at bounding box center [424, 152] width 22 height 16
select select "10"
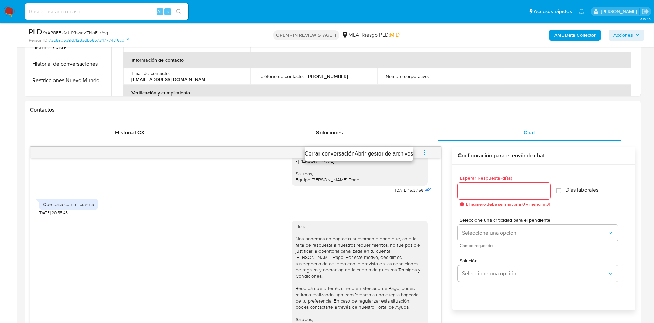
click at [340, 150] on li "Cerrar conversación" at bounding box center [330, 154] width 50 height 8
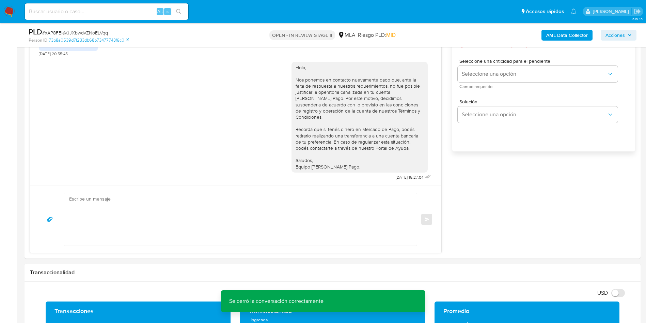
scroll to position [204, 0]
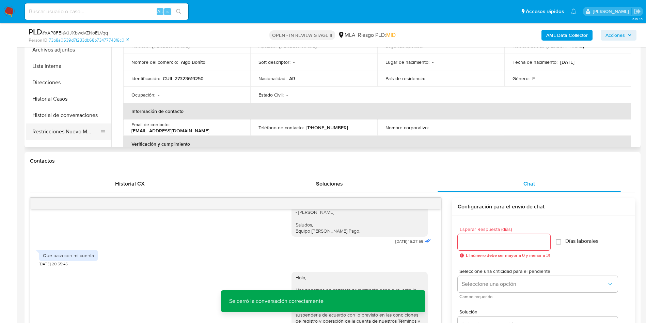
click at [71, 125] on button "Restricciones Nuevo Mundo" at bounding box center [66, 131] width 80 height 16
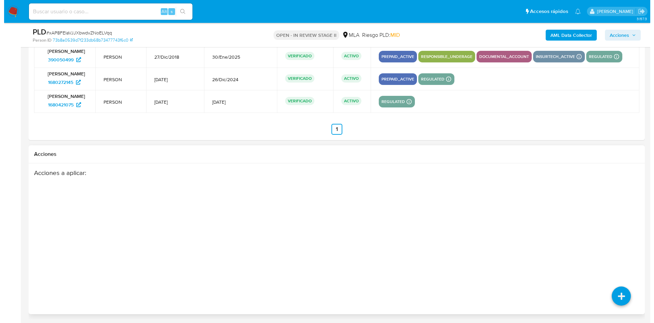
scroll to position [1244, 0]
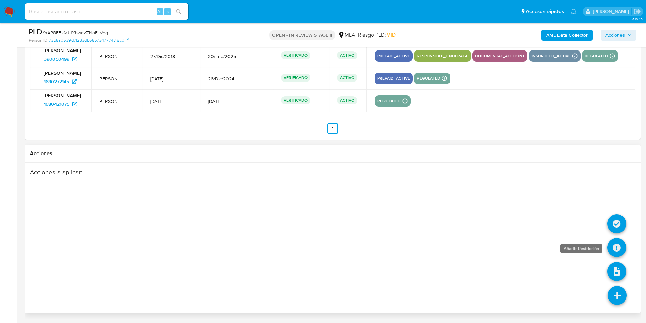
click at [618, 243] on icon at bounding box center [617, 247] width 19 height 19
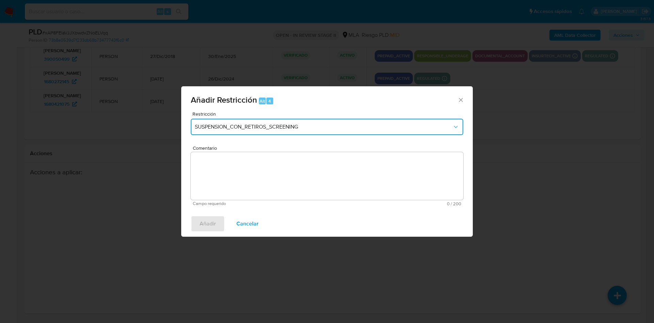
click at [229, 123] on button "SUSPENSION_CON_RETIROS_SCREENING" at bounding box center [327, 127] width 273 height 16
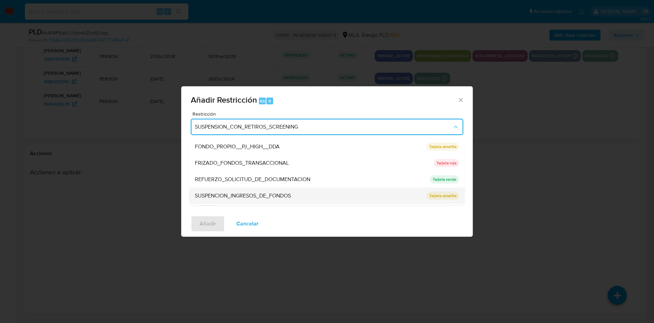
scroll to position [144, 0]
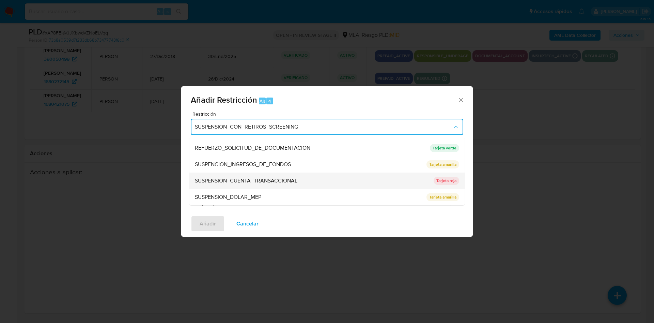
click at [257, 177] on span "SUSPENSION_CUENTA_TRANSACCIONAL" at bounding box center [246, 180] width 103 height 7
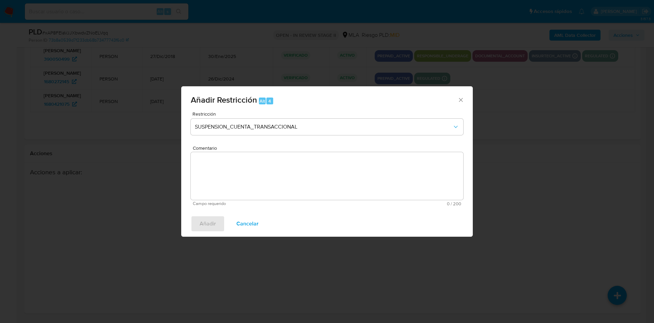
click at [253, 174] on textarea "Comentario" at bounding box center [327, 176] width 273 height 48
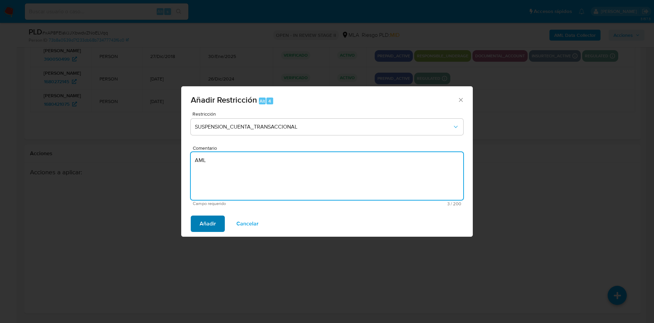
type textarea "AML"
click at [215, 222] on span "Añadir" at bounding box center [208, 223] width 16 height 15
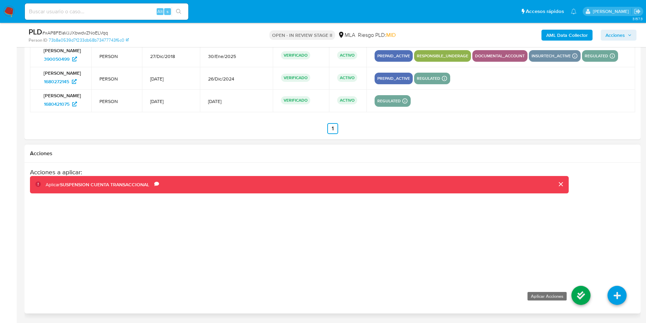
click at [576, 295] on icon at bounding box center [581, 295] width 19 height 19
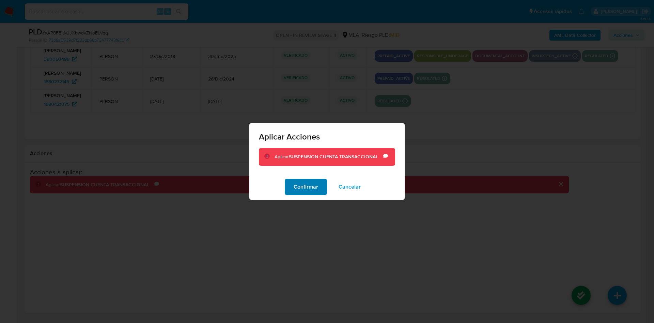
click at [311, 190] on span "Confirmar" at bounding box center [306, 186] width 25 height 15
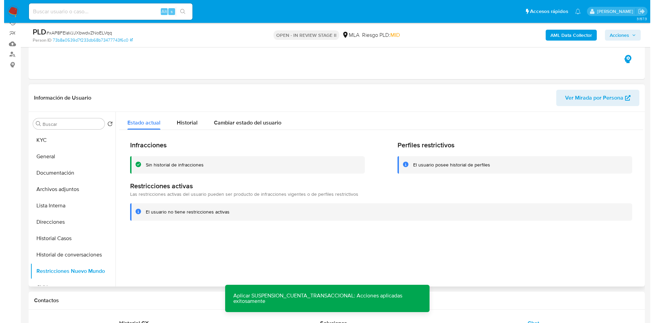
scroll to position [102, 0]
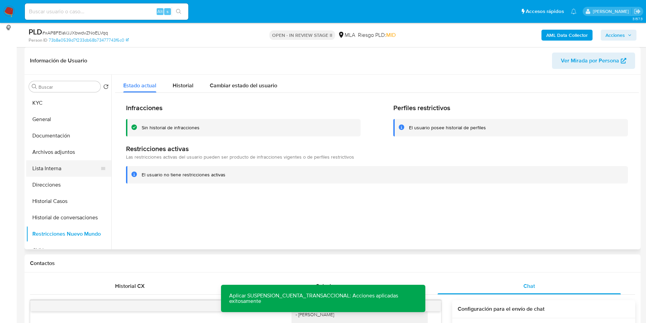
click at [73, 168] on button "Lista Interna" at bounding box center [66, 168] width 80 height 16
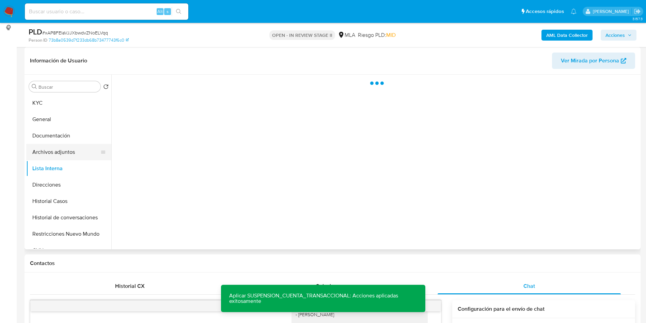
drag, startPoint x: 74, startPoint y: 151, endPoint x: 80, endPoint y: 149, distance: 6.0
click at [74, 151] on button "Archivos adjuntos" at bounding box center [66, 152] width 80 height 16
click at [72, 136] on button "Documentación" at bounding box center [66, 135] width 80 height 16
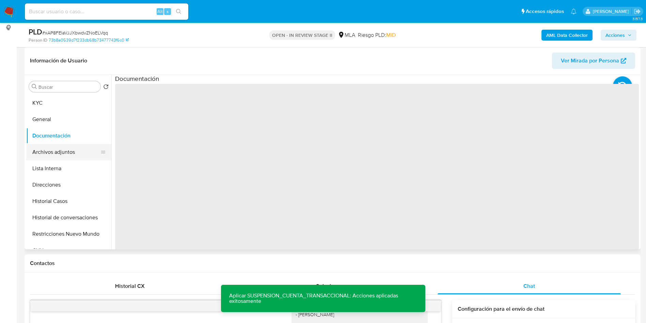
click at [61, 155] on button "Archivos adjuntos" at bounding box center [66, 152] width 80 height 16
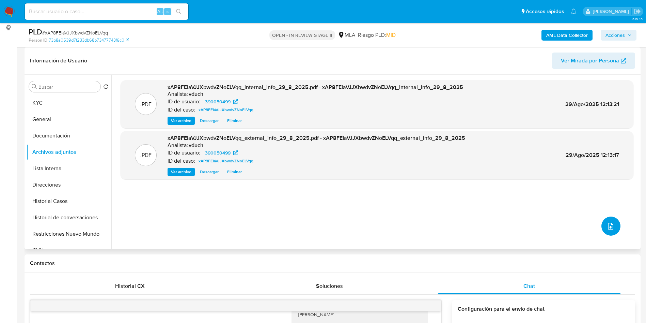
click at [611, 224] on icon "upload-file" at bounding box center [611, 226] width 8 height 8
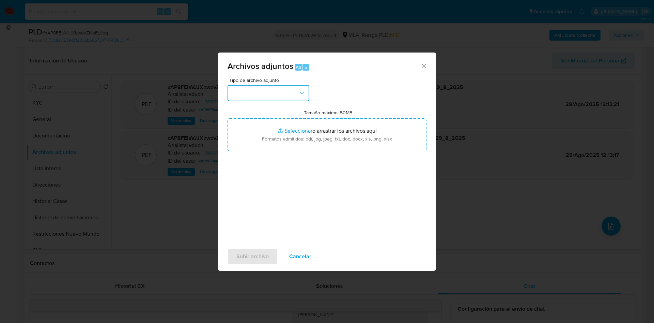
click at [279, 90] on button "button" at bounding box center [269, 93] width 82 height 16
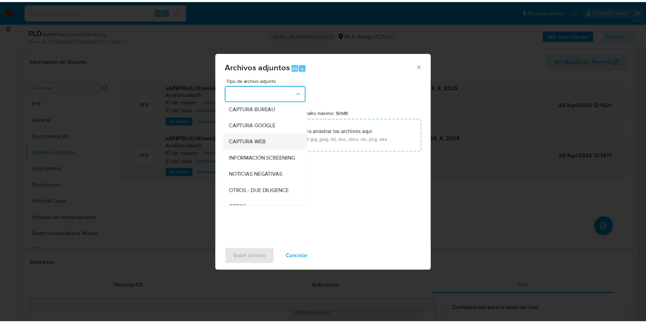
scroll to position [51, 0]
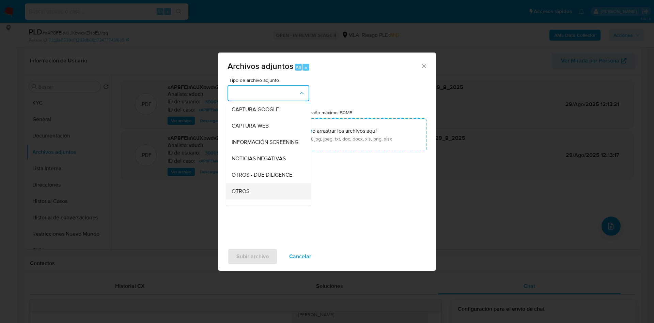
click at [240, 195] on span "OTROS" at bounding box center [241, 191] width 18 height 7
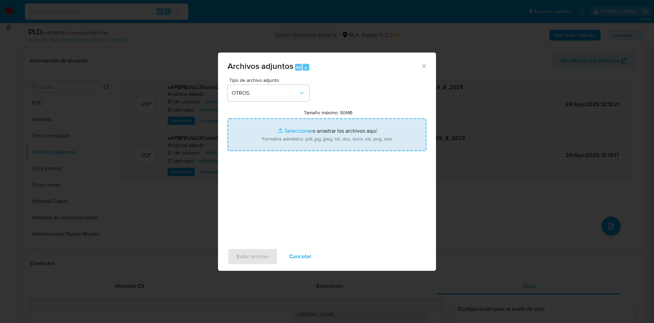
type input "C:\fakepath\Caselog xAP8FEIaVJJXbwdvZNoELVqq_2025_08_18_17_03_53.docx"
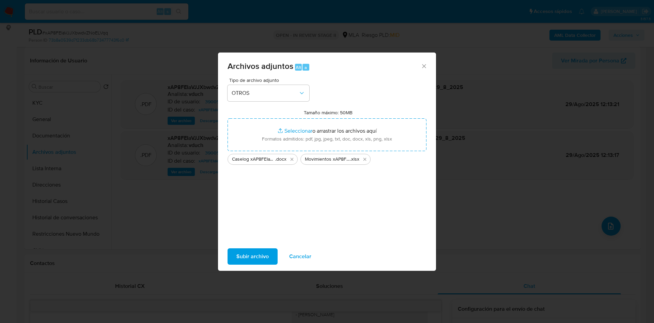
click at [259, 261] on span "Subir archivo" at bounding box center [253, 256] width 32 height 15
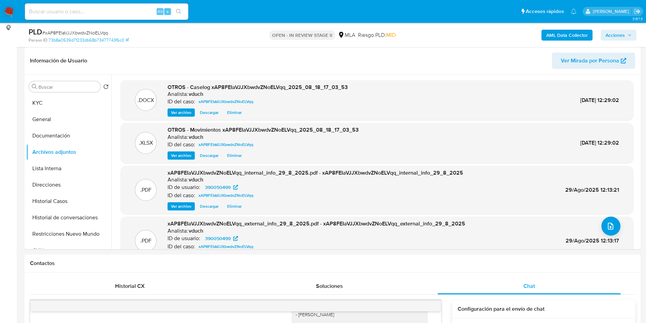
click at [73, 233] on button "Restricciones Nuevo Mundo" at bounding box center [66, 234] width 80 height 16
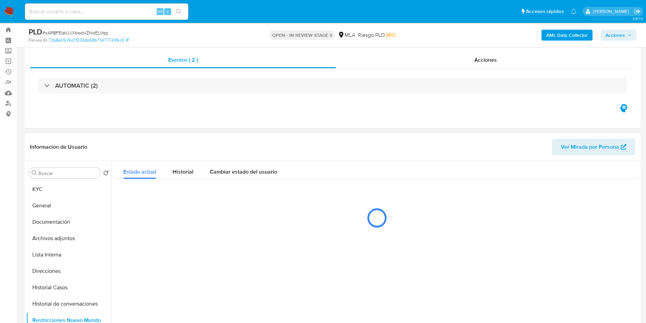
scroll to position [0, 0]
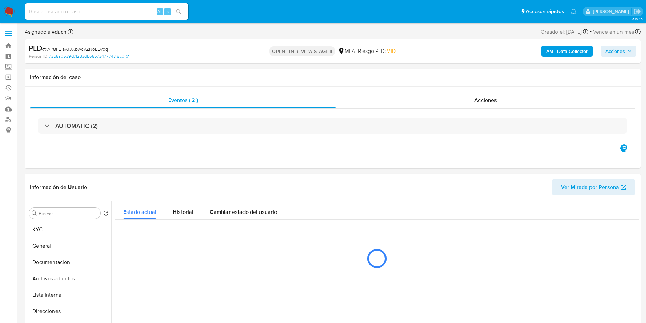
click at [632, 48] on button "Acciones" at bounding box center [619, 51] width 36 height 11
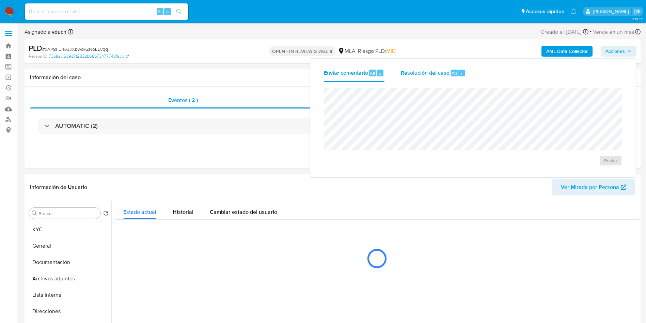
click at [421, 74] on span "Resolución del caso" at bounding box center [425, 73] width 49 height 8
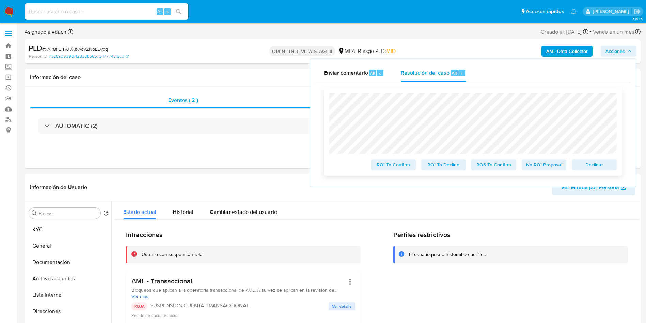
click at [601, 162] on span "Declinar" at bounding box center [594, 165] width 35 height 10
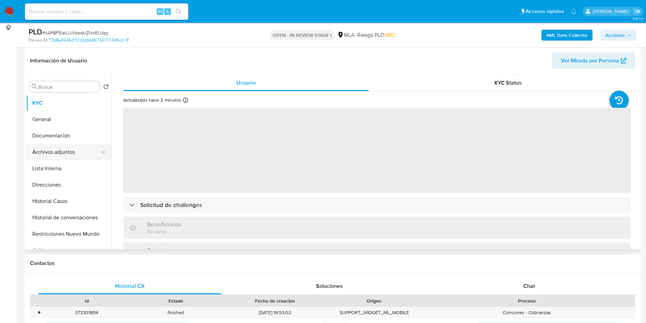
click at [41, 144] on button "Archivos adjuntos" at bounding box center [66, 152] width 80 height 16
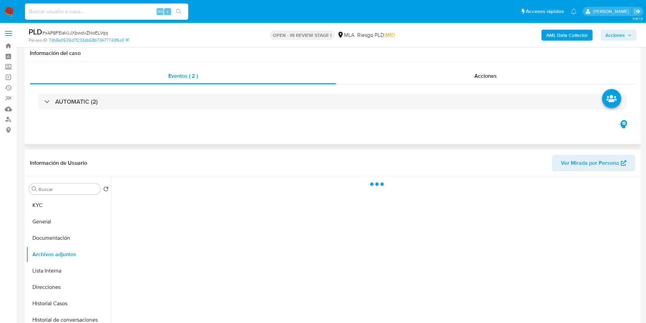
select select "10"
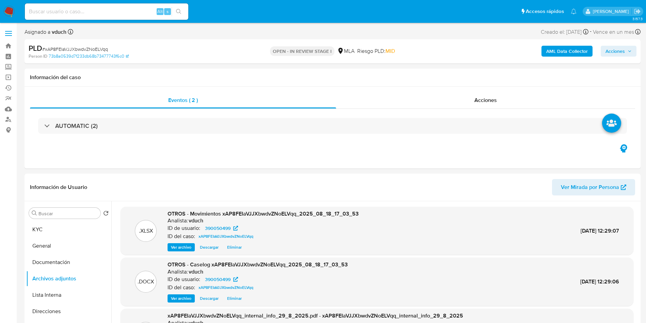
click at [625, 52] on span "Acciones" at bounding box center [615, 51] width 19 height 11
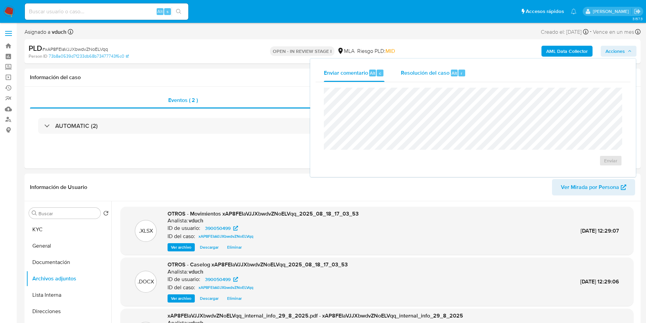
click at [430, 78] on div "Resolución del caso Alt r" at bounding box center [433, 73] width 65 height 18
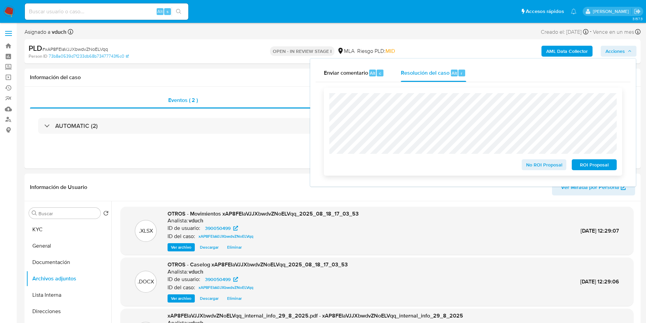
click at [595, 165] on span "ROI Proposal" at bounding box center [594, 165] width 35 height 10
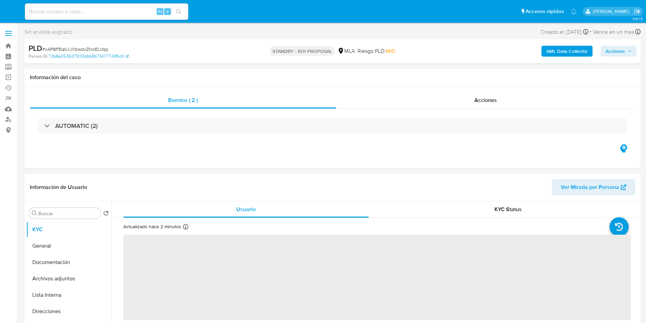
select select "10"
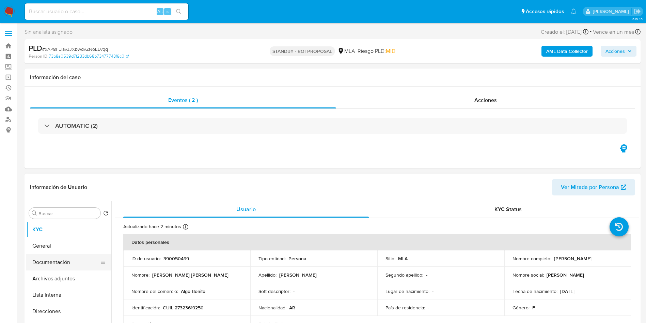
click at [78, 261] on button "Documentación" at bounding box center [66, 262] width 80 height 16
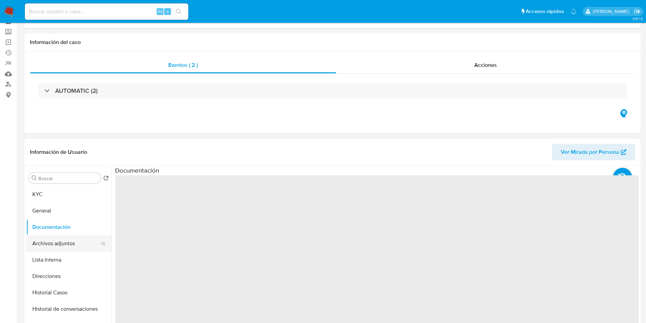
scroll to position [51, 0]
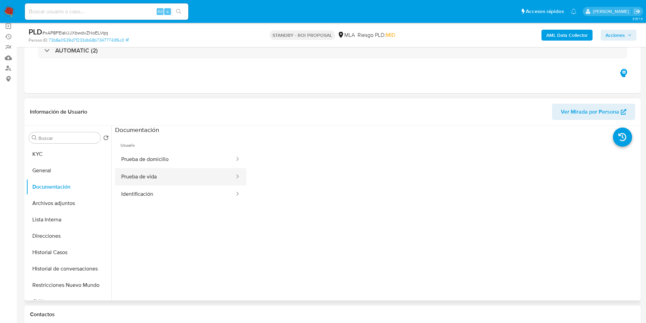
click at [156, 183] on button "Prueba de vida" at bounding box center [175, 176] width 120 height 17
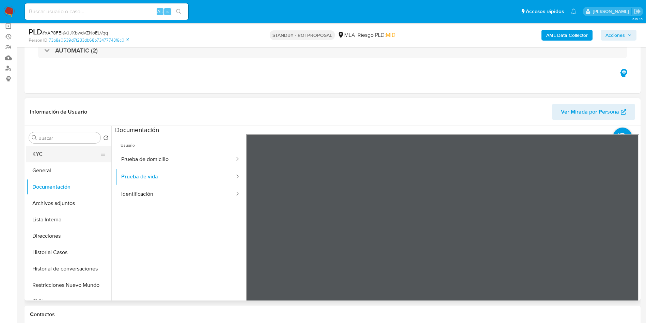
click at [63, 154] on button "KYC" at bounding box center [66, 154] width 80 height 16
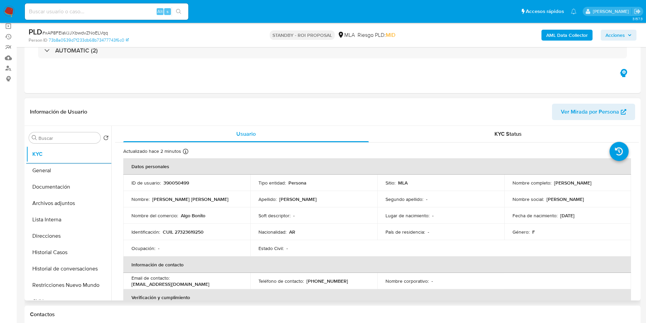
click at [354, 219] on td "Soft descriptor : -" at bounding box center [313, 215] width 127 height 16
click at [65, 12] on input at bounding box center [107, 11] width 164 height 9
paste input "o8p1ylxbQfty2fm18OUW5rXW"
type input "o8p1ylxbQfty2fm18OUW5rXW"
click at [183, 19] on div "o8p1ylxbQfty2fm18OUW5rXW Alt s" at bounding box center [107, 11] width 164 height 16
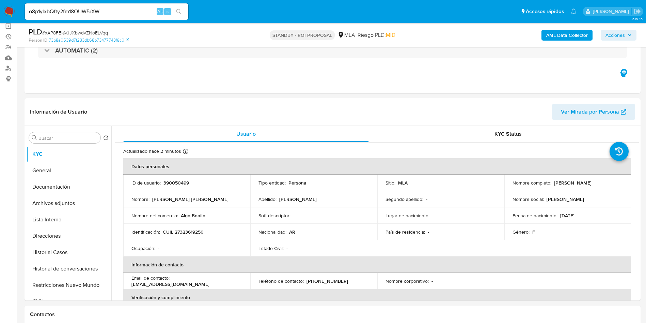
click at [187, 12] on input "o8p1ylxbQfty2fm18OUW5rXW" at bounding box center [107, 11] width 164 height 9
click at [179, 10] on icon "search-icon" at bounding box center [178, 11] width 5 height 5
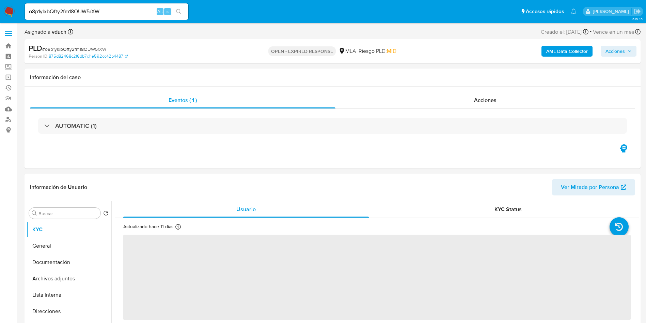
select select "10"
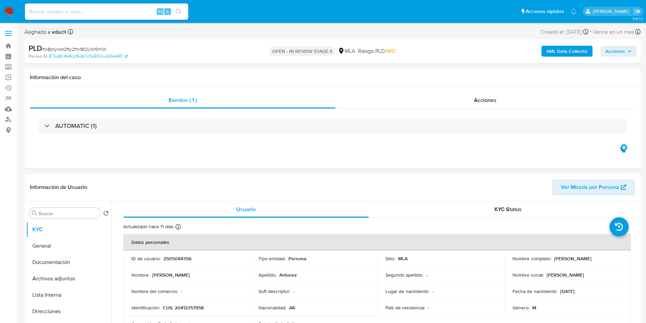
click at [93, 45] on div "PLD # o8p1ylxbQfty2fm18OUW5rXW" at bounding box center [129, 48] width 200 height 10
copy span "o8p1ylxbQfty2fm18OUW5rXW"
click at [54, 270] on button "Archivos adjuntos" at bounding box center [66, 278] width 80 height 16
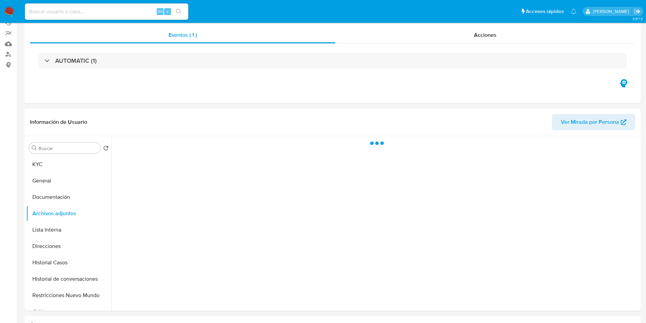
scroll to position [102, 0]
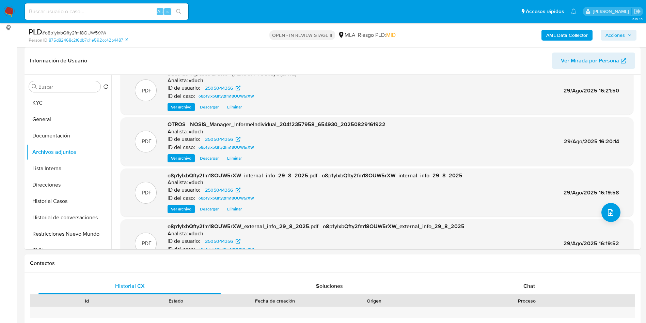
scroll to position [0, 0]
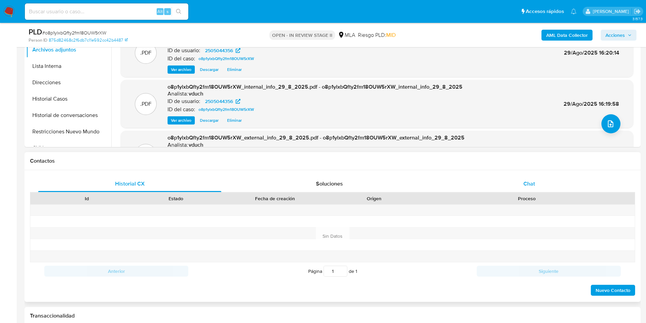
click at [535, 177] on div "Chat" at bounding box center [529, 184] width 183 height 16
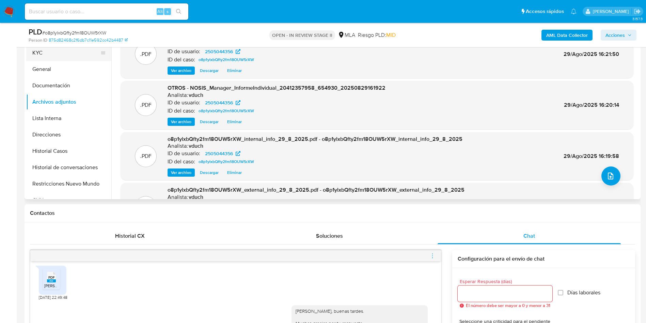
scroll to position [102, 0]
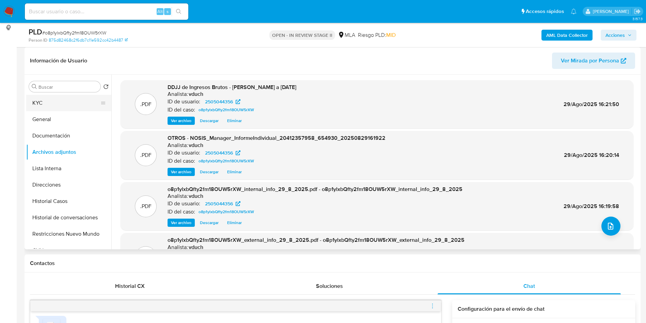
click at [57, 96] on button "KYC" at bounding box center [66, 103] width 80 height 16
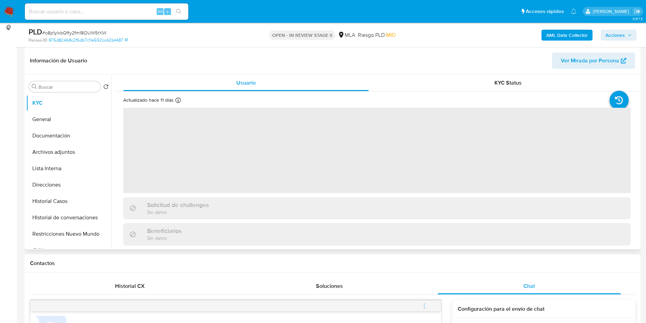
click at [182, 192] on span "‌" at bounding box center [377, 150] width 508 height 85
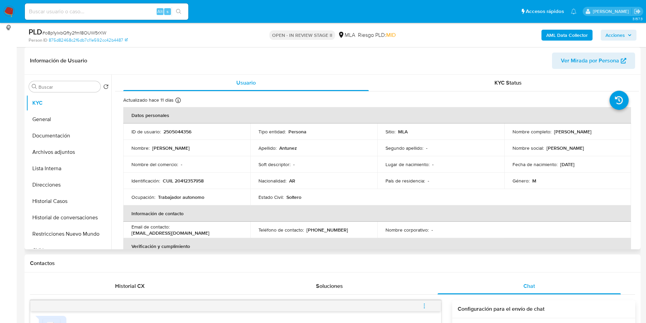
click at [184, 180] on p "CUIL 20412357958" at bounding box center [183, 181] width 41 height 6
copy p "20412357958"
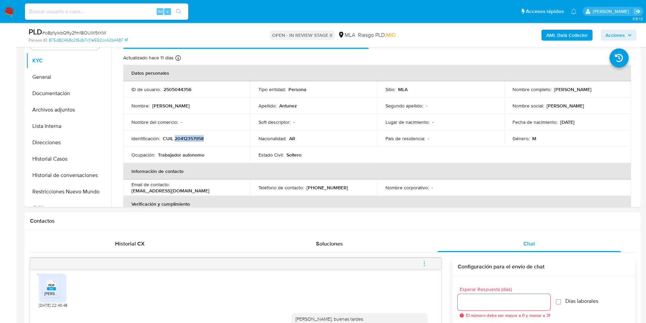
scroll to position [204, 0]
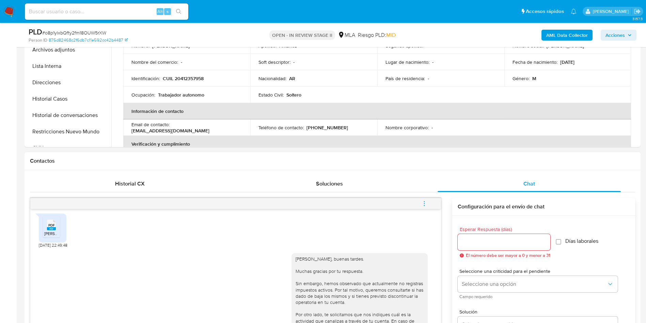
click at [288, 224] on div "PDF PDF ANTUNEZ -IIBB.pdf 21/08/2025 22:49:48" at bounding box center [236, 229] width 394 height 38
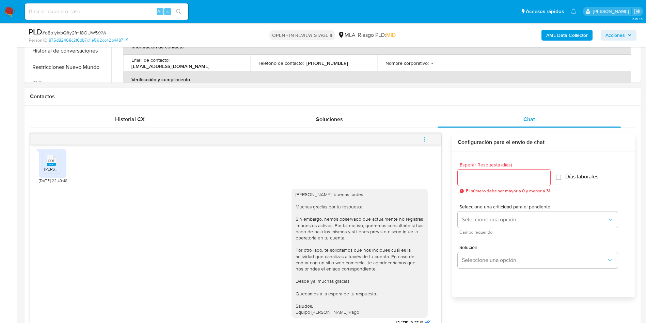
scroll to position [358, 0]
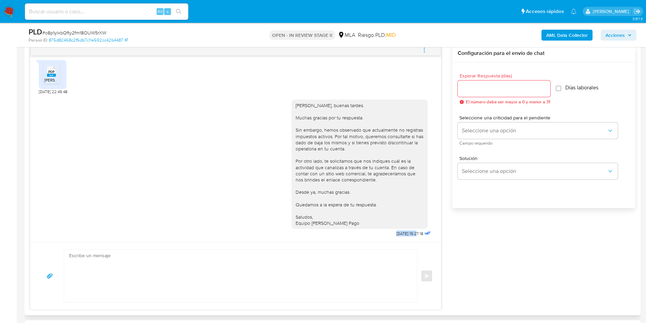
drag, startPoint x: 402, startPoint y: 232, endPoint x: 376, endPoint y: 235, distance: 26.1
click at [376, 235] on div "Hola Matías, buenas tardes. Muchas gracias por tu respuesta. Sin embargo, hemos…" at bounding box center [362, 167] width 141 height 144
copy span "29/08/2025"
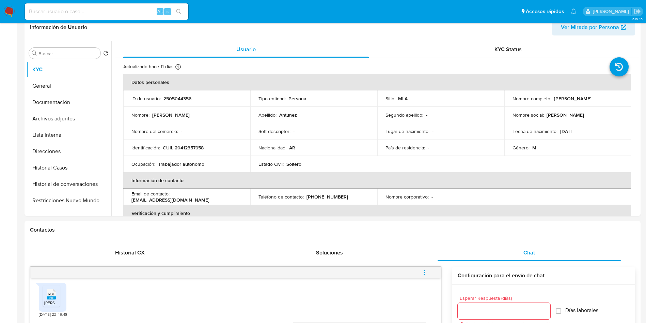
scroll to position [0, 0]
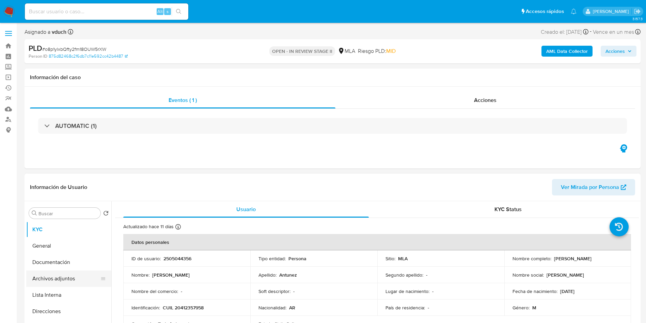
click at [74, 283] on button "Archivos adjuntos" at bounding box center [66, 278] width 80 height 16
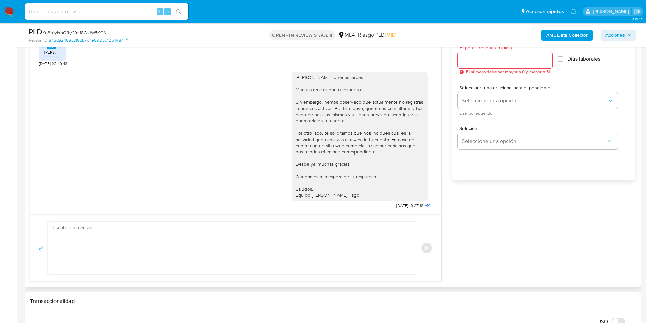
scroll to position [409, 0]
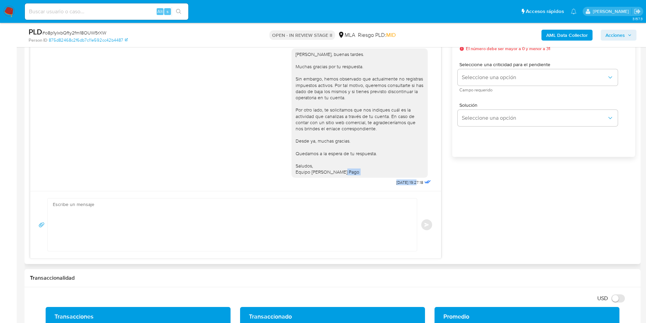
drag, startPoint x: 402, startPoint y: 181, endPoint x: 369, endPoint y: 185, distance: 32.9
click at [368, 184] on div "Hola Matías, buenas tardes. Muchas gracias por tu respuesta. Sin embargo, hemos…" at bounding box center [362, 116] width 141 height 144
copy div "Hola Matías, buenas tardes. Muchas gracias por tu respuesta. Sin embargo, hemos…"
click at [343, 207] on textarea at bounding box center [231, 224] width 356 height 52
drag, startPoint x: 287, startPoint y: 92, endPoint x: 351, endPoint y: 96, distance: 64.2
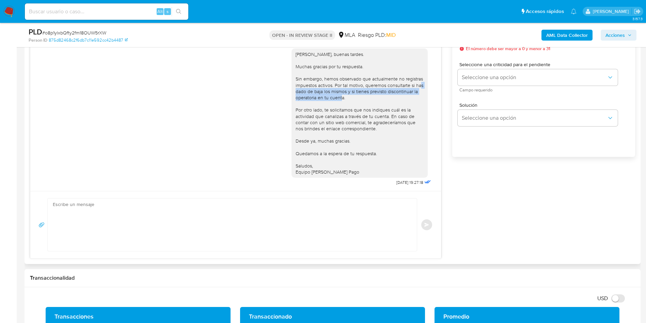
click at [351, 96] on div "Hola Matías, buenas tardes. Muchas gracias por tu respuesta. Sin embargo, hemos…" at bounding box center [360, 113] width 136 height 130
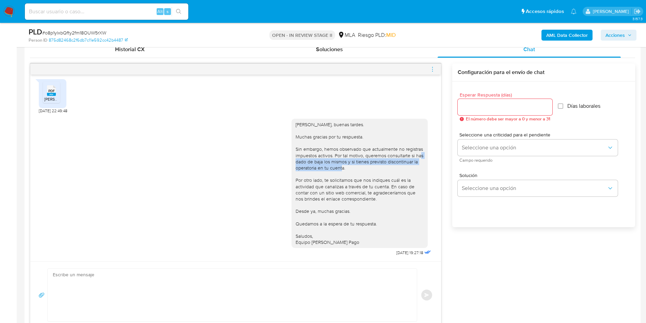
scroll to position [307, 0]
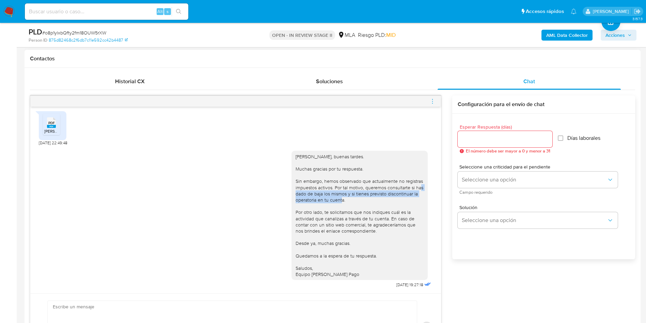
click at [107, 194] on div "Hola Matías, buenas tardes. Muchas gracias por tu respuesta. Sin embargo, hemos…" at bounding box center [236, 218] width 394 height 144
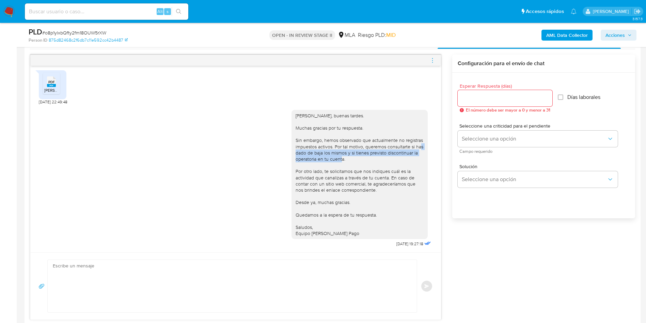
scroll to position [153, 0]
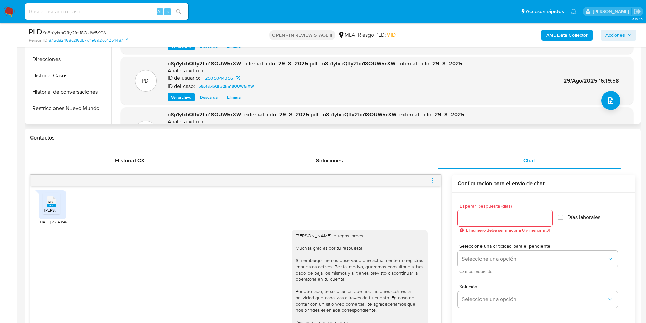
scroll to position [102, 0]
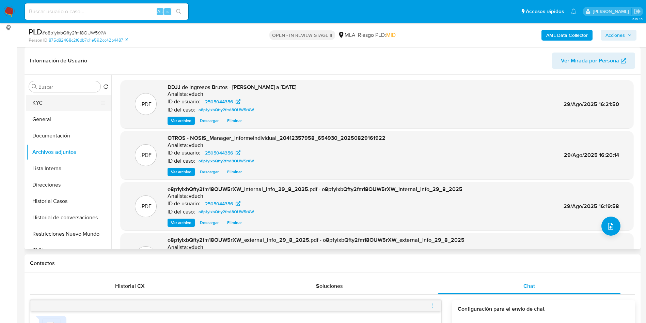
click at [71, 98] on button "KYC" at bounding box center [66, 103] width 80 height 16
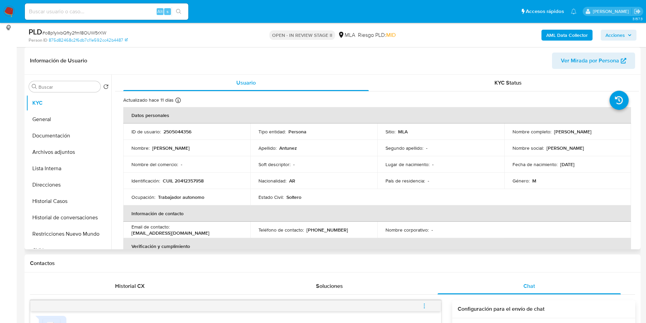
click at [182, 185] on td "Identificación : CUIL 20412357958" at bounding box center [186, 180] width 127 height 16
click at [190, 178] on p "CUIL 20412357958" at bounding box center [183, 181] width 41 height 6
drag, startPoint x: 190, startPoint y: 178, endPoint x: 164, endPoint y: 136, distance: 49.1
click at [164, 136] on td "ID de usuario : 2505044356" at bounding box center [186, 131] width 127 height 16
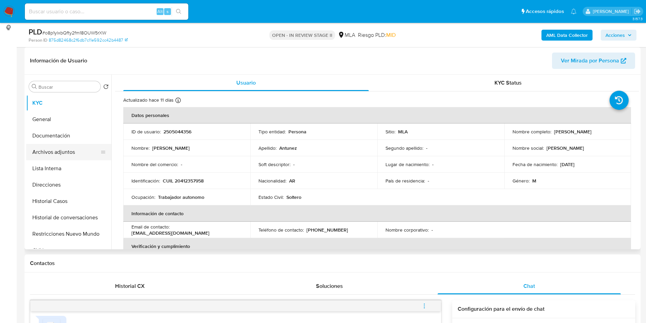
click at [74, 158] on button "Archivos adjuntos" at bounding box center [66, 152] width 80 height 16
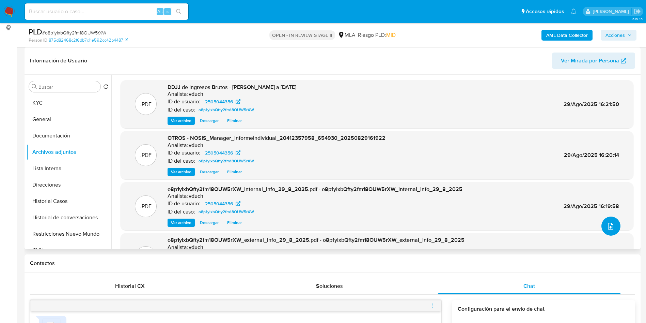
click at [607, 223] on icon "upload-file" at bounding box center [611, 226] width 8 height 8
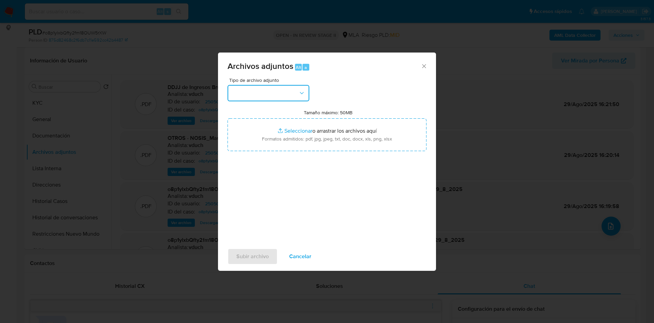
click at [309, 97] on button "button" at bounding box center [269, 93] width 82 height 16
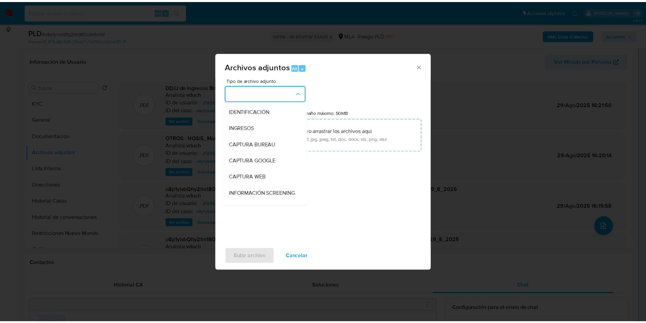
scroll to position [51, 0]
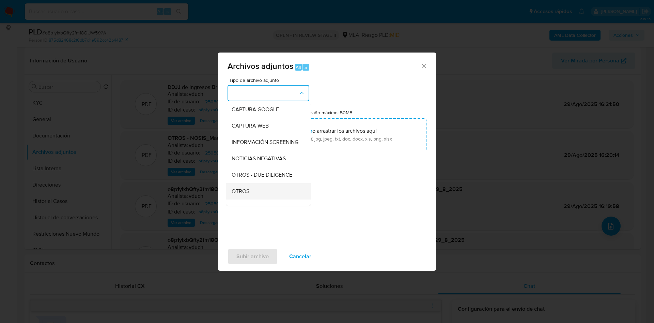
click at [251, 196] on div "OTROS" at bounding box center [267, 191] width 70 height 16
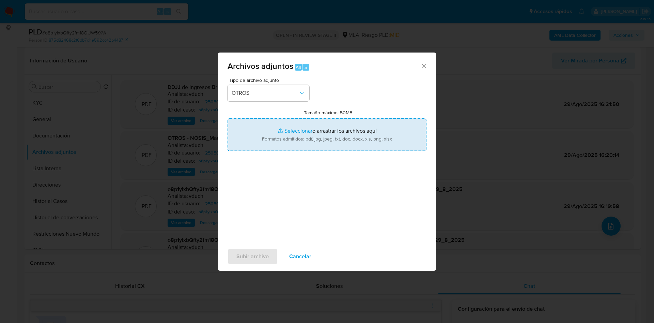
type input "C:\fakepath\Caselog o8p1ylxbQfty2fm18OUW5rXW_2025_08_19_10_39_47.docx"
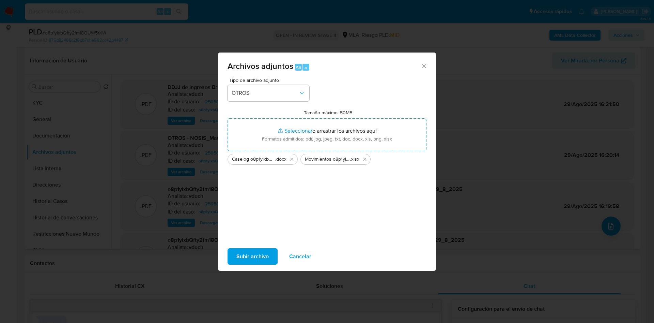
click at [253, 253] on span "Subir archivo" at bounding box center [253, 256] width 32 height 15
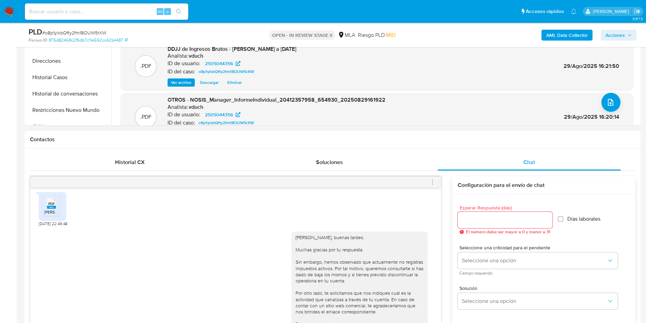
scroll to position [409, 0]
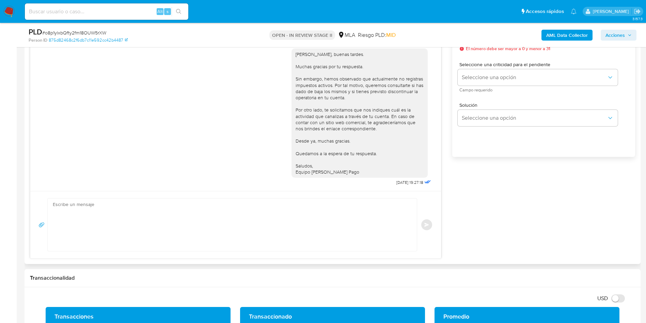
drag, startPoint x: 230, startPoint y: 241, endPoint x: 228, endPoint y: 237, distance: 4.4
click at [230, 242] on textarea at bounding box center [231, 224] width 356 height 52
paste textarea "Hola, Nos ponemos en contacto nuevamente dado que analizamos tu caso y verifica…"
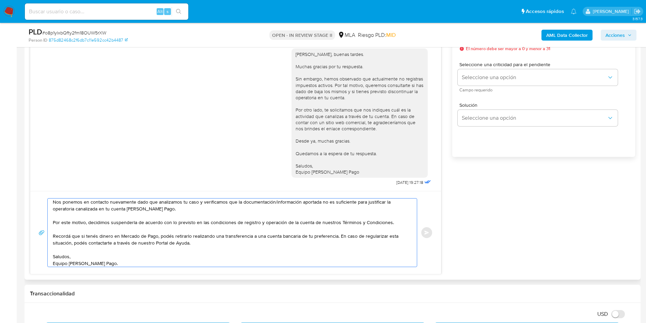
scroll to position [307, 0]
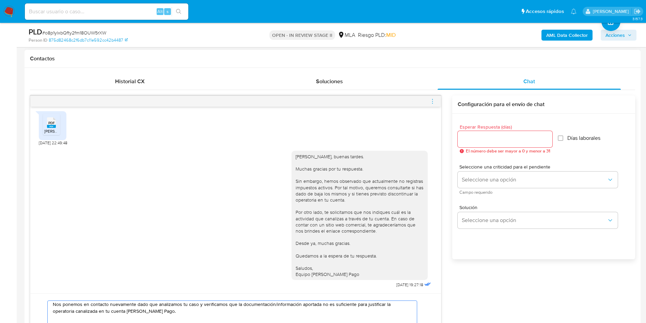
type textarea "Hola, Nos ponemos en contacto nuevamente dado que analizamos tu caso y verifica…"
click at [492, 143] on input "Esperar Respuesta (días)" at bounding box center [505, 139] width 95 height 9
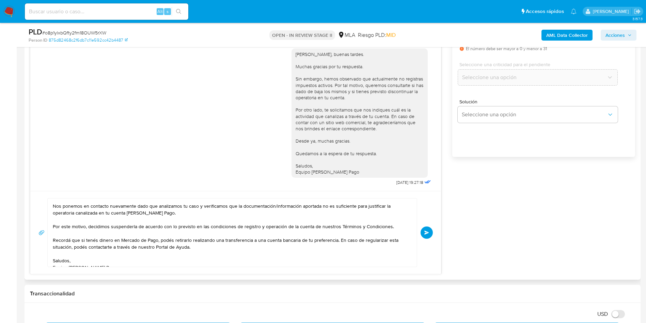
scroll to position [18, 0]
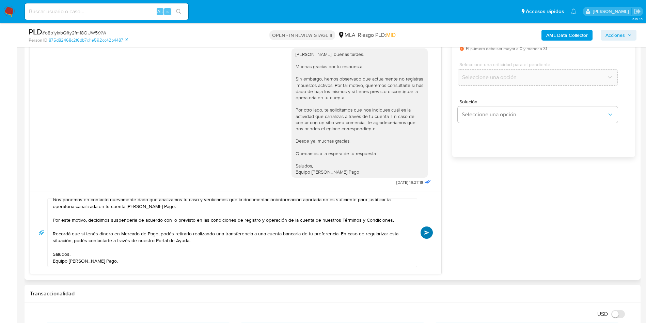
type input "0"
click at [427, 234] on span "Enviar" at bounding box center [427, 232] width 5 height 4
click at [97, 28] on div "PLD # o8p1ylxbQfty2fm18OUW5rXW" at bounding box center [129, 32] width 200 height 10
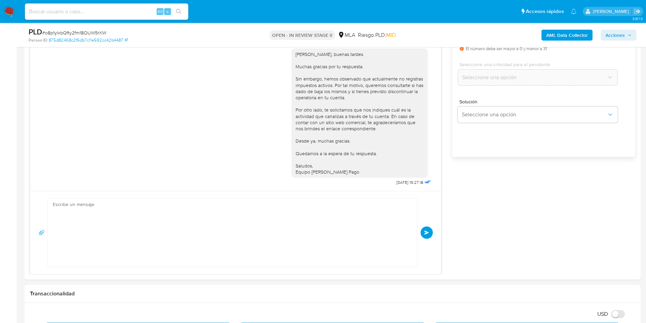
scroll to position [0, 0]
click at [97, 27] on div "PLD # o8p1ylxbQfty2fm18OUW5rXW" at bounding box center [129, 32] width 200 height 10
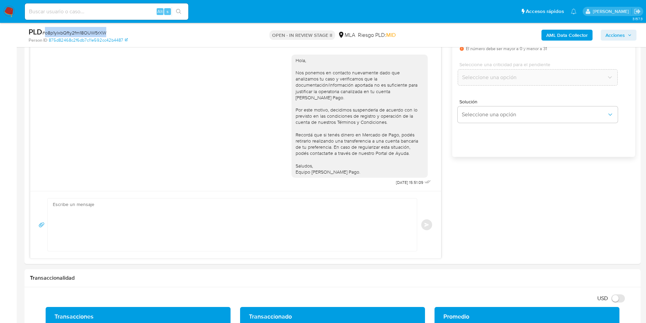
copy span "o8p1ylxbQfty2fm18OUW5rXW"
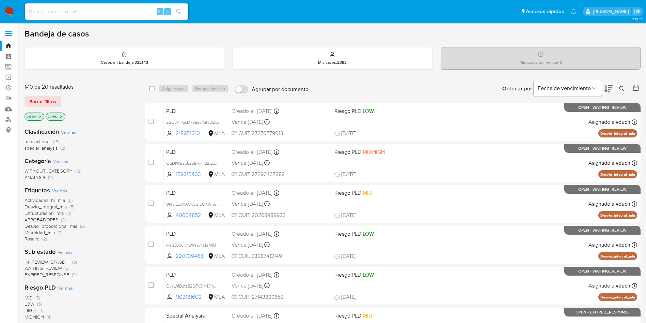
click at [42, 116] on icon "close-filter" at bounding box center [40, 117] width 4 height 4
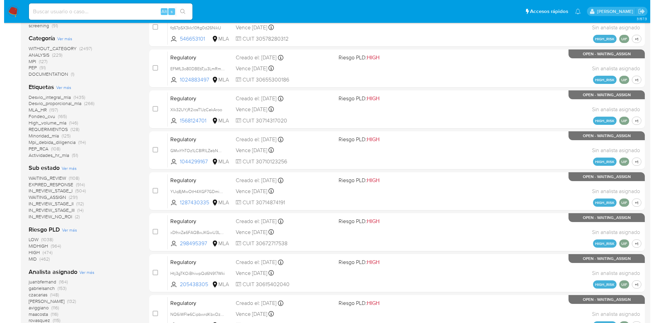
scroll to position [204, 0]
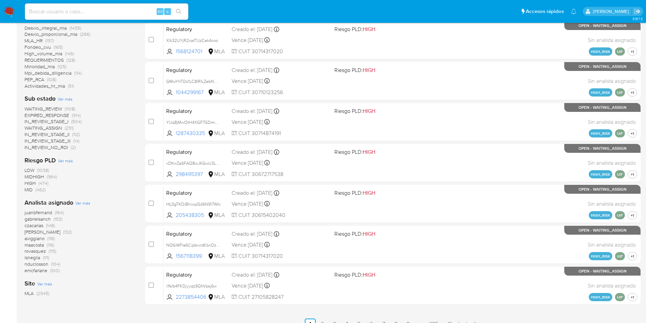
click at [85, 203] on span "Ver más" at bounding box center [82, 203] width 15 height 6
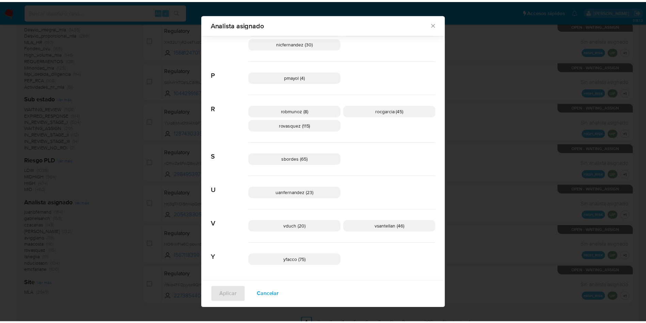
scroll to position [457, 0]
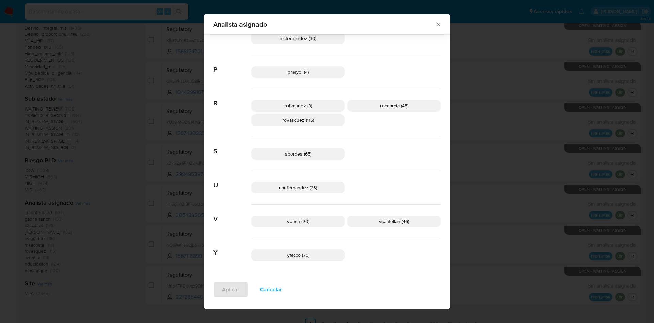
click at [551, 149] on div "Analista asignado Buscar 9 9b67c4c7-5718-49c3-93b1-153dcf44f7df (1) A afaruolo …" at bounding box center [327, 161] width 654 height 323
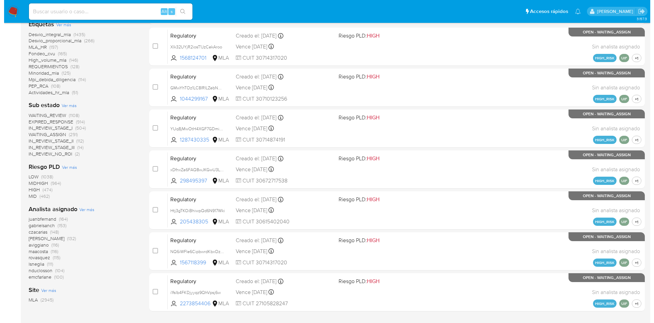
scroll to position [204, 0]
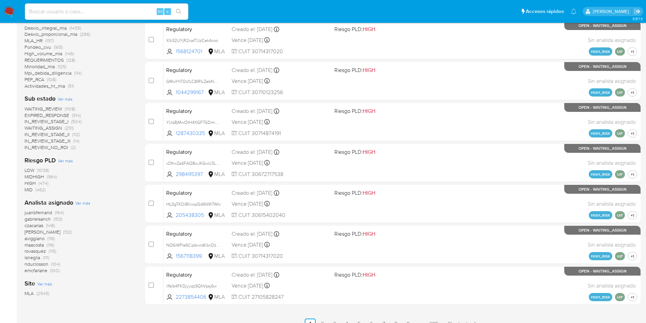
click at [85, 200] on span "Ver más" at bounding box center [82, 203] width 15 height 6
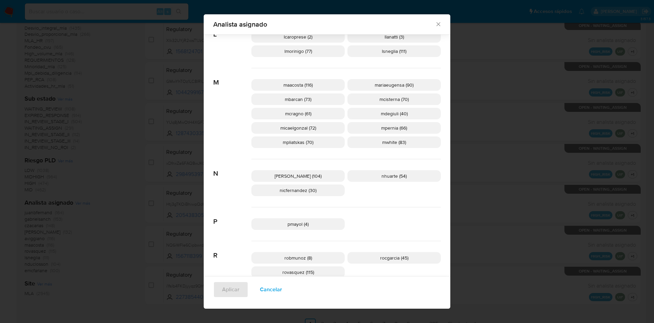
scroll to position [451, 0]
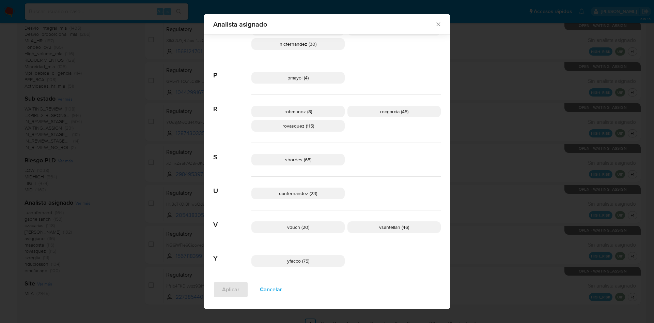
click at [299, 228] on span "vduch (20)" at bounding box center [298, 227] width 22 height 7
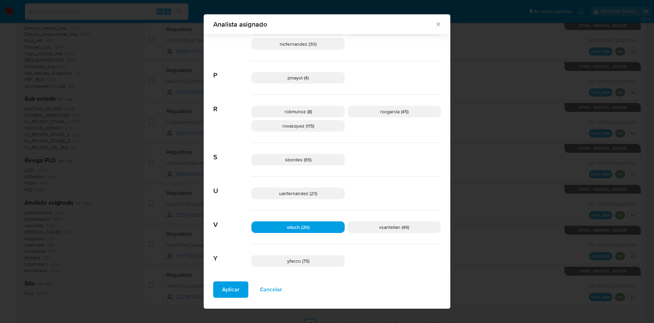
click at [223, 292] on span "Aplicar" at bounding box center [230, 289] width 17 height 15
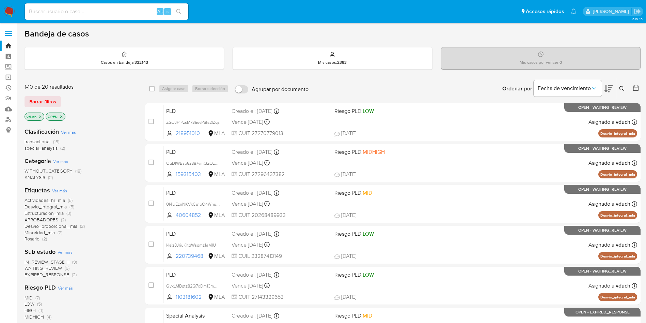
click at [609, 83] on button at bounding box center [609, 88] width 8 height 21
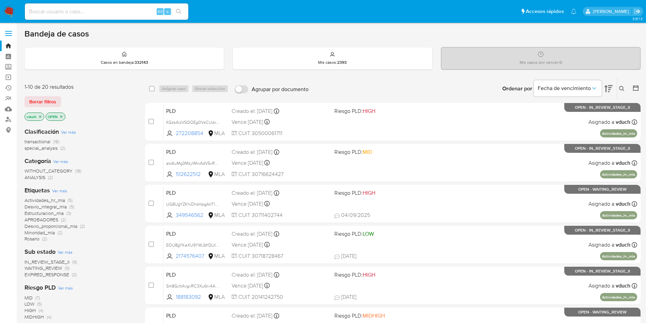
click at [609, 83] on button at bounding box center [609, 88] width 8 height 21
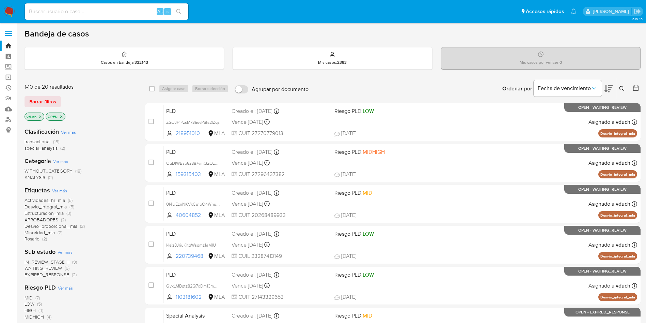
click at [609, 83] on button at bounding box center [609, 88] width 8 height 21
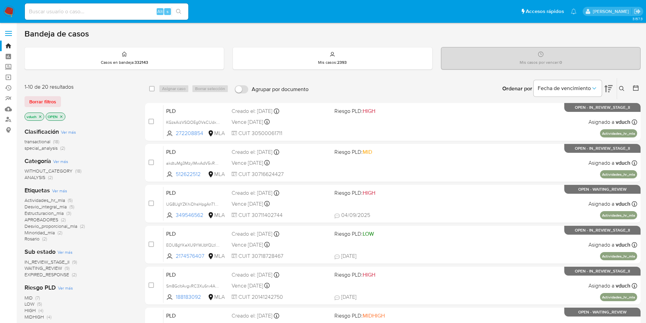
click at [609, 83] on button at bounding box center [609, 88] width 8 height 21
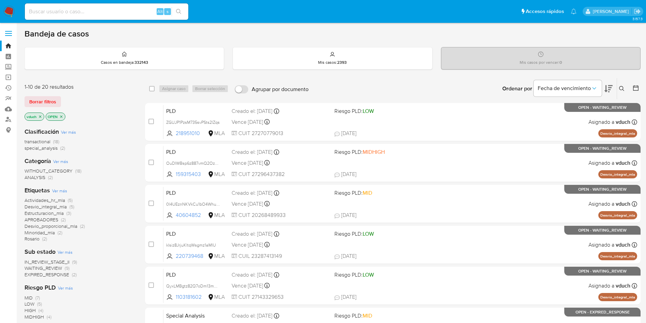
click at [609, 83] on button at bounding box center [609, 88] width 8 height 21
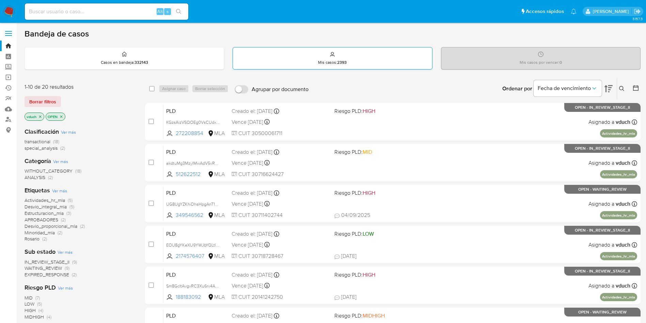
click at [430, 52] on div "Mis casos : 2393" at bounding box center [332, 58] width 199 height 22
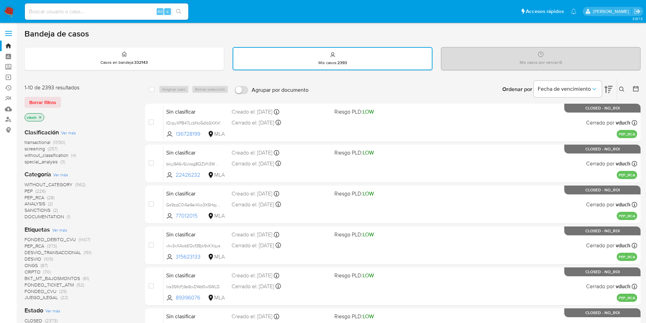
click at [623, 88] on icon at bounding box center [622, 89] width 5 height 5
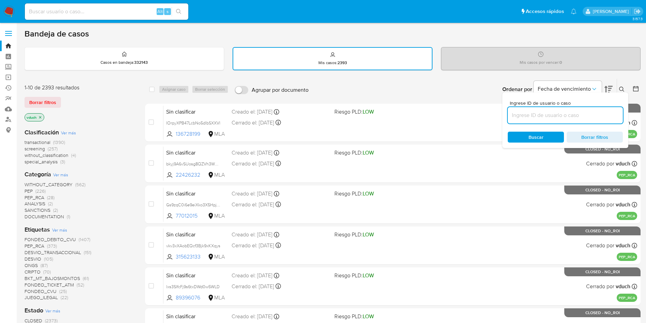
click at [585, 112] on input at bounding box center [565, 115] width 115 height 9
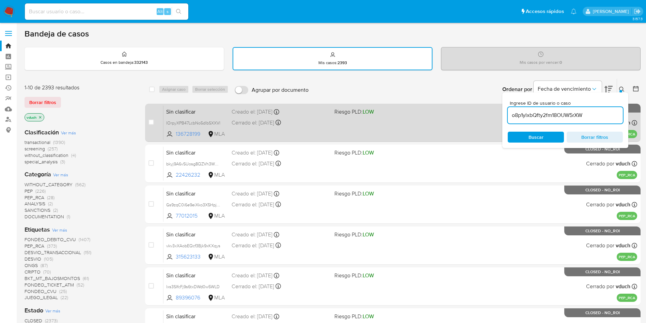
type input "o8p1ylxbQfty2fm18OUW5rXW"
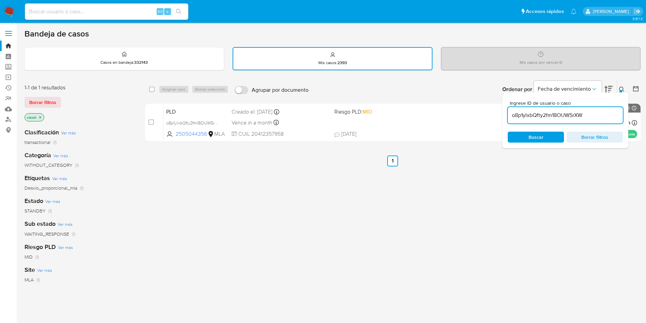
click at [154, 91] on input "checkbox" at bounding box center [151, 89] width 5 height 5
checkbox input "true"
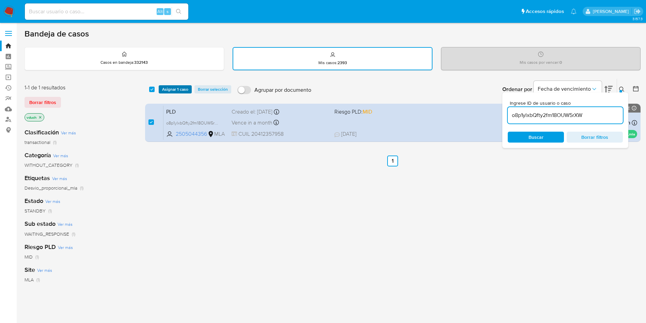
click at [166, 86] on span "Asignar 1 caso" at bounding box center [175, 89] width 26 height 7
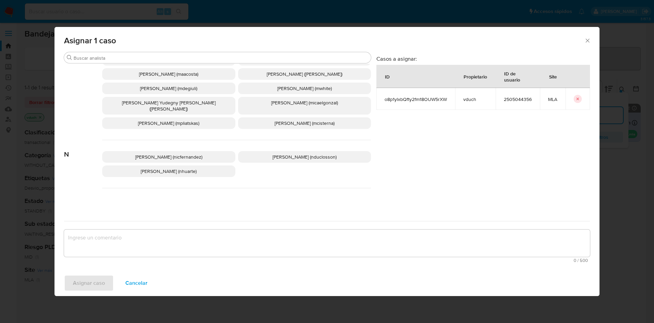
scroll to position [590, 0]
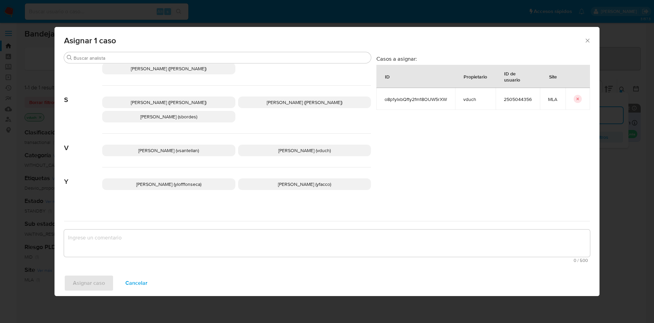
click at [307, 147] on span "[PERSON_NAME] (vduch)" at bounding box center [304, 150] width 52 height 7
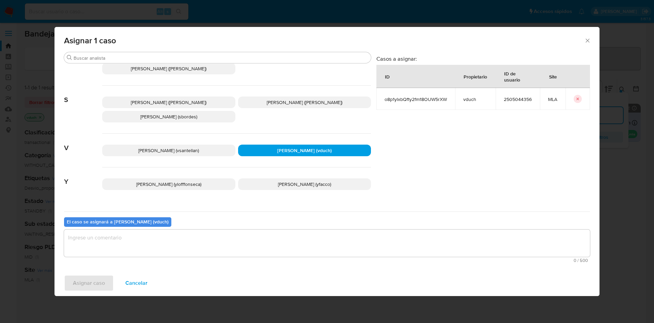
click at [325, 234] on textarea "assign-modal" at bounding box center [327, 242] width 526 height 27
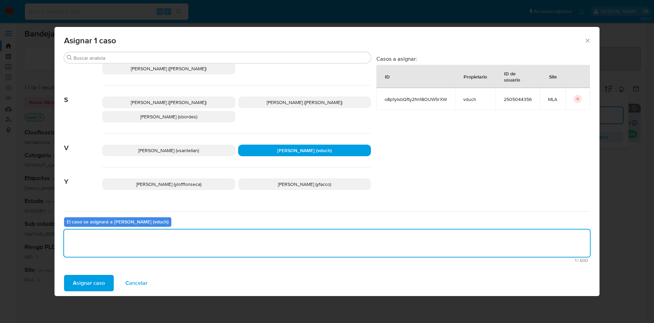
click at [96, 285] on span "Asignar caso" at bounding box center [89, 282] width 32 height 15
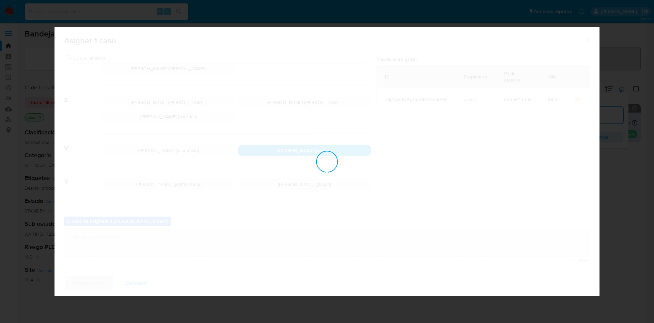
checkbox input "false"
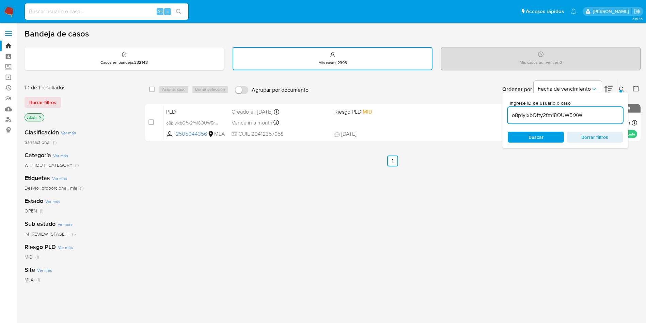
click at [577, 114] on input "o8p1ylxbQfty2fm18OUW5rXW" at bounding box center [565, 115] width 115 height 9
paste input "EOU8gYKeXU9YWJbYQLtloJfe"
type input "EOU8gYKeXU9YWJbYQLtloJfe"
click at [153, 89] on input "checkbox" at bounding box center [151, 89] width 5 height 5
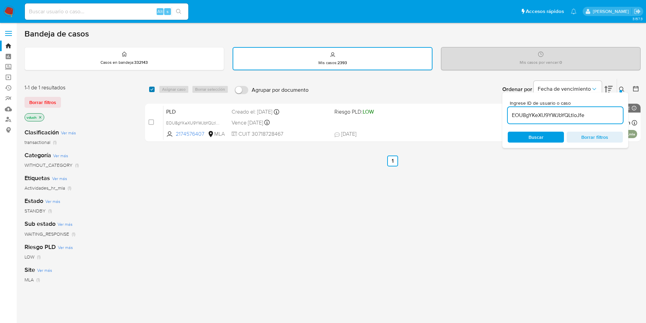
checkbox input "true"
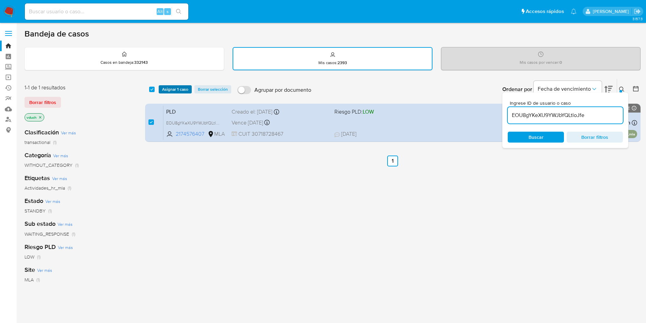
click at [174, 87] on span "Asignar 1 caso" at bounding box center [175, 89] width 26 height 7
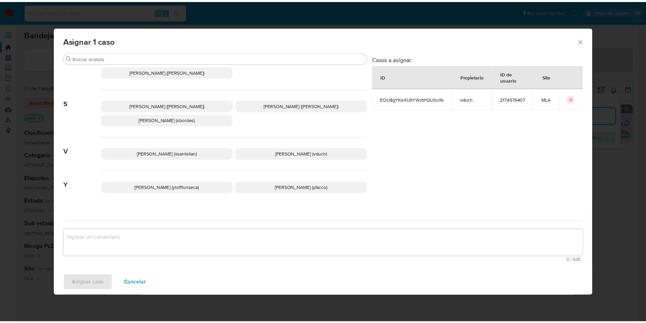
scroll to position [590, 0]
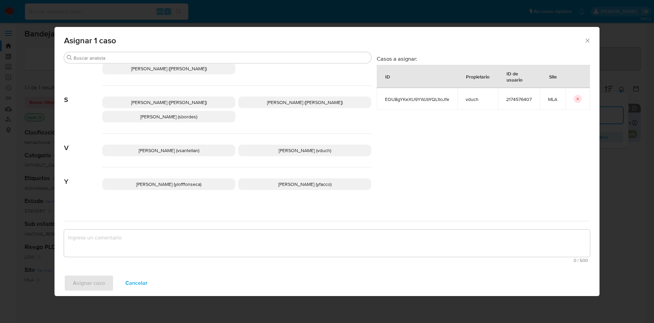
click at [323, 150] on p "[PERSON_NAME] (vduch)" at bounding box center [304, 150] width 133 height 12
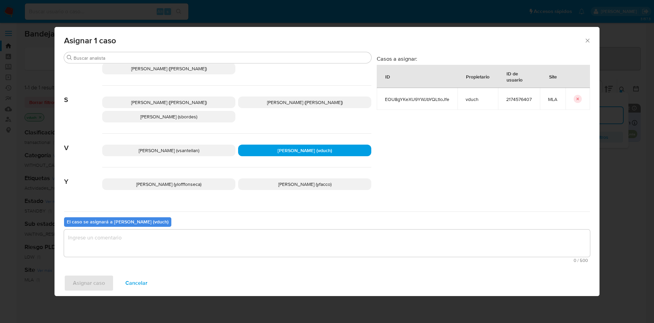
click at [327, 265] on div "Buscar A [PERSON_NAME] ([PERSON_NAME]) [PERSON_NAME] (afaruolo) [PERSON_NAME] (…" at bounding box center [327, 161] width 545 height 218
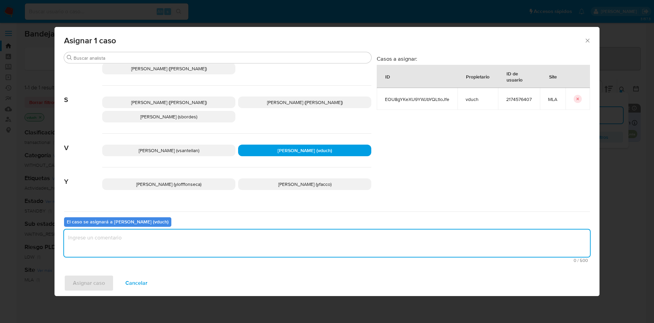
click at [299, 242] on textarea "assign-modal" at bounding box center [327, 242] width 526 height 27
click at [82, 286] on span "Asignar caso" at bounding box center [89, 282] width 32 height 15
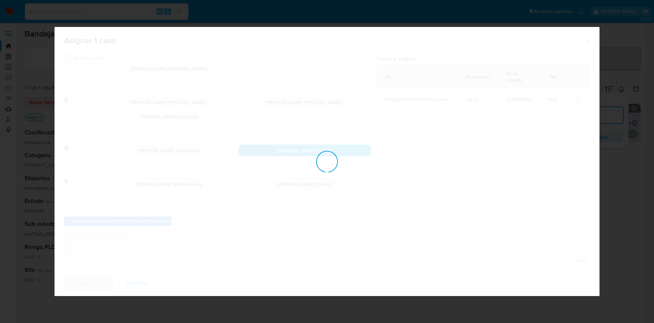
checkbox input "false"
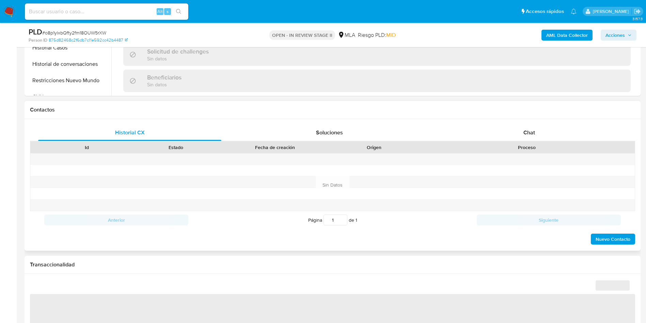
select select "10"
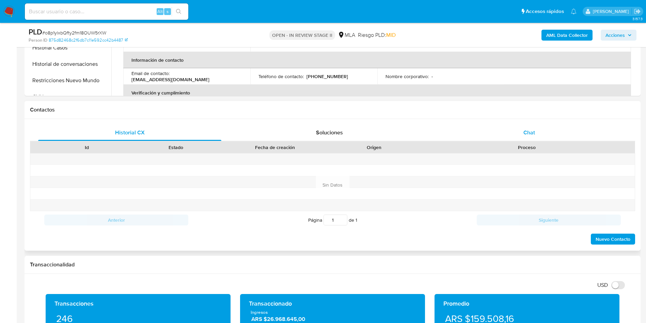
click at [541, 135] on div "Chat" at bounding box center [529, 132] width 183 height 16
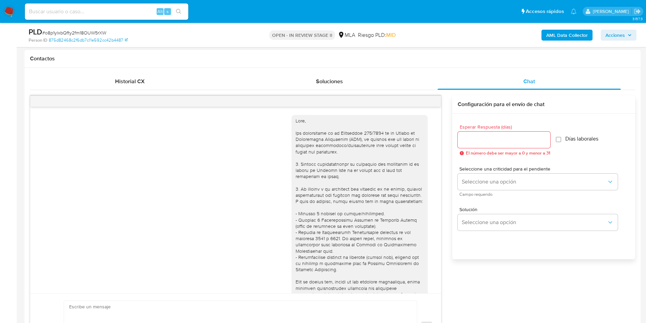
scroll to position [519, 0]
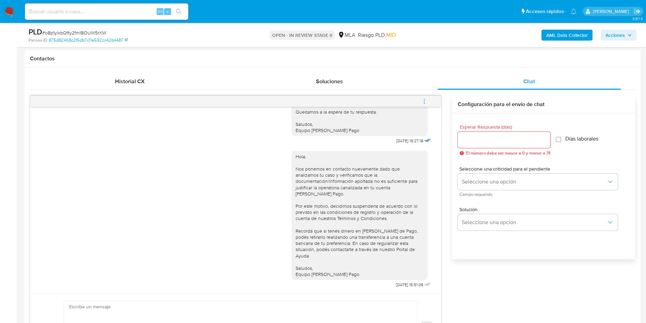
click at [420, 99] on button "menu-action" at bounding box center [424, 101] width 22 height 16
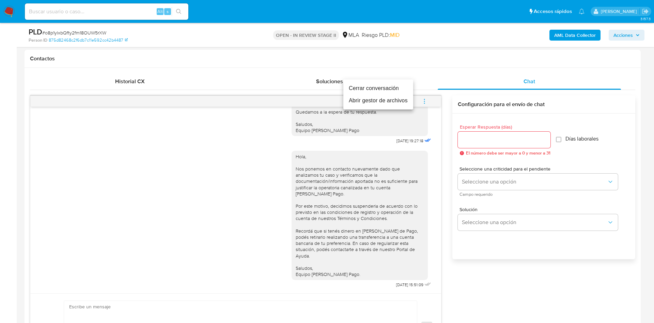
click at [366, 93] on li "Cerrar conversación" at bounding box center [379, 88] width 70 height 12
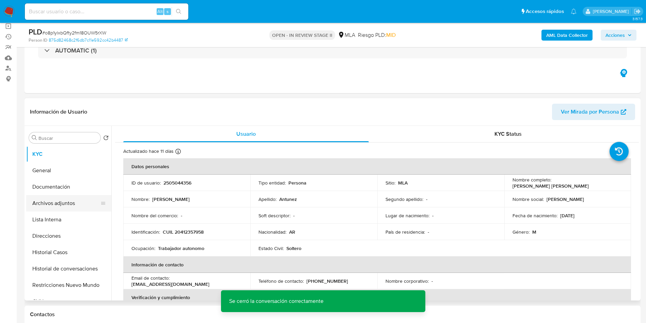
click at [76, 209] on button "Archivos adjuntos" at bounding box center [66, 203] width 80 height 16
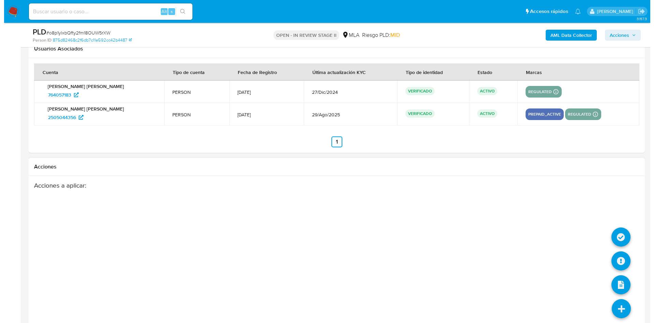
scroll to position [1221, 0]
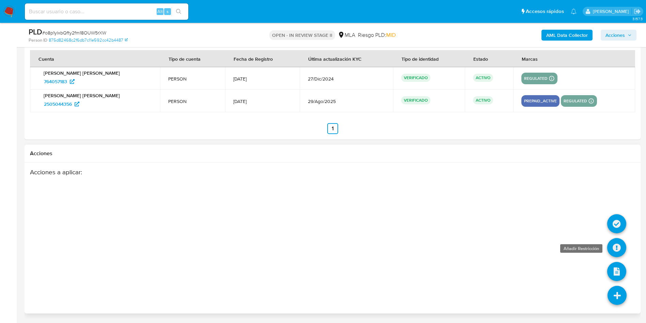
click at [619, 252] on icon at bounding box center [617, 247] width 19 height 19
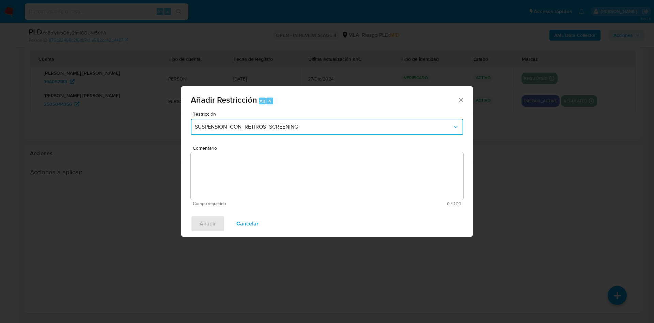
click at [236, 123] on span "SUSPENSION_CON_RETIROS_SCREENING" at bounding box center [324, 126] width 258 height 7
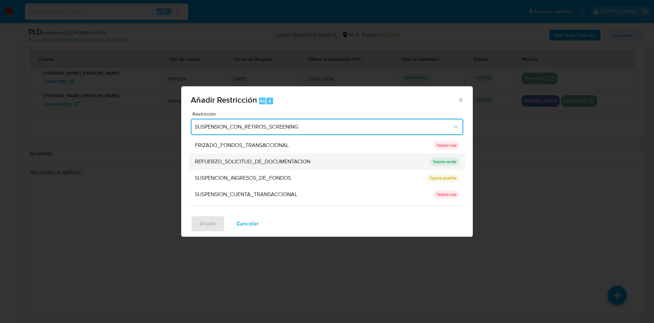
scroll to position [144, 0]
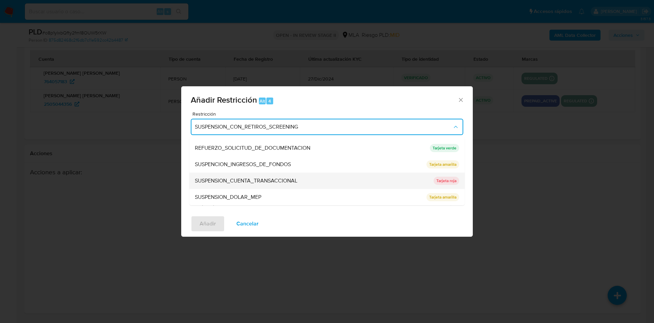
click at [267, 180] on span "SUSPENSION_CUENTA_TRANSACCIONAL" at bounding box center [246, 180] width 103 height 7
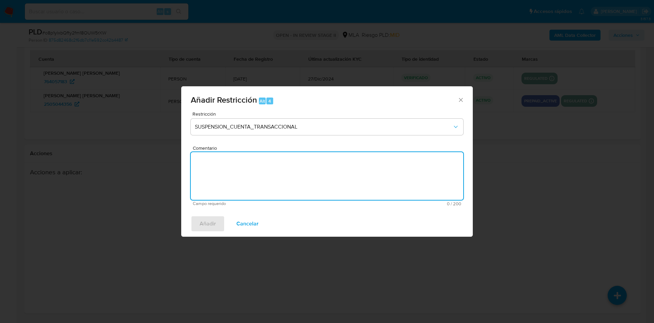
click at [265, 170] on textarea "Comentario" at bounding box center [327, 176] width 273 height 48
type textarea "AML"
click at [212, 221] on span "Añadir" at bounding box center [208, 223] width 16 height 15
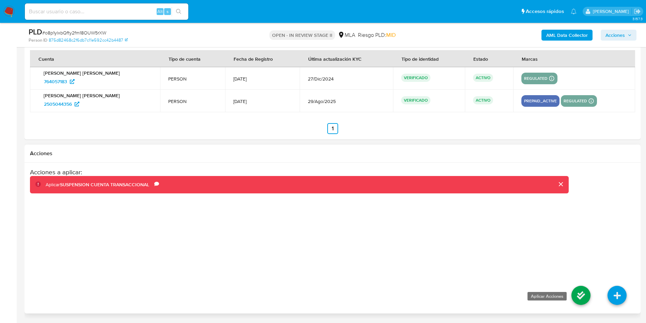
click at [585, 293] on icon at bounding box center [581, 295] width 19 height 19
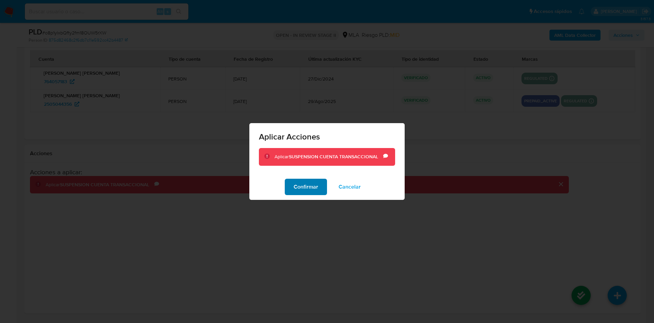
click at [294, 183] on span "Confirmar" at bounding box center [306, 186] width 25 height 15
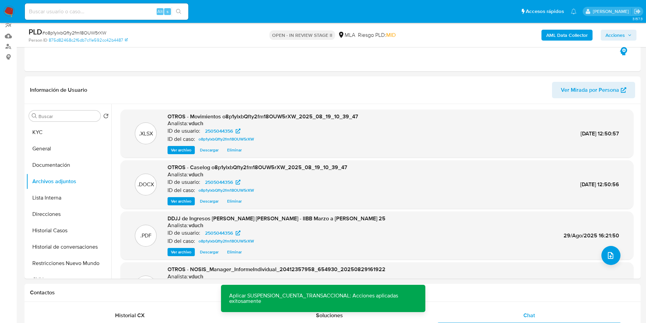
scroll to position [0, 0]
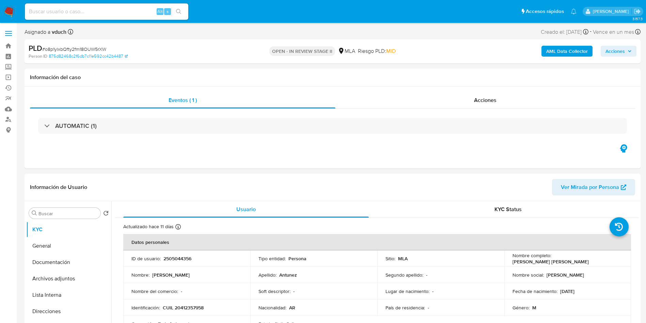
select select "10"
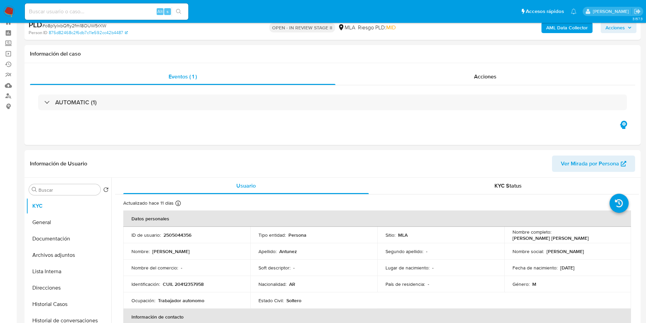
scroll to position [2, 0]
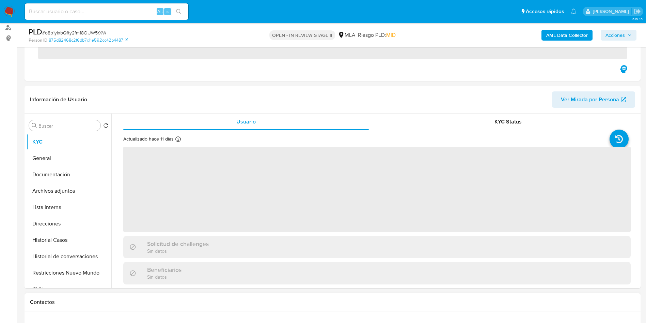
scroll to position [153, 0]
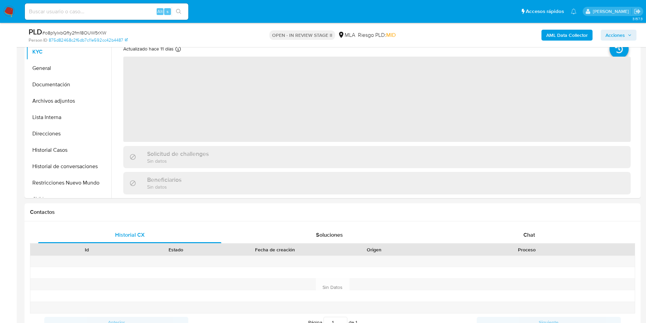
click at [624, 37] on span "Acciones" at bounding box center [615, 35] width 19 height 11
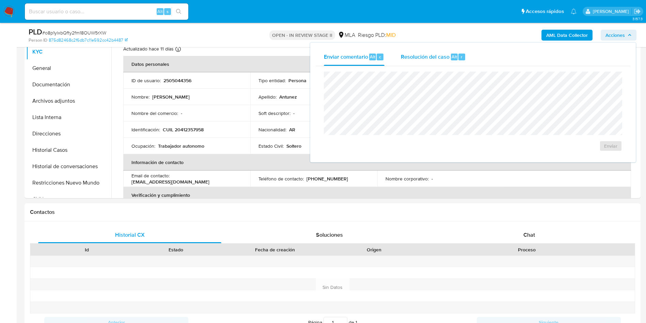
click at [459, 63] on div "Resolución del caso Alt r" at bounding box center [433, 57] width 65 height 18
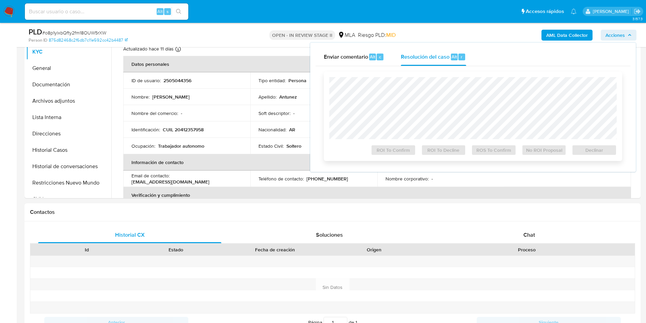
select select "10"
click at [597, 152] on span "Declinar" at bounding box center [594, 150] width 35 height 10
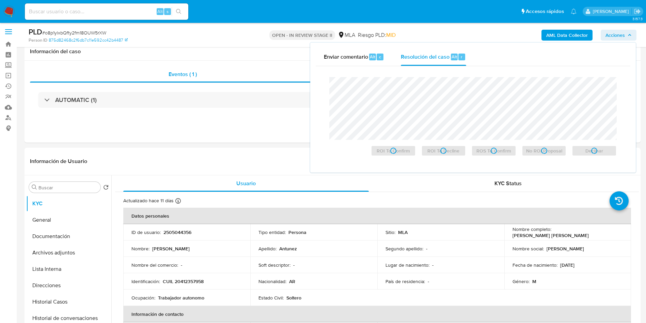
scroll to position [0, 0]
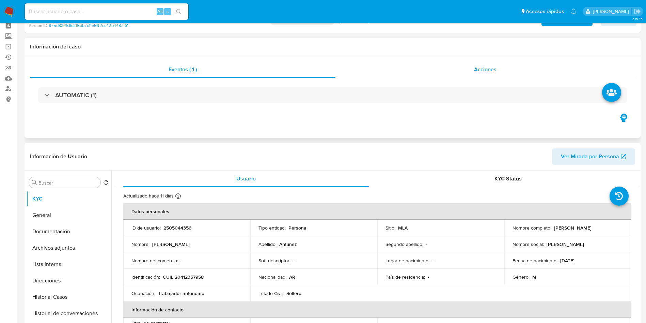
select select "10"
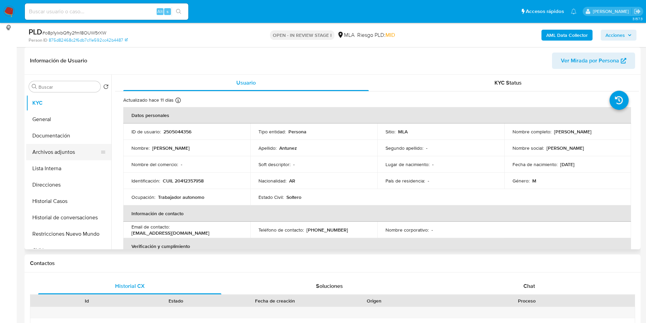
click at [75, 152] on button "Archivos adjuntos" at bounding box center [66, 152] width 80 height 16
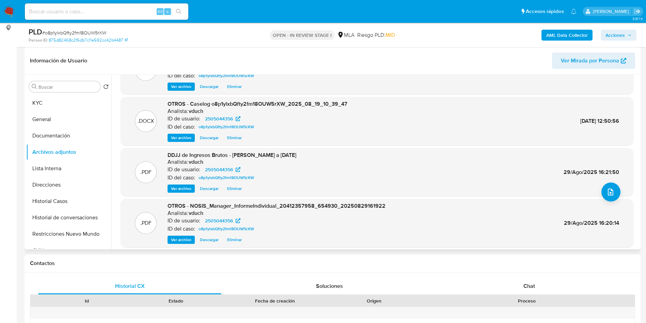
scroll to position [57, 0]
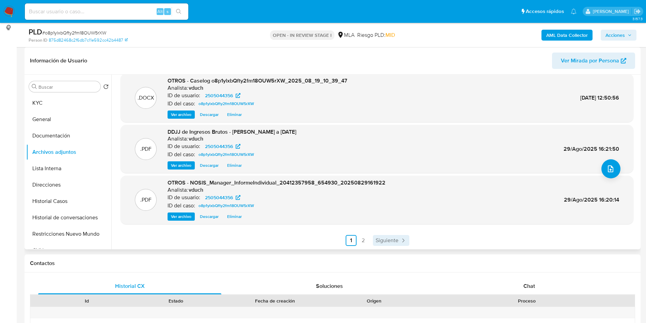
click at [376, 244] on link "Siguiente" at bounding box center [391, 240] width 36 height 11
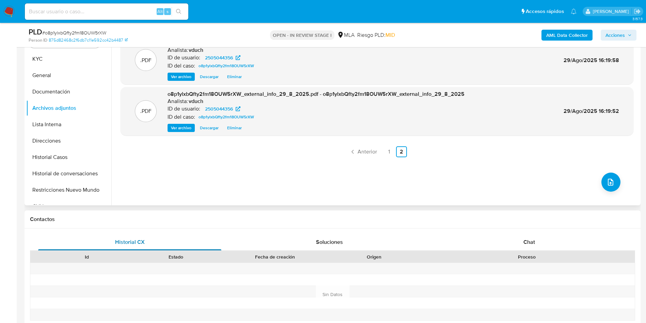
scroll to position [153, 0]
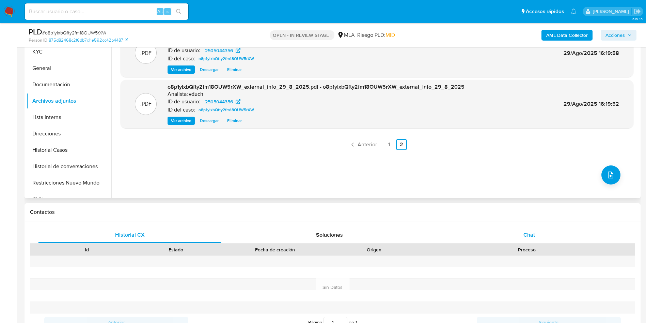
click at [530, 240] on div "Chat" at bounding box center [529, 235] width 183 height 16
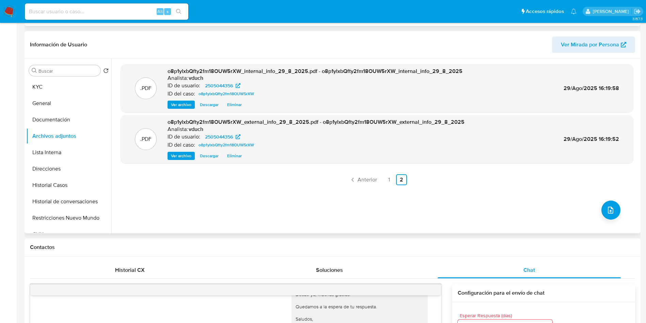
scroll to position [0, 0]
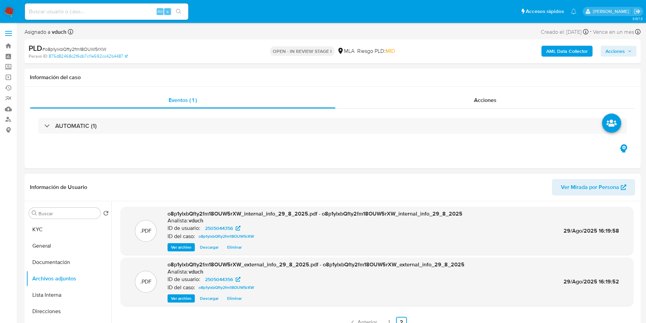
click at [618, 41] on div "PLD # o8p1ylxbQfty2fm18OUW5rXW Person ID 875d82468c2f6db7c11e592cc42b4487 OPEN …" at bounding box center [333, 51] width 617 height 24
click at [624, 52] on span "Acciones" at bounding box center [615, 51] width 19 height 11
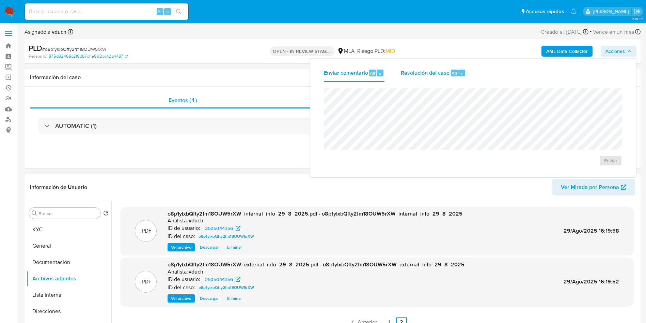
click at [450, 77] on div "Resolución del caso Alt r" at bounding box center [433, 73] width 65 height 18
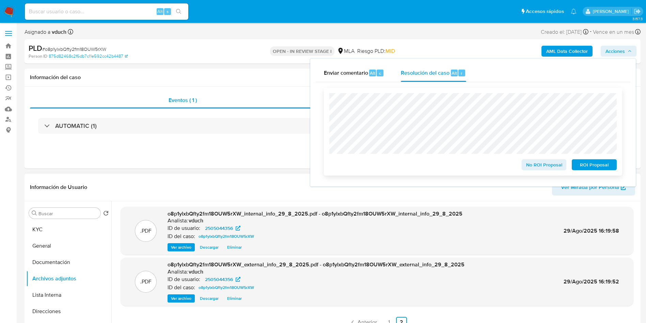
click at [599, 167] on span "ROI Proposal" at bounding box center [594, 165] width 35 height 10
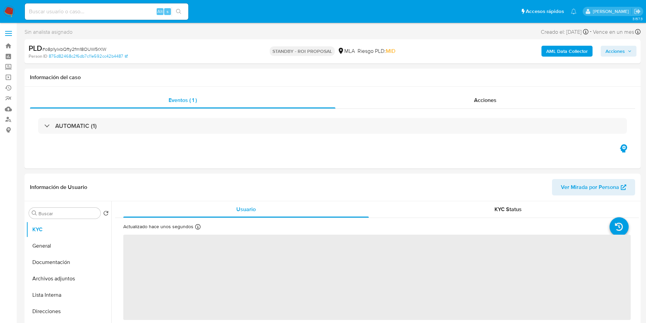
click at [93, 44] on div "PLD # o8p1ylxbQfty2fm18OUW5rXW" at bounding box center [129, 48] width 200 height 10
click at [92, 44] on div "PLD # o8p1ylxbQfty2fm18OUW5rXW" at bounding box center [129, 48] width 200 height 10
copy span "o8p1ylxbQfty2fm18OUW5rXW"
select select "10"
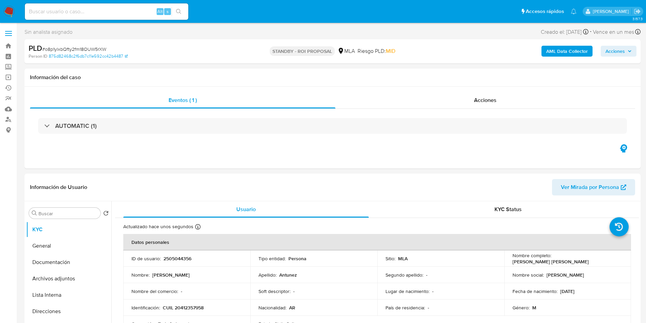
click at [135, 11] on input at bounding box center [107, 11] width 164 height 9
paste input "EOU8gYKeXU9YWJbYQLtloJfe"
type input "EOU8gYKeXU9YWJbYQLtloJfe"
click at [173, 14] on button "search-icon" at bounding box center [179, 12] width 14 height 10
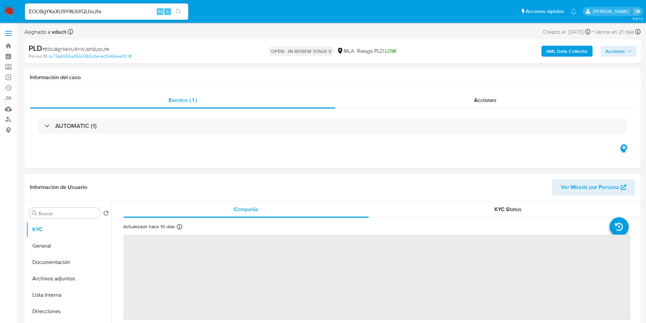
select select "10"
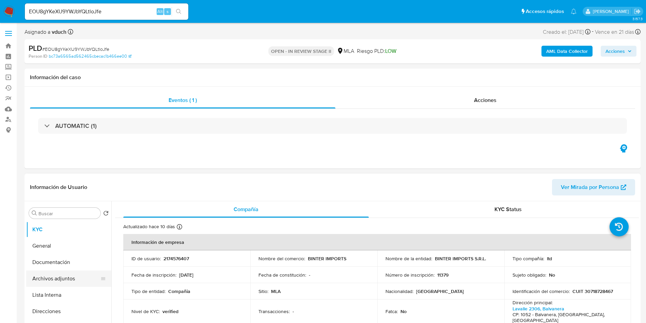
drag, startPoint x: 56, startPoint y: 280, endPoint x: 46, endPoint y: 276, distance: 10.7
click at [56, 280] on button "Archivos adjuntos" at bounding box center [66, 278] width 80 height 16
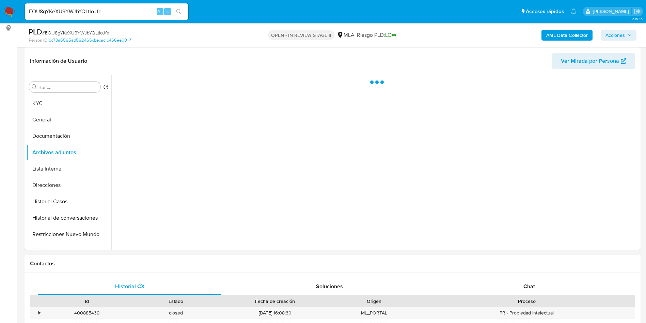
scroll to position [102, 0]
click at [509, 285] on div "Chat" at bounding box center [529, 286] width 183 height 16
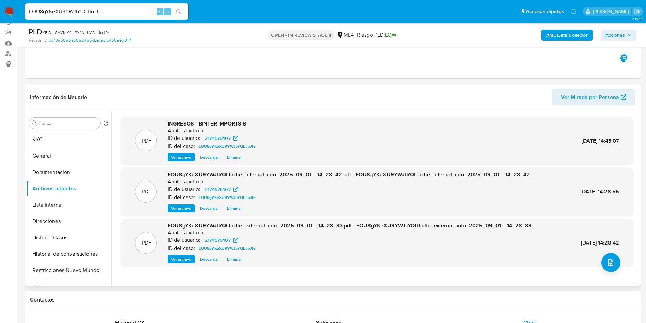
scroll to position [51, 0]
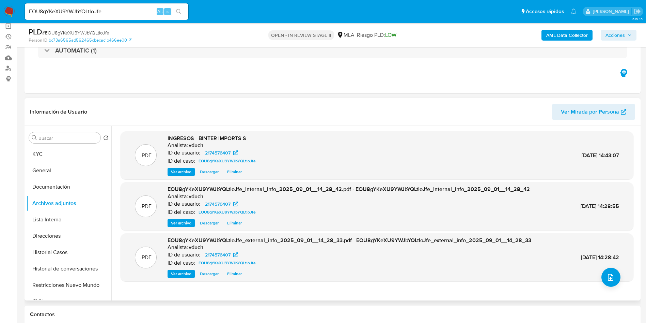
click at [216, 134] on span "INGRESOS - BINTER IMPORTS S" at bounding box center [207, 138] width 79 height 8
click at [212, 135] on span "INGRESOS - BINTER IMPORTS S" at bounding box center [207, 138] width 79 height 8
copy span "BINTER"
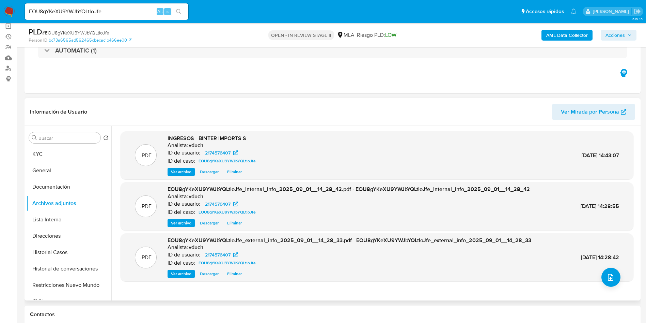
click at [484, 295] on div ".PDF INGRESOS - BINTER IMPORTS S Analista: vduch ID de usuario: 2174576407 ID d…" at bounding box center [375, 213] width 528 height 174
click at [110, 16] on input "EOU8gYKeXU9YWJbYQLtloJfe" at bounding box center [107, 11] width 164 height 9
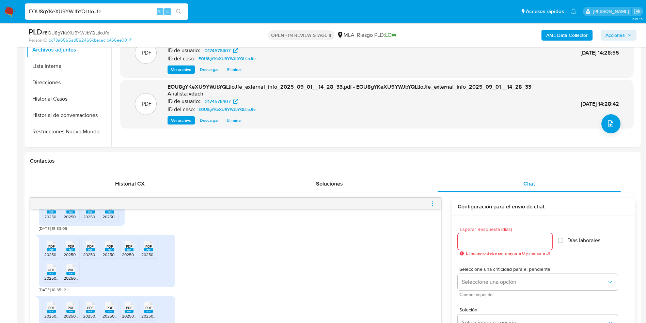
scroll to position [409, 0]
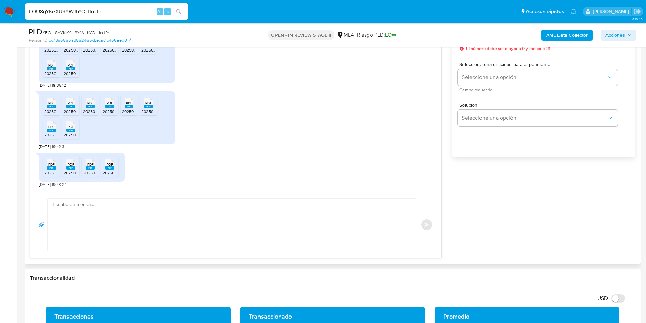
click at [150, 252] on div "Enviar" at bounding box center [235, 224] width 411 height 67
click at [151, 228] on textarea at bounding box center [231, 224] width 356 height 52
paste textarea "Hola, ¡Muchas gracias por tu respuesta! Confirmamos la recepción de la document…"
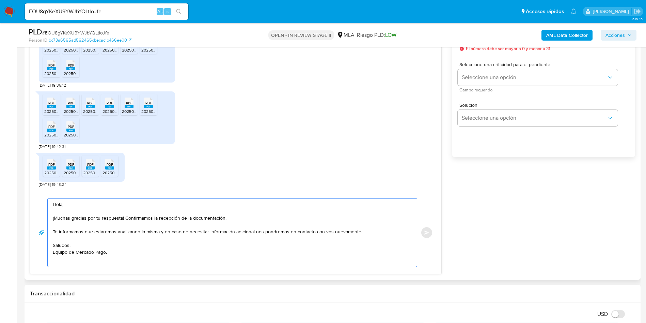
scroll to position [358, 0]
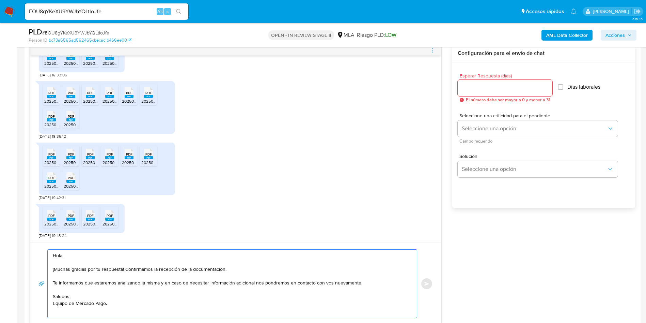
type textarea "Hola, ¡Muchas gracias por tu respuesta! Confirmamos la recepción de la document…"
click at [514, 88] on input "Esperar Respuesta (días)" at bounding box center [505, 87] width 95 height 9
type input "0"
click at [430, 284] on button "Enviar" at bounding box center [427, 283] width 12 height 12
click at [64, 25] on div "PLD # EOU8gYKeXU9YWJbYQLtloJfe Person ID bc73a6565ad562465cbecac1b466ee00 OPEN …" at bounding box center [333, 35] width 617 height 24
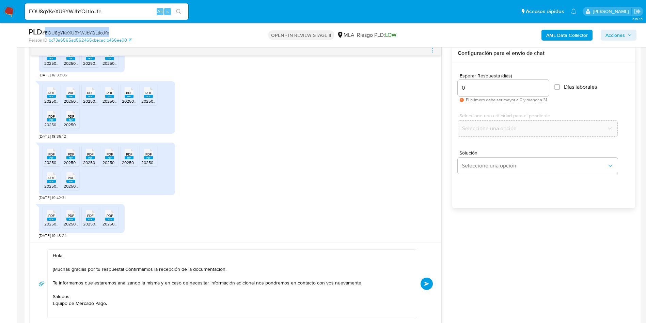
click at [64, 25] on div "PLD # EOU8gYKeXU9YWJbYQLtloJfe Person ID bc73a6565ad562465cbecac1b466ee00 OPEN …" at bounding box center [333, 35] width 617 height 24
copy span "EOU8gYKeXU9YWJbYQLtloJfe"
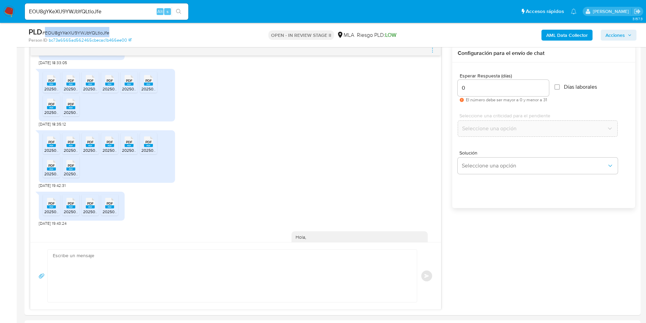
scroll to position [551, 0]
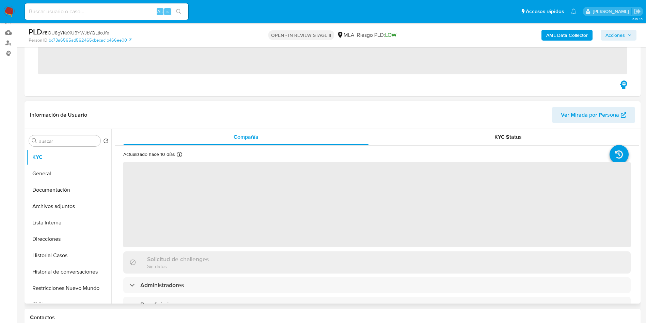
scroll to position [153, 0]
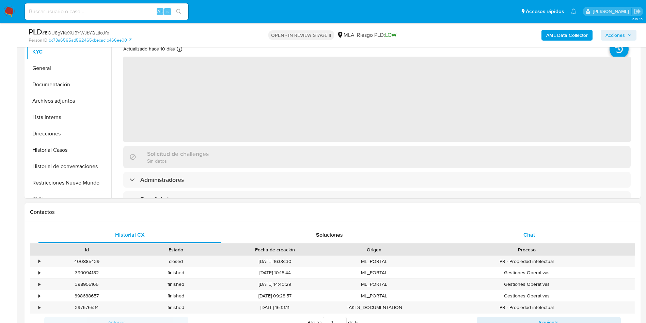
click at [535, 230] on div "Chat" at bounding box center [529, 235] width 183 height 16
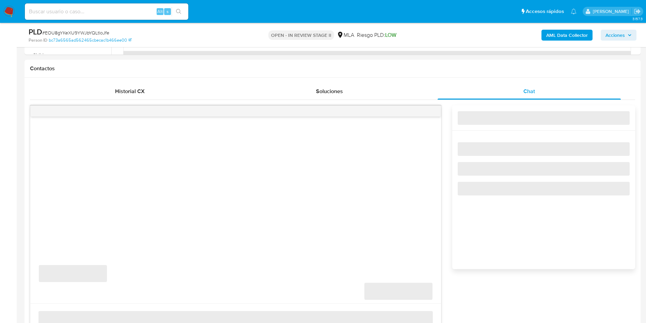
select select "10"
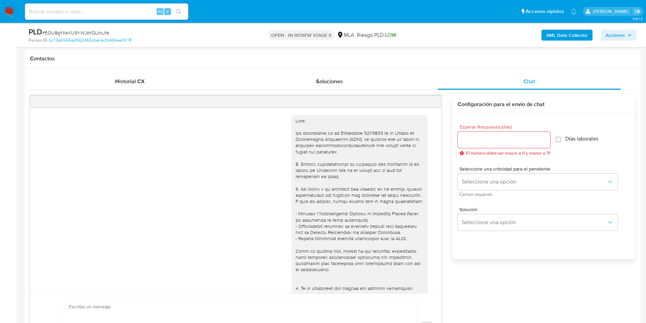
scroll to position [551, 0]
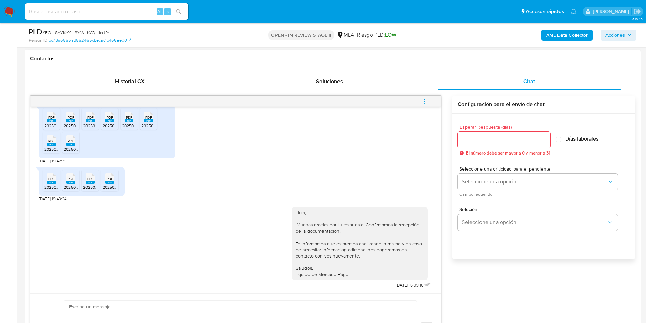
click at [431, 100] on button "menu-action" at bounding box center [424, 101] width 22 height 16
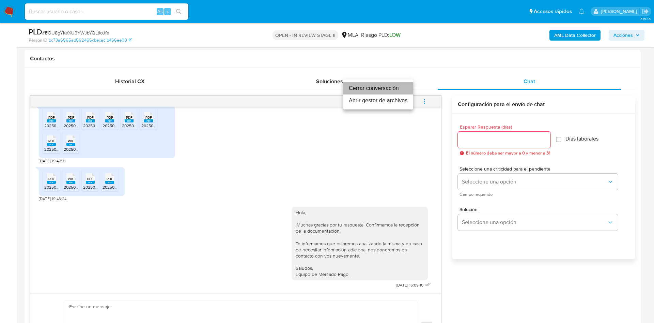
click at [403, 91] on li "Cerrar conversación" at bounding box center [379, 88] width 70 height 12
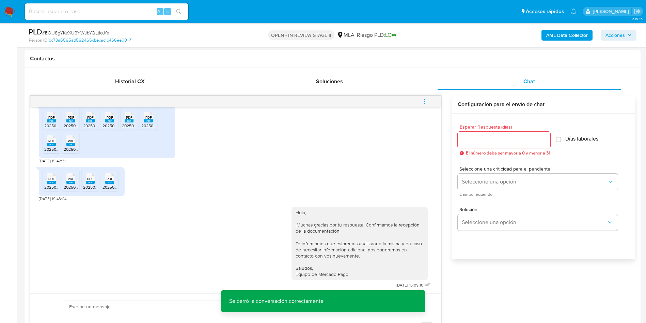
click at [78, 32] on span "# EOU8gYKeXU9YWJbYQLtloJfe" at bounding box center [75, 32] width 67 height 7
copy span "EOU8gYKeXU9YWJbYQLtloJfe"
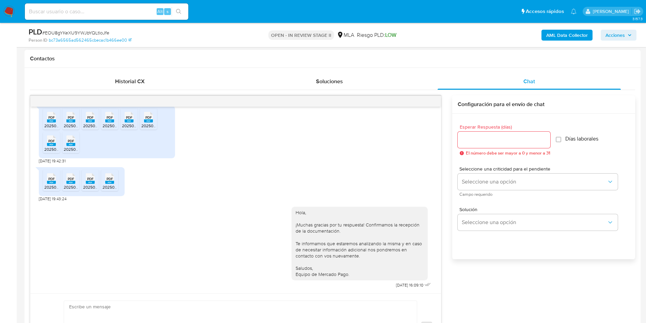
drag, startPoint x: 0, startPoint y: 130, endPoint x: 242, endPoint y: 122, distance: 242.5
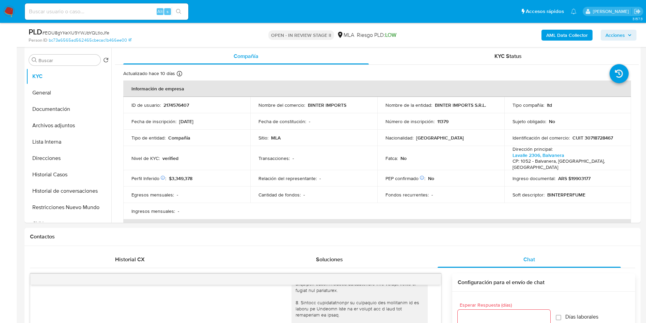
scroll to position [0, 0]
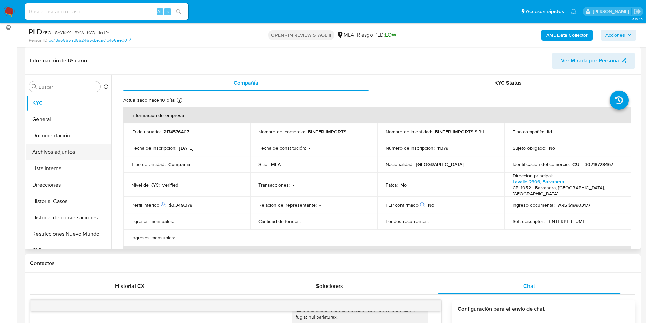
click at [68, 145] on button "Archivos adjuntos" at bounding box center [66, 152] width 80 height 16
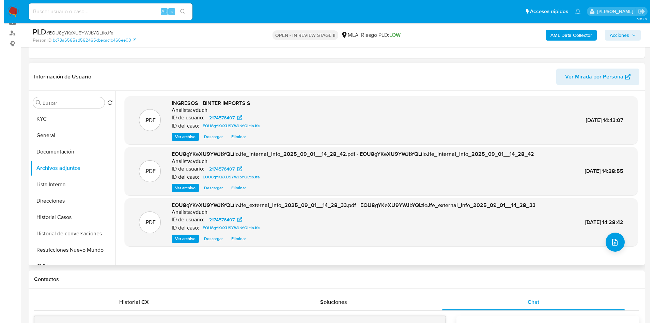
scroll to position [102, 0]
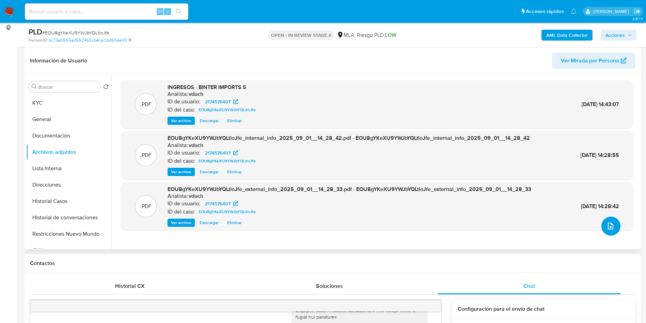
click at [613, 226] on button "upload-file" at bounding box center [611, 225] width 19 height 19
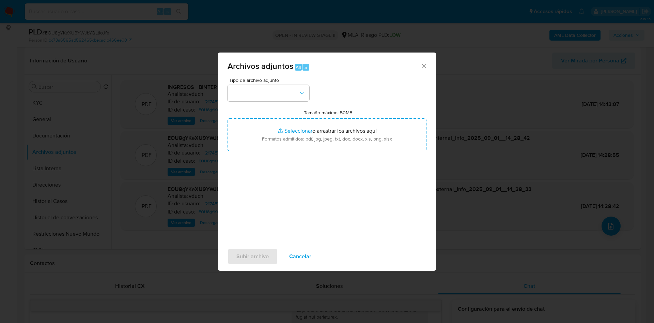
click at [279, 102] on div "Tipo de archivo adjunto Tamaño máximo: 50MB Seleccionar archivos Seleccionar o …" at bounding box center [327, 158] width 199 height 161
click at [298, 89] on button "button" at bounding box center [269, 93] width 82 height 16
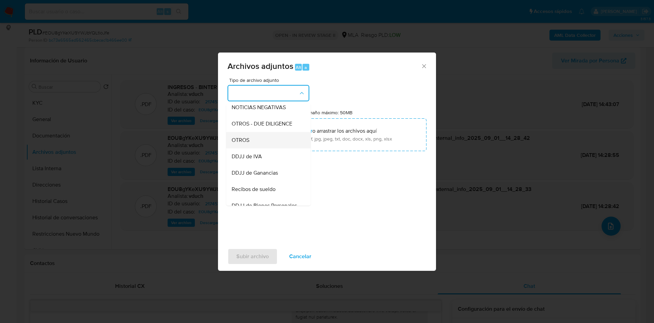
click at [251, 144] on div "OTROS" at bounding box center [267, 140] width 70 height 16
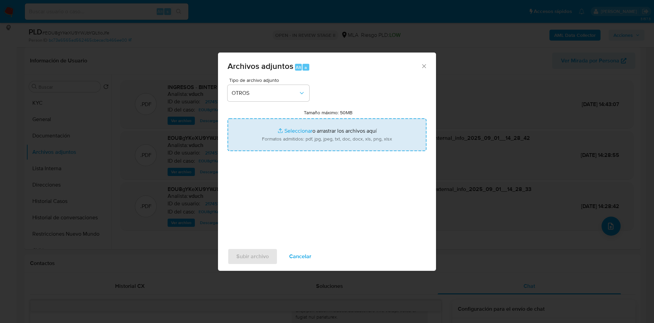
type input "C:\fakepath\Movimientos EOU8gYKeXU9YWJbYQLtloJfe_2025_08_18_22_09_19.xlsx"
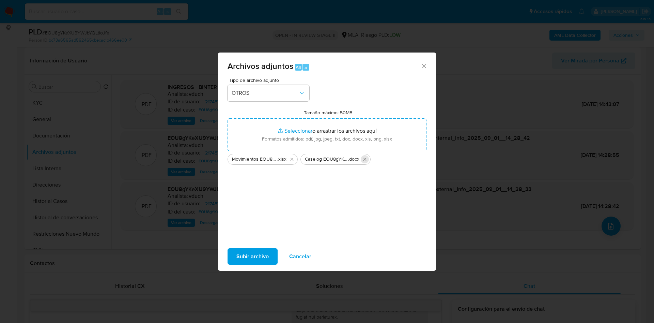
click at [364, 161] on icon "Eliminar Caselog EOU8gYKeXU9YWJbYQLtloJfe_2025_08_18_22_09_19.docx" at bounding box center [364, 158] width 5 height 5
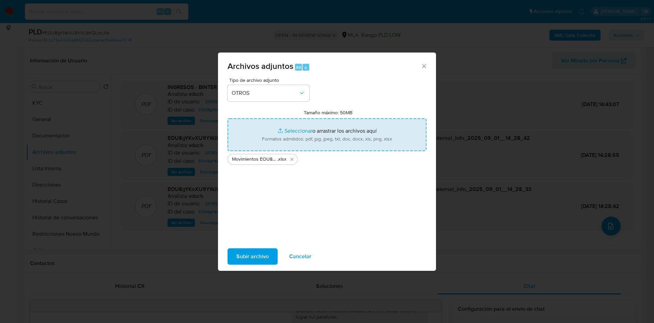
type input "C:\fakepath\Caselog EOU8gYKeXU9YWJbYQLtloJfe_2025_08_18_22_09_19.docx"
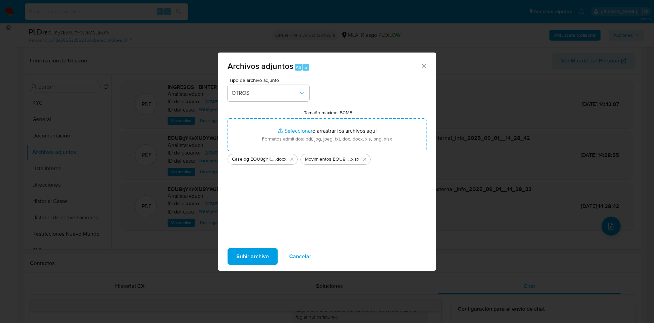
click at [248, 259] on span "Subir archivo" at bounding box center [253, 256] width 32 height 15
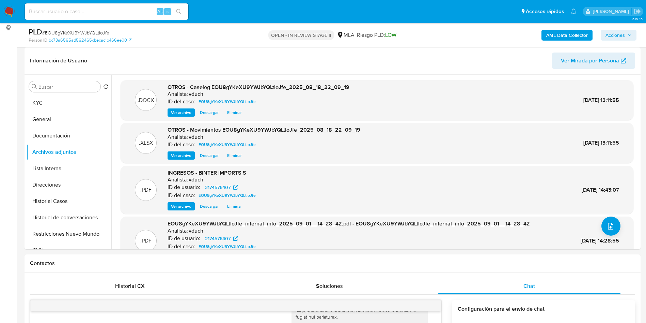
click at [625, 34] on span "Acciones" at bounding box center [619, 35] width 26 height 10
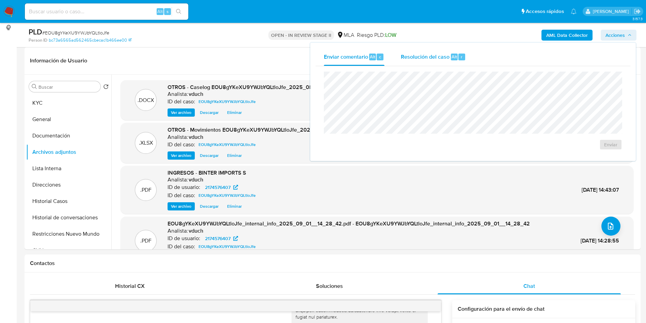
click at [417, 57] on span "Resolución del caso" at bounding box center [425, 56] width 49 height 8
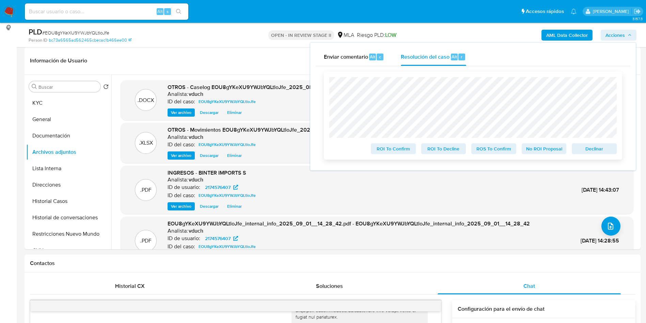
click at [542, 148] on span "No ROI Proposal" at bounding box center [544, 149] width 35 height 10
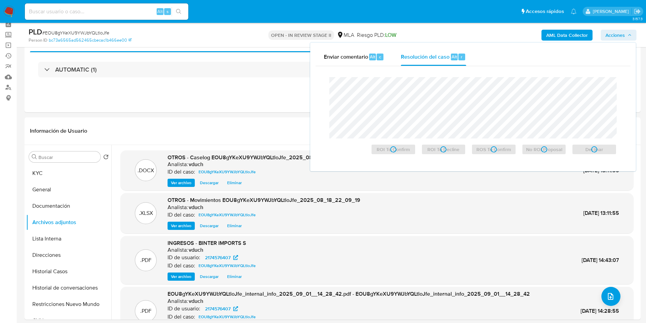
scroll to position [0, 0]
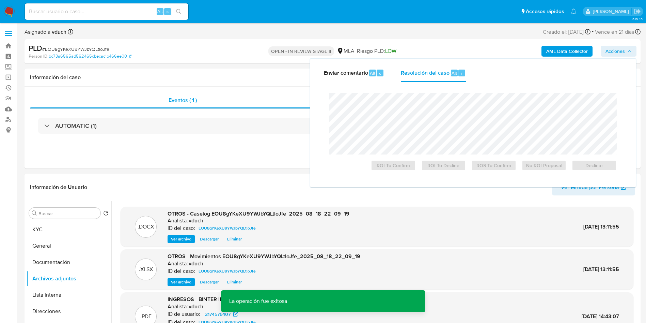
click at [275, 58] on div "OPEN - IN REVIEW STAGE II MLA Riesgo PLD: LOW" at bounding box center [332, 51] width 201 height 16
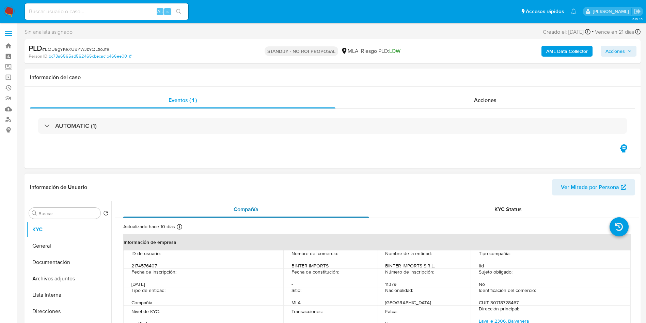
select select "10"
